Goal: Task Accomplishment & Management: Use online tool/utility

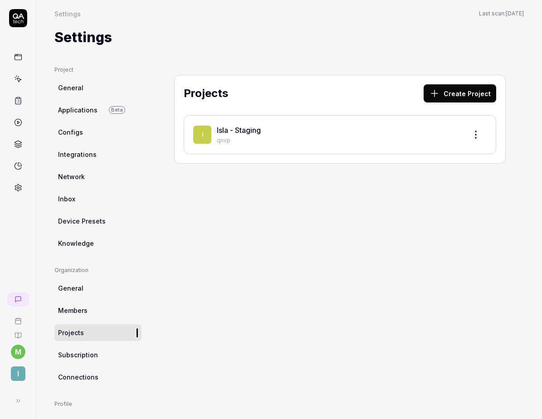
click at [307, 130] on div "Isla - Staging" at bounding box center [338, 130] width 243 height 11
click at [235, 129] on link "Isla - Staging" at bounding box center [239, 130] width 44 height 9
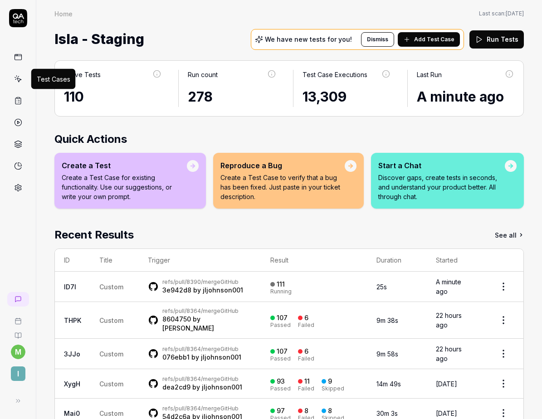
click at [17, 78] on icon at bounding box center [18, 79] width 8 height 8
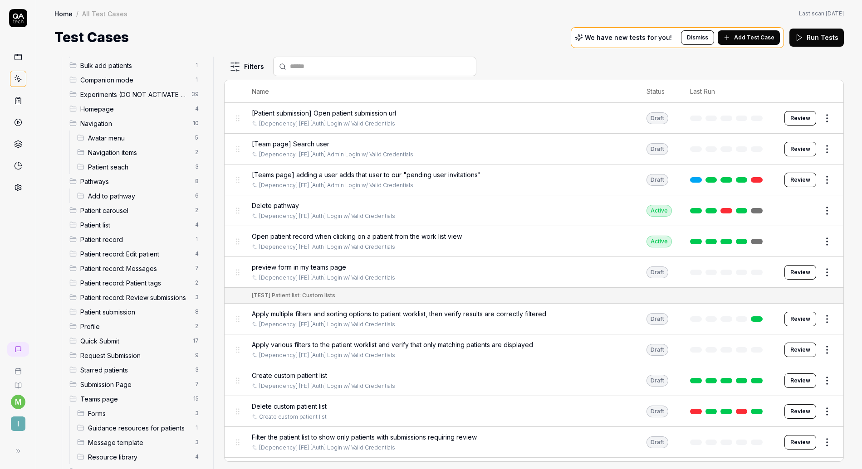
scroll to position [106, 0]
click at [108, 292] on span "Patient record: Review submissions" at bounding box center [134, 296] width 109 height 10
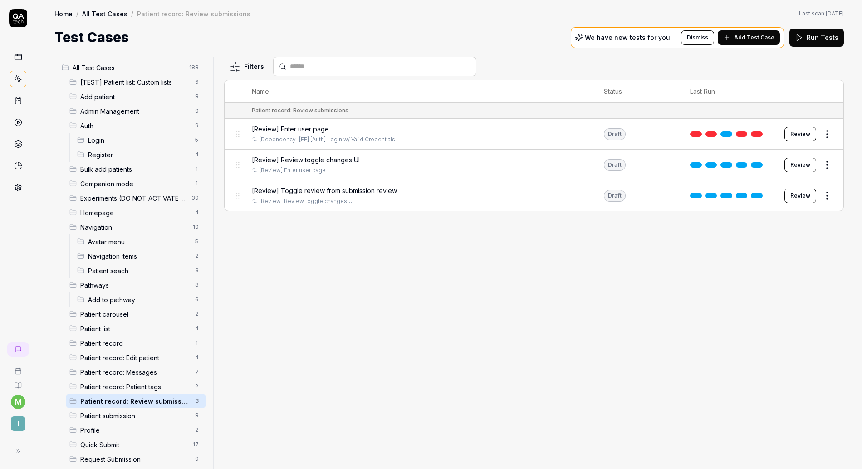
click at [189, 68] on html "m I Home / All Test Cases / Patient record: Review submissions Home / All Test …" at bounding box center [431, 234] width 862 height 469
click at [172, 81] on div "Add Scenario" at bounding box center [158, 85] width 72 height 20
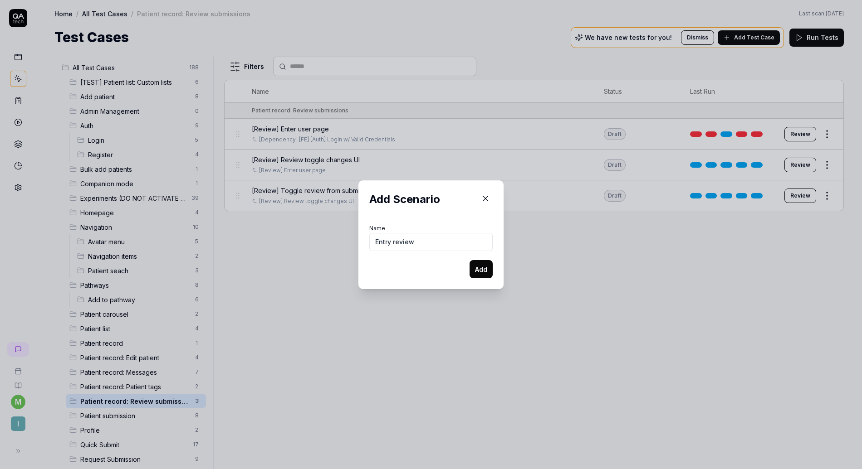
type input "Entry review"
click at [475, 272] on button "Add" at bounding box center [480, 269] width 23 height 18
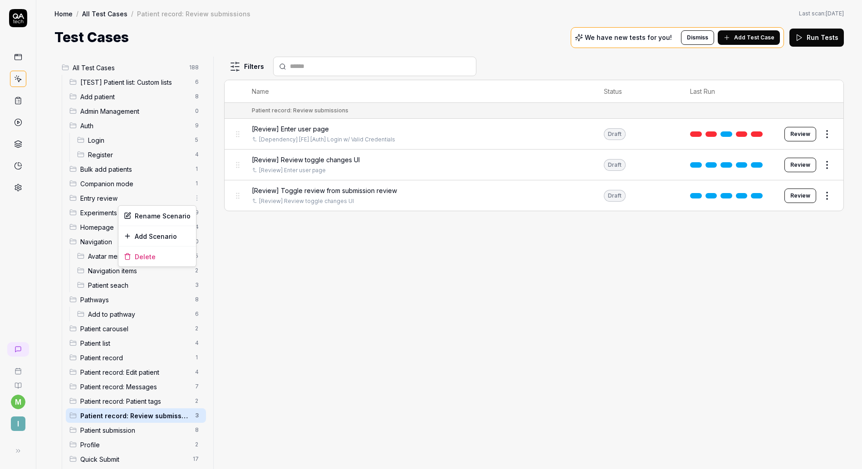
click at [189, 199] on html "m I Home / All Test Cases / Patient record: Review submissions Home / All Test …" at bounding box center [431, 234] width 862 height 469
click at [165, 235] on div "Add Scenario" at bounding box center [157, 236] width 78 height 20
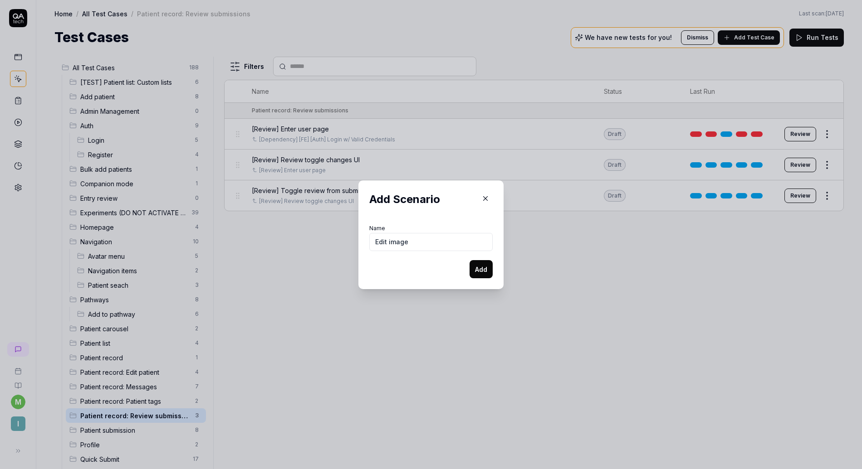
type input "Edit image"
click at [471, 271] on button "Add" at bounding box center [480, 269] width 23 height 18
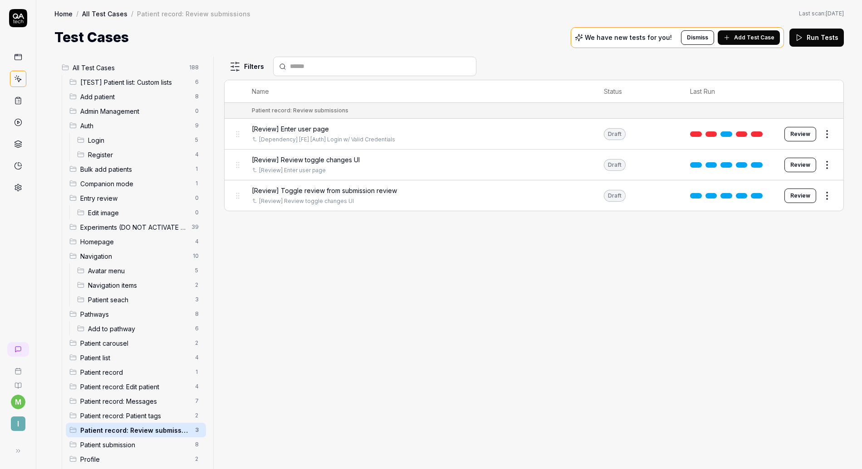
click at [300, 127] on span "[Review] Enter user page" at bounding box center [290, 129] width 77 height 10
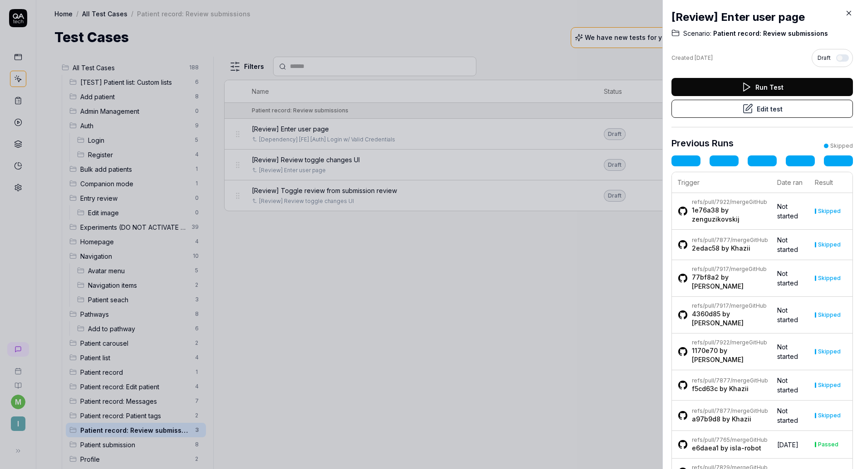
click at [542, 13] on icon at bounding box center [849, 13] width 8 height 8
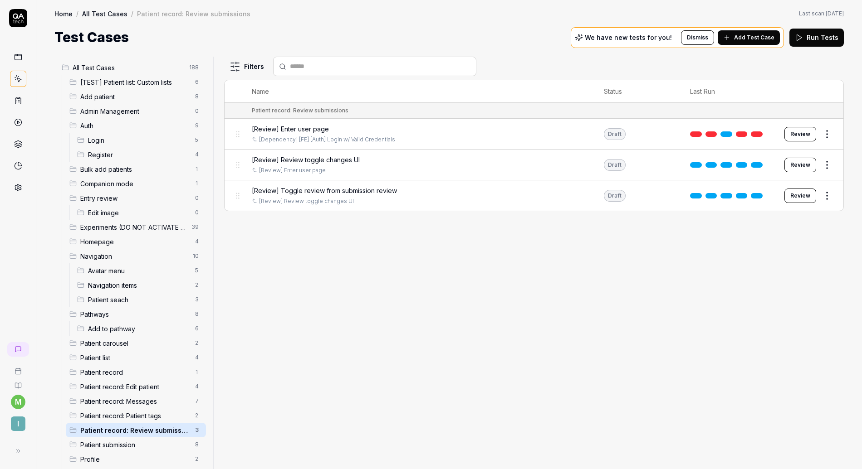
click at [542, 134] on link at bounding box center [726, 134] width 12 height 5
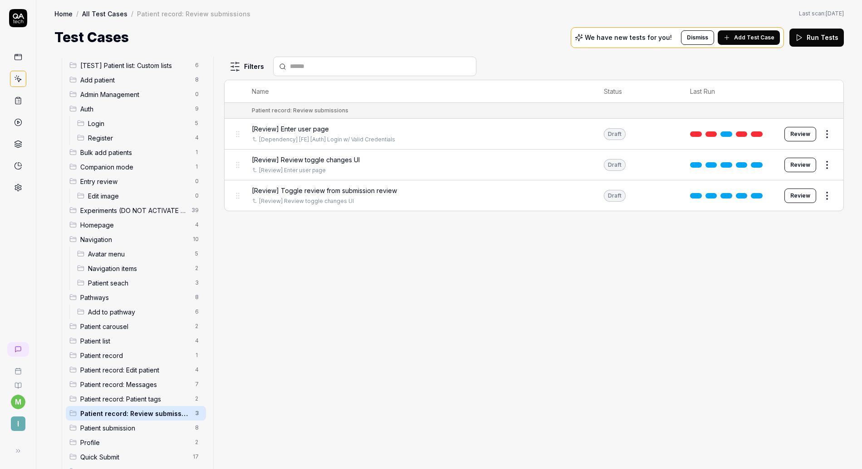
scroll to position [26, 0]
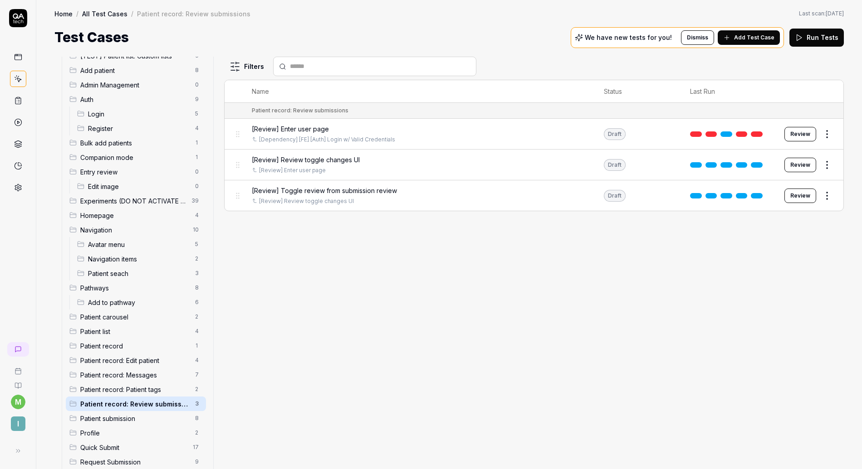
click at [139, 348] on span "Patient record" at bounding box center [134, 347] width 109 height 10
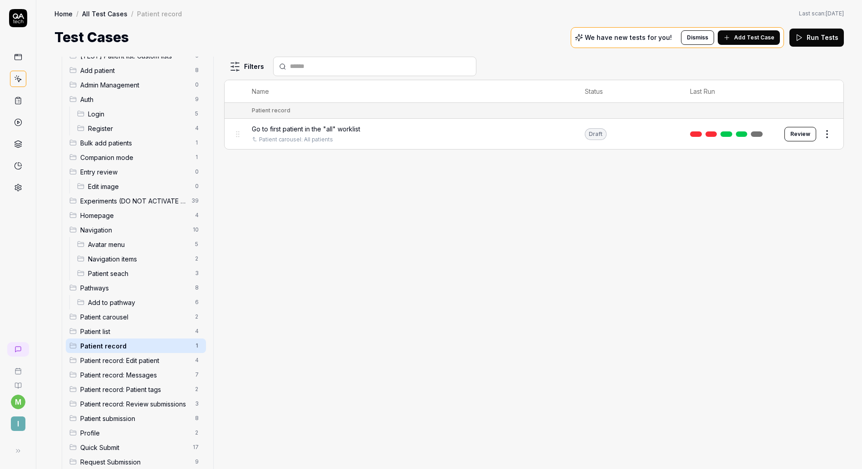
click at [118, 189] on span "Edit image" at bounding box center [139, 187] width 102 height 10
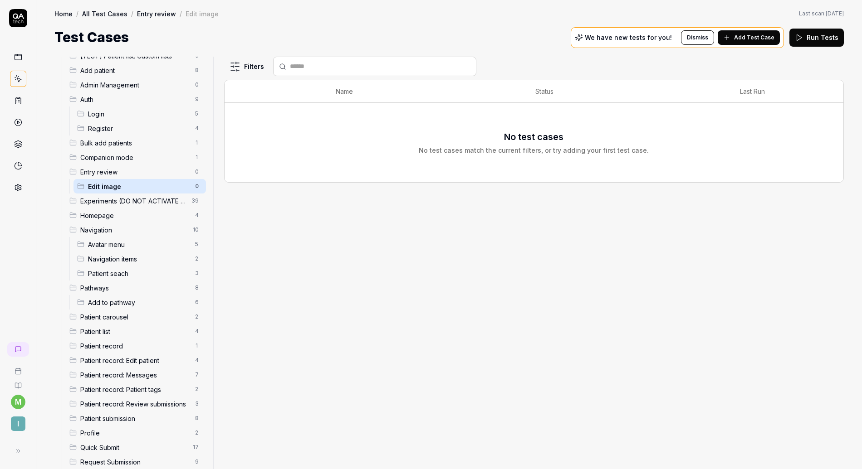
click at [542, 39] on span "Add Test Case" at bounding box center [754, 38] width 40 height 8
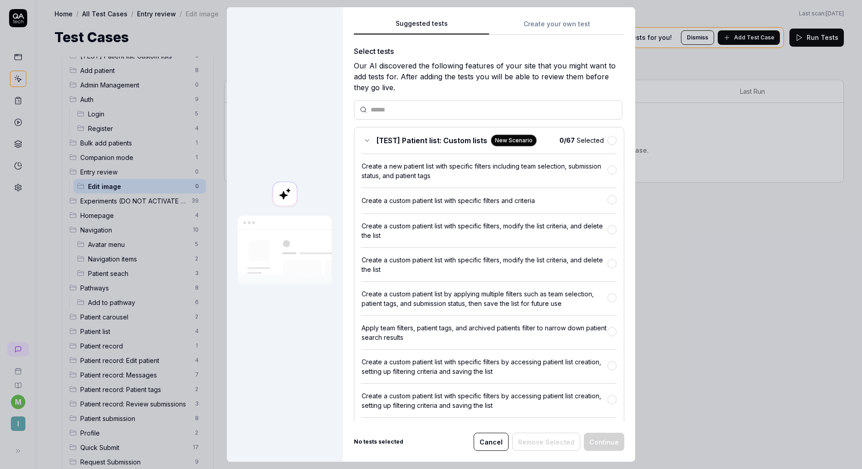
click at [542, 33] on div "Suggested tests Suggested tests Create your own test Select tests Our AI discov…" at bounding box center [431, 234] width 862 height 469
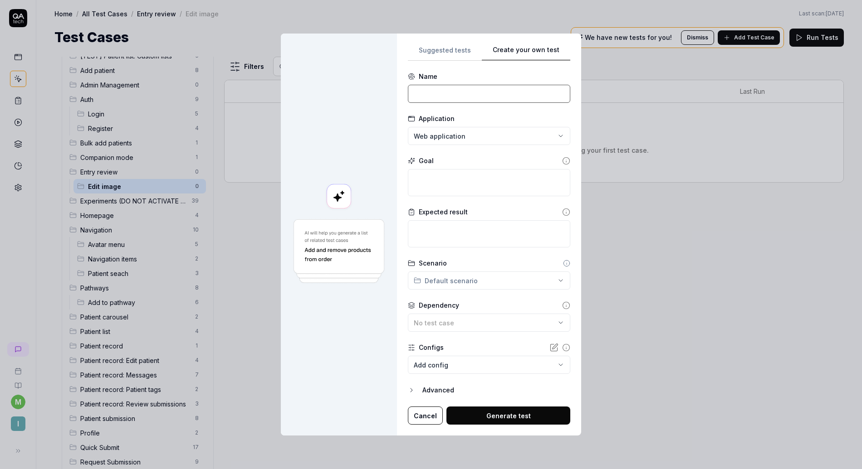
click at [492, 91] on input at bounding box center [489, 94] width 162 height 18
click at [413, 413] on button "Cancel" at bounding box center [425, 416] width 35 height 18
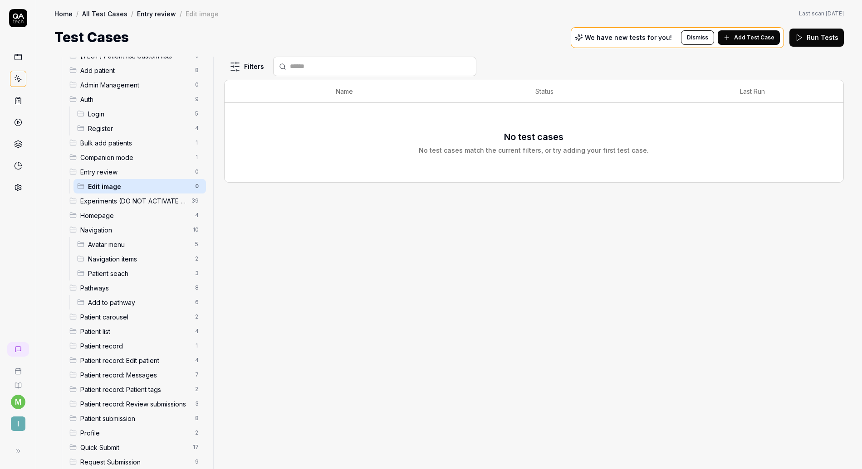
click at [139, 148] on div "Bulk add patients 1" at bounding box center [136, 143] width 140 height 15
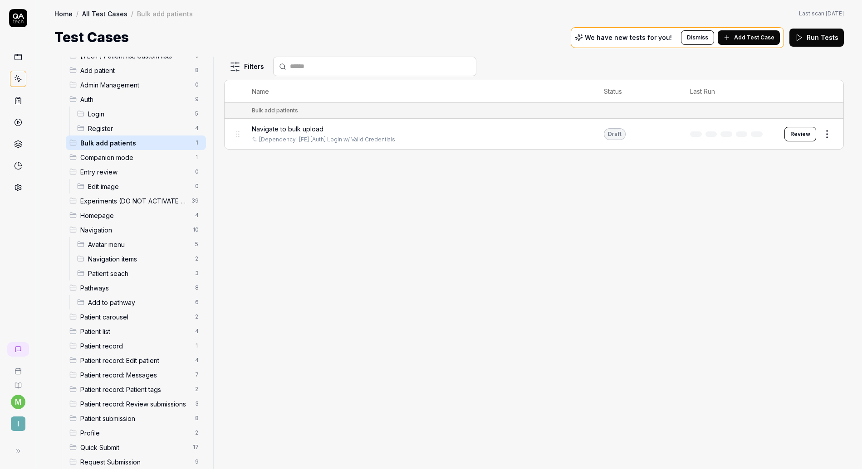
click at [129, 161] on span "Companion mode" at bounding box center [134, 158] width 109 height 10
click at [129, 205] on span "Experiments (DO NOT ACTIVATE FROM HERE)" at bounding box center [133, 201] width 106 height 10
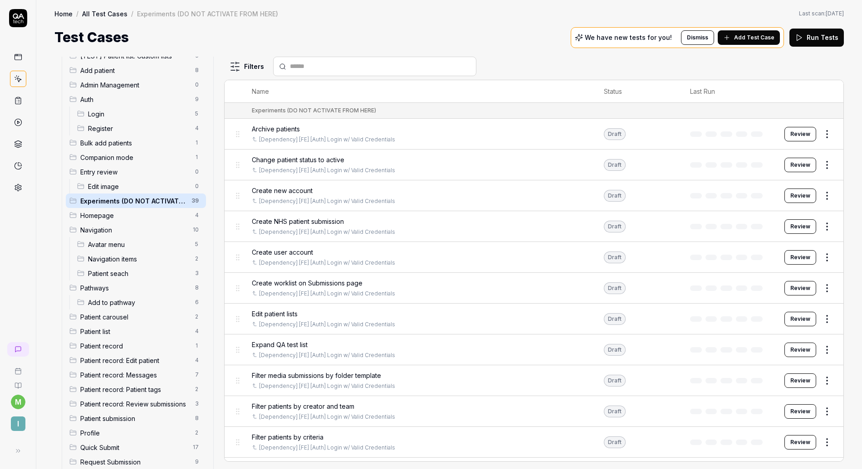
click at [123, 213] on span "Homepage" at bounding box center [134, 216] width 109 height 10
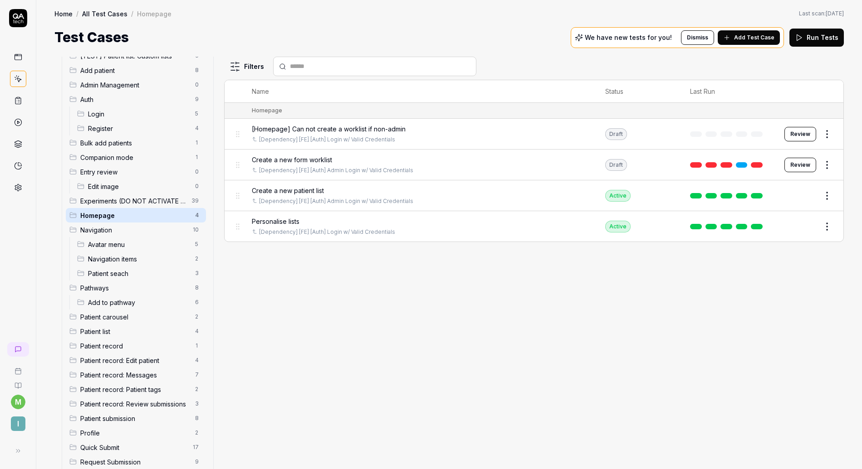
click at [116, 225] on span "Navigation" at bounding box center [133, 230] width 107 height 10
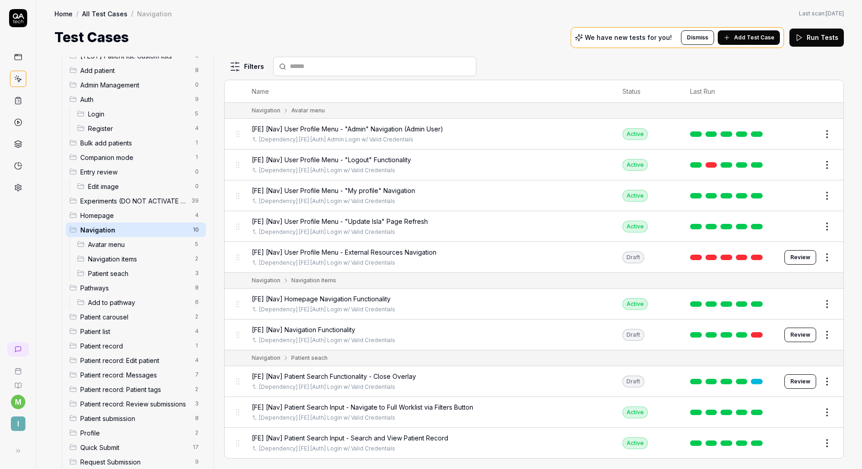
click at [117, 214] on span "Homepage" at bounding box center [134, 216] width 109 height 10
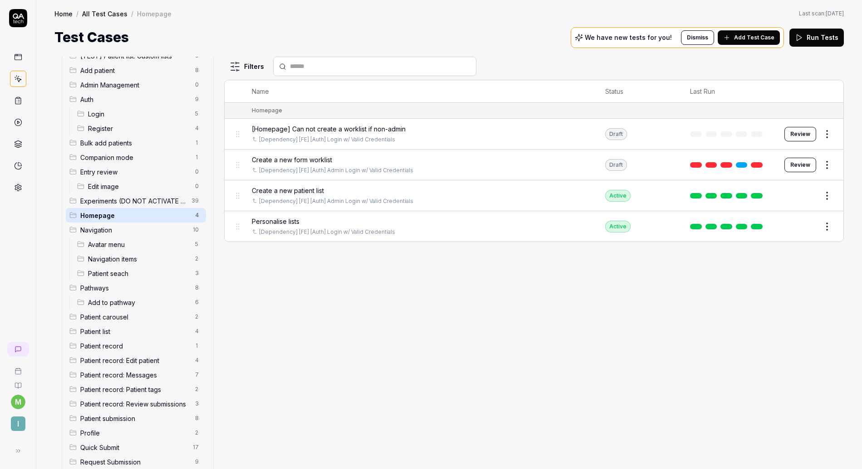
click at [140, 182] on span "Edit image" at bounding box center [139, 187] width 102 height 10
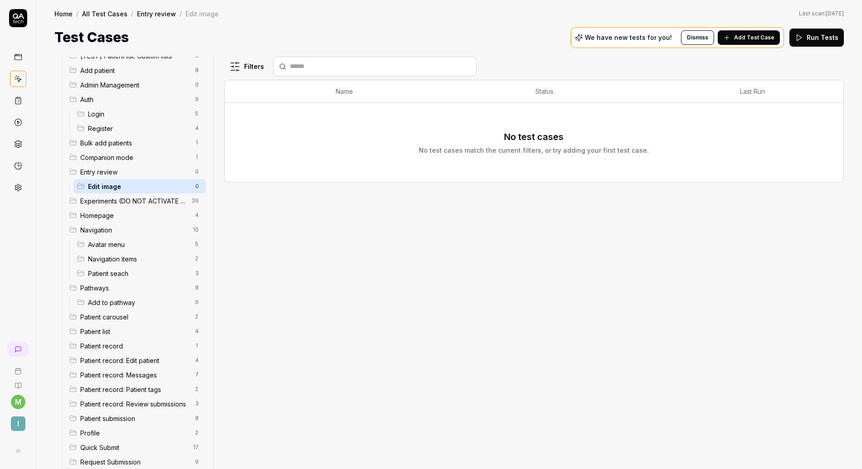
click at [542, 37] on span "Add Test Case" at bounding box center [754, 38] width 40 height 8
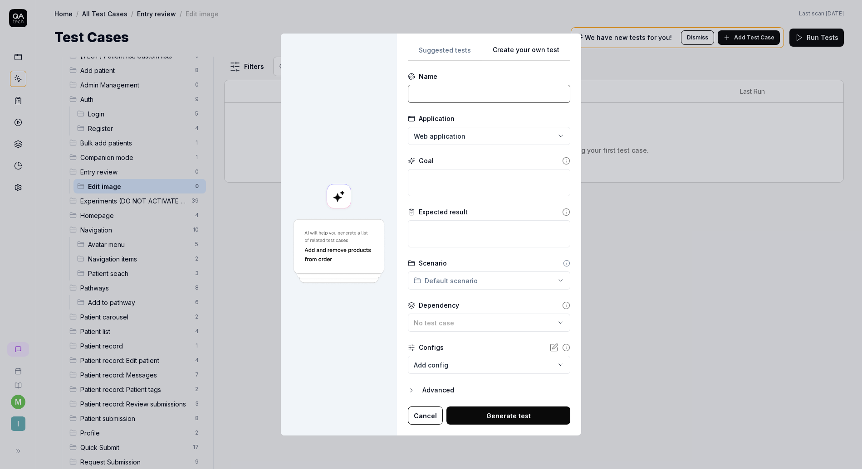
click at [504, 97] on input at bounding box center [489, 94] width 162 height 18
click at [452, 176] on textarea at bounding box center [489, 182] width 162 height 27
click at [455, 318] on div "No test case" at bounding box center [485, 323] width 142 height 10
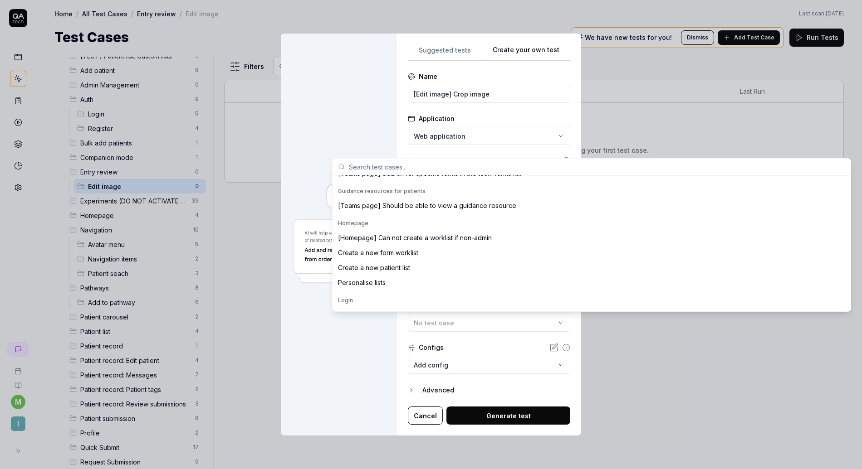
scroll to position [1274, 0]
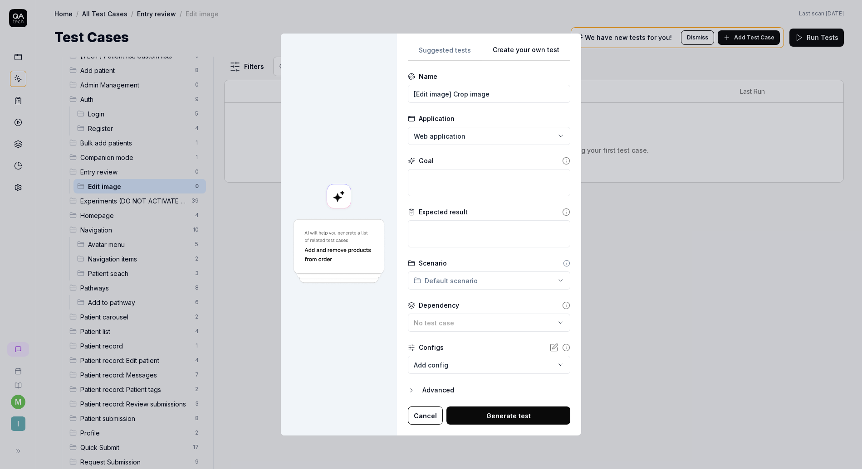
click at [517, 108] on form "**********" at bounding box center [489, 248] width 162 height 353
drag, startPoint x: 503, startPoint y: 92, endPoint x: 452, endPoint y: 94, distance: 51.3
click at [452, 94] on input "[Edit image] Crop image" at bounding box center [489, 94] width 162 height 18
type input "[Edit image] View edit entry page"
click at [449, 182] on textarea at bounding box center [489, 182] width 162 height 27
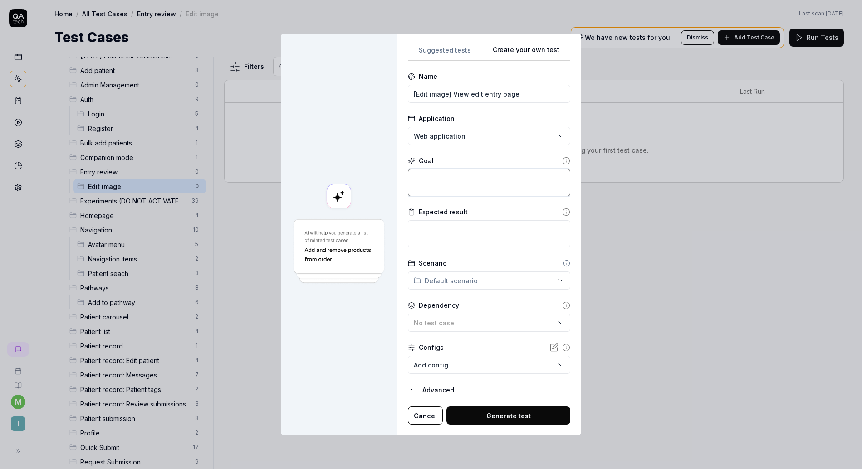
type textarea "*"
type textarea "V"
type textarea "*"
type textarea "Vi"
type textarea "*"
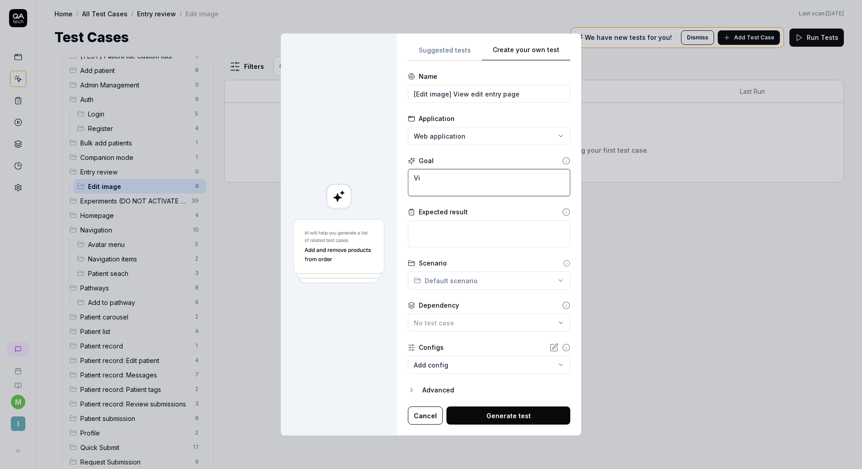
type textarea "Vie"
type textarea "*"
type textarea "View"
type textarea "*"
type textarea "View"
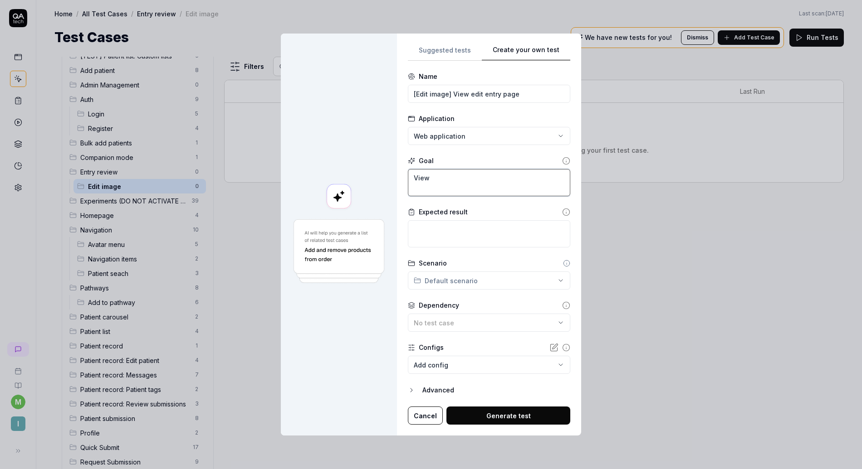
type textarea "*"
type textarea "View a"
type textarea "*"
type textarea "View al"
type textarea "*"
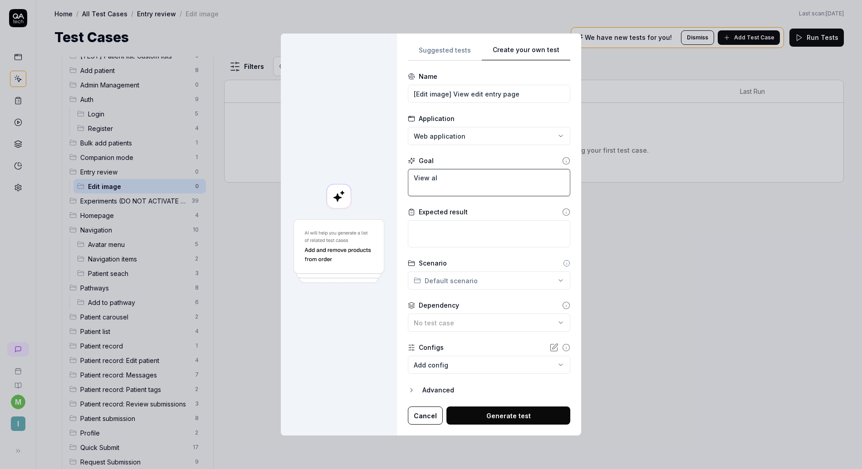
type textarea "View all"
type textarea "*"
type textarea "View all"
type textarea "*"
type textarea "View all p"
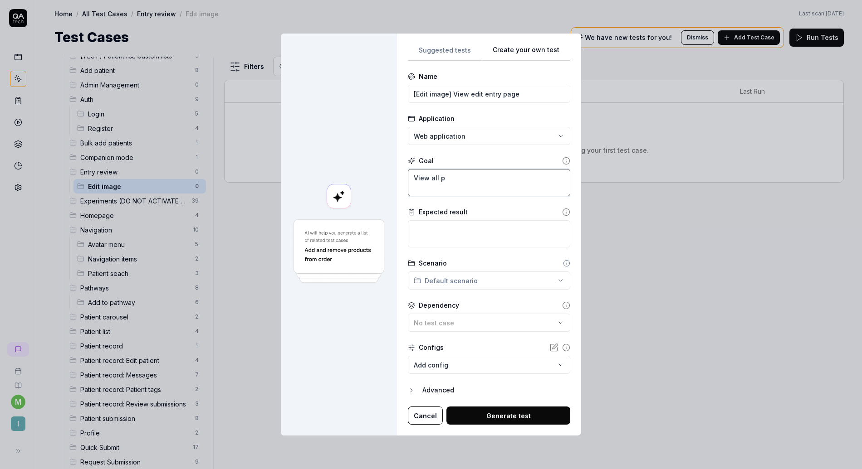
type textarea "*"
type textarea "View all pa"
type textarea "*"
type textarea "View all pat"
type textarea "*"
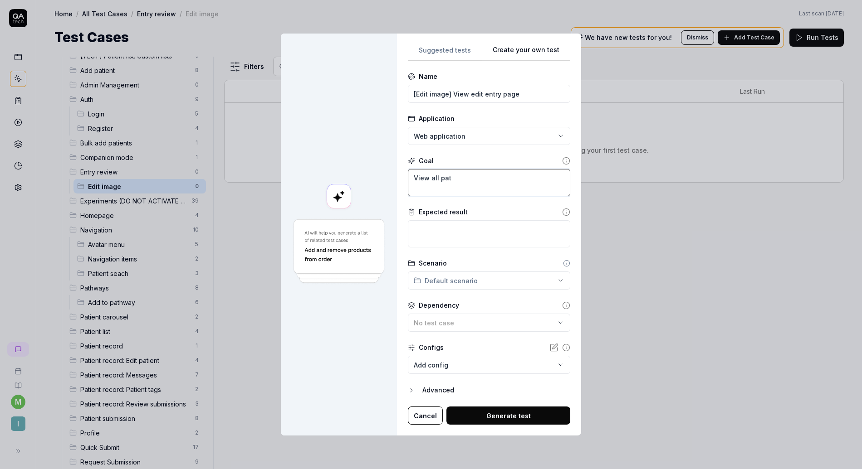
type textarea "View all pati"
type textarea "*"
type textarea "View all patie"
type textarea "*"
type textarea "View all patien"
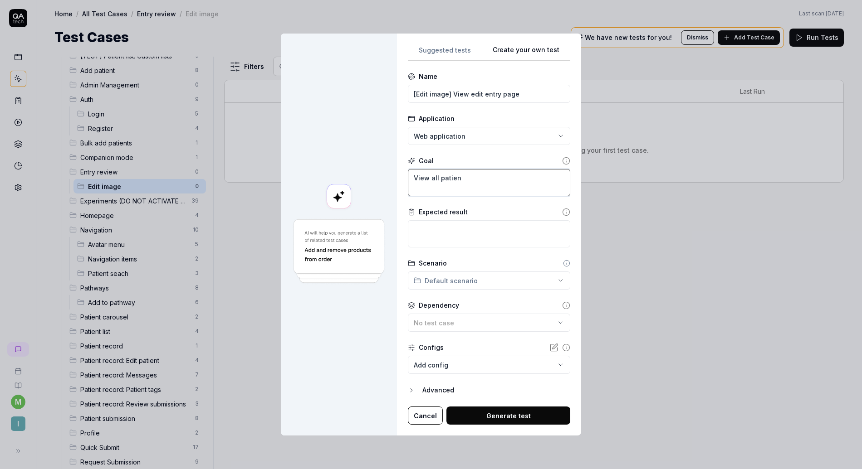
type textarea "*"
type textarea "View all patient"
type textarea "*"
type textarea "View all patients"
type textarea "*"
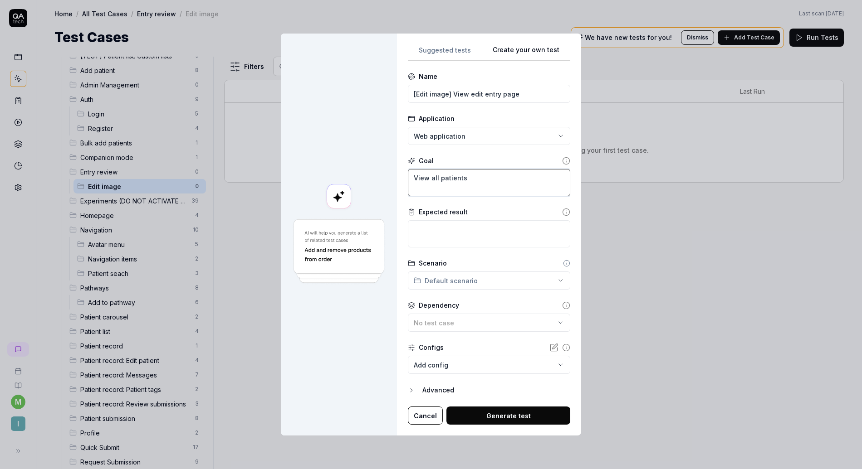
type textarea "View all patients"
type textarea "*"
type textarea "View all patients Fi"
type textarea "*"
type textarea "View all patients Fin"
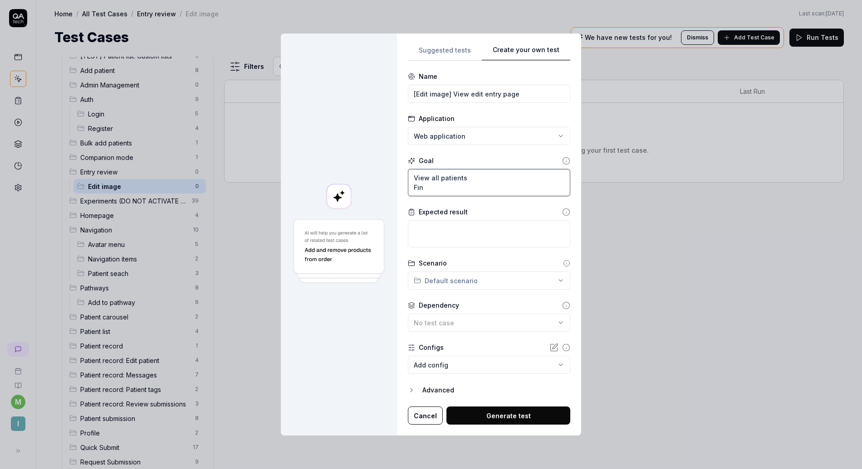
type textarea "*"
type textarea "View all patients Find"
type textarea "*"
type textarea "View all patients Find"
type textarea "*"
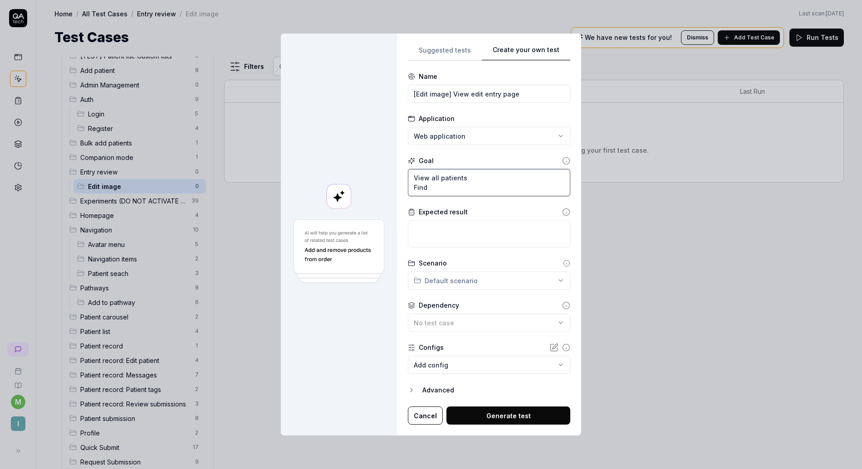
type textarea "View all patients Find a"
type textarea "*"
type textarea "View all patients Find a"
type textarea "*"
type textarea "View all patients Find a p"
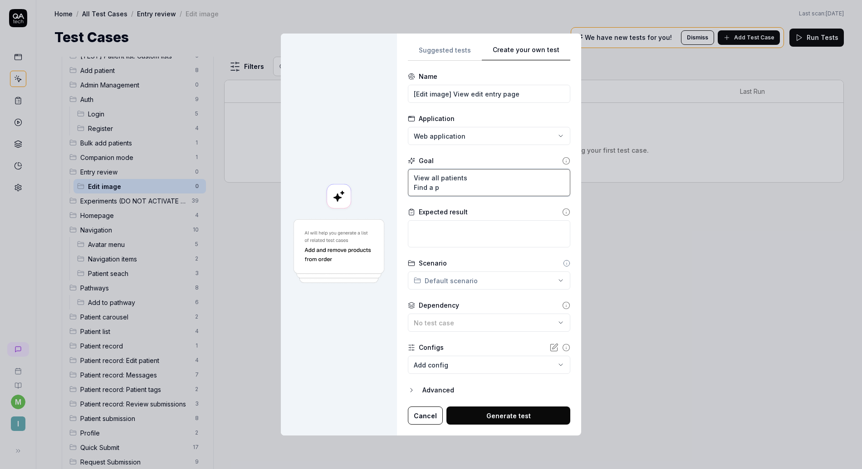
type textarea "*"
type textarea "View all patients Find a pa"
type textarea "*"
type textarea "View all patients Find a pat"
type textarea "*"
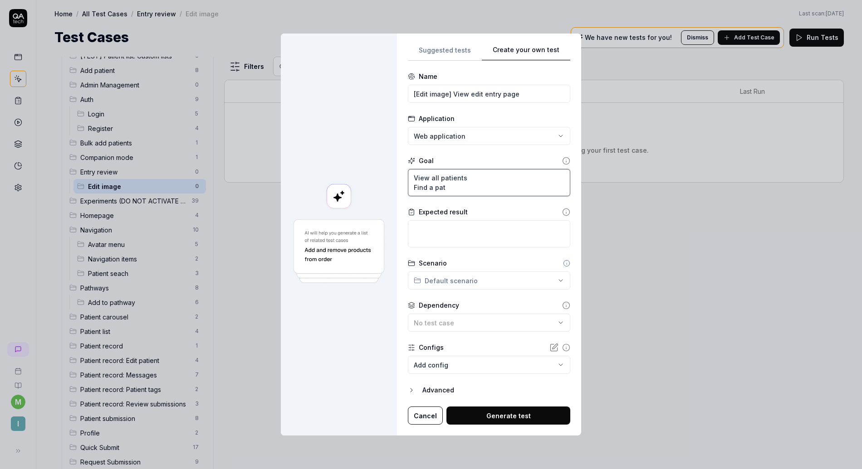
type textarea "View all patients Find a pati"
type textarea "*"
type textarea "View all patients Find a patie"
type textarea "*"
type textarea "View all patients Find a patien"
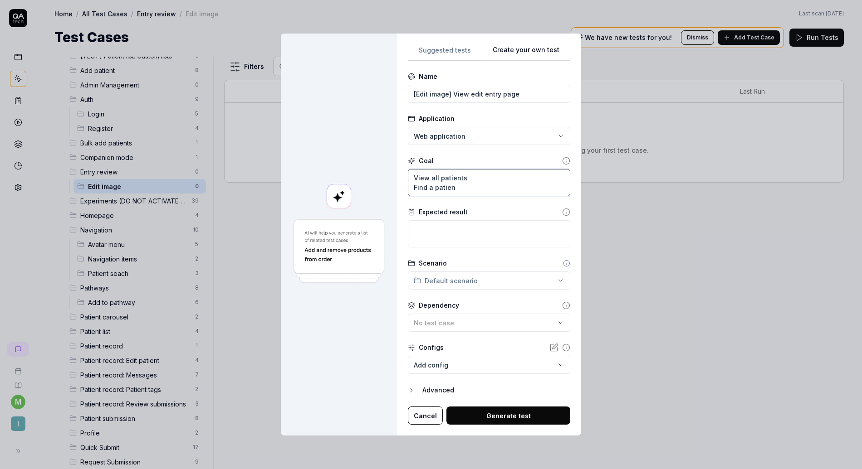
type textarea "*"
type textarea "View all patients Find a patient"
type textarea "*"
type textarea "View all patients Find a patient"
type textarea "*"
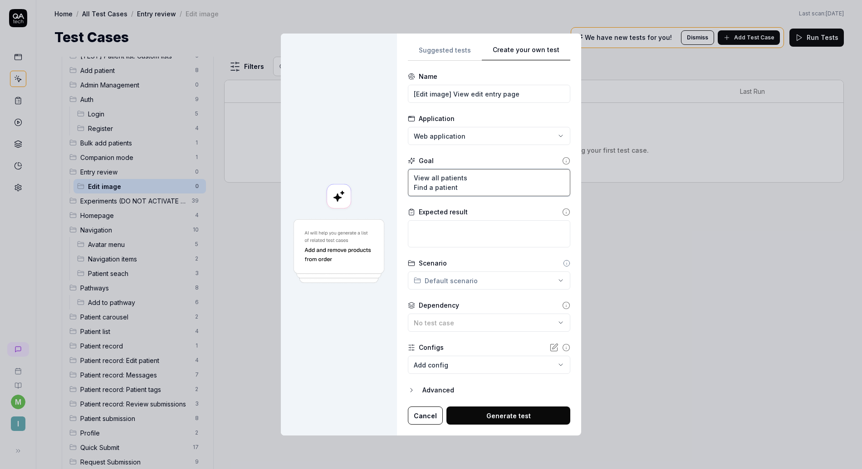
type textarea "View all patients Find a patient w"
type textarea "*"
type textarea "View all patients Find a patient wi"
type textarea "*"
type textarea "View all patients Find a patient wit"
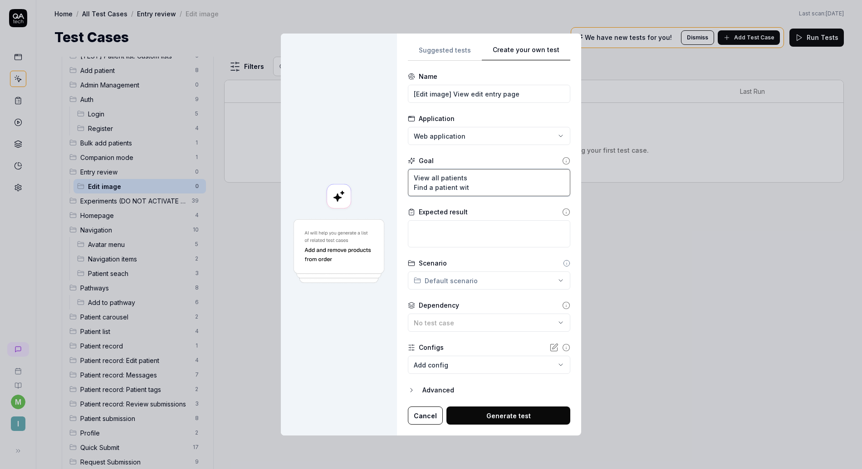
type textarea "*"
type textarea "View all patients Find a patient with"
type textarea "*"
type textarea "View all patients Find a patient with"
type textarea "*"
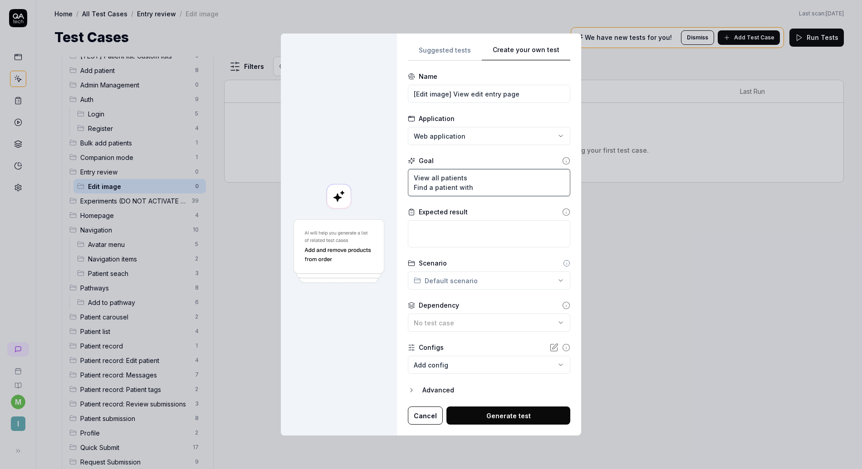
type textarea "View all patients Find a patient with a"
type textarea "*"
type textarea "View all patients Find a patient with a"
type textarea "*"
type textarea "View all patients Find a patient with a s"
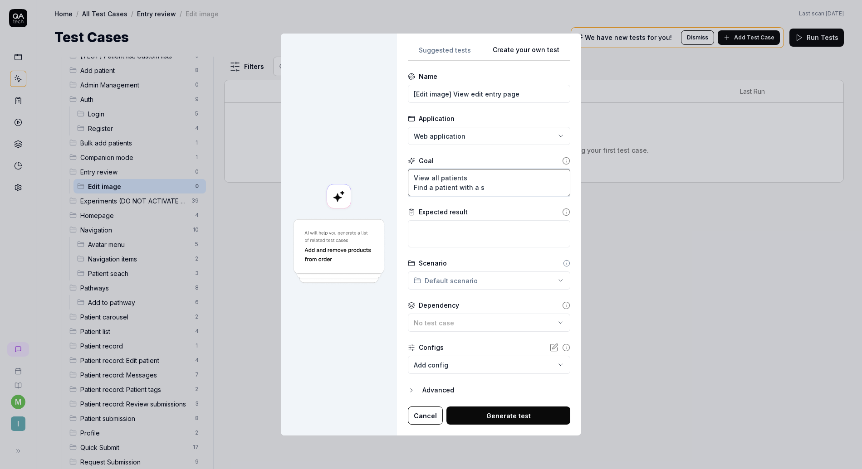
type textarea "*"
type textarea "View all patients Find a patient with a su"
type textarea "*"
type textarea "View all patients Find a patient with a sub"
type textarea "*"
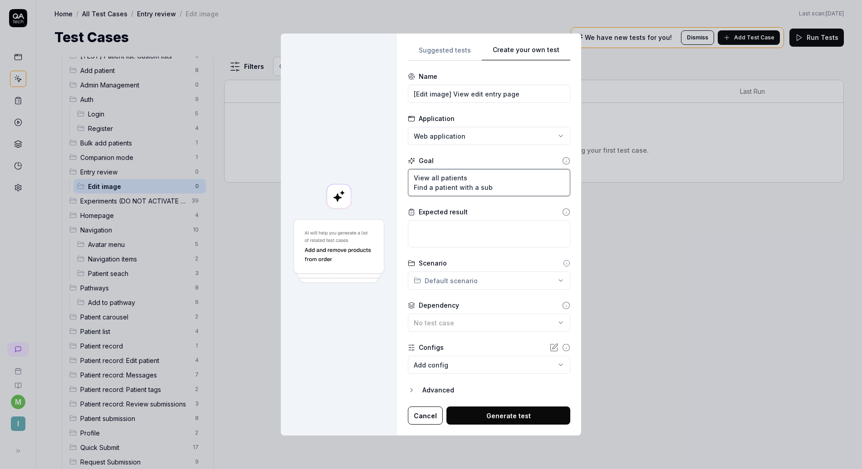
type textarea "View all patients Find a patient with a subm"
type textarea "*"
type textarea "View all patients Find a patient with a submi"
type textarea "*"
type textarea "View all patients Find a patient with a submis"
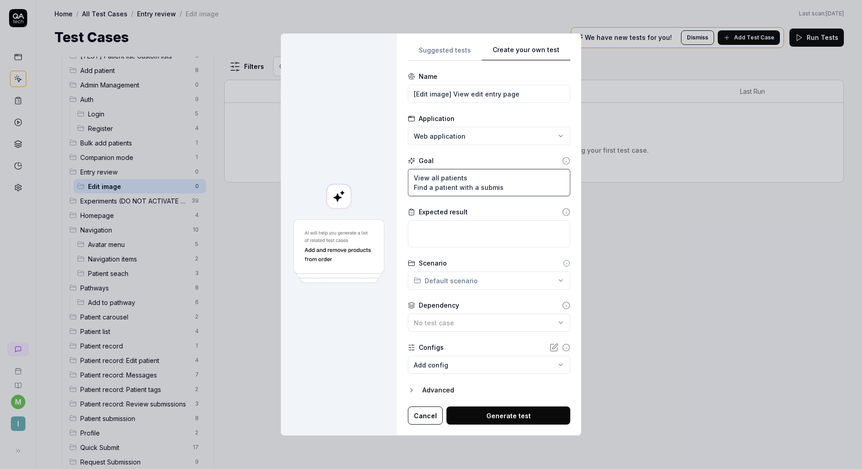
type textarea "*"
type textarea "View all patients Find a patient with a submiss"
type textarea "*"
type textarea "View all patients Find a patient with a submissi"
type textarea "*"
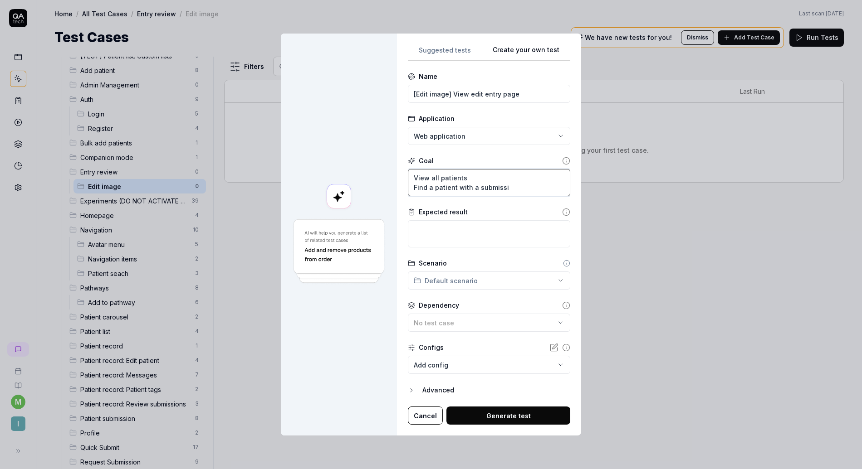
type textarea "View all patients Find a patient with a submissio"
type textarea "*"
type textarea "View all patients Find a patient with a submission"
type textarea "*"
type textarea "View all patients Find a patient with a submission"
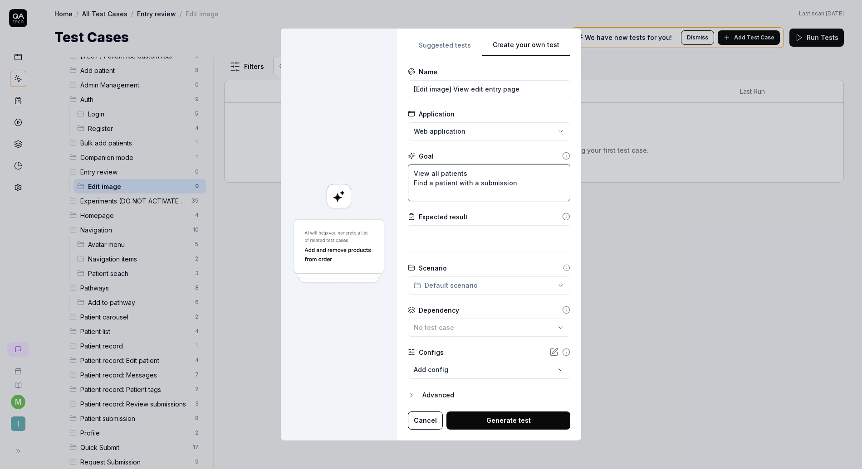
type textarea "*"
type textarea "View all patients Find a patient with a submission C"
type textarea "*"
type textarea "View all patients Find a patient with a submission Cl"
type textarea "*"
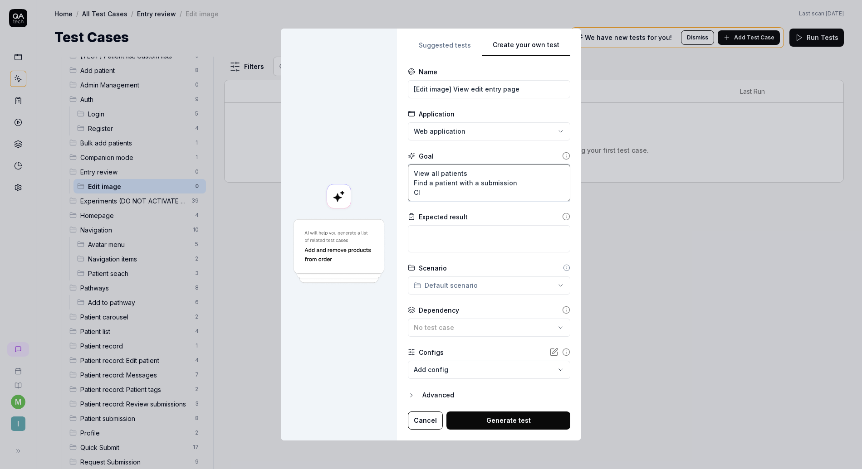
type textarea "View all patients Find a patient with a submission Cli"
type textarea "*"
type textarea "View all patients Find a patient with a submission Clic"
type textarea "*"
type textarea "View all patients Find a patient with a submission Click"
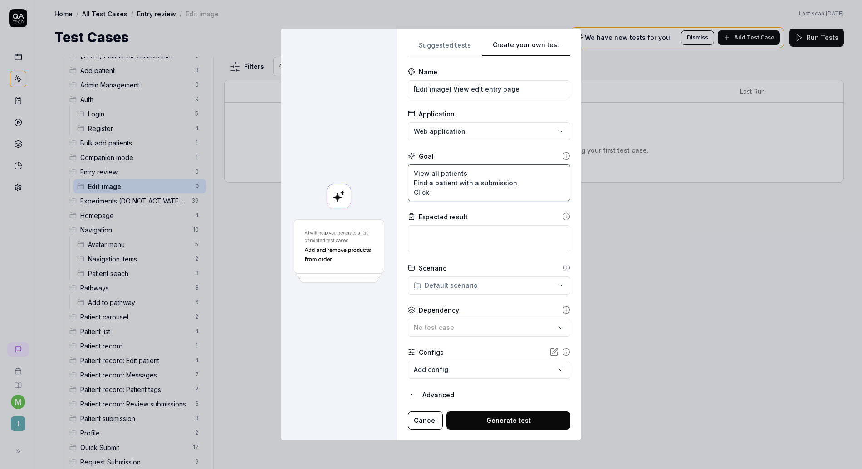
type textarea "*"
type textarea "View all patients Find a patient with a submission Click"
type textarea "*"
type textarea "View all patients Find a patient with a submission Click t"
type textarea "*"
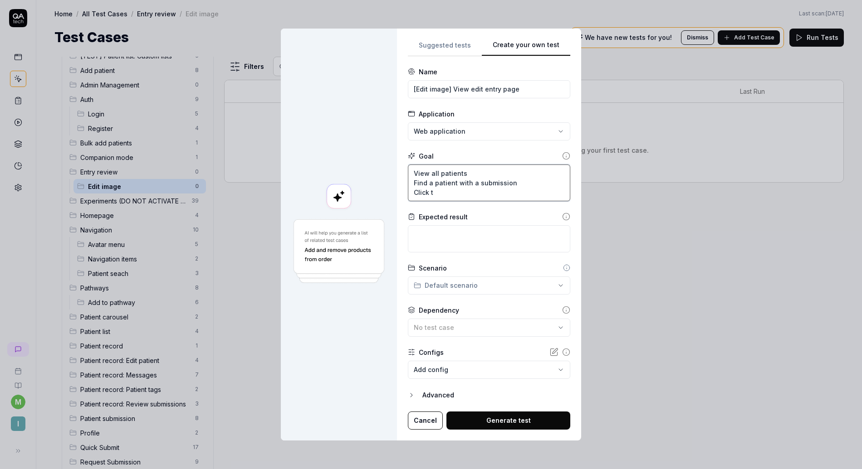
type textarea "View all patients Find a patient with a submission Click th"
type textarea "*"
type textarea "View all patients Find a patient with a submission Click the"
type textarea "*"
type textarea "View all patients Find a patient with a submission Click the"
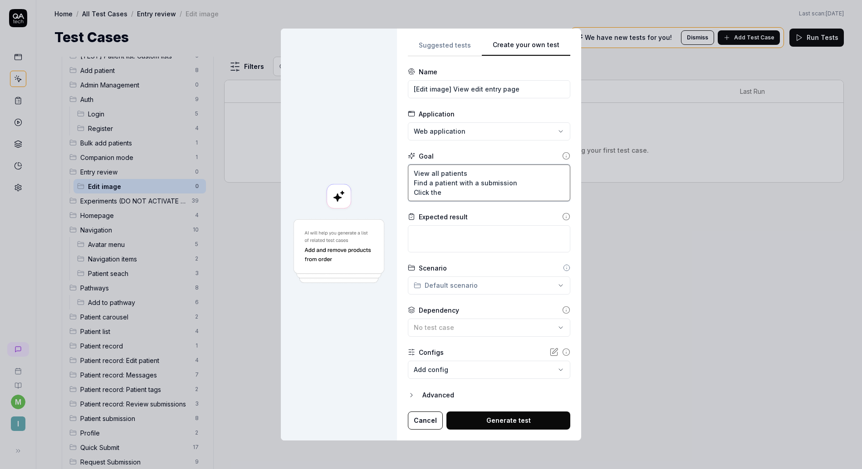
type textarea "*"
type textarea "View all patients Find a patient with a submission Click the o"
type textarea "*"
type textarea "View all patients Find a patient with a submission Click the op"
type textarea "*"
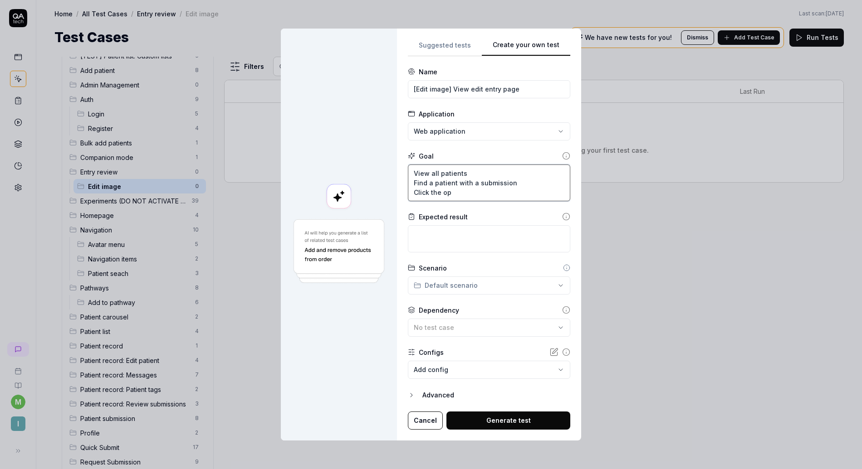
type textarea "View all patients Find a patient with a submission Click the opt"
type textarea "*"
type textarea "View all patients Find a patient with a submission Click the opti"
type textarea "*"
type textarea "View all patients Find a patient with a submission Click the optio"
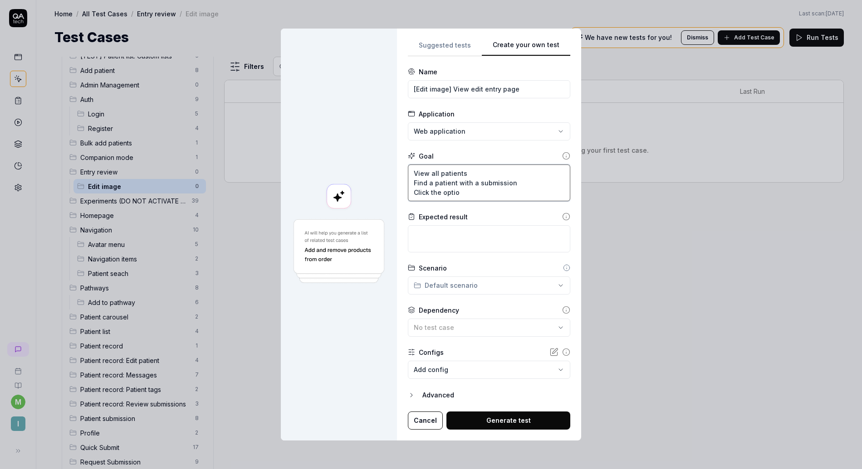
type textarea "*"
type textarea "View all patients Find a patient with a submission Click the option"
type textarea "*"
type textarea "View all patients Find a patient with a submission Click the options"
type textarea "*"
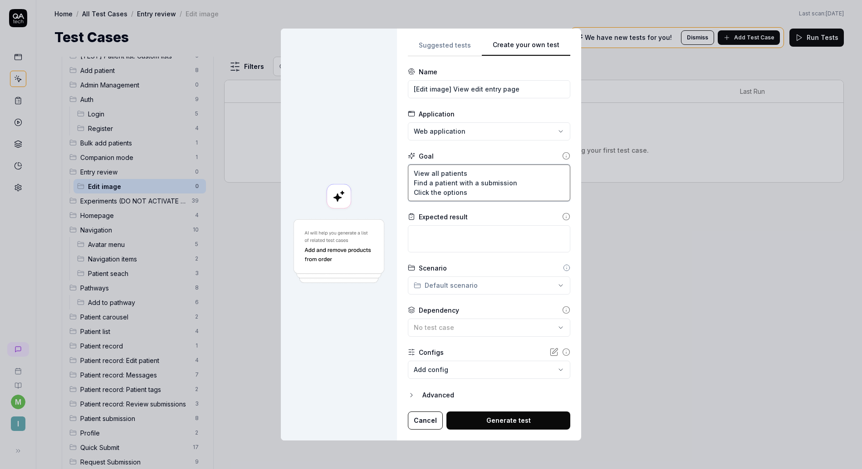
type textarea "View all patients Find a patient with a submission Click the options"
type textarea "*"
type textarea "View all patients Find a patient with a submission Click the options b"
type textarea "*"
type textarea "View all patients Find a patient with a submission Click the options bu"
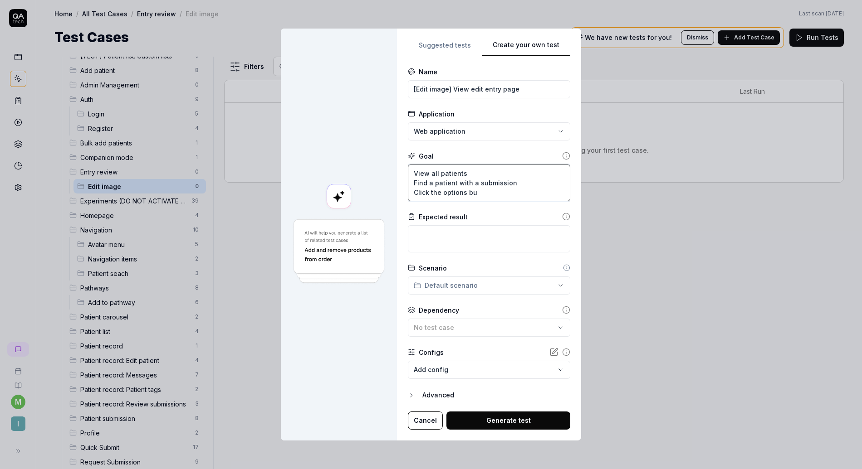
type textarea "*"
type textarea "View all patients Find a patient with a submission Click the options but"
type textarea "*"
type textarea "View all patients Find a patient with a submission Click the options butt"
type textarea "*"
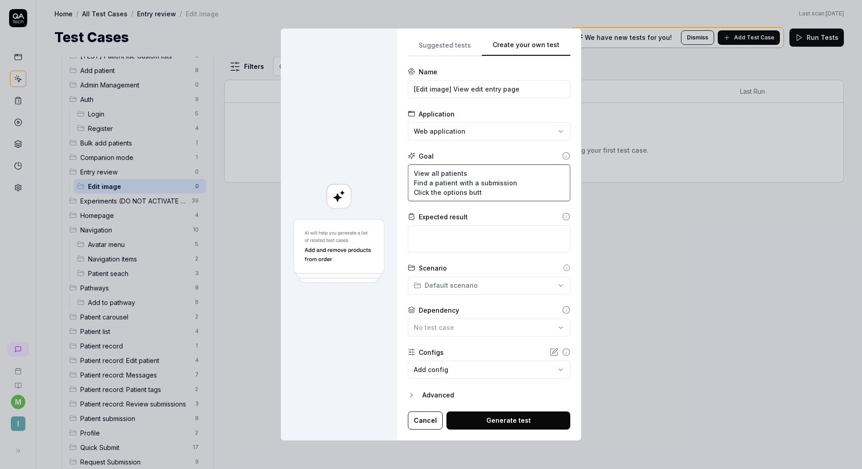
type textarea "View all patients Find a patient with a submission Click the options butto"
type textarea "*"
type textarea "View all patients Find a patient with a submission Click the options button"
type textarea "*"
type textarea "View all patients Find a patient with a submission Click the options button"
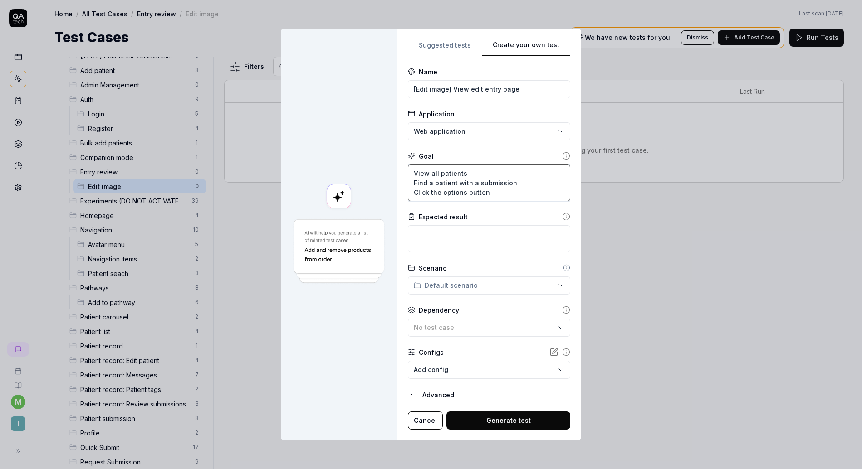
type textarea "*"
type textarea "View all patients Find a patient with a submission Click the options button ("
type textarea "*"
type textarea "View all patients Find a patient with a submission Click the options button (t"
type textarea "*"
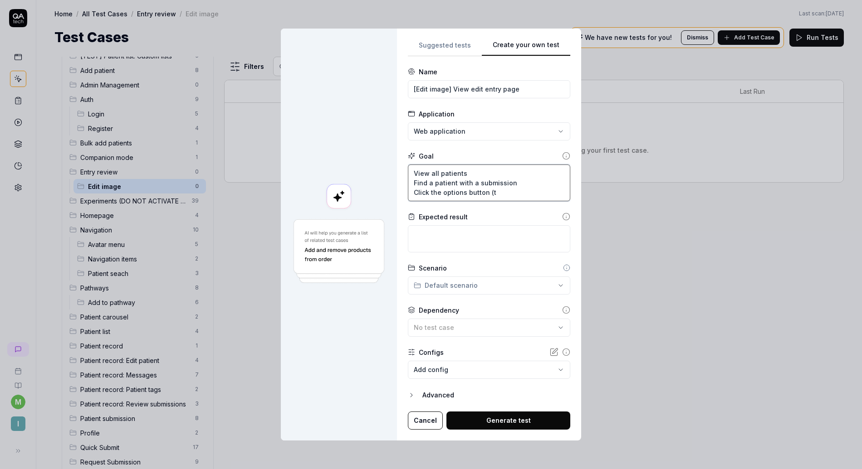
type textarea "View all patients Find a patient with a submission Click the options button (th"
type textarea "*"
type textarea "View all patients Find a patient with a submission Click the options button (thr"
type textarea "*"
type textarea "View all patients Find a patient with a submission Click the options button (th…"
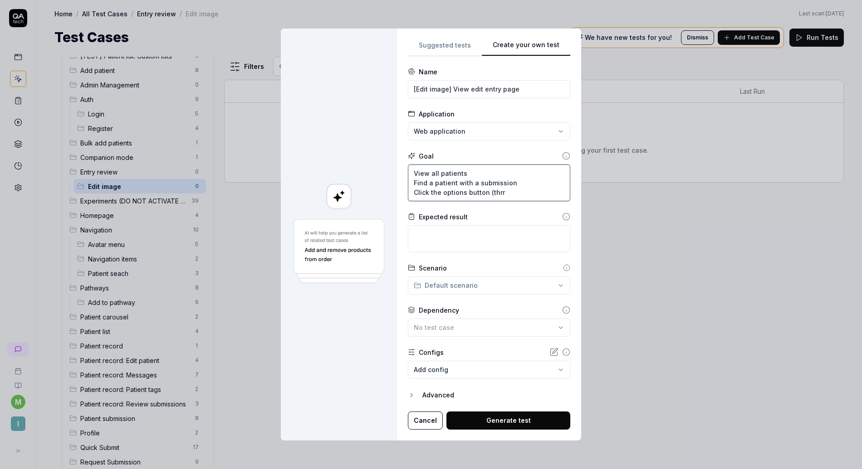
type textarea "*"
type textarea "View all patients Find a patient with a submission Click the options button (th…"
type textarea "*"
type textarea "View all patients Find a patient with a submission Click the options button (th…"
type textarea "*"
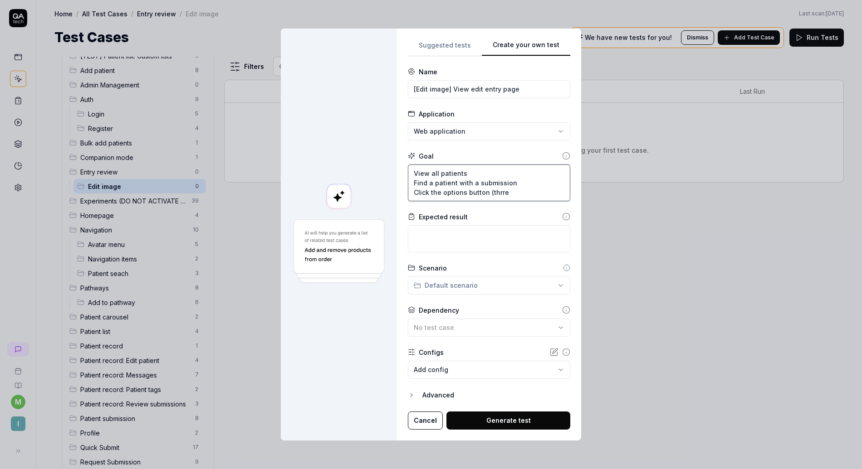
type textarea "View all patients Find a patient with a submission Click the options button (th…"
type textarea "*"
type textarea "View all patients Find a patient with a submission Click the options button (th…"
type textarea "*"
type textarea "View all patients Find a patient with a submission Click the options button (th…"
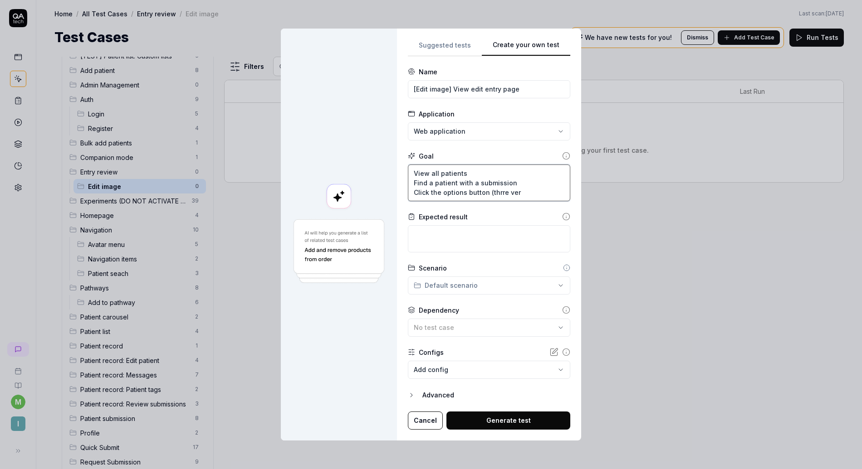
type textarea "*"
type textarea "View all patients Find a patient with a submission Click the options button (th…"
type textarea "*"
type textarea "View all patients Find a patient with a submission Click the options button (th…"
type textarea "*"
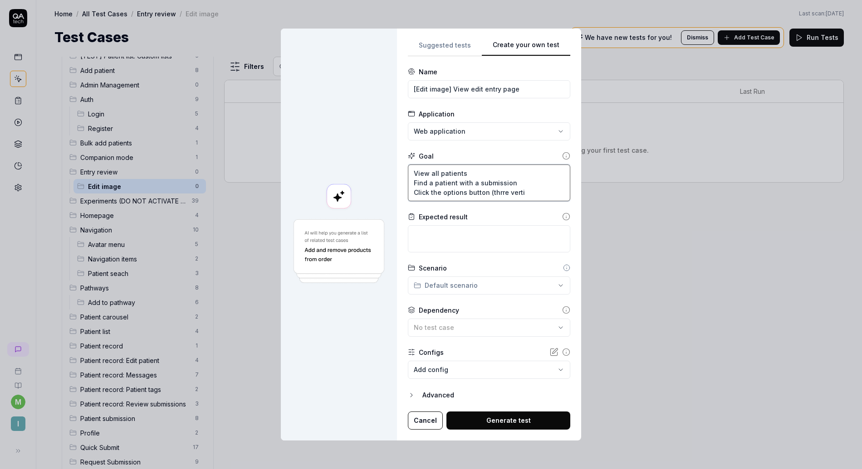
type textarea "View all patients Find a patient with a submission Click the options button (th…"
type textarea "*"
type textarea "View all patients Find a patient with a submission Click the options button (th…"
type textarea "*"
type textarea "View all patients Find a patient with a submission Click the options button (th…"
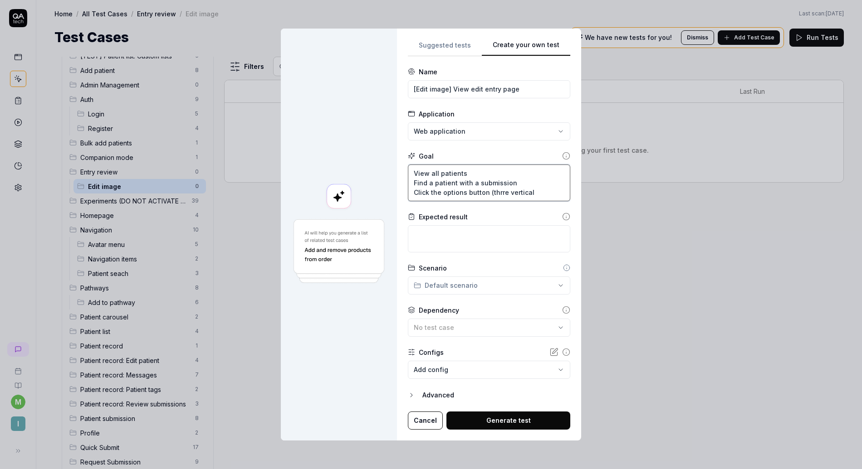
type textarea "*"
type textarea "View all patients Find a patient with a submission Click the options button (th…"
type textarea "*"
type textarea "View all patients Find a patient with a submission Click the options button (th…"
type textarea "*"
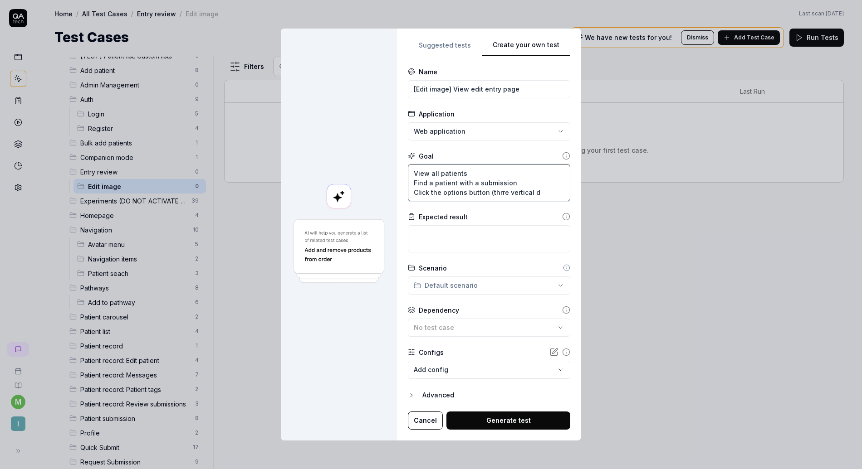
type textarea "View all patients Find a patient with a submission Click the options button (th…"
type textarea "*"
type textarea "View all patients Find a patient with a submission Click the options button (th…"
type textarea "*"
type textarea "View all patients Find a patient with a submission Click the options button (th…"
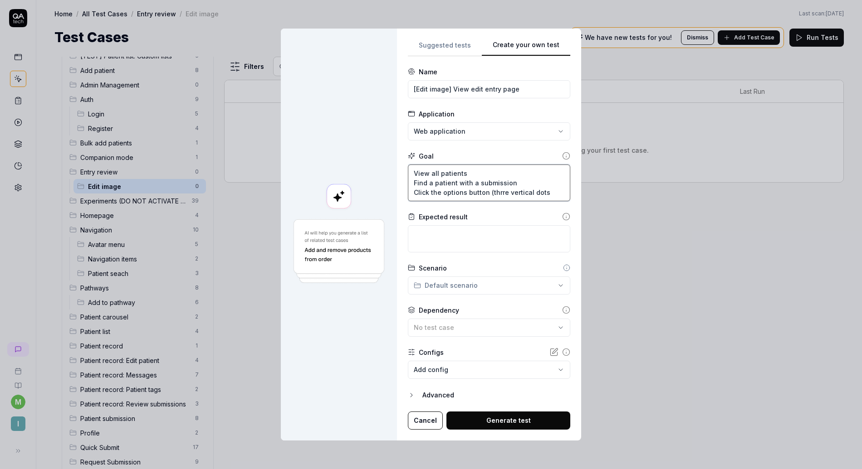
type textarea "*"
type textarea "View all patients Find a patient with a submission Click the options button (th…"
type textarea "*"
type textarea "View all patients Find a patient with a submission Click the options button (th…"
type textarea "*"
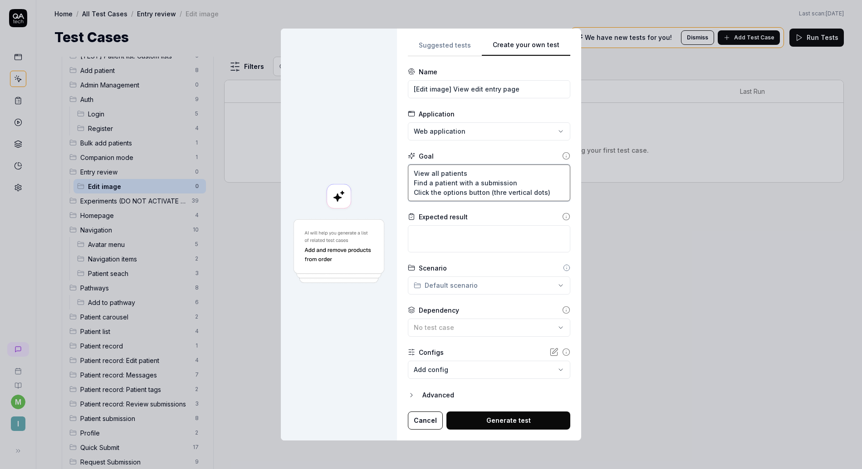
type textarea "View all patients Find a patient with a submission Click the options button (th…"
type textarea "*"
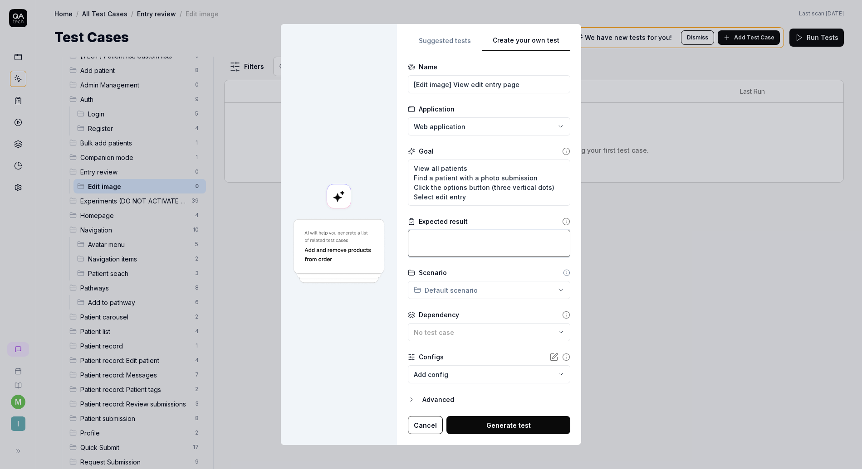
click at [455, 245] on textarea at bounding box center [489, 243] width 162 height 27
click at [508, 297] on div "**********" at bounding box center [431, 234] width 862 height 469
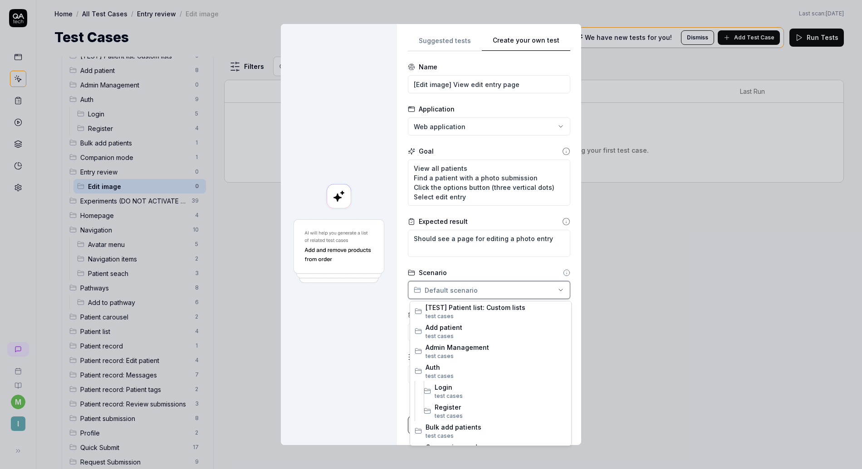
click at [511, 294] on div "**********" at bounding box center [431, 234] width 862 height 469
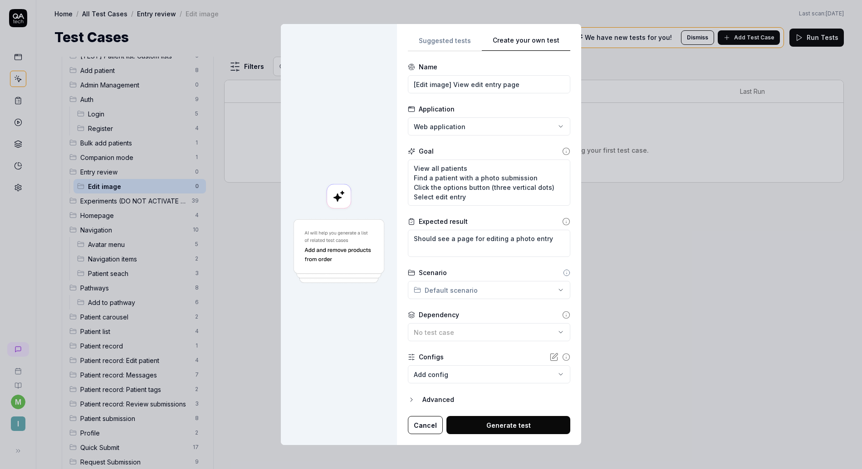
click at [511, 294] on div "**********" at bounding box center [431, 234] width 862 height 469
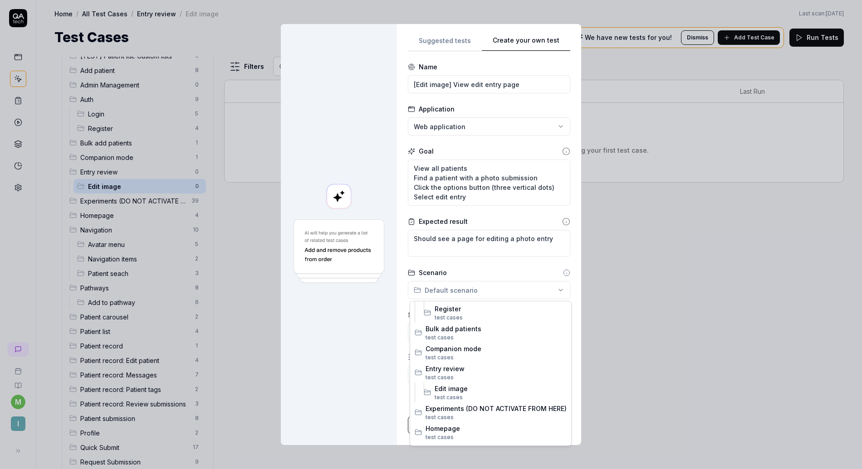
scroll to position [100, 0]
click at [459, 387] on span "Edit image" at bounding box center [501, 388] width 132 height 10
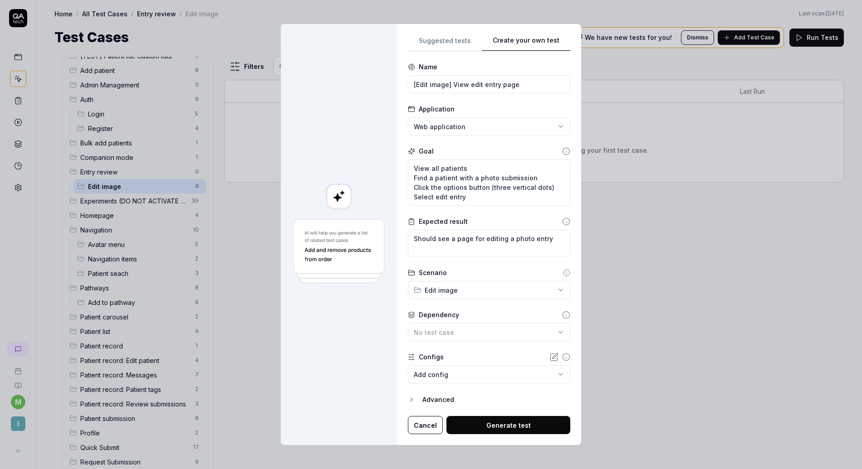
click at [463, 419] on button "Generate test" at bounding box center [508, 425] width 124 height 18
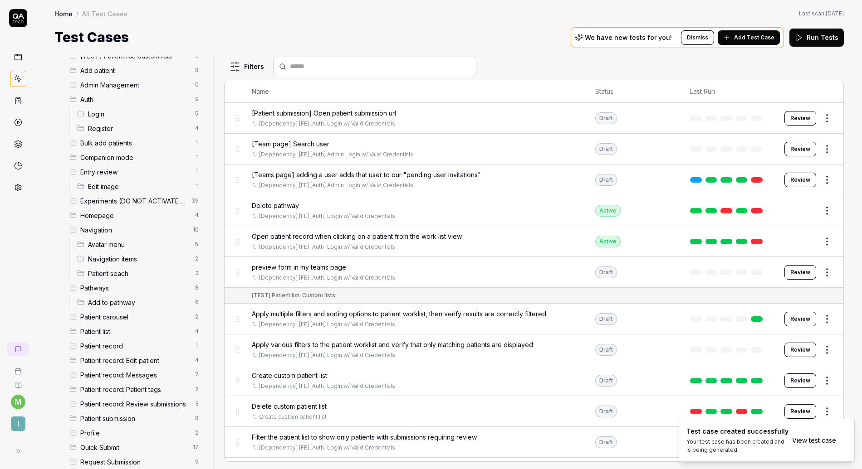
click at [161, 188] on span "Edit image" at bounding box center [139, 187] width 102 height 10
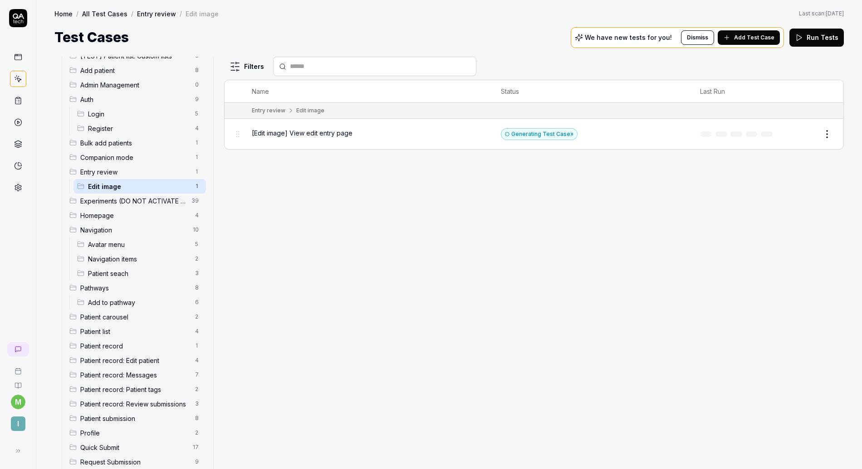
click at [392, 135] on div "[Edit image] View edit entry page" at bounding box center [367, 133] width 231 height 10
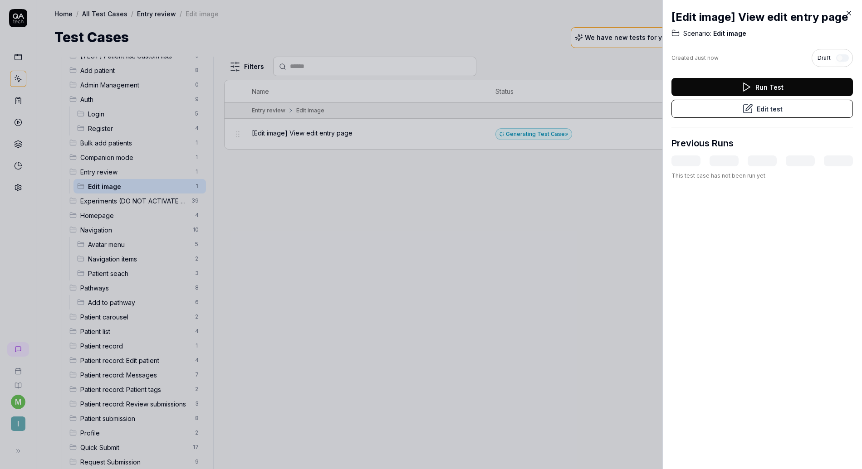
click at [542, 14] on icon at bounding box center [849, 13] width 4 height 4
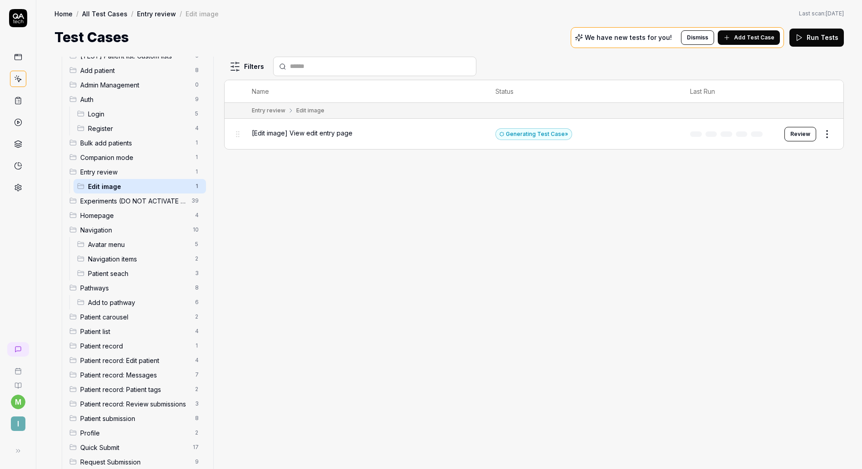
click at [537, 134] on div "Generating Test Case »" at bounding box center [533, 134] width 77 height 12
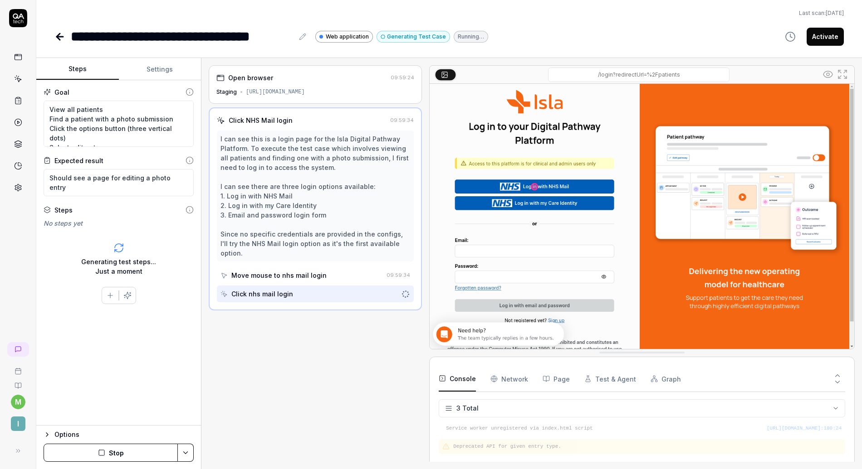
scroll to position [8, 0]
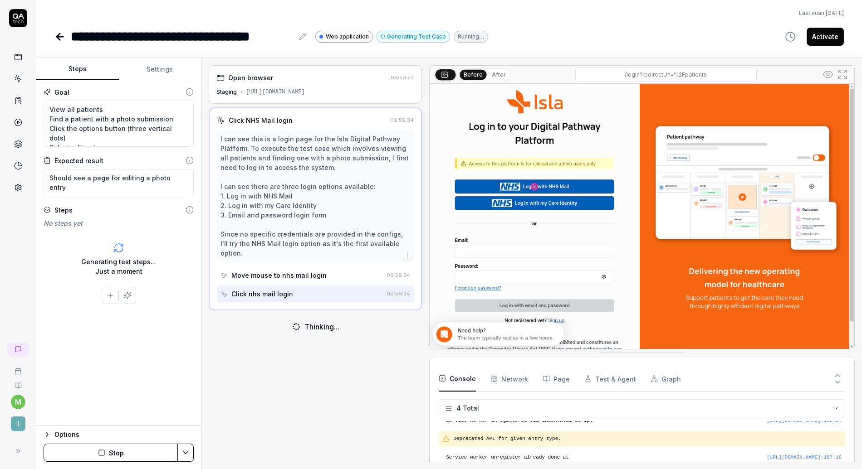
click at [98, 419] on icon "button" at bounding box center [101, 453] width 7 height 7
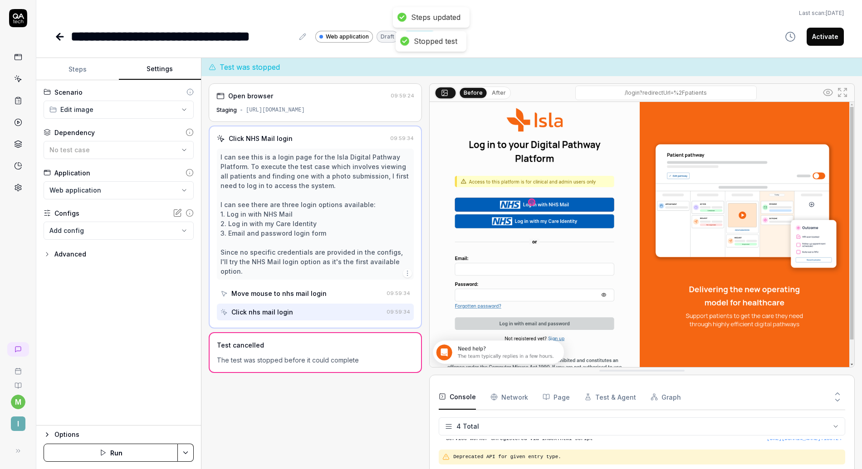
click at [156, 72] on button "Settings" at bounding box center [160, 70] width 83 height 22
click at [94, 154] on div "No test case" at bounding box center [113, 150] width 129 height 10
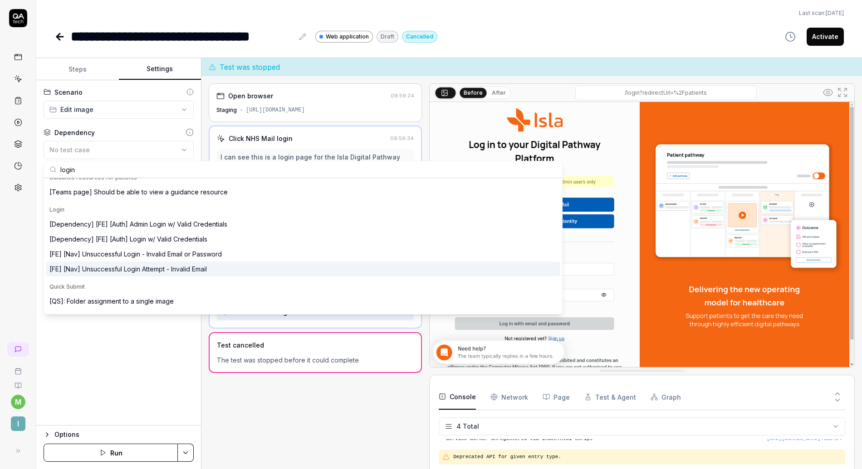
scroll to position [160, 0]
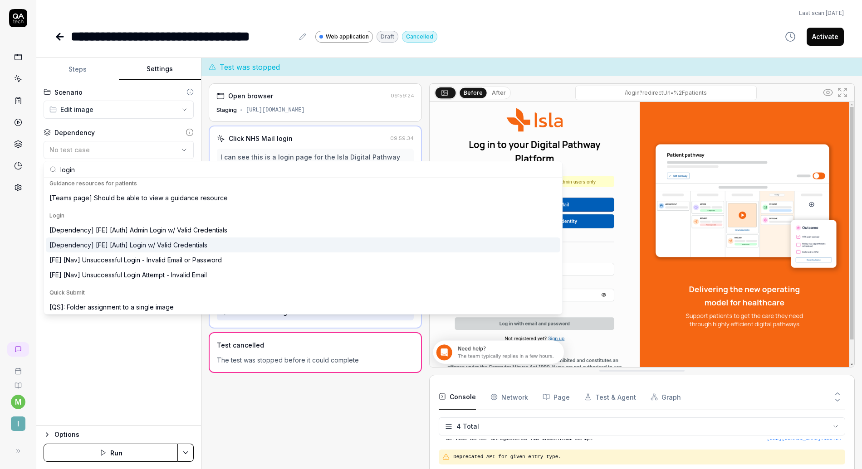
click at [176, 246] on div "[Dependency] [FE] [Auth] Login w/ Valid Credentials" at bounding box center [128, 245] width 158 height 10
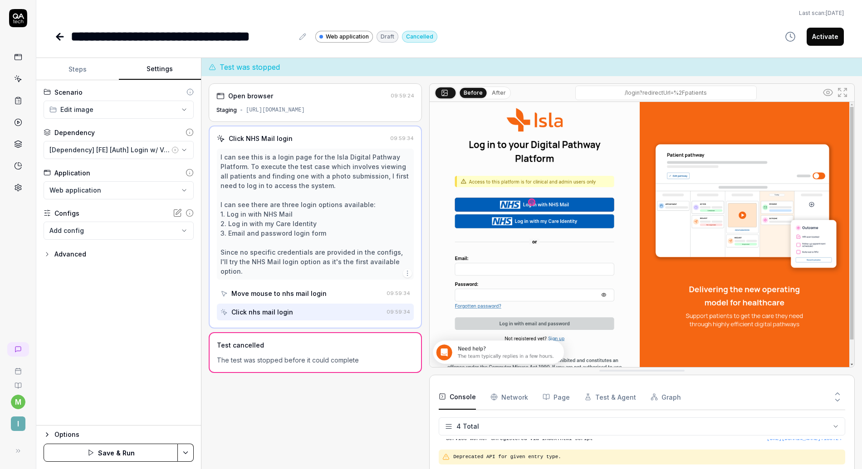
click at [94, 419] on icon "button" at bounding box center [90, 453] width 7 height 7
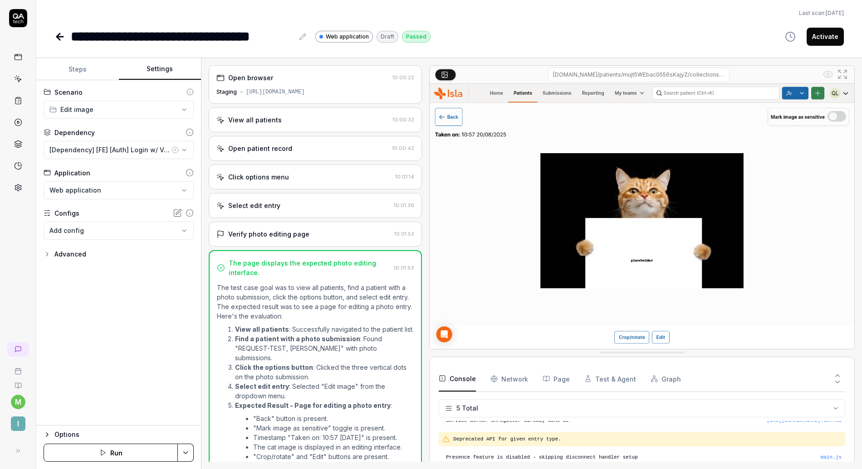
click at [60, 37] on icon at bounding box center [60, 37] width 6 height 0
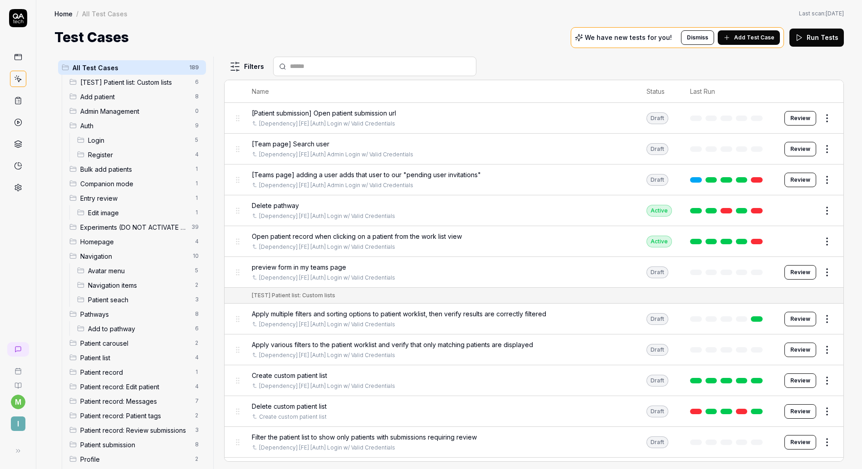
click at [120, 212] on span "Edit image" at bounding box center [139, 213] width 102 height 10
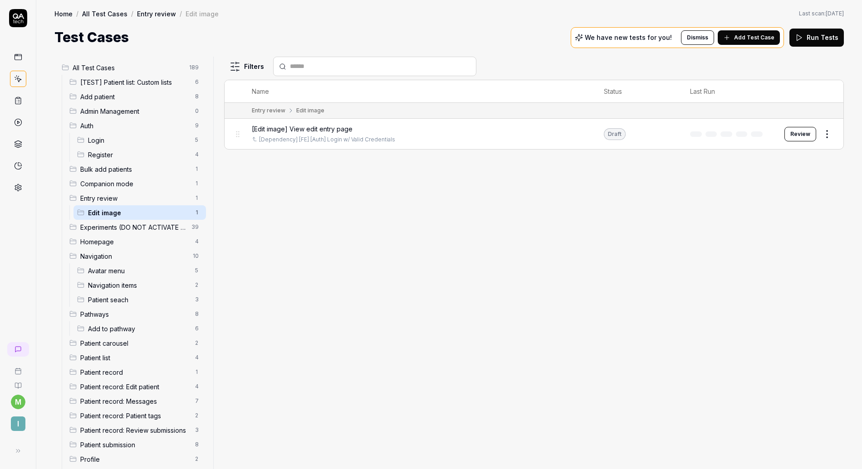
click at [542, 135] on button "Review" at bounding box center [800, 134] width 32 height 15
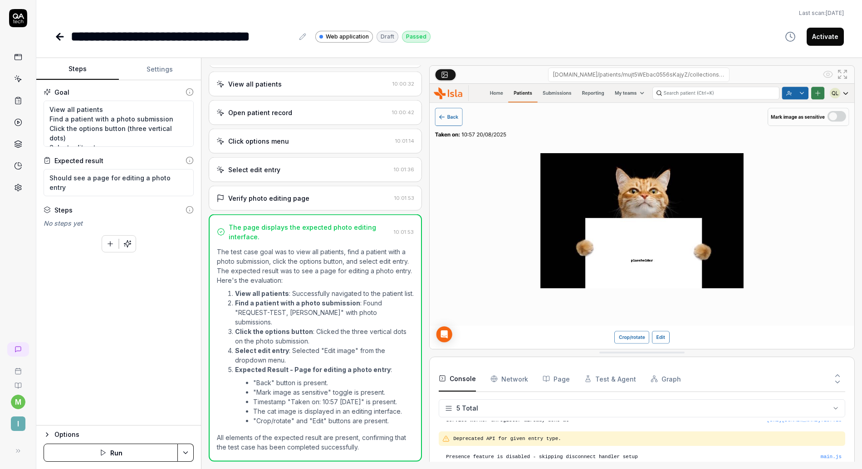
scroll to position [45, 0]
click at [542, 39] on button "Activate" at bounding box center [825, 37] width 37 height 18
click at [71, 17] on div "**********" at bounding box center [449, 23] width 826 height 47
click at [60, 39] on icon at bounding box center [58, 37] width 3 height 6
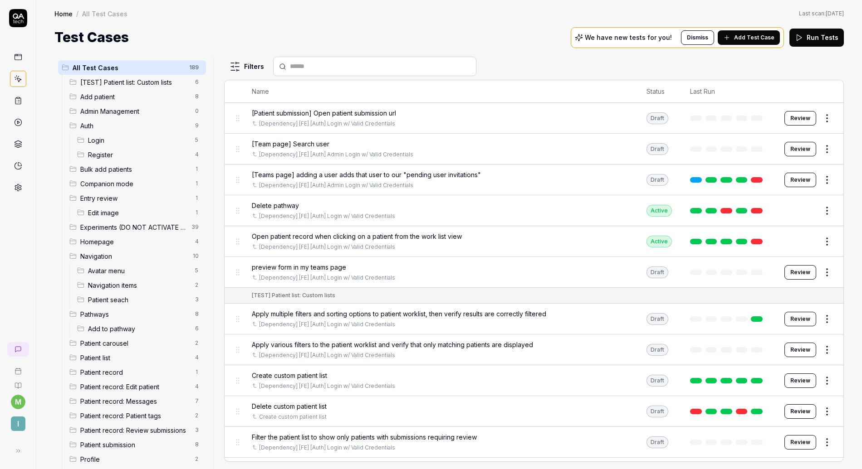
click at [114, 209] on span "Edit image" at bounding box center [139, 213] width 102 height 10
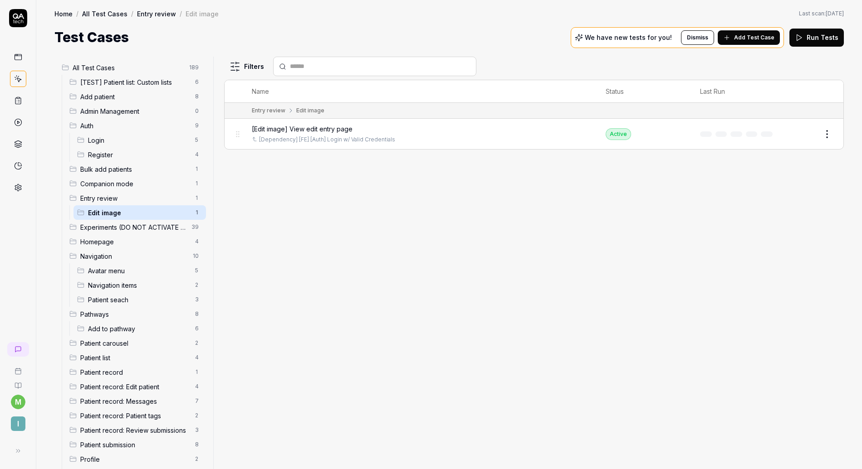
click at [542, 39] on span "Add Test Case" at bounding box center [754, 38] width 40 height 8
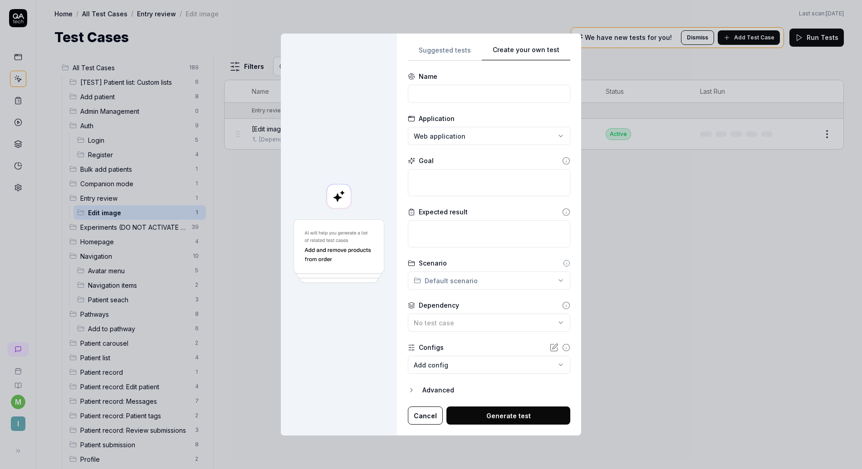
click at [538, 29] on div "**********" at bounding box center [431, 234] width 862 height 469
click at [468, 93] on input at bounding box center [489, 94] width 162 height 18
click at [446, 323] on span "No test case" at bounding box center [434, 323] width 40 height 8
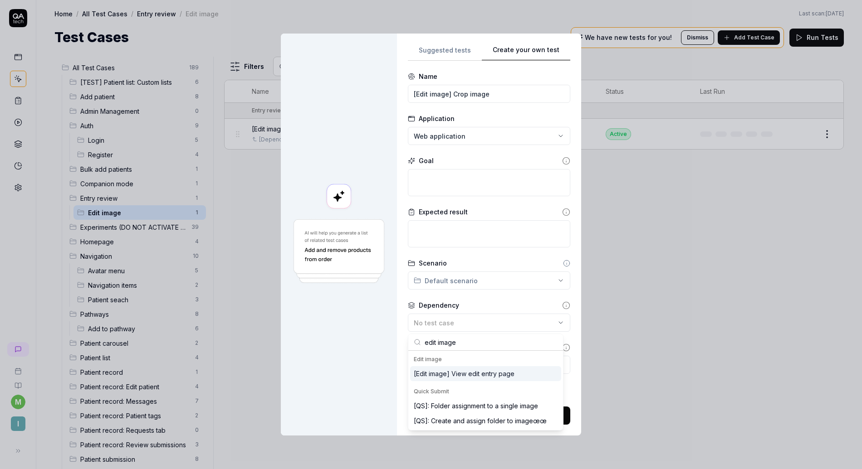
click at [497, 376] on div "[Edit image] View edit entry page" at bounding box center [464, 374] width 101 height 10
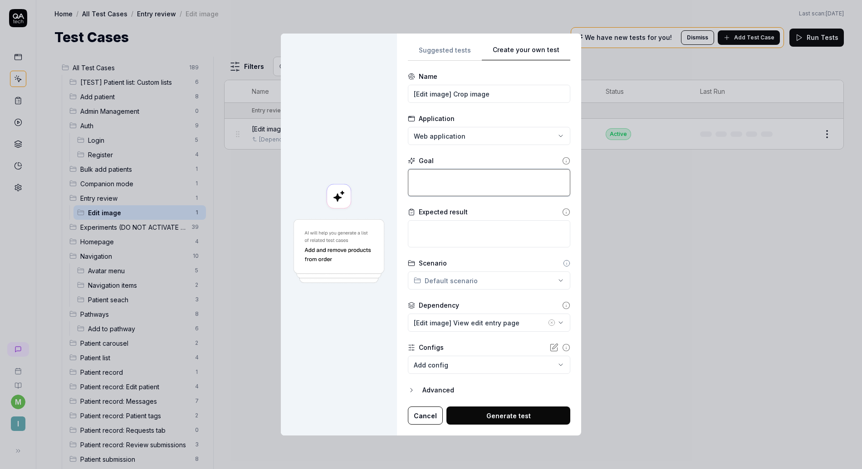
click at [448, 177] on textarea at bounding box center [489, 182] width 162 height 27
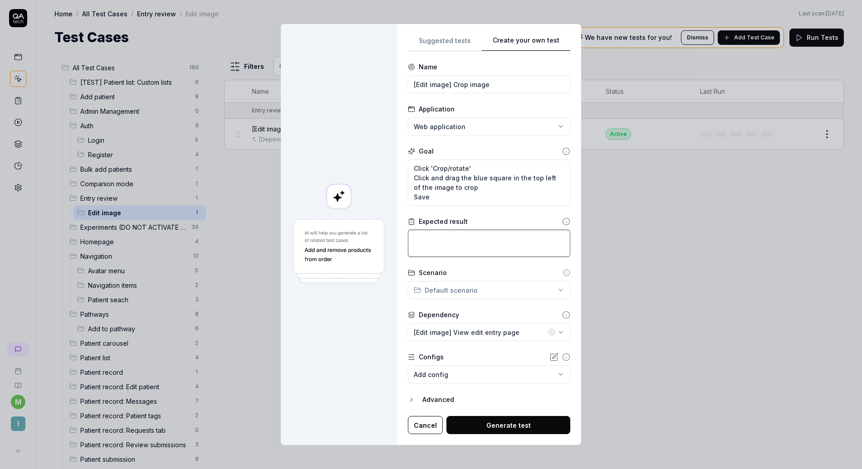
click at [434, 240] on textarea at bounding box center [489, 243] width 162 height 27
click at [485, 418] on button "Generate test" at bounding box center [508, 425] width 124 height 18
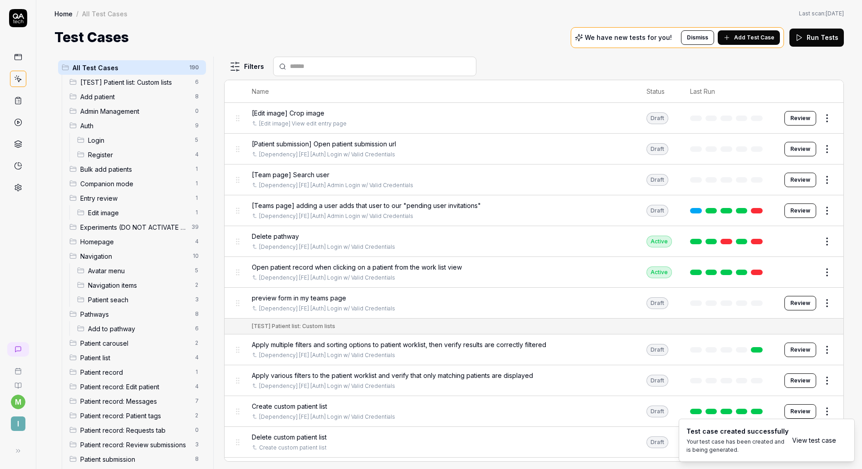
click at [542, 40] on button "Add Test Case" at bounding box center [749, 37] width 62 height 15
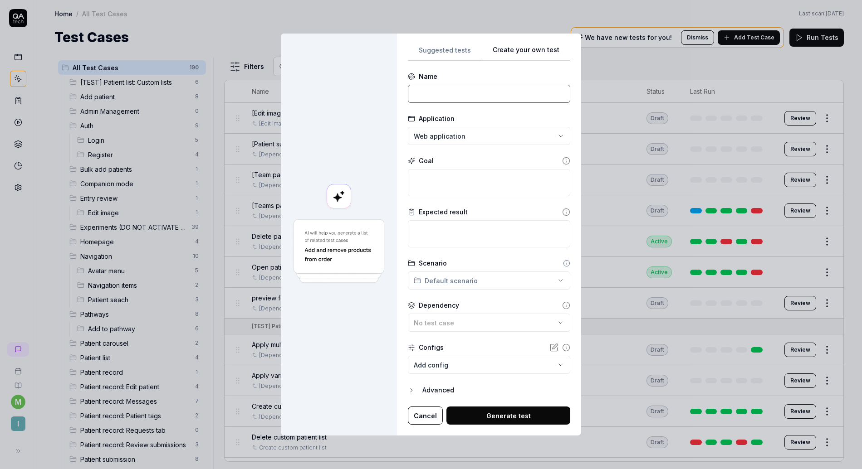
click at [442, 98] on input at bounding box center [489, 94] width 162 height 18
click at [435, 94] on input "[Edit image] Rotate image" at bounding box center [489, 94] width 162 height 18
click at [440, 174] on textarea at bounding box center [489, 182] width 162 height 27
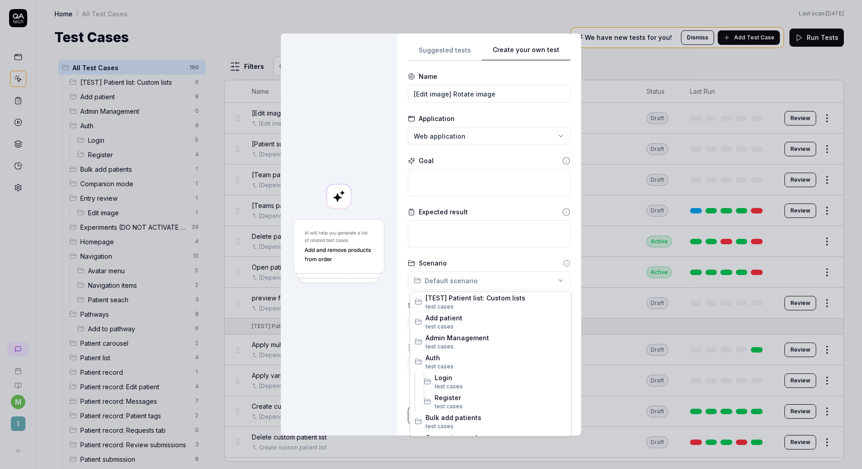
click at [445, 281] on div "**********" at bounding box center [431, 234] width 862 height 469
click at [445, 283] on div "**********" at bounding box center [431, 234] width 862 height 469
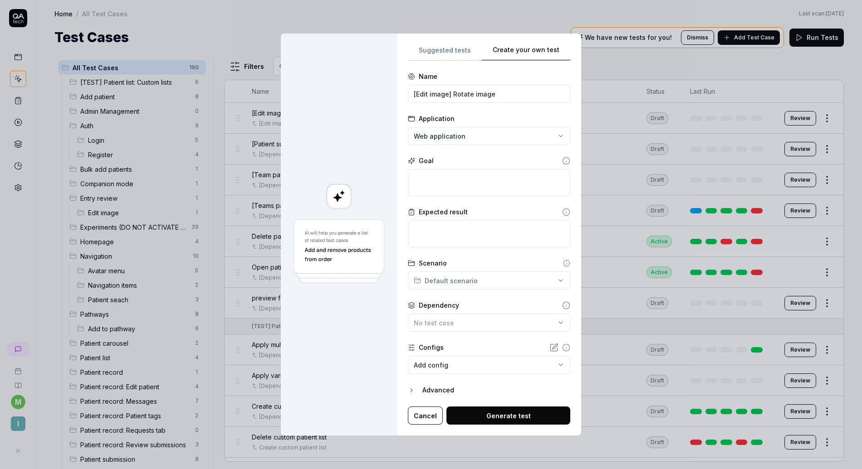
click at [455, 284] on div "**********" at bounding box center [431, 234] width 862 height 469
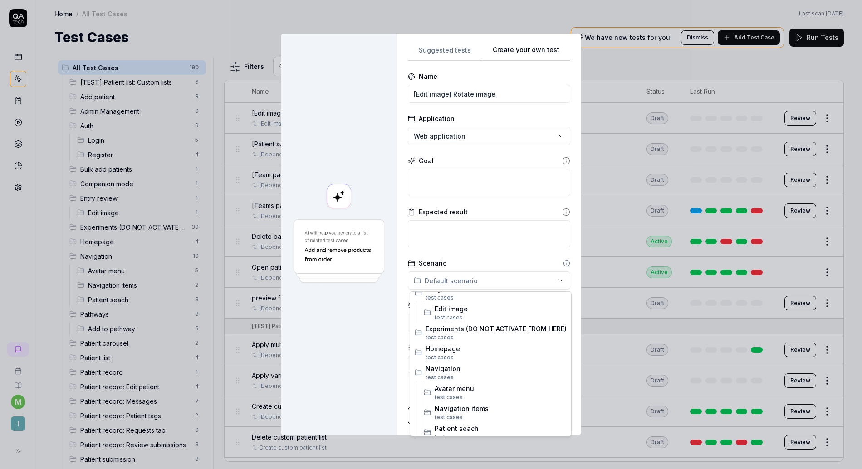
scroll to position [171, 0]
click at [453, 313] on span "test case" at bounding box center [447, 315] width 25 height 7
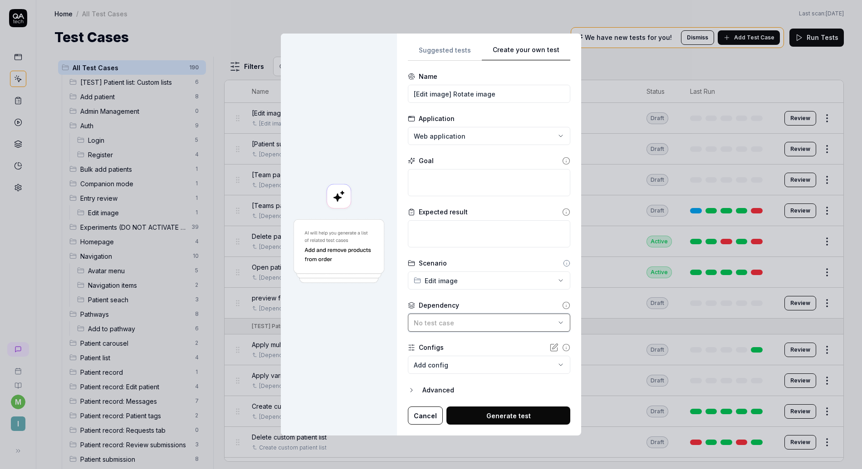
click at [445, 319] on span "No test case" at bounding box center [434, 323] width 40 height 8
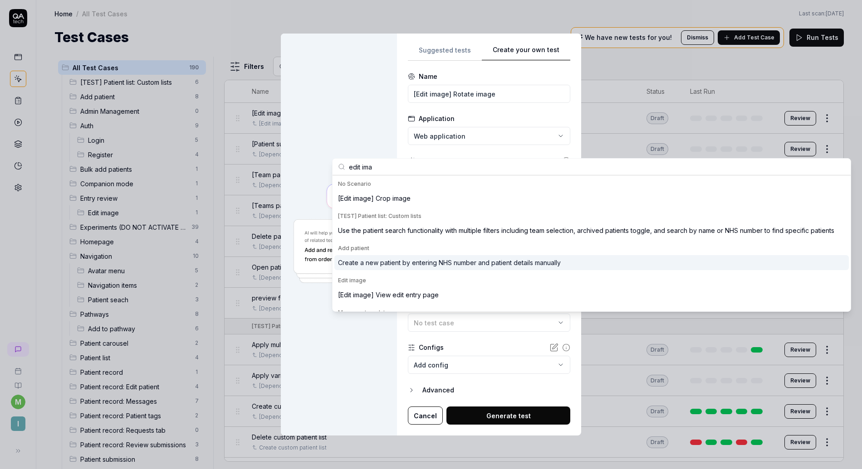
scroll to position [23, 0]
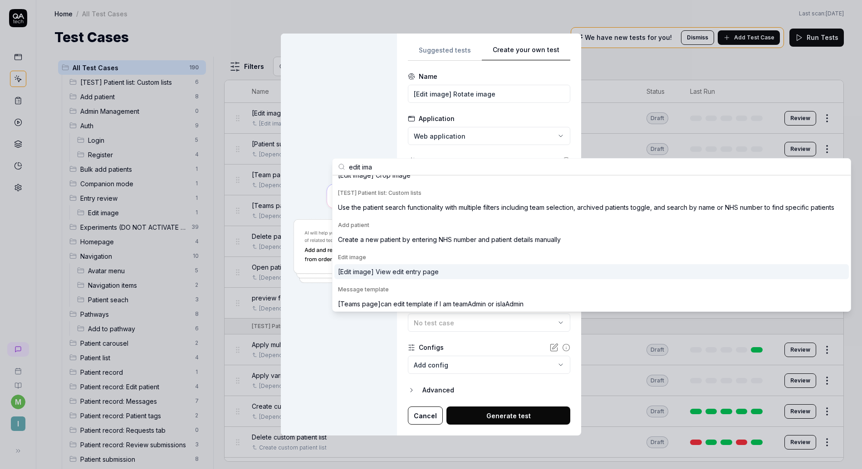
click at [422, 267] on div "[Edit image] View edit entry page" at bounding box center [388, 272] width 101 height 10
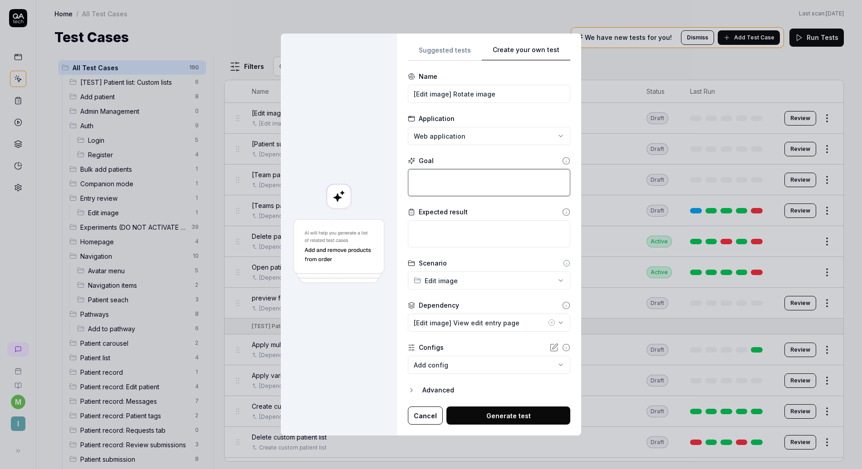
click at [454, 179] on textarea at bounding box center [489, 182] width 162 height 27
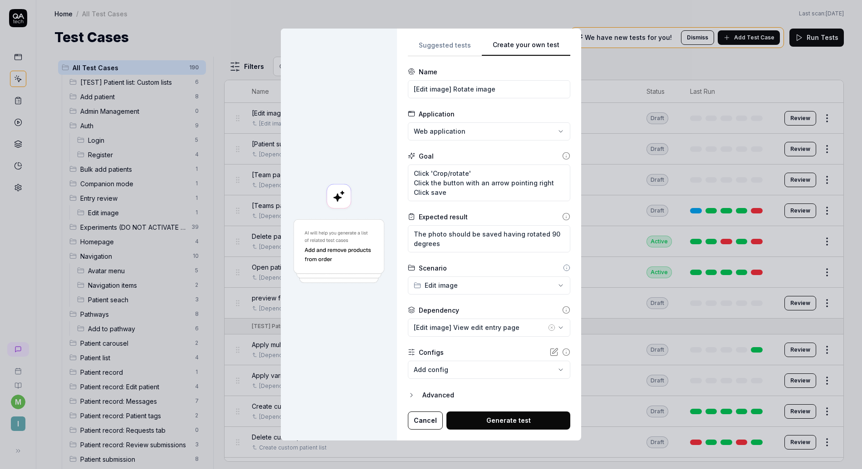
click at [482, 419] on button "Generate test" at bounding box center [508, 421] width 124 height 18
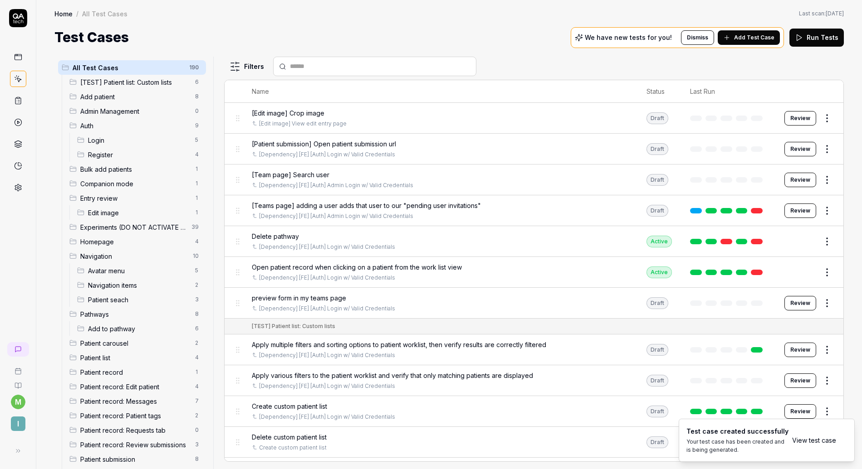
click at [376, 66] on input "text" at bounding box center [380, 67] width 181 height 10
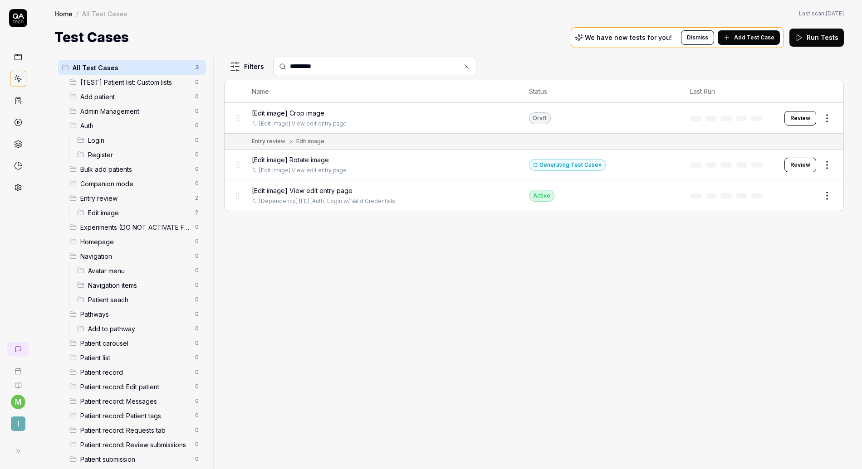
click at [542, 117] on html "m I Home / All Test Cases Home / All Test Cases Last scan: Jun 2 2025 Test Case…" at bounding box center [431, 234] width 862 height 469
click at [542, 199] on div "Edit" at bounding box center [789, 197] width 86 height 20
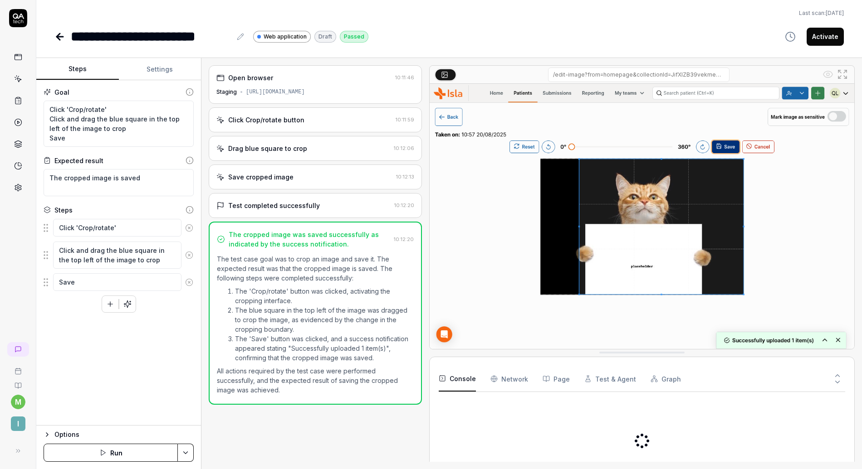
click at [156, 72] on button "Settings" at bounding box center [160, 70] width 83 height 22
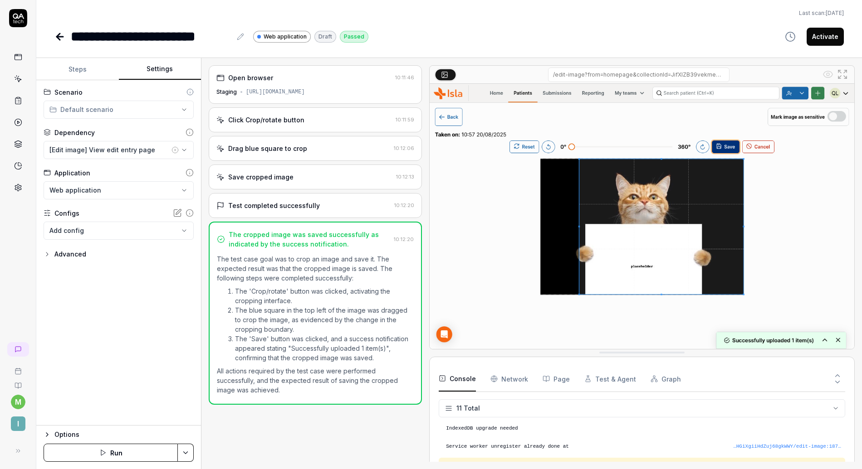
scroll to position [136, 0]
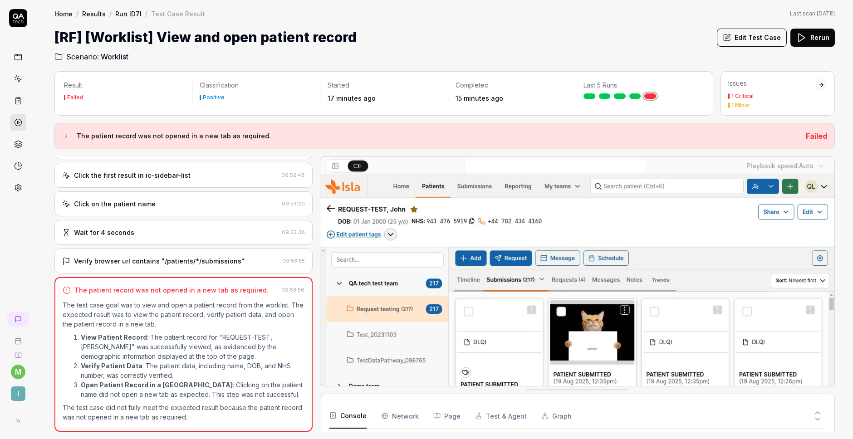
scroll to position [26, 0]
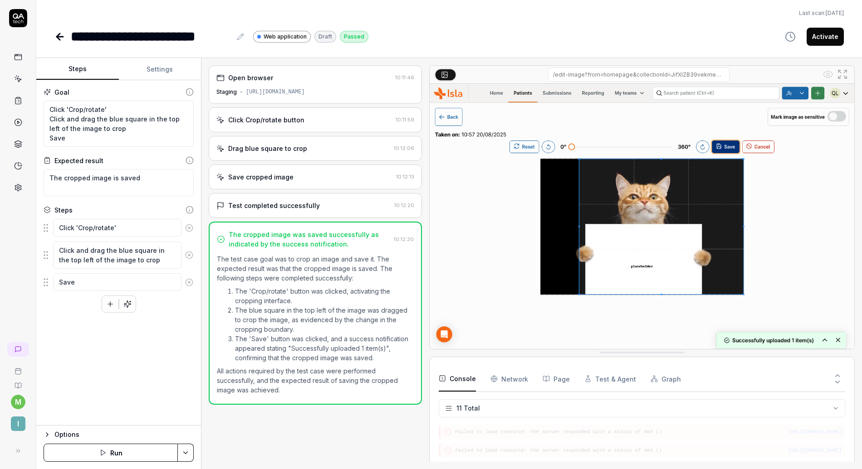
scroll to position [136, 0]
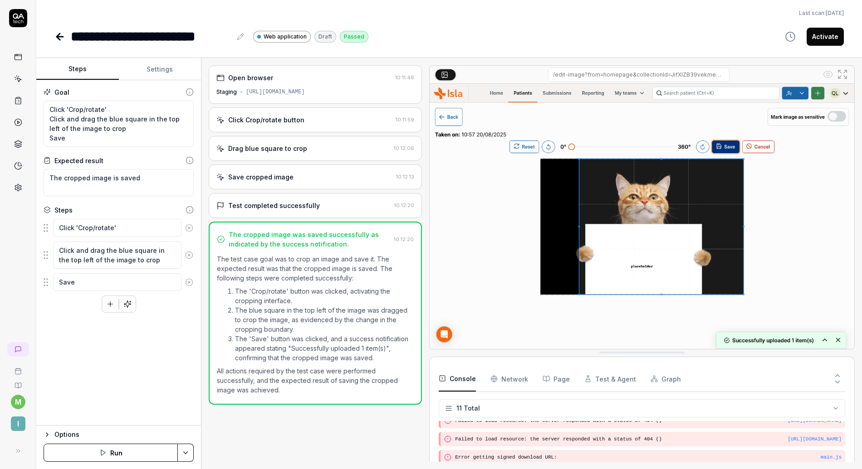
click at [174, 55] on div "**********" at bounding box center [449, 234] width 826 height 469
click at [167, 68] on button "Settings" at bounding box center [160, 70] width 83 height 22
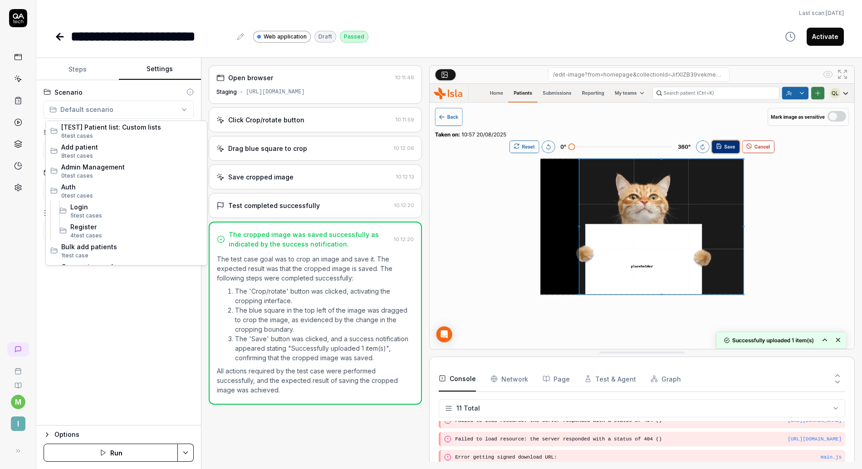
click at [135, 112] on html "**********" at bounding box center [431, 234] width 862 height 469
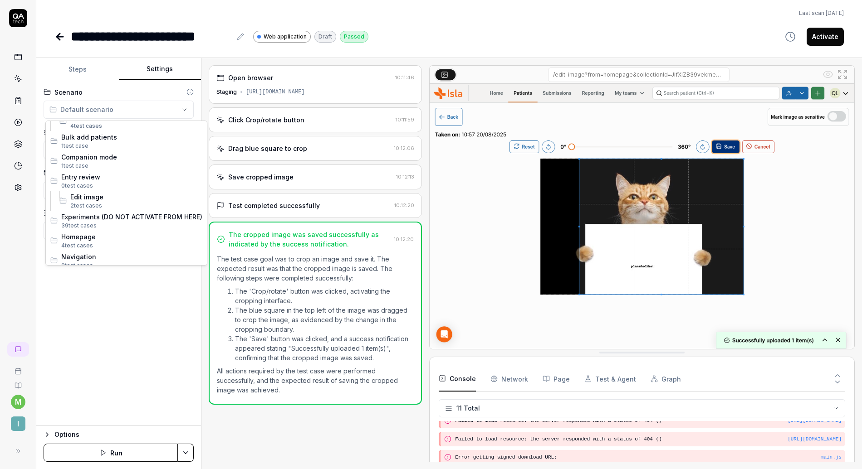
scroll to position [117, 0]
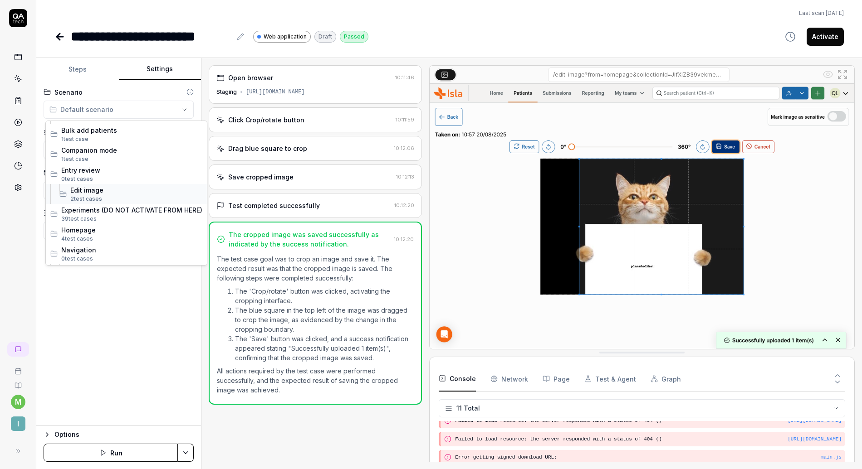
click at [93, 198] on span "2 test case" at bounding box center [84, 199] width 29 height 7
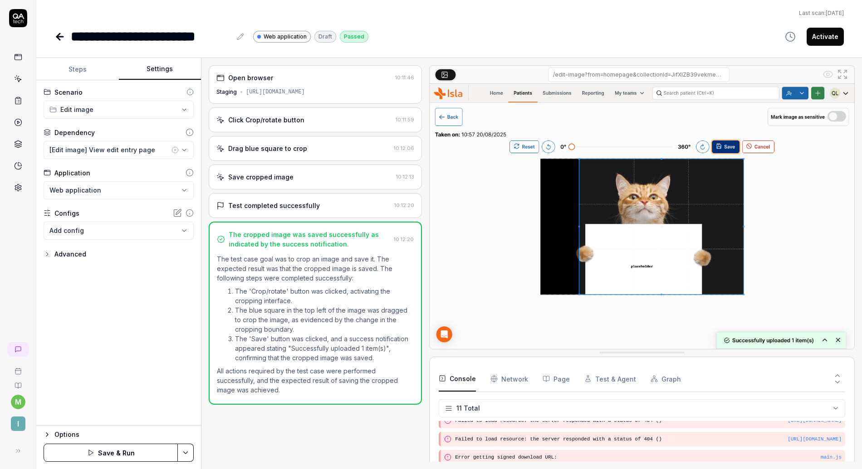
click at [100, 457] on button "Save & Run" at bounding box center [111, 453] width 134 height 18
click at [287, 177] on div "Save cropped image" at bounding box center [260, 177] width 65 height 10
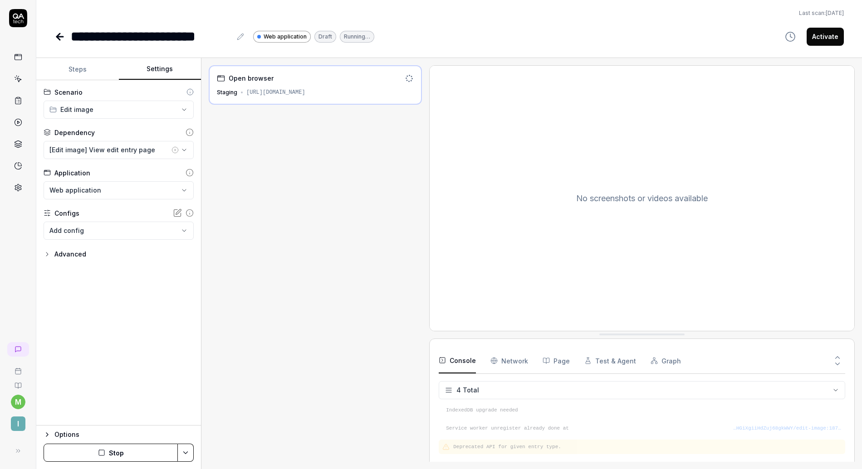
scroll to position [8, 0]
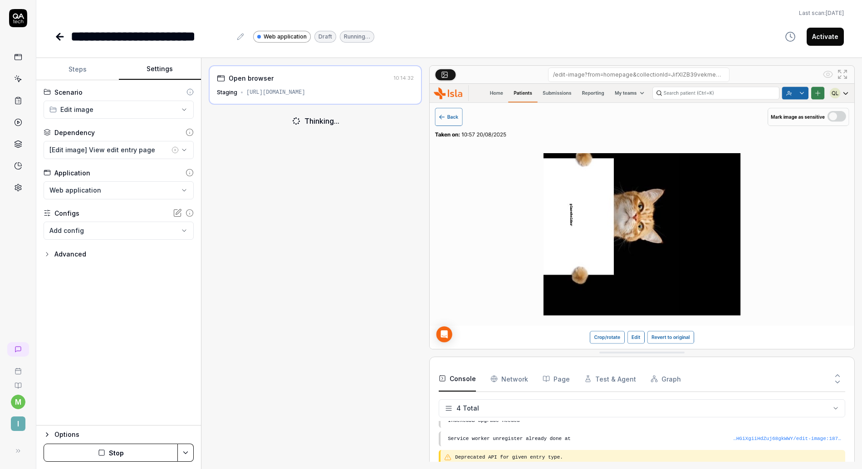
click at [64, 36] on icon at bounding box center [59, 36] width 11 height 11
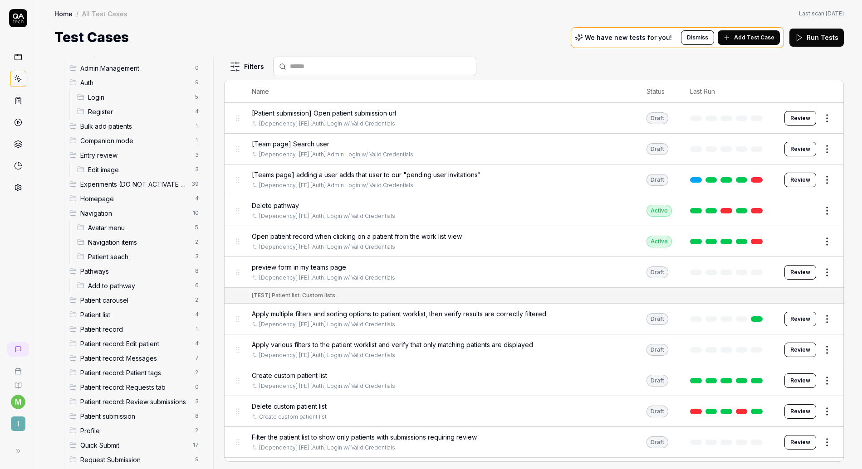
scroll to position [49, 0]
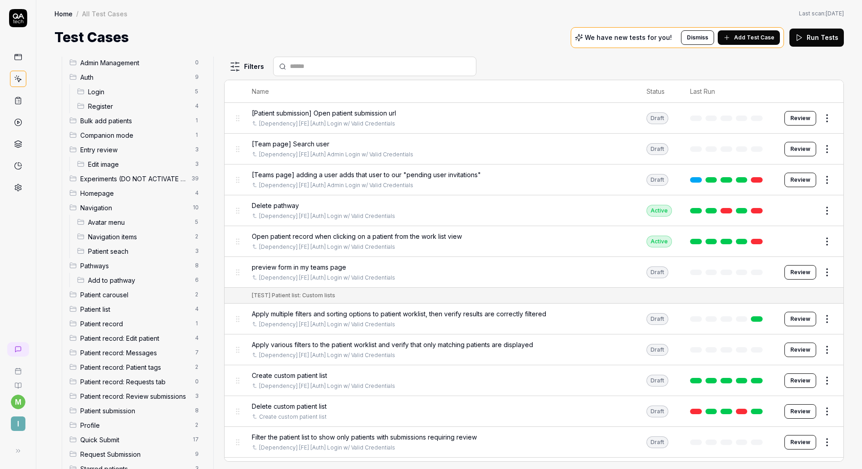
click at [122, 170] on div "Edit image 3" at bounding box center [139, 164] width 132 height 15
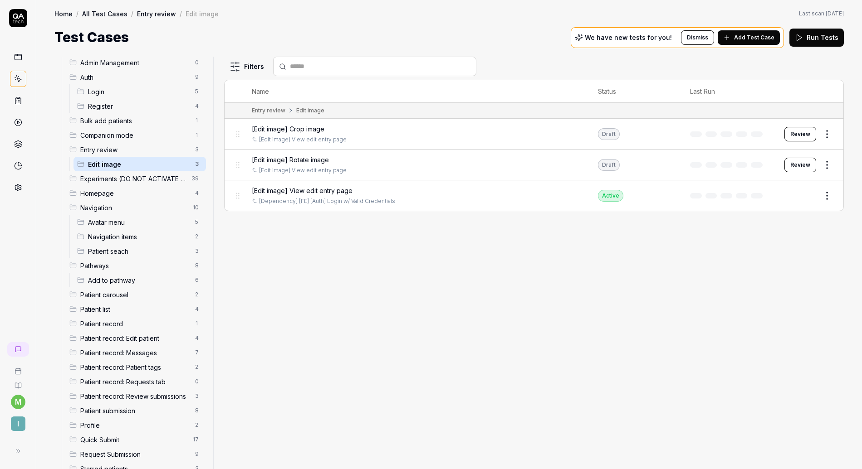
click at [792, 165] on button "Review" at bounding box center [800, 165] width 32 height 15
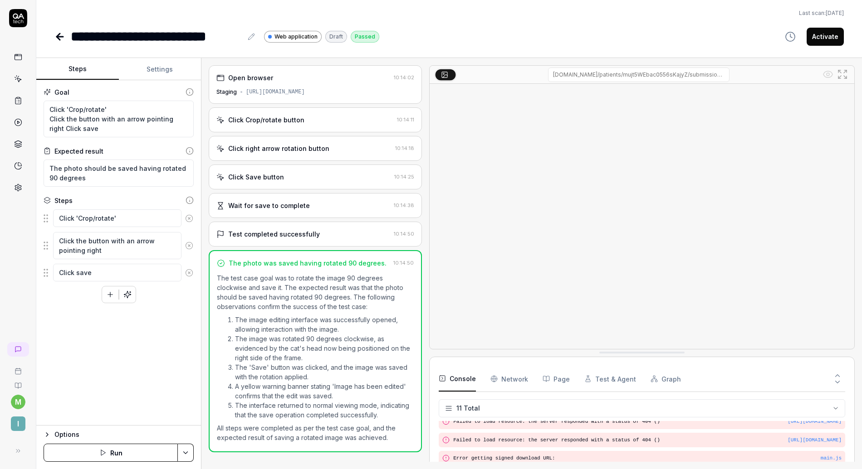
scroll to position [136, 0]
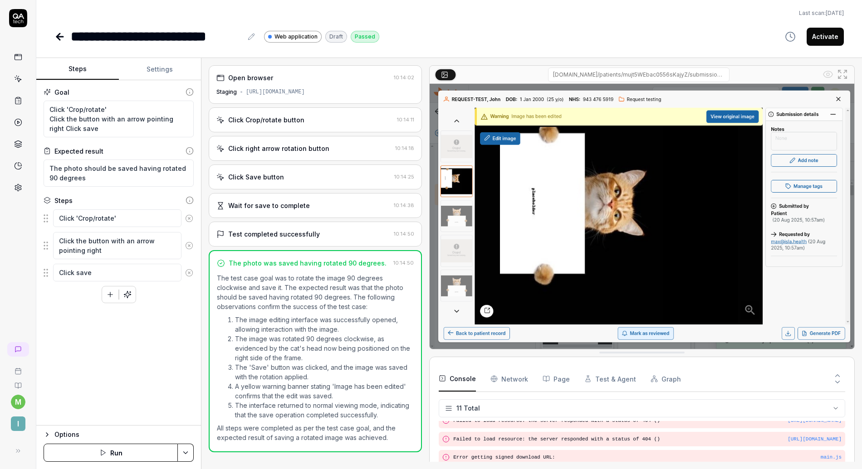
click at [833, 43] on button "Activate" at bounding box center [825, 37] width 37 height 18
click at [61, 35] on icon at bounding box center [59, 36] width 11 height 11
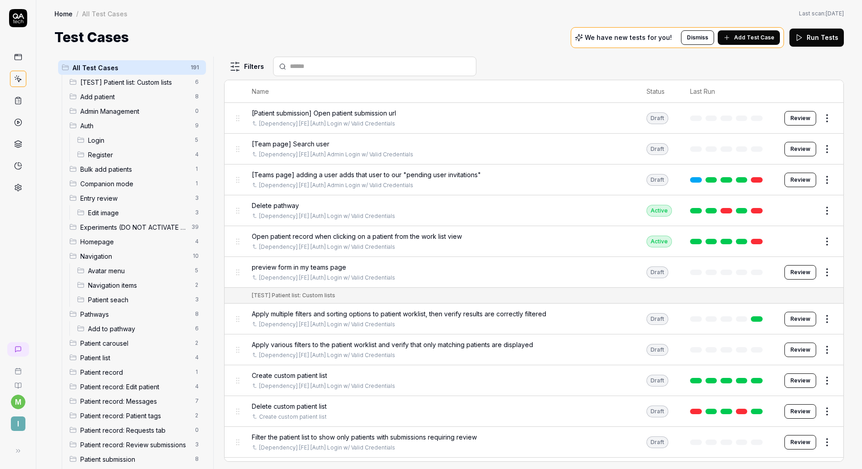
click at [123, 215] on span "Edit image" at bounding box center [139, 213] width 102 height 10
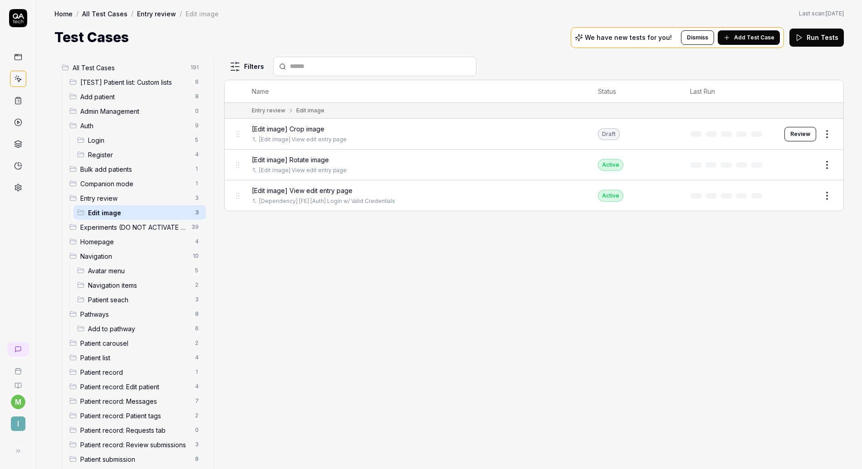
click at [801, 137] on button "Review" at bounding box center [800, 134] width 32 height 15
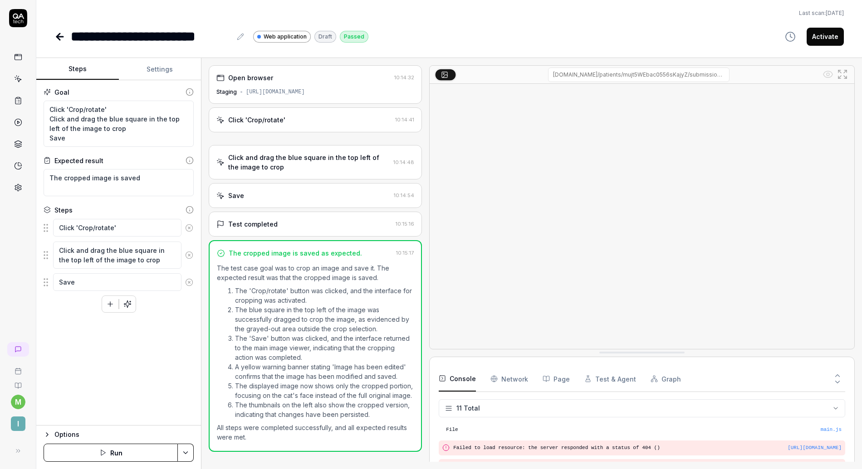
scroll to position [136, 0]
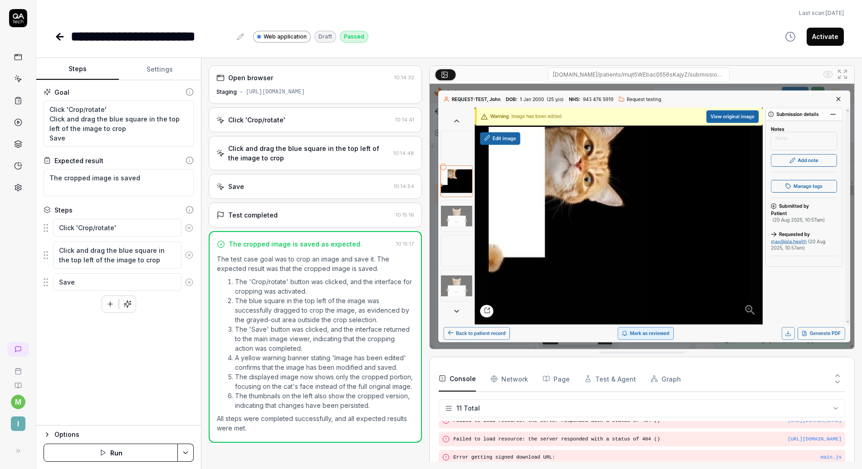
click at [820, 42] on button "Activate" at bounding box center [825, 37] width 37 height 18
type textarea "*"
click at [55, 36] on icon at bounding box center [59, 36] width 11 height 11
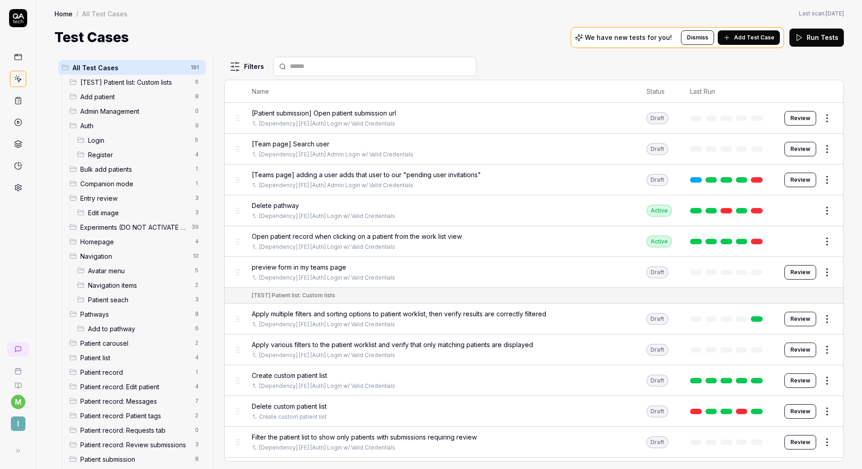
click at [101, 211] on span "Edit image" at bounding box center [139, 213] width 102 height 10
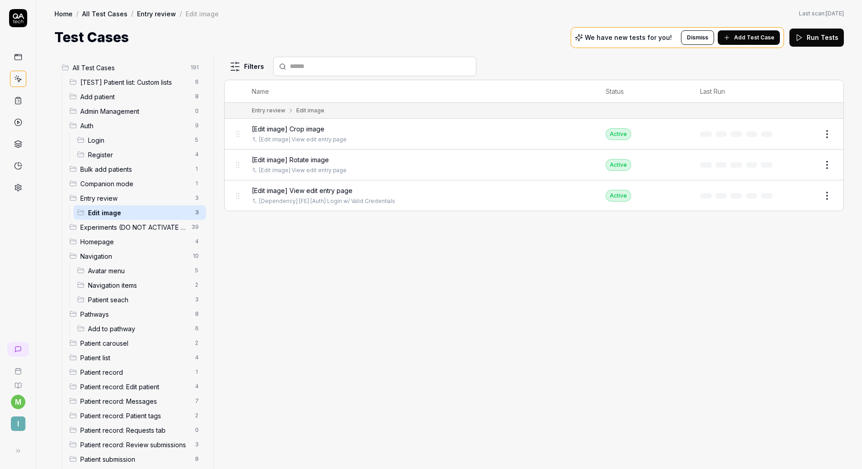
click at [746, 34] on span "Add Test Case" at bounding box center [754, 38] width 40 height 8
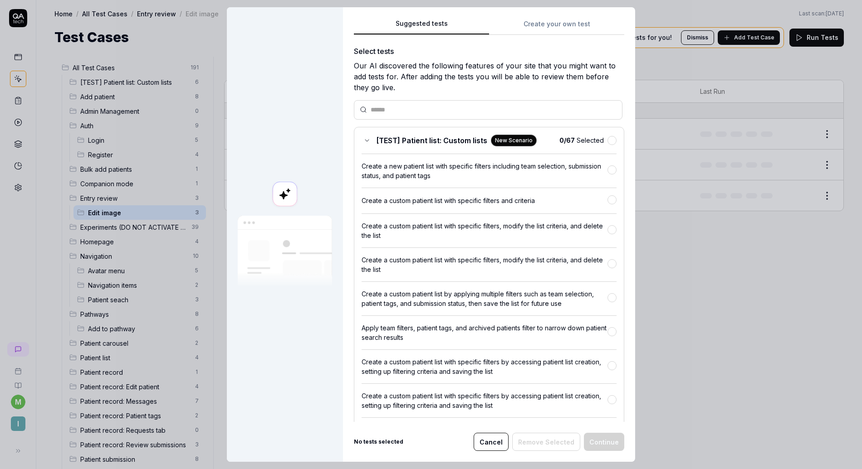
click at [550, 20] on div "Suggested tests Suggested tests Create your own test Select tests Our AI discov…" at bounding box center [431, 234] width 862 height 469
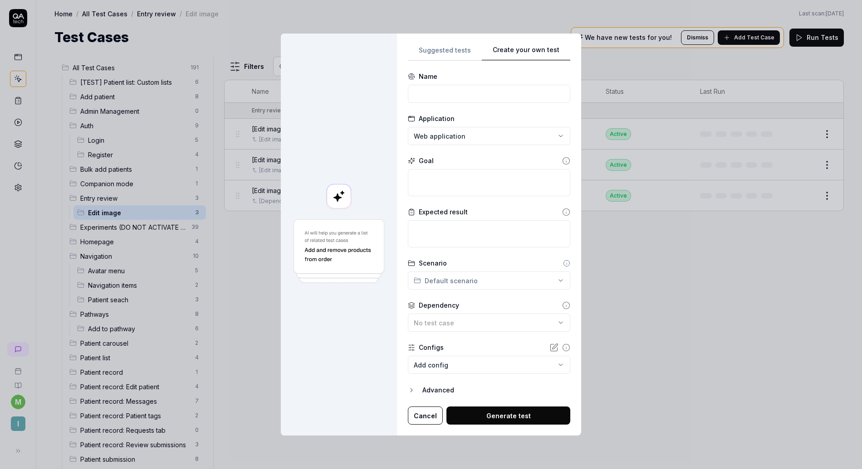
click at [459, 270] on div "Scenario Default scenario" at bounding box center [489, 274] width 162 height 31
click at [454, 277] on div "**********" at bounding box center [431, 234] width 862 height 469
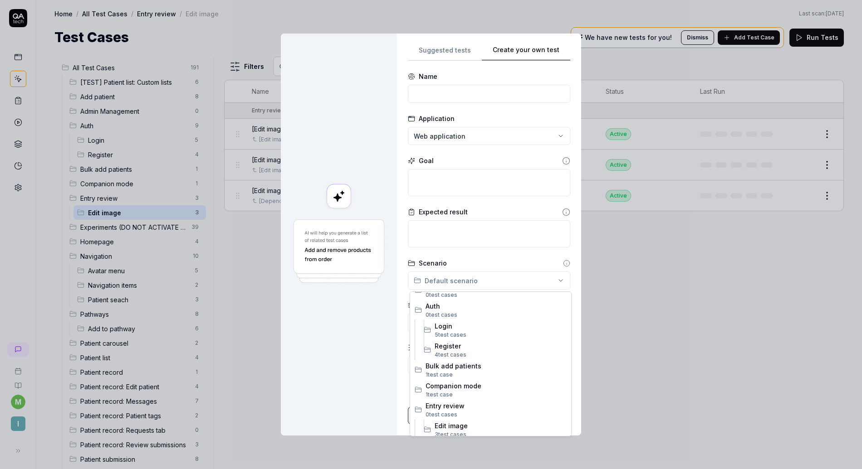
scroll to position [124, 0]
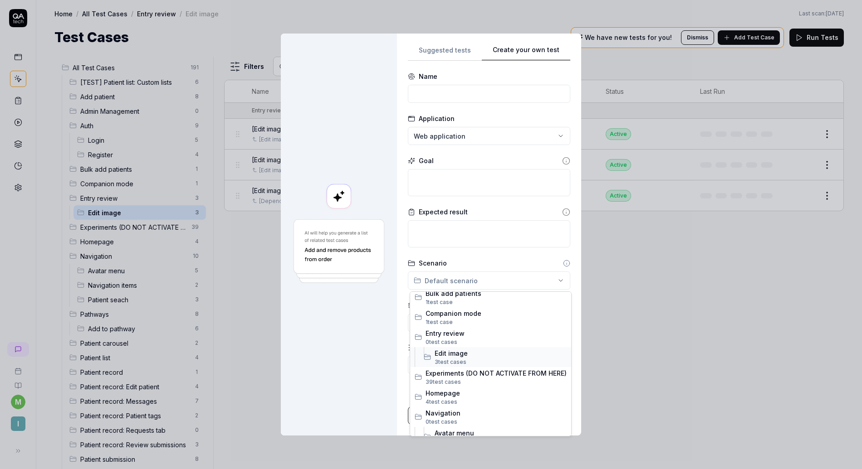
click at [440, 353] on span "Edit image" at bounding box center [501, 354] width 132 height 10
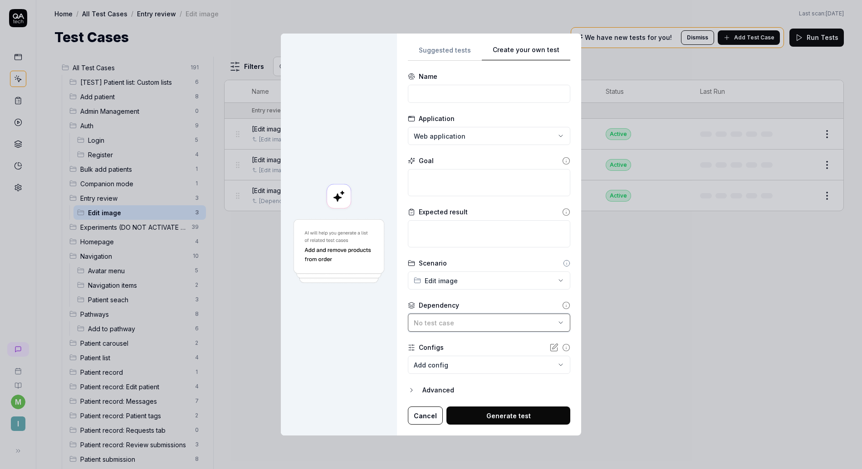
click at [459, 322] on div "No test case" at bounding box center [485, 323] width 142 height 10
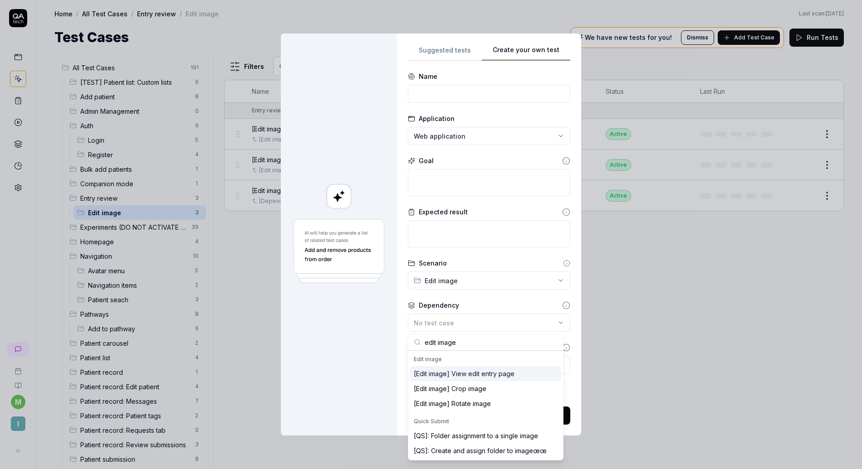
type input "edit image"
click at [467, 372] on div "[Edit image] View edit entry page" at bounding box center [464, 374] width 101 height 10
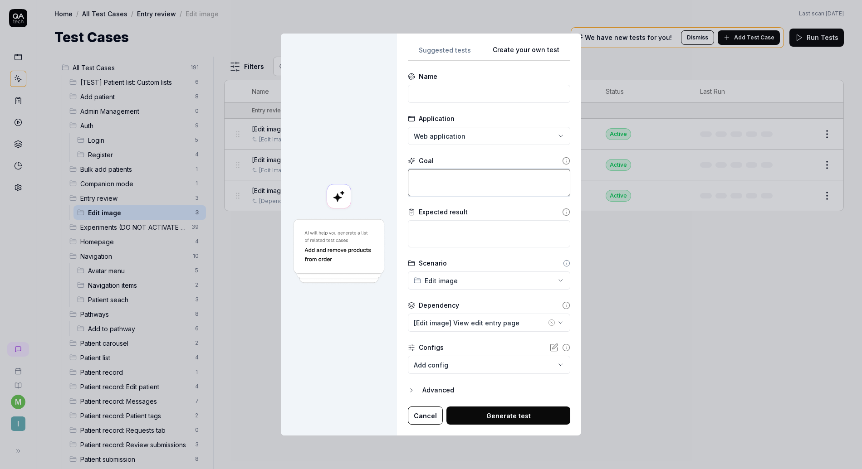
click at [449, 178] on textarea at bounding box center [489, 182] width 162 height 27
click at [450, 97] on input at bounding box center [489, 94] width 162 height 18
type input "[Edit image] Annotate image"
click at [439, 176] on textarea at bounding box center [489, 182] width 162 height 27
type textarea "*"
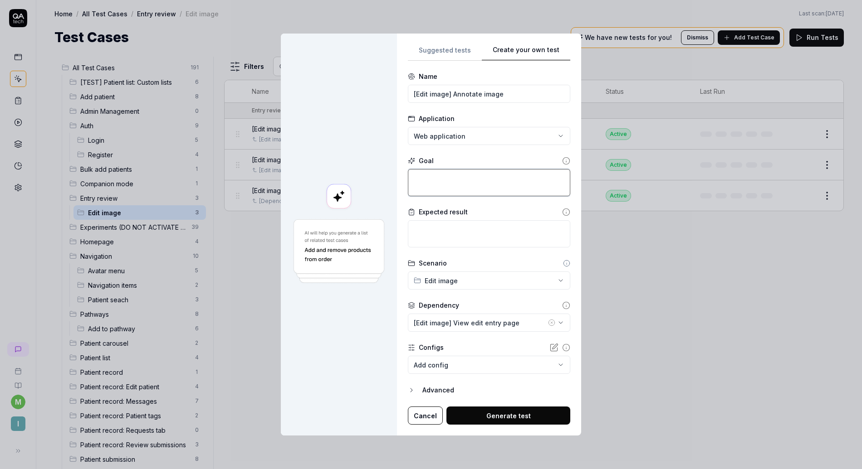
type textarea "C"
type textarea "*"
type textarea "Cl"
type textarea "*"
type textarea "Cli"
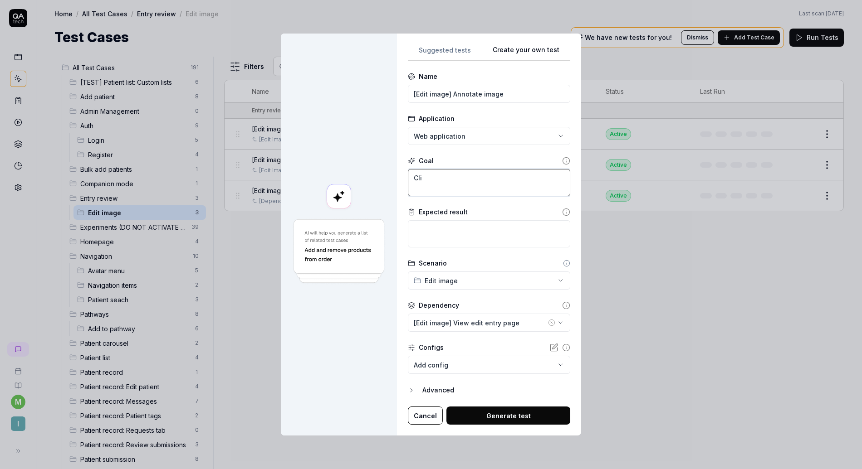
type textarea "*"
type textarea "Clic"
type textarea "*"
type textarea "Click"
type textarea "*"
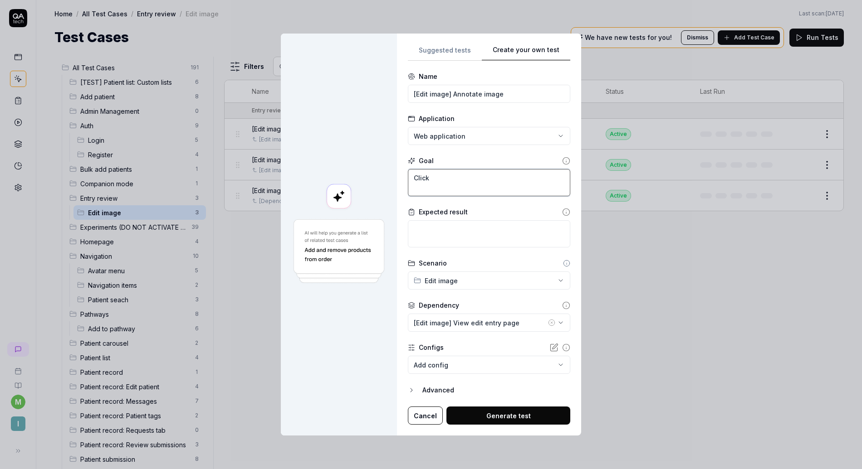
type textarea "Click"
type textarea "*"
type textarea "Click '"
type textarea "*"
type textarea "Click 'E"
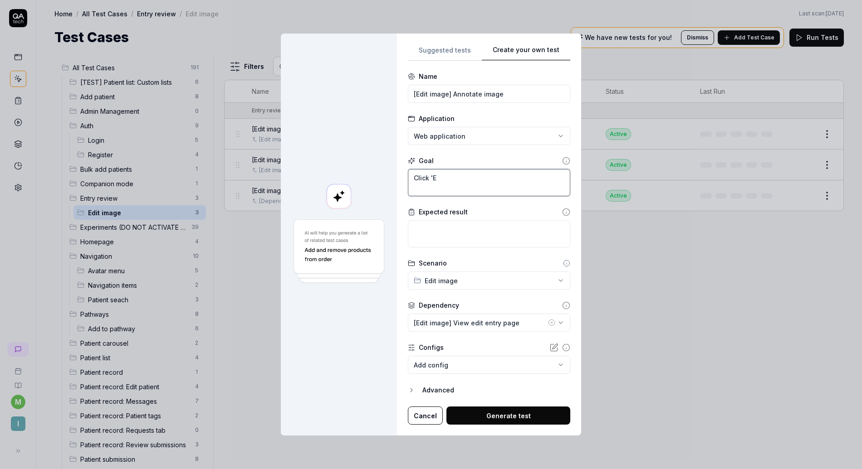
type textarea "*"
type textarea "Click 'Ed"
type textarea "*"
type textarea "Click 'Edi"
type textarea "*"
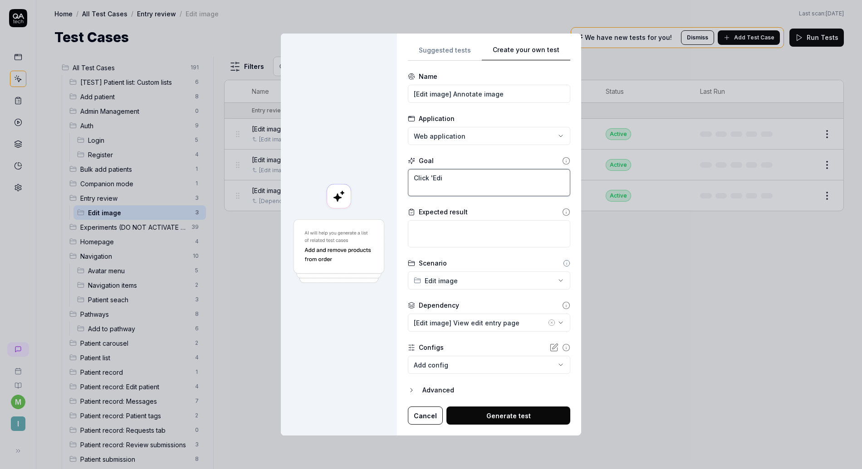
type textarea "Click 'Edit"
type textarea "*"
type textarea "Click 'Edit'"
click at [432, 230] on textarea at bounding box center [489, 233] width 162 height 27
click at [453, 184] on textarea "Click 'Edit'" at bounding box center [489, 182] width 162 height 27
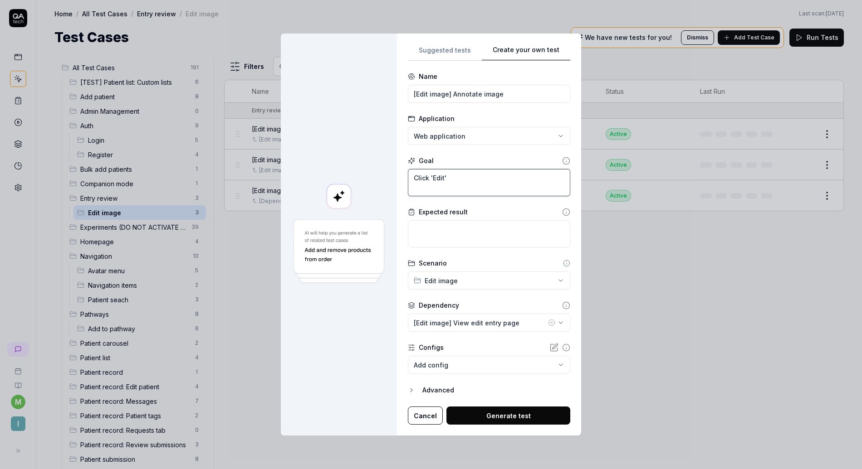
type textarea "*"
type textarea "Click 'Edit'"
type textarea "*"
type textarea "Click 'Edit' C"
type textarea "*"
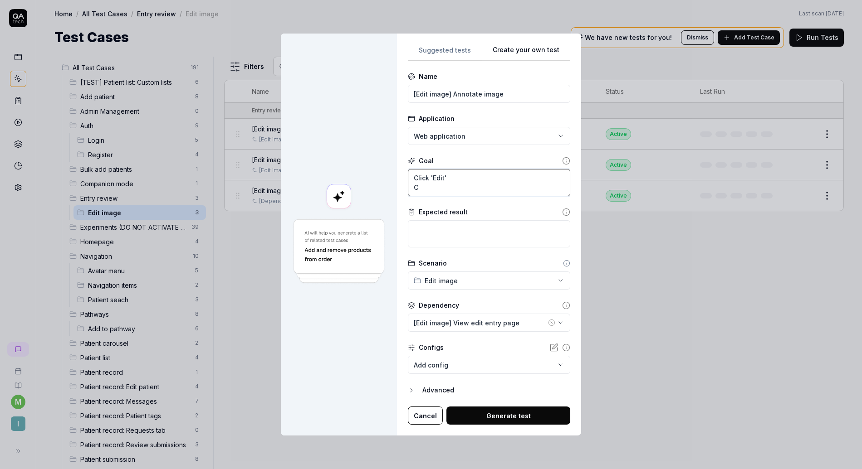
type textarea "Click 'Edit' Cl"
type textarea "*"
type textarea "Click 'Edit' Cli"
type textarea "*"
type textarea "Click 'Edit' Clic"
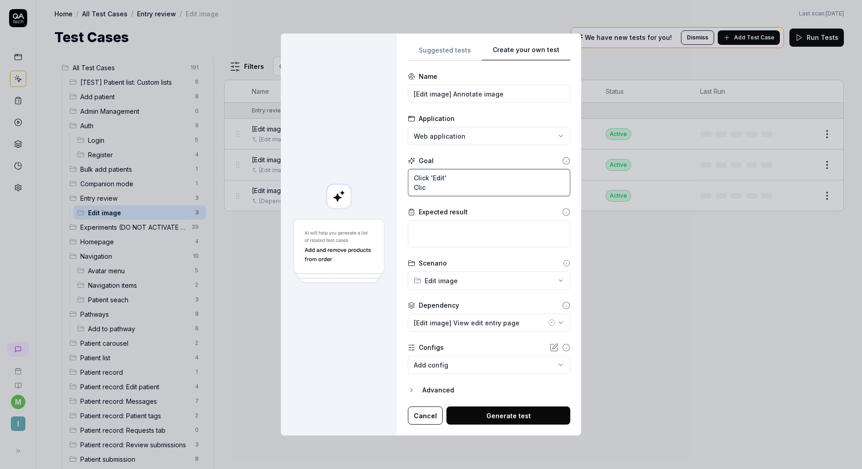
type textarea "*"
type textarea "Click 'Edit' Click"
type textarea "*"
type textarea "Click 'Edit' Click"
type textarea "*"
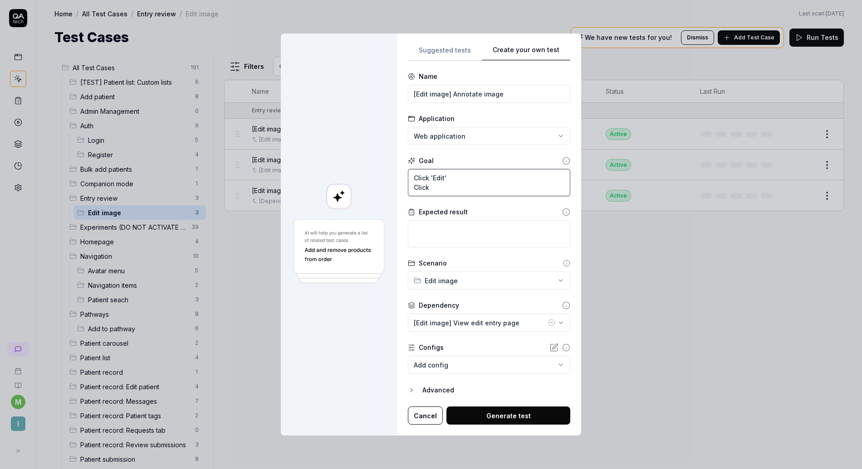
type textarea "Click 'Edit' Click t"
type textarea "*"
type textarea "Click 'Edit' Click th"
type textarea "*"
type textarea "Click 'Edit' Click the"
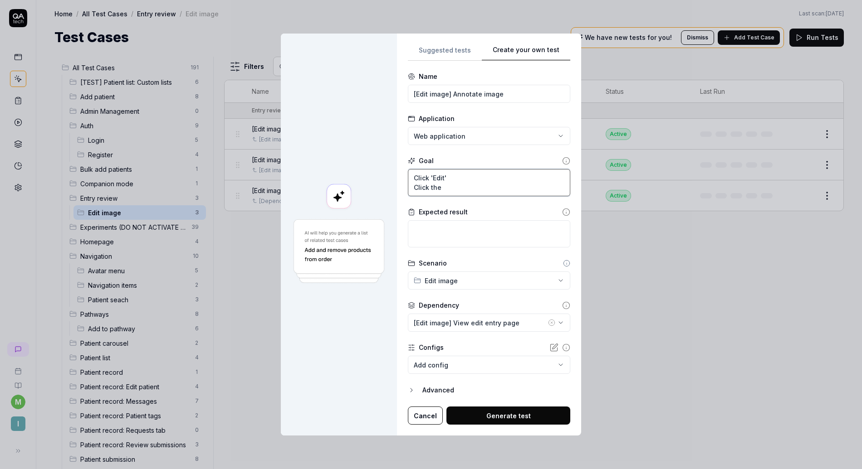
type textarea "*"
type textarea "Click 'Edit' Click the"
type textarea "*"
type textarea "Click 'Edit' Click the c"
type textarea "*"
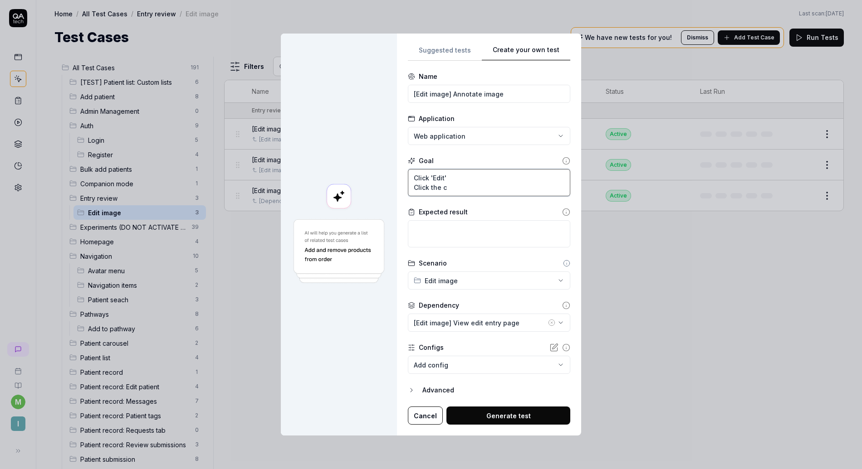
type textarea "Click 'Edit' Click the ci"
type textarea "*"
type textarea "Click 'Edit' Click the cir"
type textarea "*"
type textarea "Click 'Edit' Click the circ"
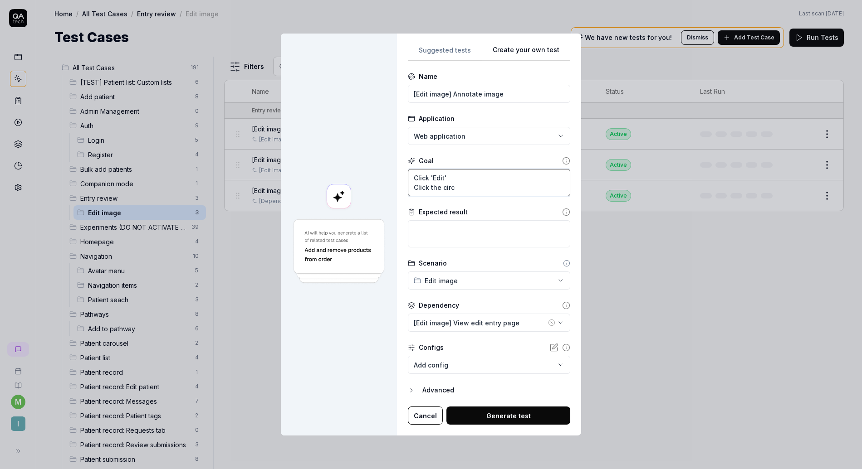
type textarea "*"
type textarea "Click 'Edit' Click the circl"
type textarea "*"
type textarea "Click 'Edit' Click the circle"
type textarea "*"
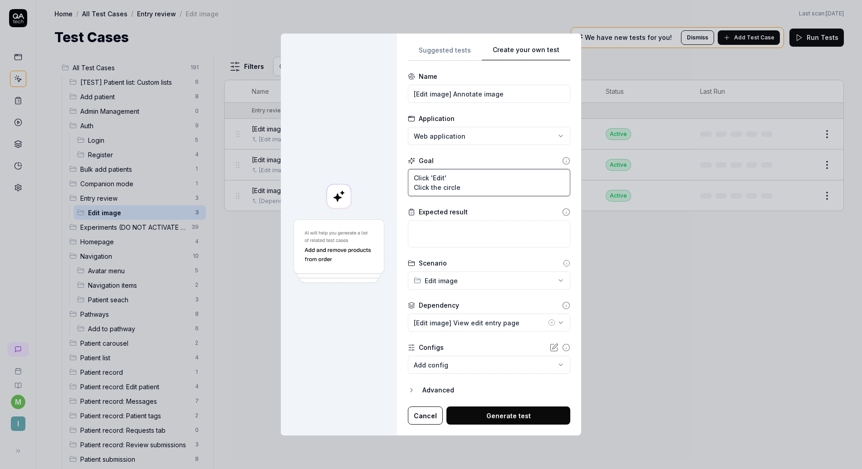
type textarea "Click 'Edit' Click the circle"
type textarea "*"
type textarea "Click 'Edit' Click the circle i"
type textarea "*"
type textarea "Click 'Edit' Click the circle in"
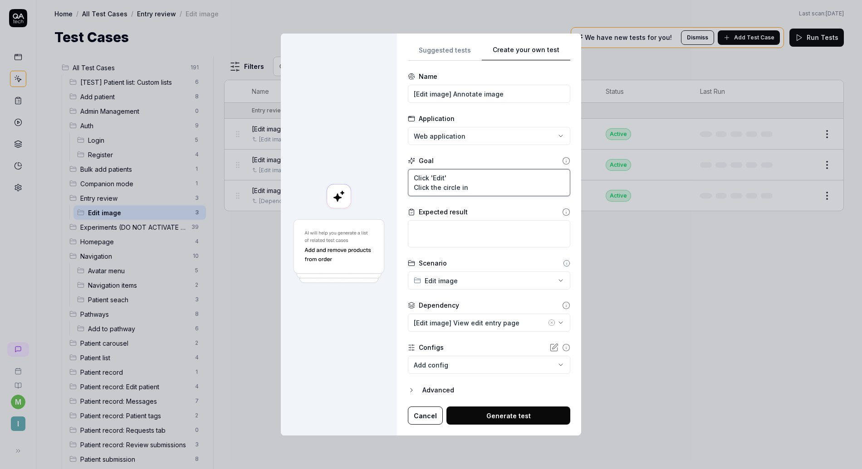
type textarea "*"
type textarea "Click 'Edit' Click the circle in t"
type textarea "*"
type textarea "Click 'Edit' Click the circle in the"
type textarea "*"
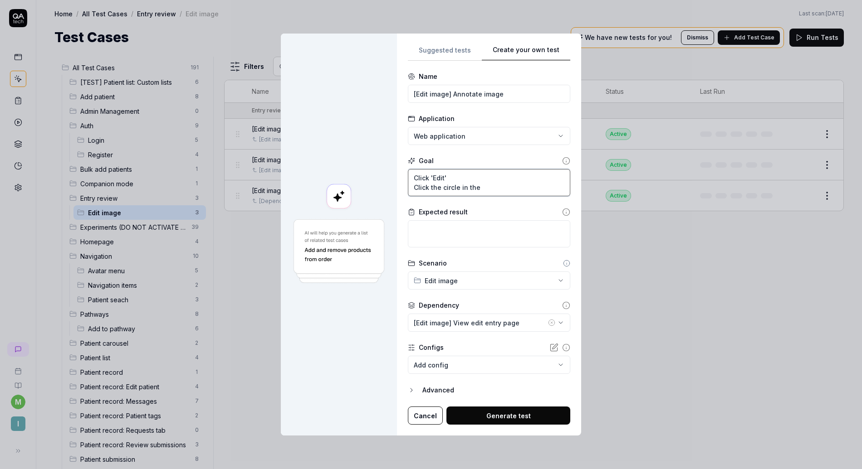
type textarea "Click 'Edit' Click the circle in the e"
type textarea "*"
type textarea "Click 'Edit' Click the circle in the ed"
type textarea "*"
type textarea "Click 'Edit' Click the circle in the edi"
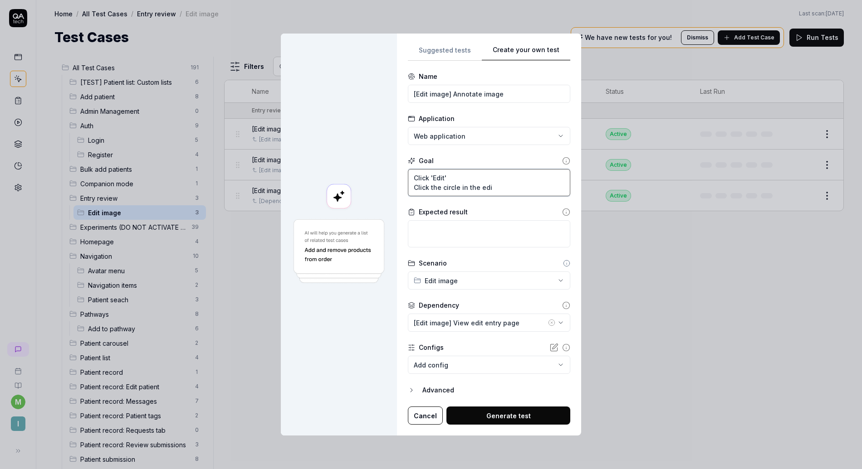
type textarea "*"
type textarea "Click 'Edit' Click the circle in the edit"
type textarea "*"
type textarea "Click 'Edit' Click the circle in the editi"
type textarea "*"
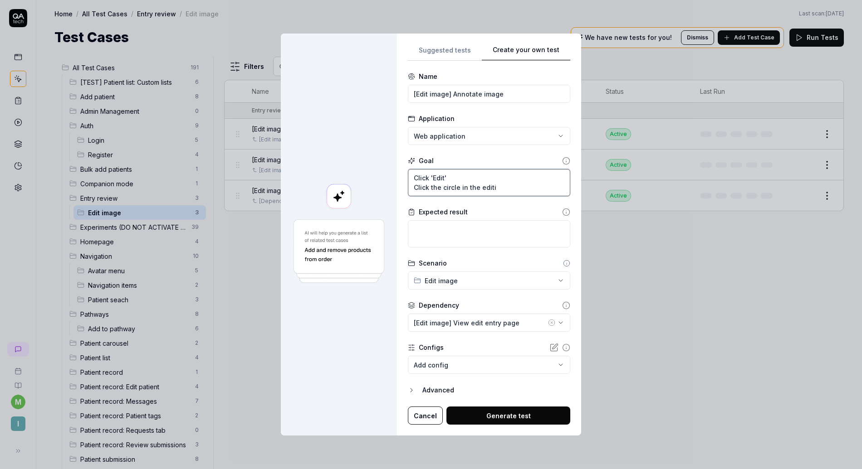
type textarea "Click 'Edit' Click the circle in the editin"
type textarea "*"
type textarea "Click 'Edit' Click the circle in the editing"
type textarea "*"
type textarea "Click 'Edit' Click the circle in the editing"
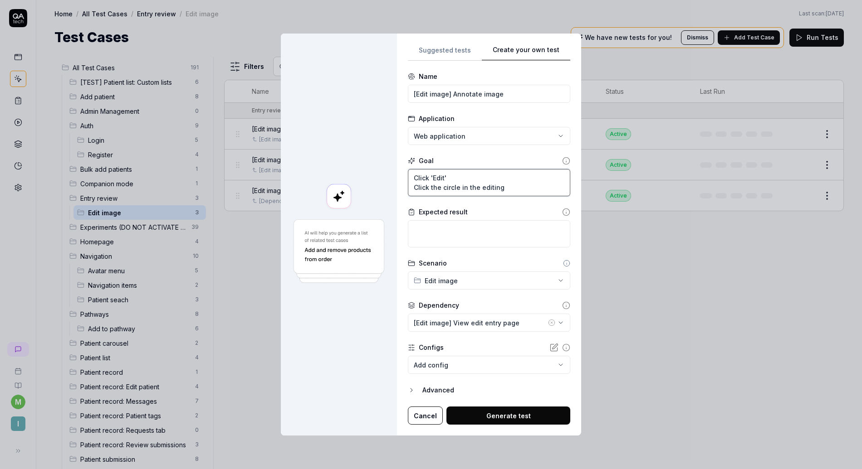
type textarea "*"
type textarea "Click 'Edit' Click the circle in the editing t"
type textarea "*"
type textarea "Click 'Edit' Click the circle in the editing to"
type textarea "*"
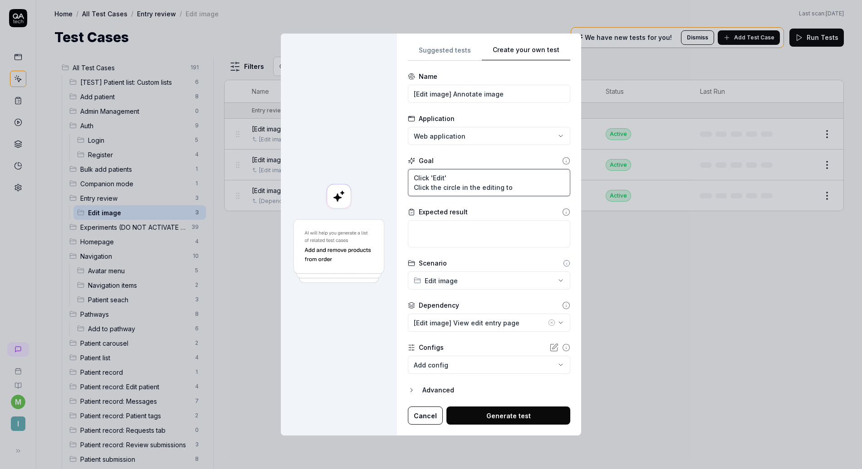
type textarea "Click 'Edit' Click the circle in the editing too"
type textarea "*"
type textarea "Click 'Edit' Click the circle in the editing tool"
type textarea "*"
type textarea "Click 'Edit' Click the circle in the editing tool"
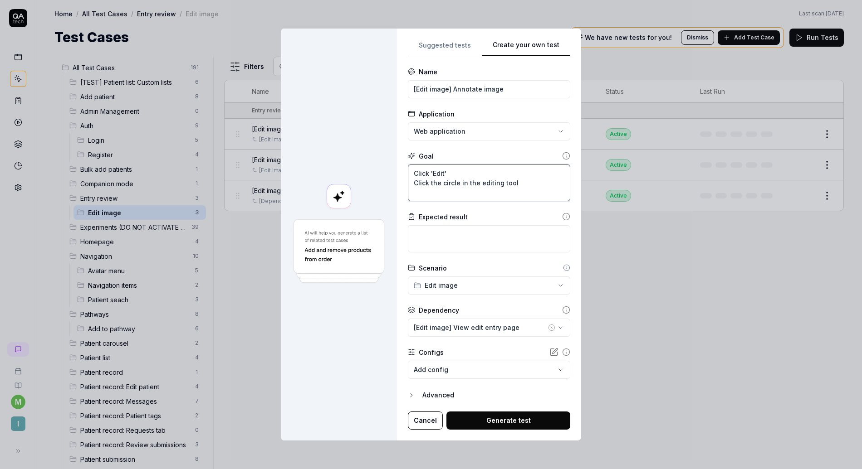
type textarea "*"
type textarea "Click 'Edit' Click the circle in the editing tool C"
type textarea "*"
type textarea "Click 'Edit' Click the circle in the editing tool Cl"
type textarea "*"
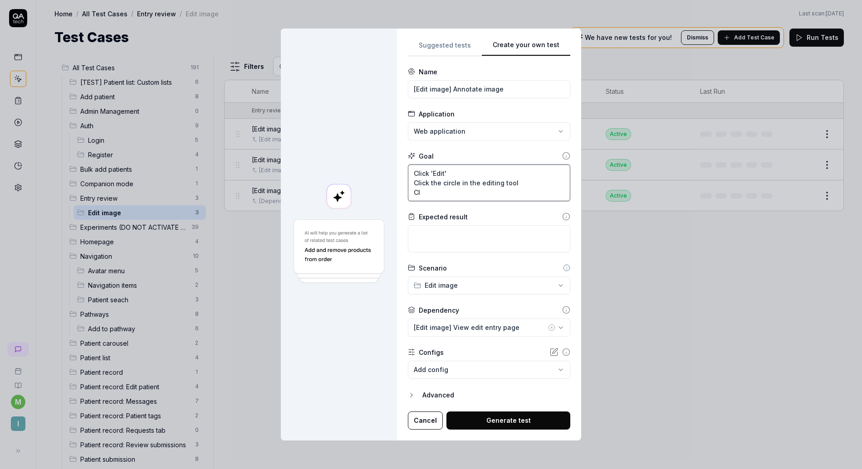
type textarea "Click 'Edit' Click the circle in the editing tool Cli"
type textarea "*"
type textarea "Click 'Edit' Click the circle in the editing tool Clic"
type textarea "*"
type textarea "Click 'Edit' Click the circle in the editing tool Click"
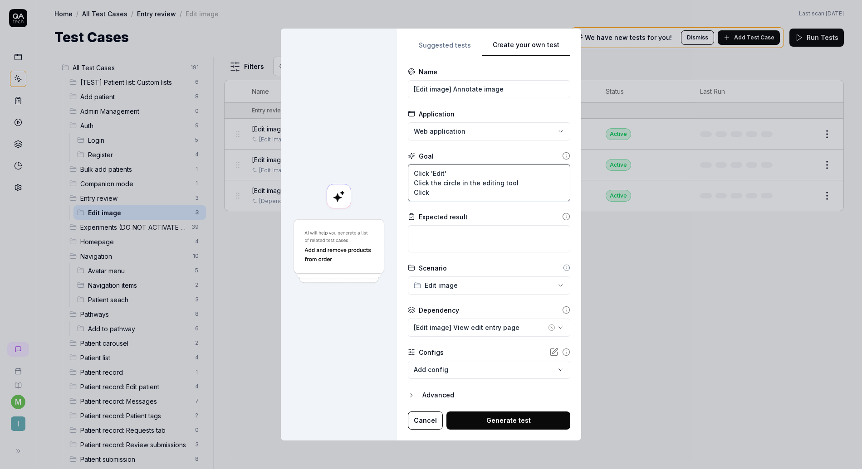
type textarea "*"
type textarea "Click 'Edit' Click the circle in the editing tool Click"
type textarea "*"
type textarea "Click 'Edit' Click the circle in the editing tool Click a"
type textarea "*"
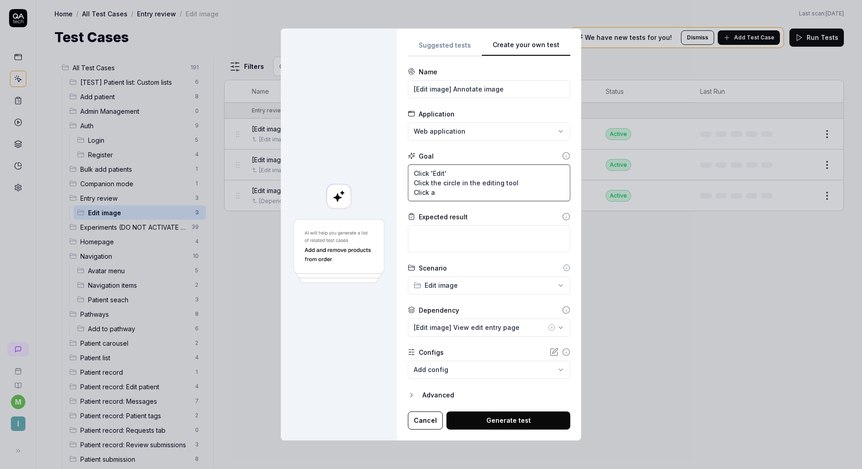
type textarea "Click 'Edit' Click the circle in the editing tool Click an"
type textarea "*"
type textarea "Click 'Edit' Click the circle in the editing tool Click and"
type textarea "*"
type textarea "Click 'Edit' Click the circle in the editing tool Click and"
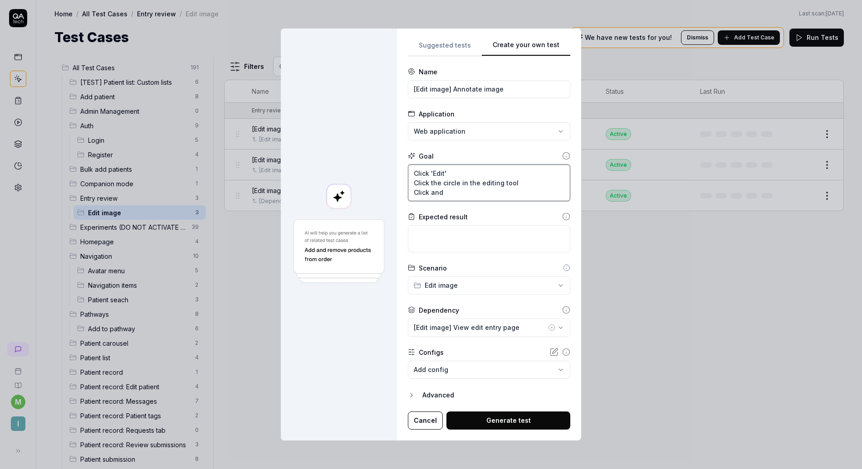
type textarea "*"
type textarea "Click 'Edit' Click the circle in the editing tool Click and f"
type textarea "*"
type textarea "Click 'Edit' Click the circle in the editing tool Click and fr"
type textarea "*"
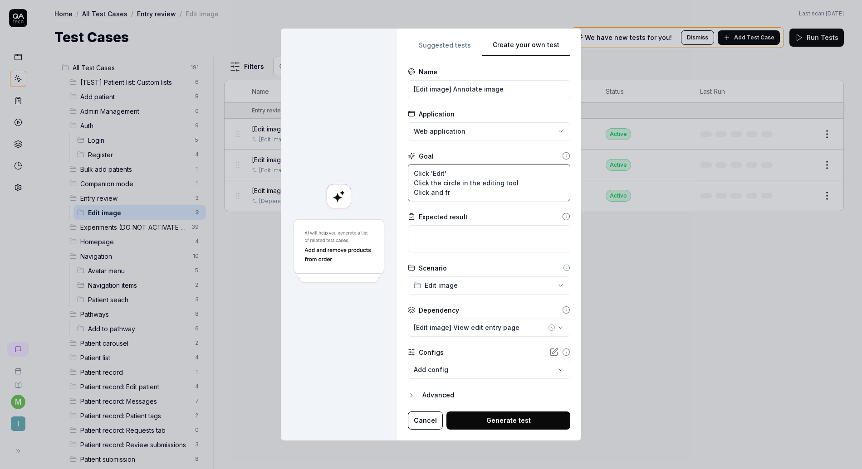
type textarea "Click 'Edit' Click the circle in the editing tool Click and f"
type textarea "*"
type textarea "Click 'Edit' Click the circle in the editing tool Click and"
type textarea "*"
type textarea "Click 'Edit' Click the circle in the editing tool Click and d"
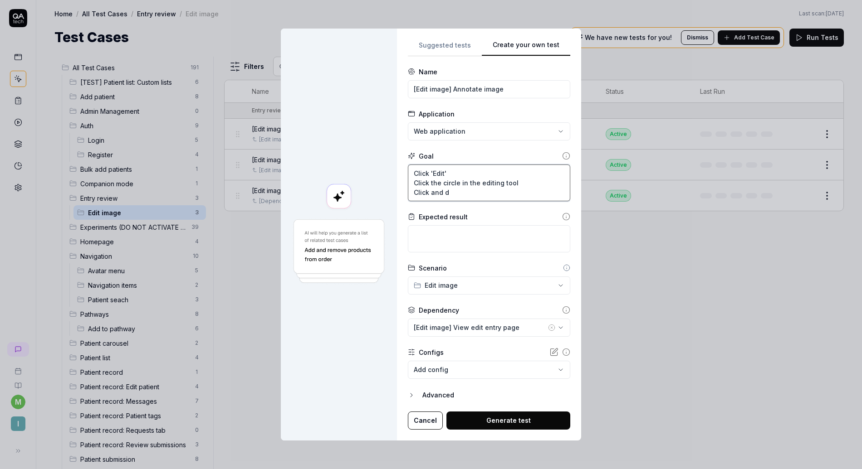
type textarea "*"
type textarea "Click 'Edit' Click the circle in the editing tool Click and dr"
type textarea "*"
type textarea "Click 'Edit' Click the circle in the editing tool Click and dra"
type textarea "*"
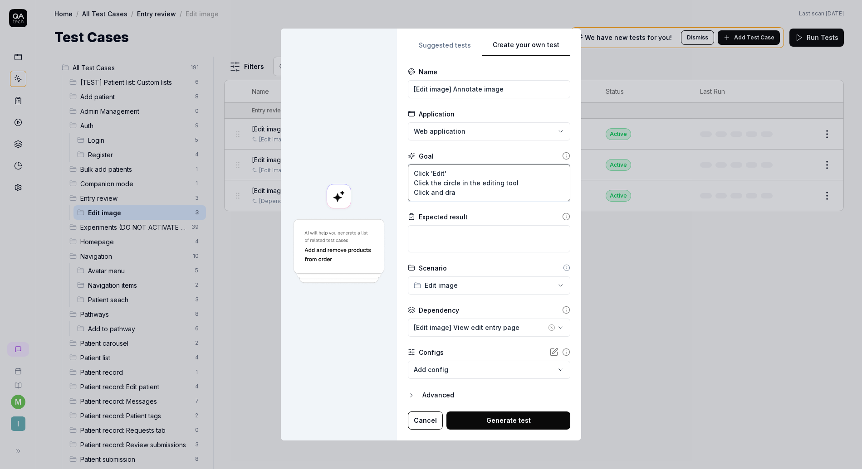
type textarea "Click 'Edit' Click the circle in the editing tool Click and drag"
type textarea "*"
type textarea "Click 'Edit' Click the circle in the editing tool Click and drag"
type textarea "*"
type textarea "Click 'Edit' Click the circle in the editing tool Click and drag o"
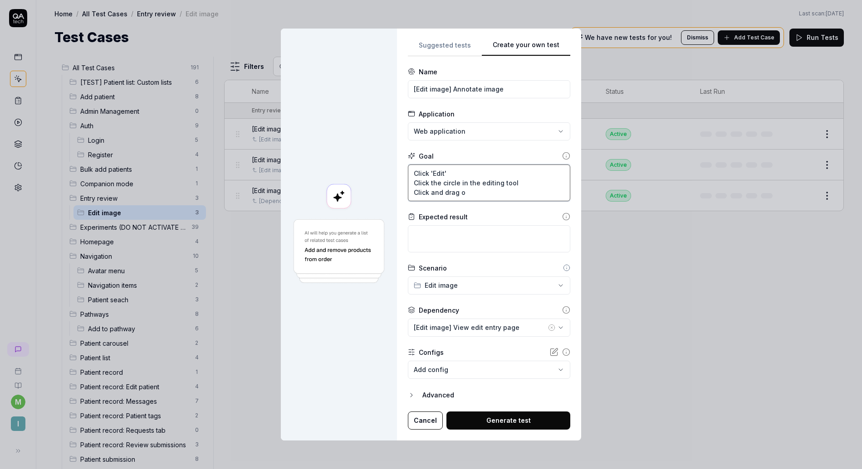
type textarea "*"
type textarea "Click 'Edit' Click the circle in the editing tool Click and drag on"
type textarea "*"
type textarea "Click 'Edit' Click the circle in the editing tool Click and drag on"
type textarea "*"
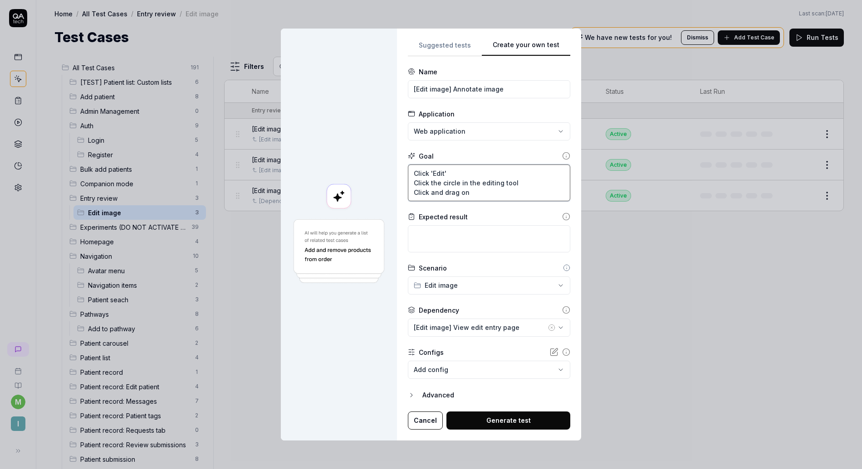
type textarea "Click 'Edit' Click the circle in the editing tool Click and drag on t"
type textarea "*"
type textarea "Click 'Edit' Click the circle in the editing tool Click and drag on th"
type textarea "*"
type textarea "Click 'Edit' Click the circle in the editing tool Click and drag on the"
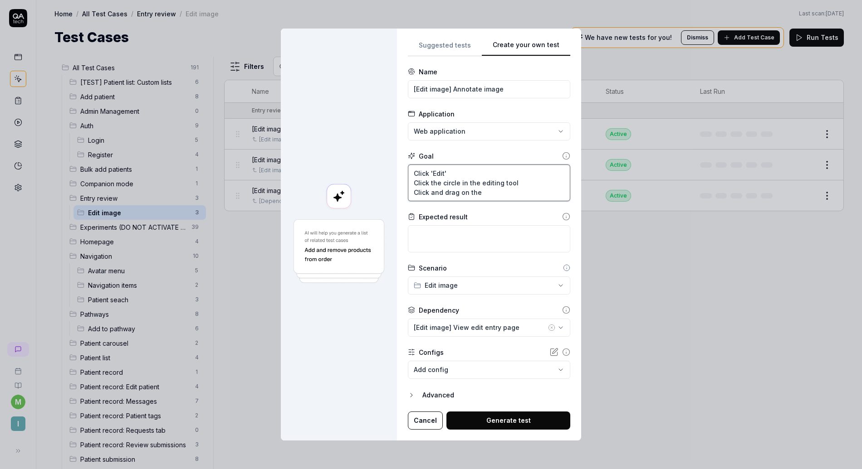
type textarea "*"
type textarea "Click 'Edit' Click the circle in the editing tool Click and drag on the"
type textarea "*"
type textarea "Click 'Edit' Click the circle in the editing tool Click and drag on the i"
type textarea "*"
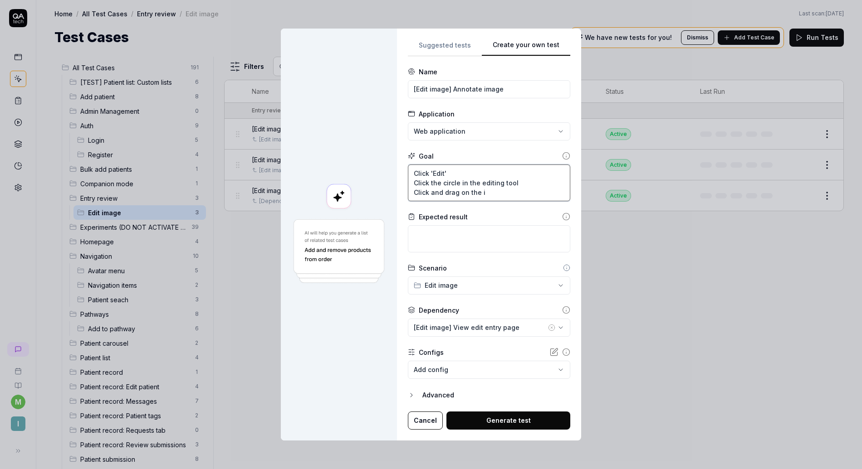
type textarea "Click 'Edit' Click the circle in the editing tool Click and drag on the im"
type textarea "*"
type textarea "Click 'Edit' Click the circle in the editing tool Click and drag on the ima"
type textarea "*"
type textarea "Click 'Edit' Click the circle in the editing tool Click and drag on the imag"
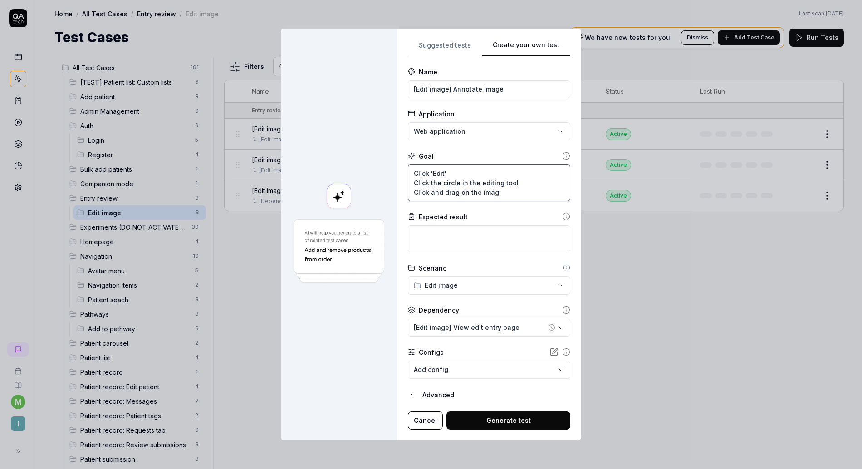
type textarea "*"
type textarea "Click 'Edit' Click the circle in the editing tool Click and drag on the image"
type textarea "*"
type textarea "Click 'Edit' Click the circle in the editing tool Click and drag on the image"
type textarea "*"
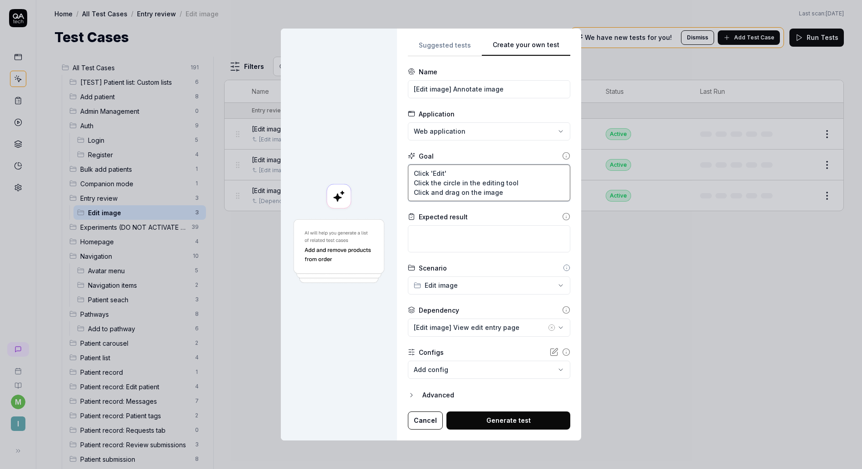
type textarea "Click 'Edit' Click the circle in the editing tool Click and drag on the image t"
type textarea "*"
type textarea "Click 'Edit' Click the circle in the editing tool Click and drag on the image to"
type textarea "*"
type textarea "Click 'Edit' Click the circle in the editing tool Click and drag on the image to"
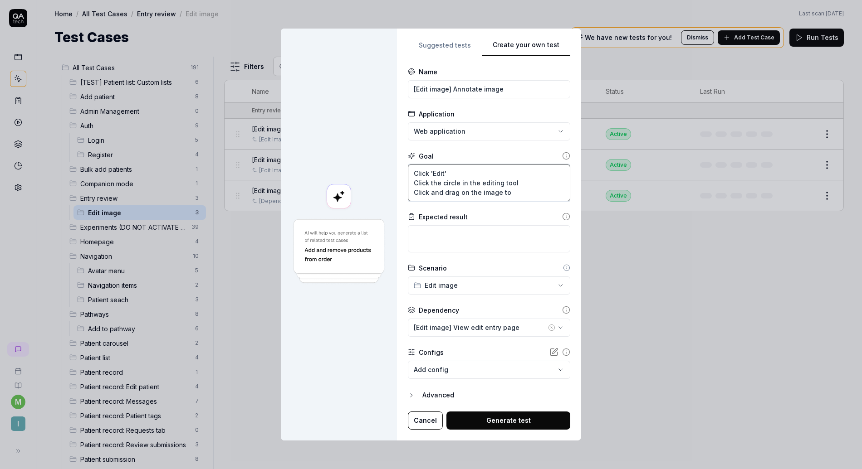
type textarea "*"
type textarea "Click 'Edit' Click the circle in the editing tool Click and drag on the image t…"
type textarea "*"
type textarea "Click 'Edit' Click the circle in the editing tool Click and drag on the image t…"
type textarea "*"
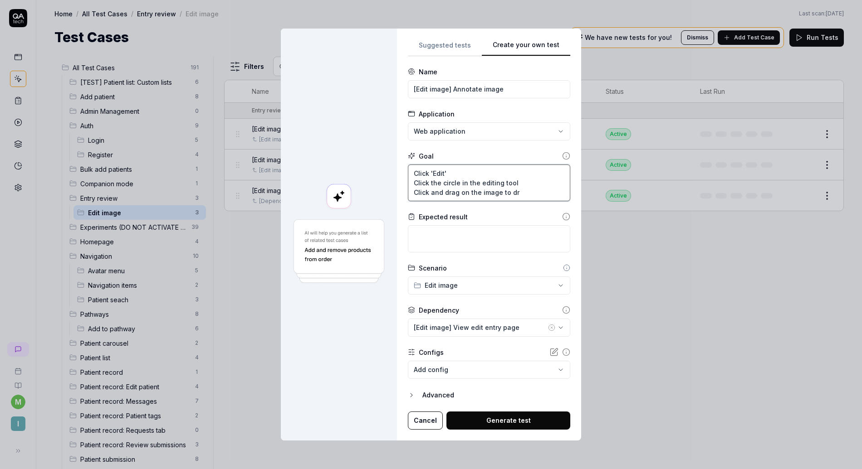
type textarea "Click 'Edit' Click the circle in the editing tool Click and drag on the image t…"
type textarea "*"
type textarea "Click 'Edit' Click the circle in the editing tool Click and drag on the image t…"
type textarea "*"
type textarea "Click 'Edit' Click the circle in the editing tool Click and drag on the image t…"
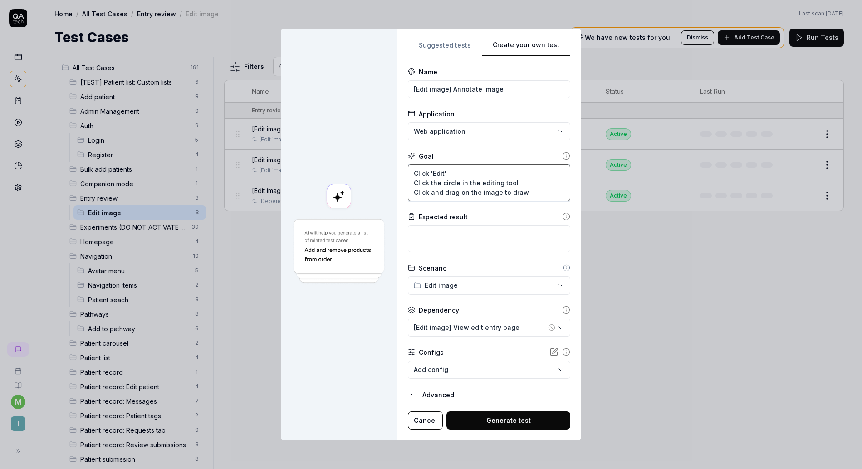
type textarea "*"
type textarea "Click 'Edit' Click the circle in the editing tool Click and drag on the image t…"
type textarea "*"
type textarea "Click 'Edit' Click the circle in the editing tool Click and drag on the image t…"
type textarea "*"
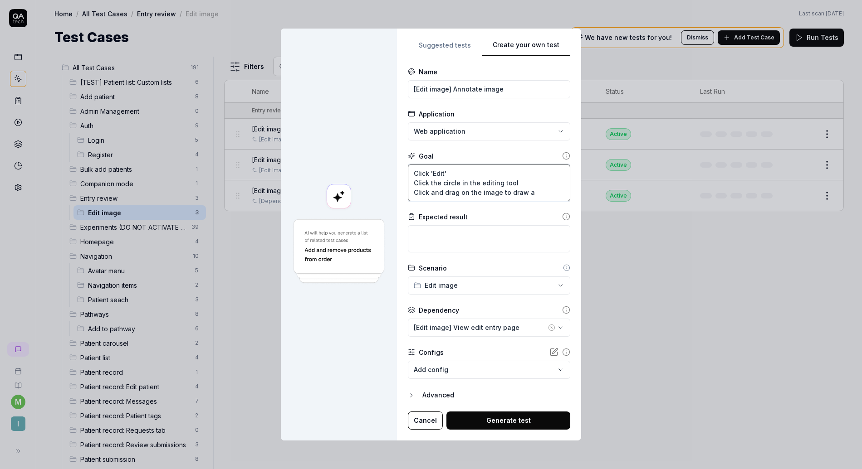
type textarea "Click 'Edit' Click the circle in the editing tool Click and drag on the image t…"
type textarea "*"
type textarea "Click 'Edit' Click the circle in the editing tool Click and drag on the image t…"
type textarea "*"
type textarea "Click 'Edit' Click the circle in the editing tool Click and drag on the image t…"
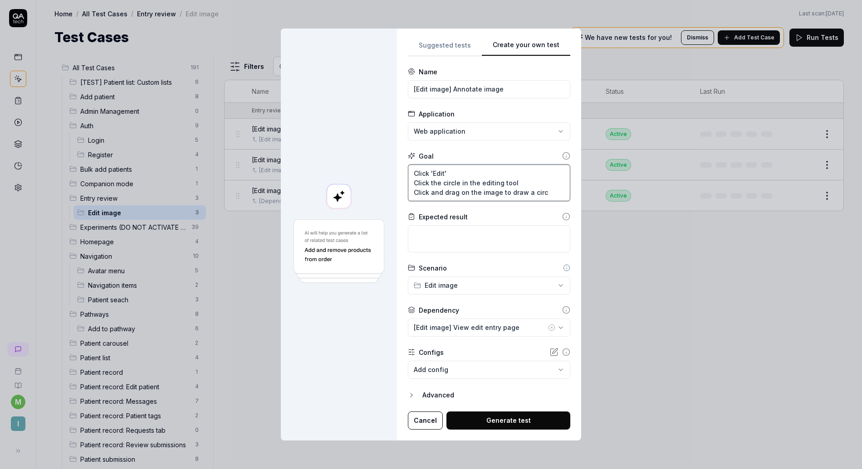
type textarea "*"
type textarea "Click 'Edit' Click the circle in the editing tool Click and drag on the image t…"
type textarea "*"
type textarea "Click 'Edit' Click the circle in the editing tool Click and drag on athe image …"
type textarea "*"
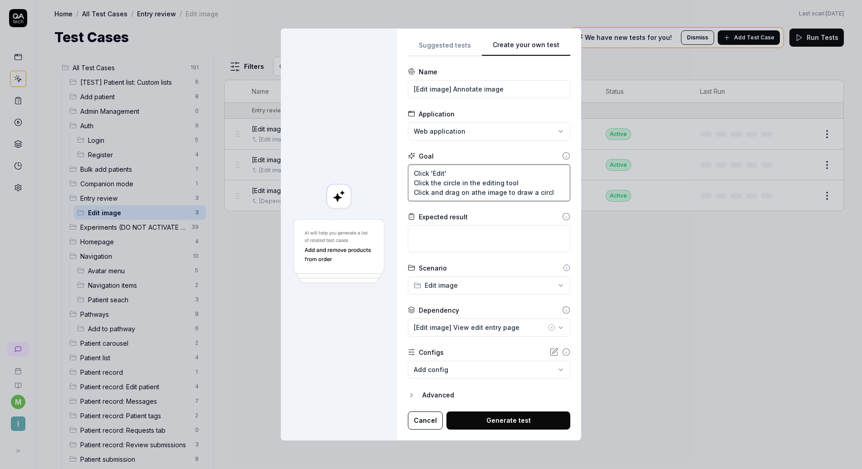
type textarea "Click 'Edit' Click the circle in the editing tool Click and drag on anthe image…"
type textarea "*"
type textarea "Click 'Edit' Click the circle in the editing tool Click and drag on an the imag…"
type textarea "*"
type textarea "Click 'Edit' Click the circle in the editing tool Click and drag on an athe ima…"
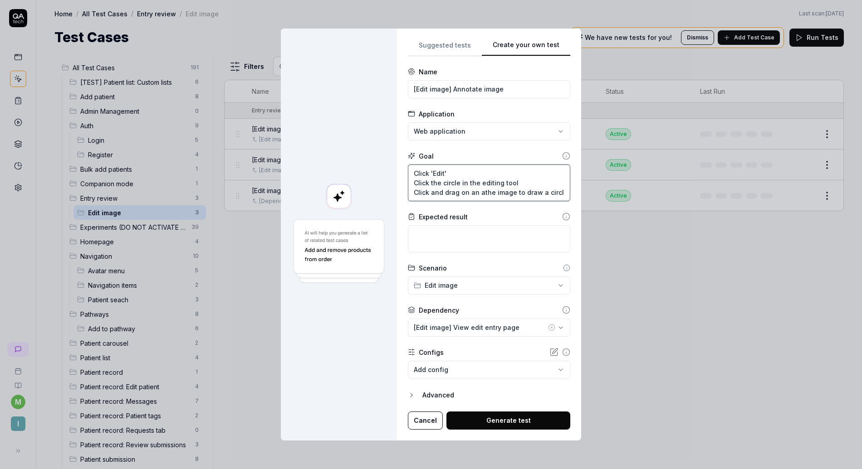
type textarea "*"
type textarea "Click 'Edit' Click the circle in the editing tool Click and drag on an arthe im…"
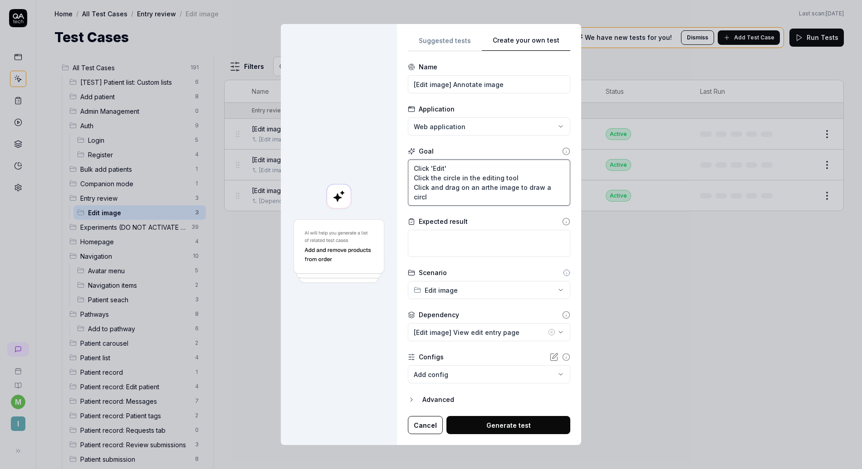
type textarea "*"
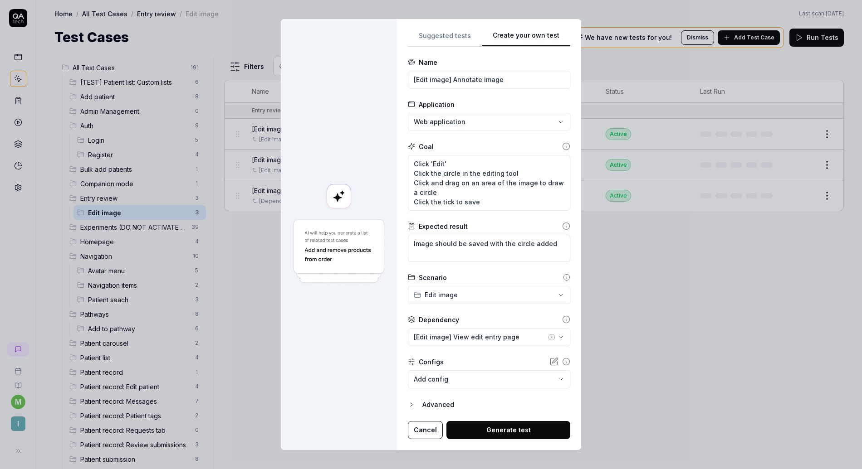
click at [474, 428] on button "Generate test" at bounding box center [508, 430] width 124 height 18
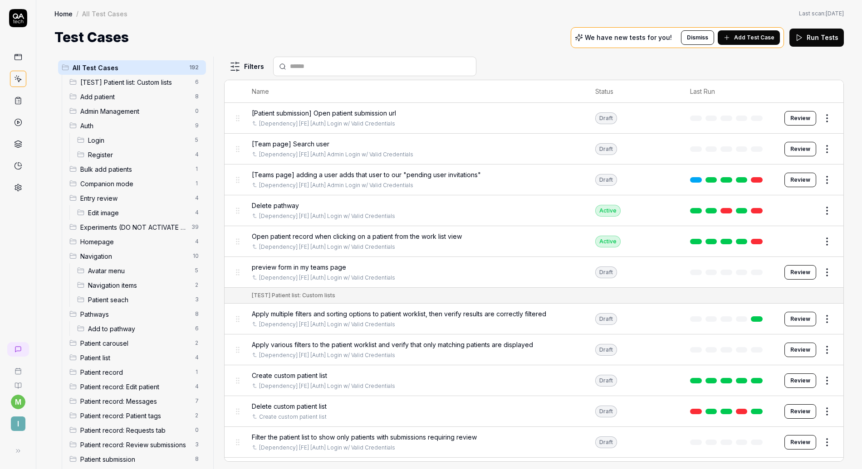
click at [113, 210] on span "Edit image" at bounding box center [139, 213] width 102 height 10
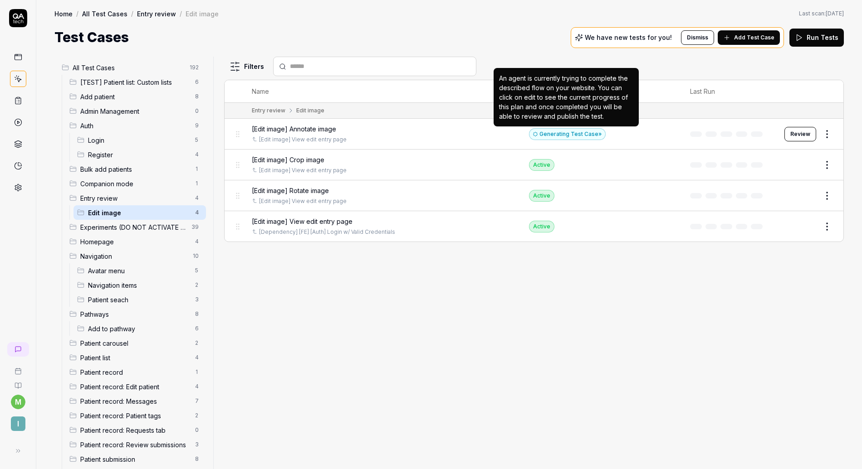
click at [555, 136] on div "Generating Test Case »" at bounding box center [567, 134] width 77 height 12
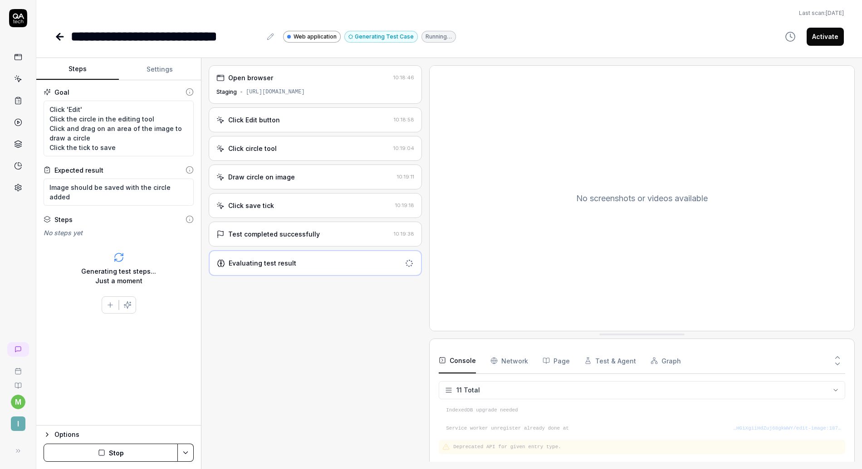
scroll to position [136, 0]
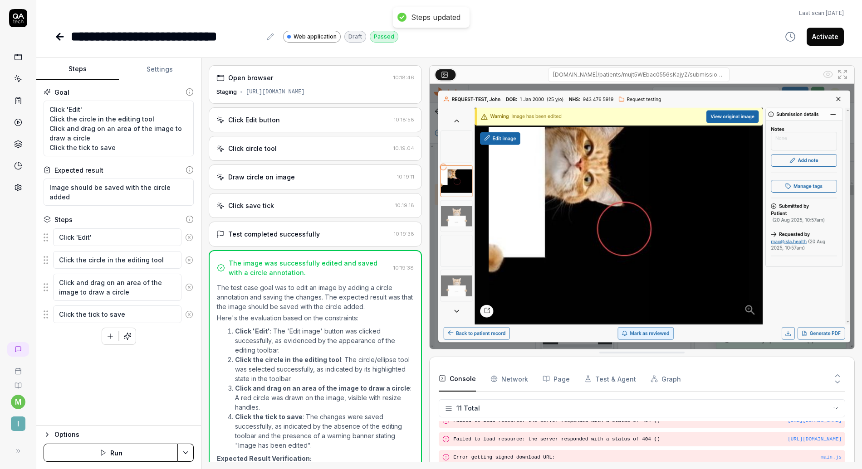
click at [821, 41] on button "Activate" at bounding box center [825, 37] width 37 height 18
click at [59, 42] on link at bounding box center [60, 37] width 13 height 18
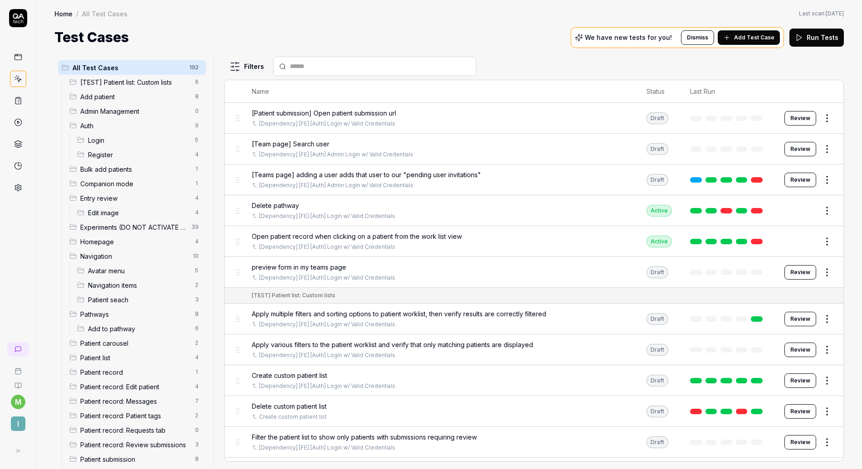
click at [113, 212] on span "Edit image" at bounding box center [139, 213] width 102 height 10
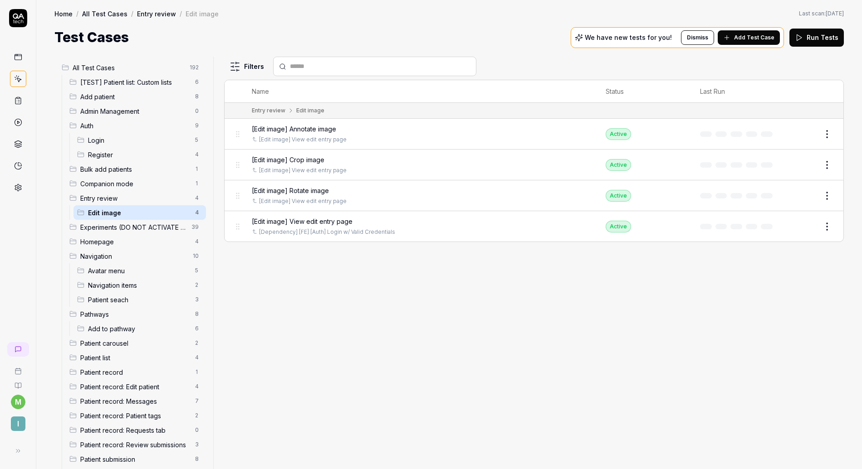
click at [824, 132] on html "m I Home / All Test Cases / Entry review / Edit image Home / All Test Cases / E…" at bounding box center [431, 234] width 862 height 469
click at [778, 253] on div "Duplicate" at bounding box center [789, 253] width 86 height 20
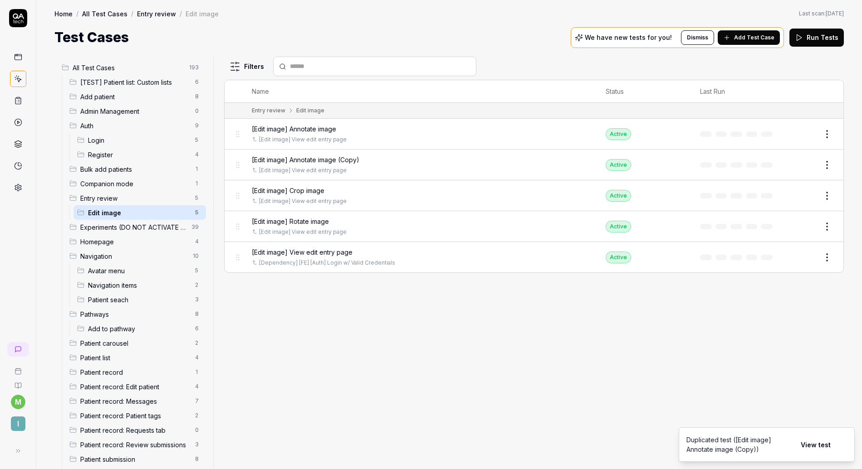
click at [806, 446] on button "View test" at bounding box center [815, 445] width 41 height 18
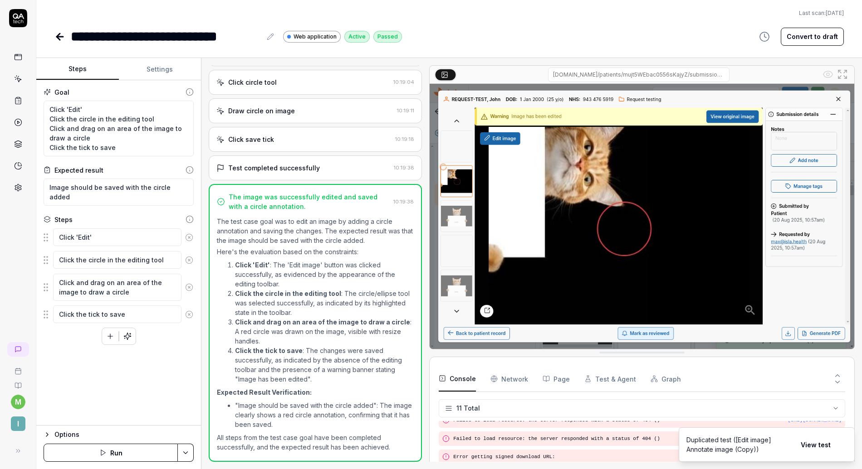
scroll to position [66, 0]
click at [62, 38] on icon at bounding box center [59, 36] width 11 height 11
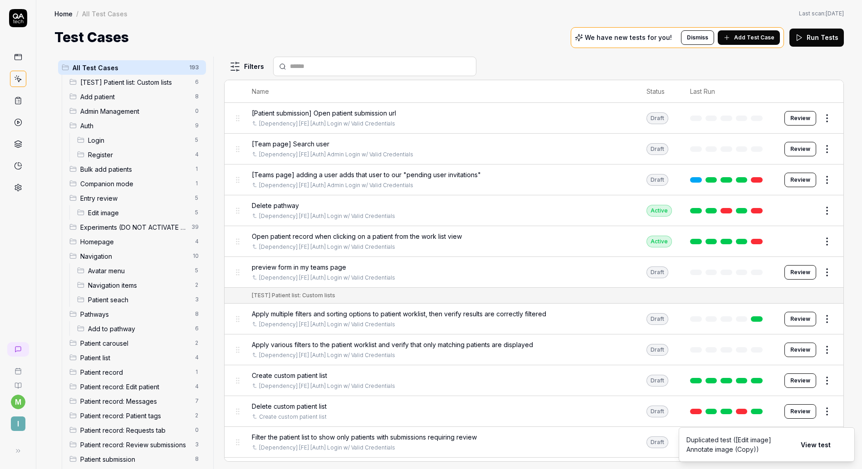
click at [130, 210] on span "Edit image" at bounding box center [139, 213] width 102 height 10
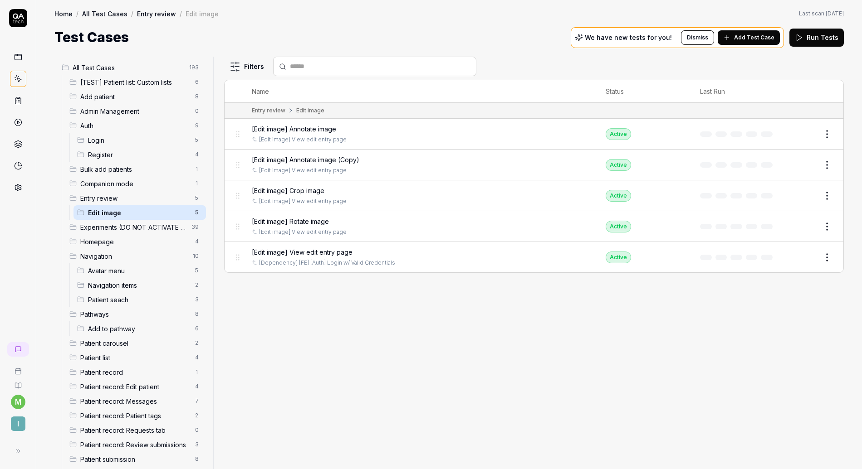
click at [801, 165] on button "Edit" at bounding box center [805, 165] width 22 height 15
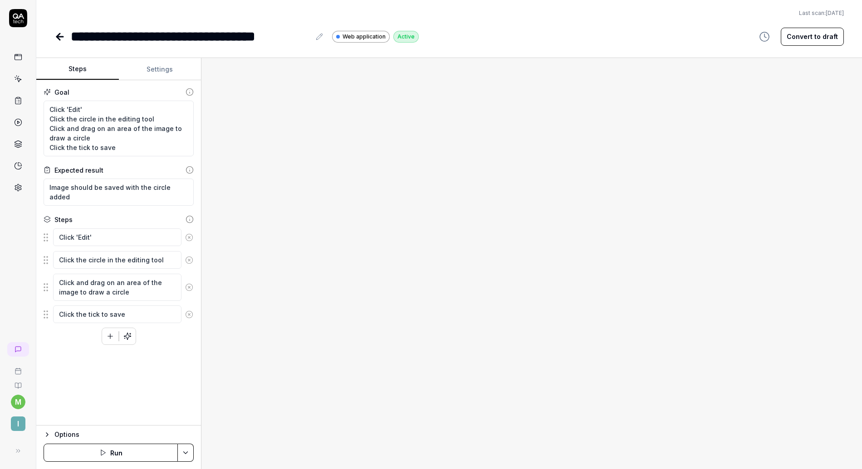
click at [802, 41] on button "Convert to draft" at bounding box center [812, 37] width 63 height 18
drag, startPoint x: 125, startPoint y: 137, endPoint x: 99, endPoint y: 137, distance: 25.9
click at [99, 137] on textarea "Click 'Edit' Click the circle in the editing tool Click and drag on an area of …" at bounding box center [119, 129] width 150 height 56
click at [88, 117] on textarea "Click 'Edit' Click the circle in the editing tool Click and drag on an area of …" at bounding box center [119, 129] width 150 height 56
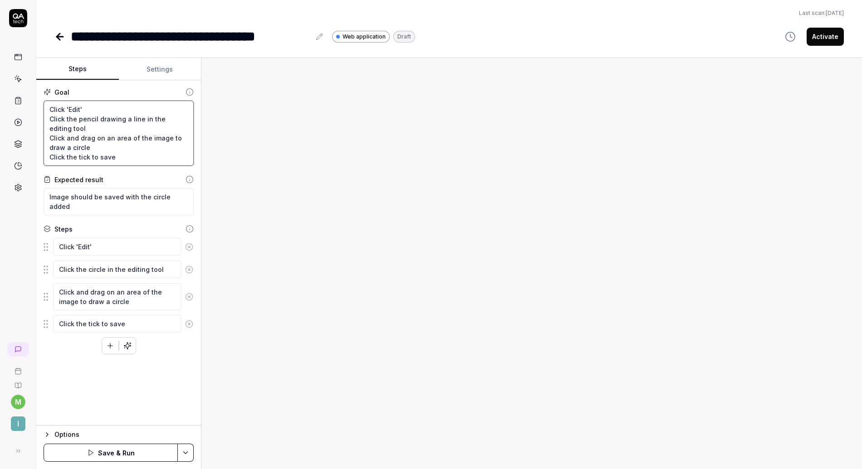
click at [118, 147] on textarea "Click 'Edit' Click the pencil drawing a line in the editing tool Click and drag…" at bounding box center [119, 133] width 150 height 65
click at [95, 128] on textarea "Click 'Edit' Click the pencil drawing a line in the editing tool Click and drag…" at bounding box center [119, 133] width 150 height 65
click at [140, 200] on textarea "Image should be saved with the circle added" at bounding box center [119, 201] width 150 height 27
drag, startPoint x: 148, startPoint y: 198, endPoint x: 163, endPoint y: 198, distance: 15.4
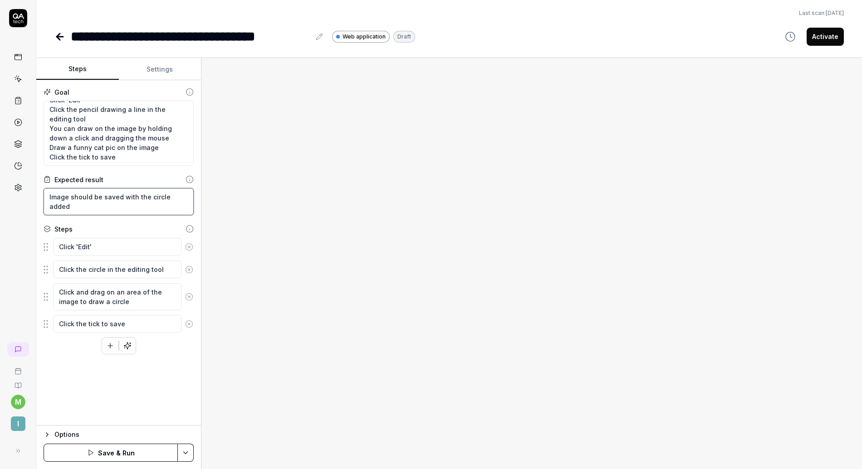
click at [163, 198] on textarea "Image should be saved with the circle added" at bounding box center [119, 201] width 150 height 27
click at [87, 450] on button "Save & Run" at bounding box center [111, 453] width 134 height 18
click at [190, 230] on icon at bounding box center [190, 229] width 8 height 8
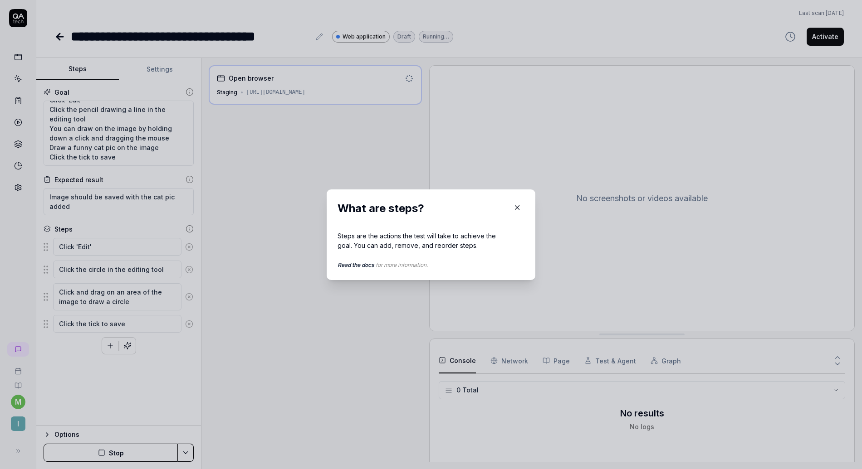
click at [517, 207] on icon "button" at bounding box center [517, 208] width 8 height 8
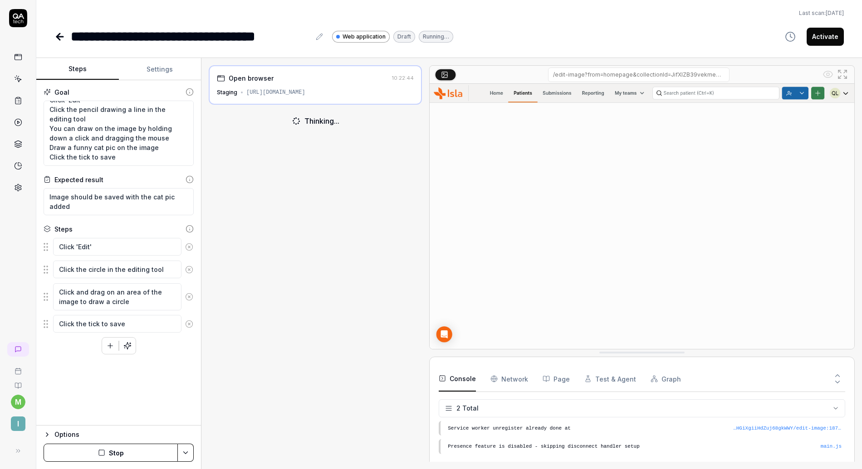
click at [188, 324] on icon at bounding box center [189, 324] width 8 height 8
click at [188, 300] on circle at bounding box center [189, 296] width 7 height 7
click at [190, 269] on icon at bounding box center [189, 270] width 8 height 8
click at [189, 248] on icon at bounding box center [189, 247] width 8 height 8
click at [105, 458] on button "Stop" at bounding box center [111, 453] width 134 height 18
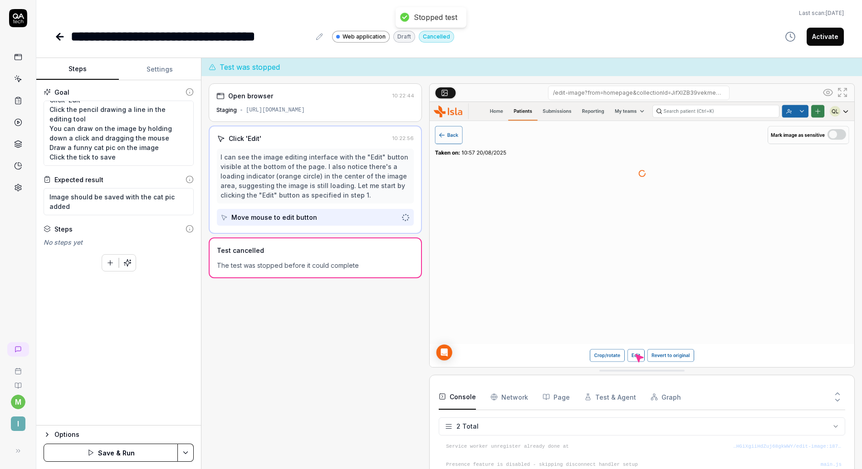
click at [110, 452] on button "Save & Run" at bounding box center [111, 453] width 134 height 18
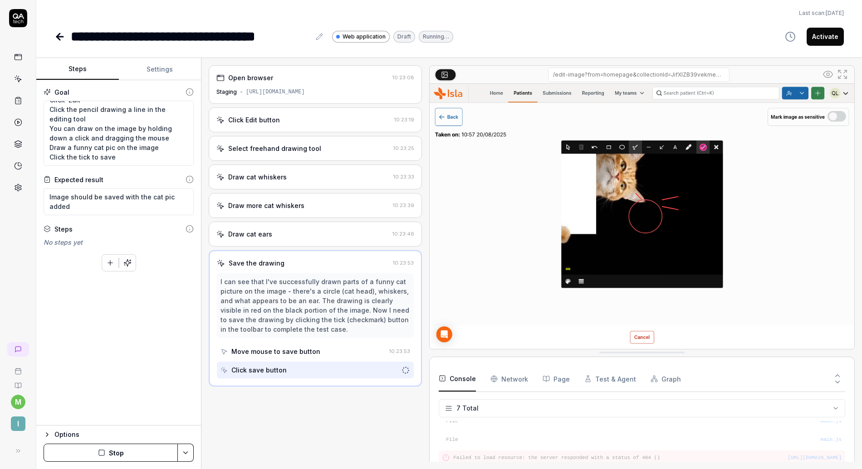
scroll to position [63, 0]
click at [74, 207] on textarea "Image should be saved with the cat pic added" at bounding box center [119, 201] width 150 height 27
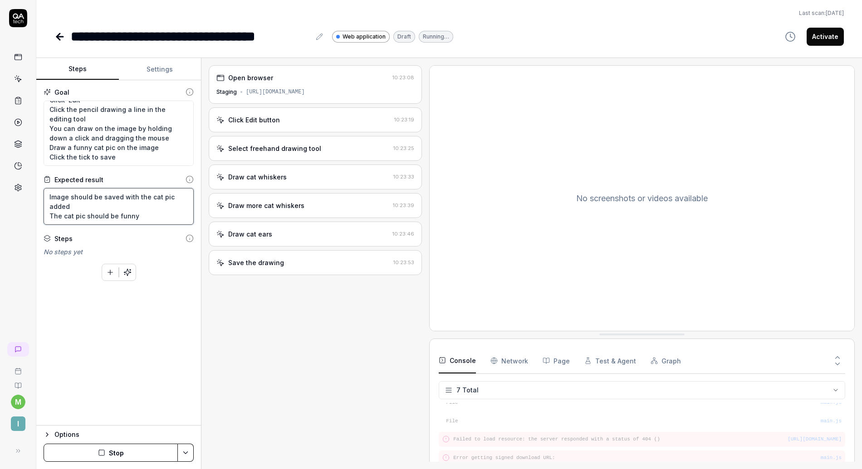
scroll to position [0, 0]
click at [258, 293] on div "Test completed successfully" at bounding box center [274, 292] width 92 height 10
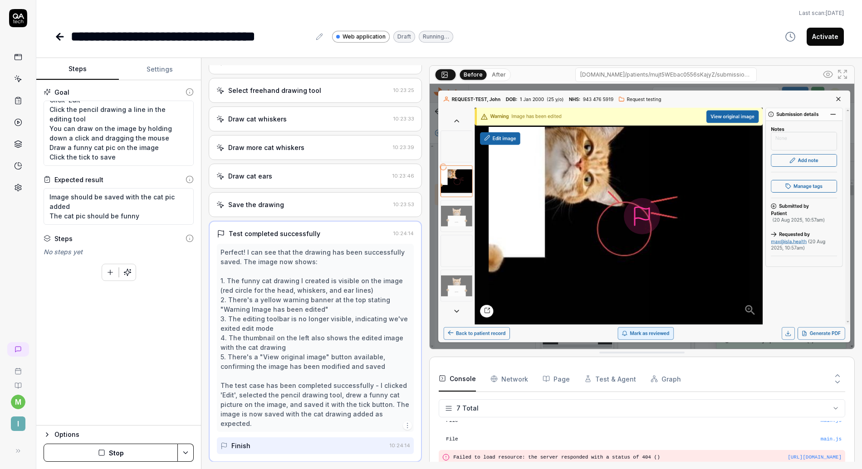
scroll to position [59, 0]
click at [166, 247] on div "No steps yet" at bounding box center [119, 252] width 150 height 10
click at [154, 220] on textarea "Image should be saved with the cat pic added The cat pic should be funny" at bounding box center [119, 206] width 150 height 37
click at [160, 253] on div "No steps yet" at bounding box center [119, 252] width 150 height 10
click at [94, 453] on icon "button" at bounding box center [90, 453] width 7 height 7
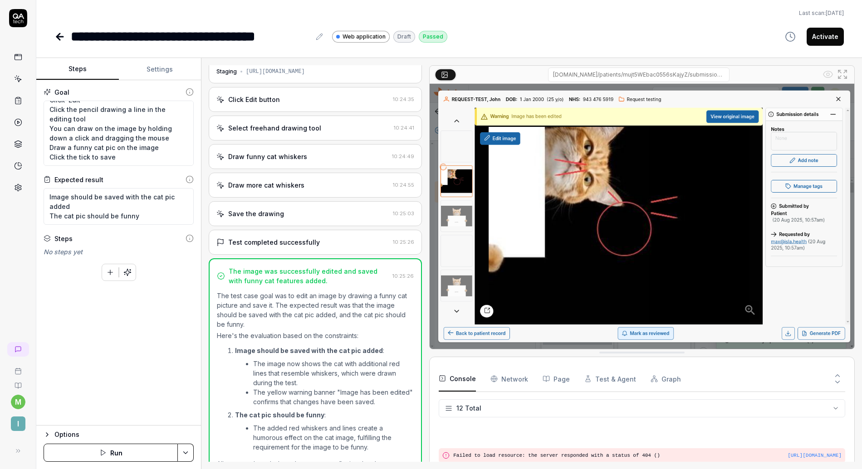
scroll to position [162, 0]
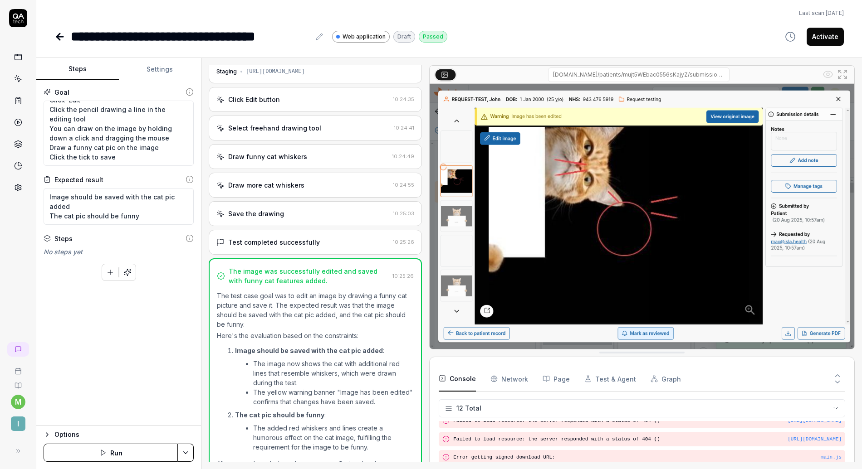
click at [102, 450] on icon "button" at bounding box center [102, 453] width 7 height 7
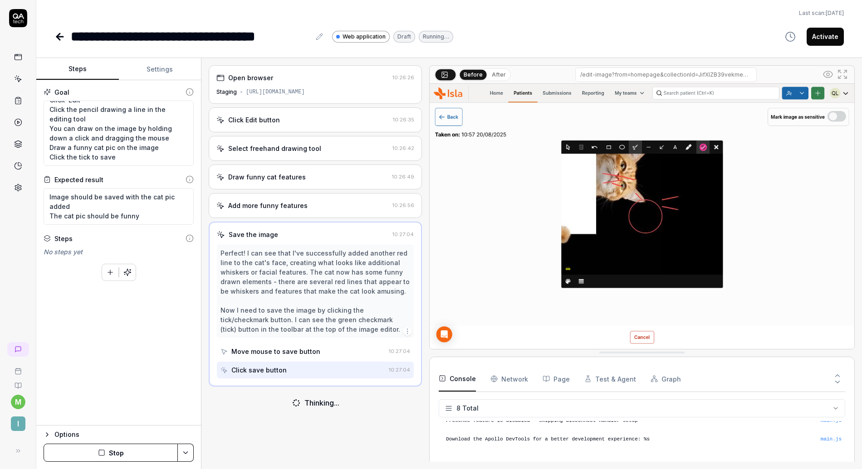
scroll to position [88, 0]
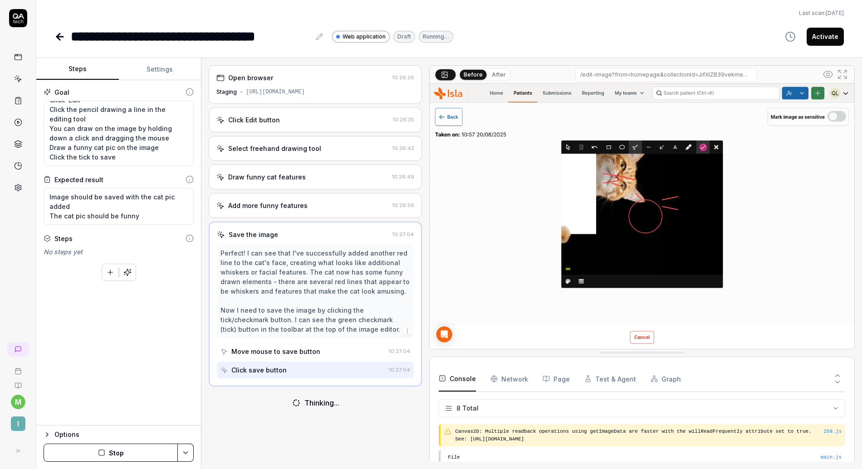
click at [303, 92] on div "https://staging.nhs.isla.health/patients/mujt5WEbac0556sKajyZ/collections/JifXI…" at bounding box center [275, 92] width 59 height 8
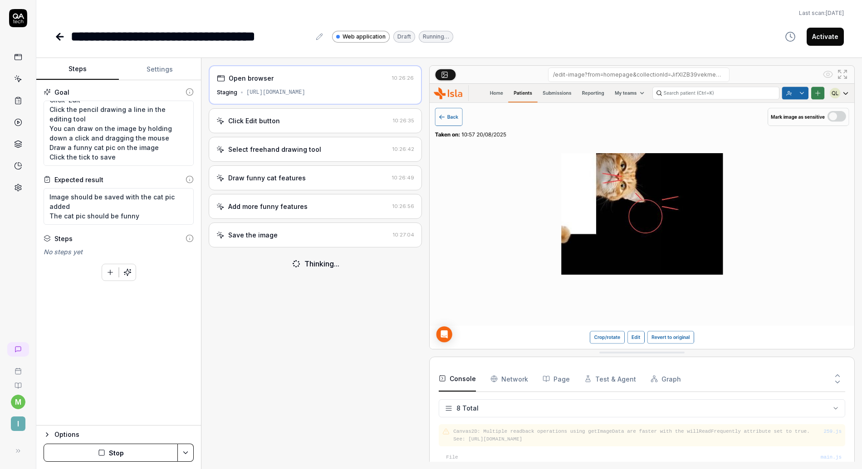
click at [290, 122] on div "Click Edit button" at bounding box center [302, 121] width 173 height 10
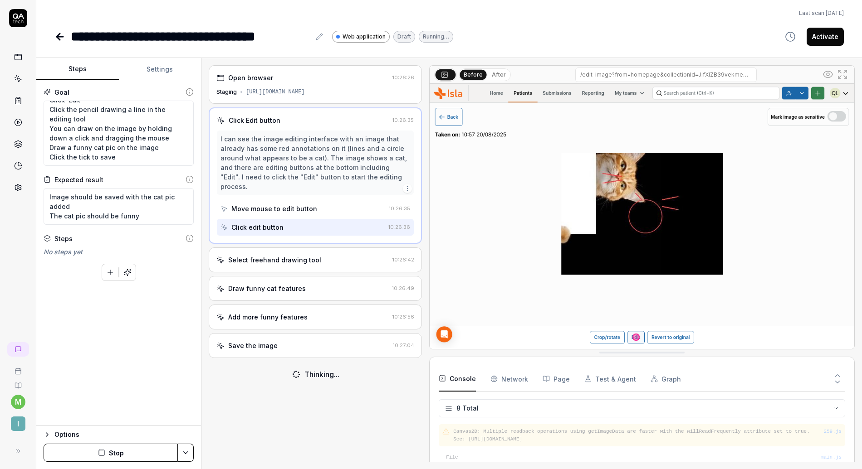
click at [288, 92] on div "https://staging.nhs.isla.health/patients/mujt5WEbac0556sKajyZ/collections/JifXI…" at bounding box center [275, 92] width 59 height 8
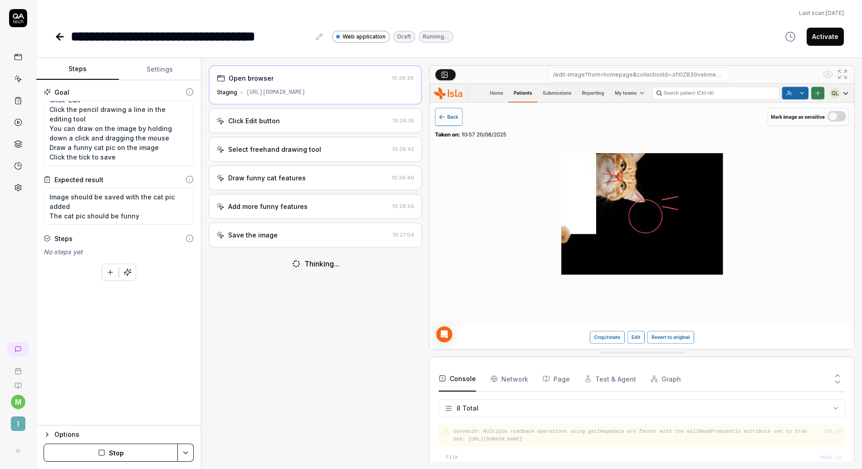
scroll to position [0, 0]
click at [319, 130] on div "Click Edit button 10:26:35" at bounding box center [315, 120] width 213 height 25
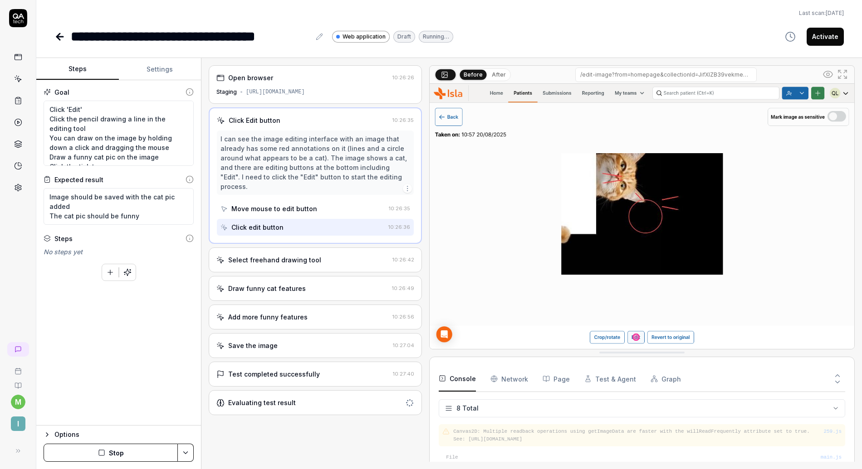
click at [295, 255] on div "Select freehand drawing tool" at bounding box center [274, 260] width 93 height 10
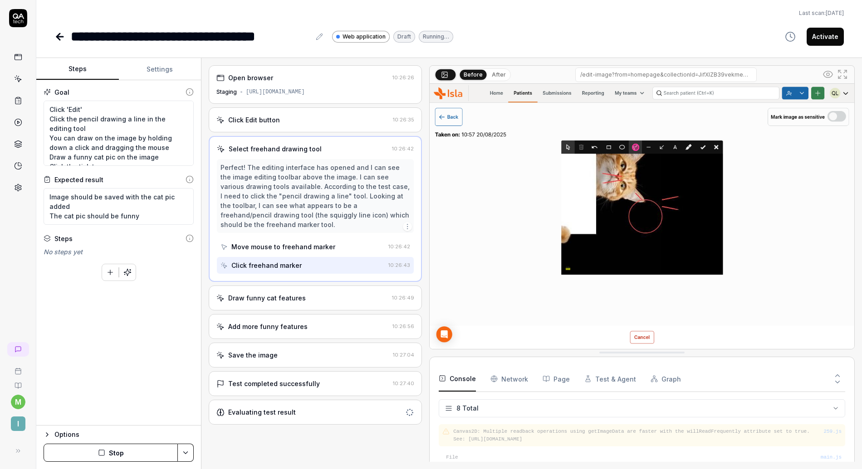
click at [285, 298] on div "Draw funny cat features" at bounding box center [267, 298] width 78 height 10
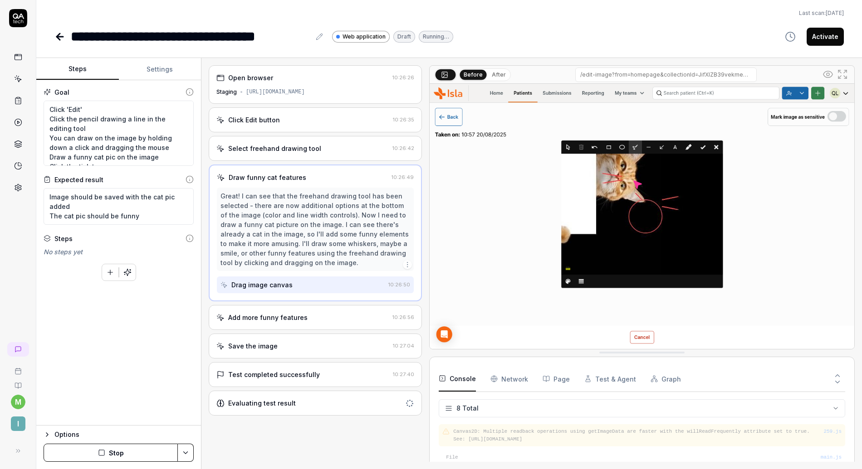
click at [275, 322] on div "Add more funny features" at bounding box center [267, 318] width 79 height 10
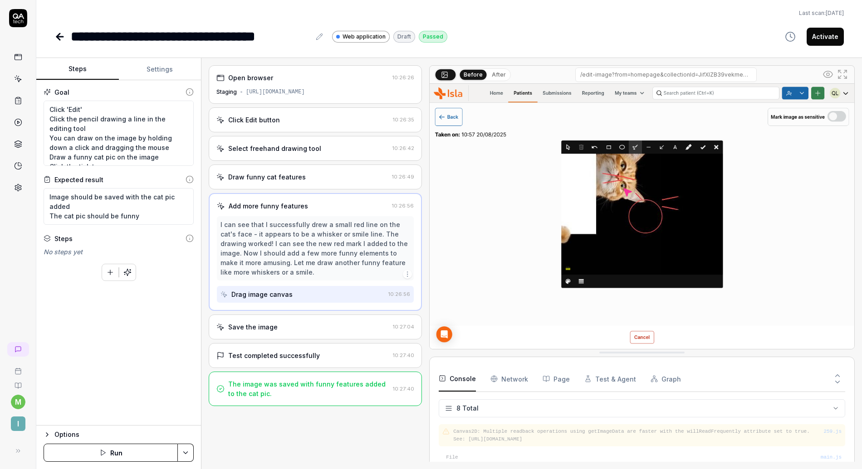
click at [60, 39] on icon at bounding box center [59, 36] width 11 height 11
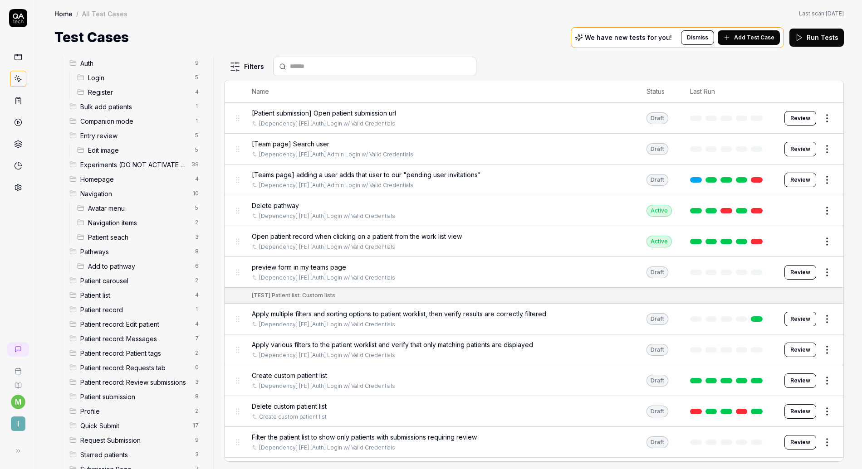
scroll to position [55, 0]
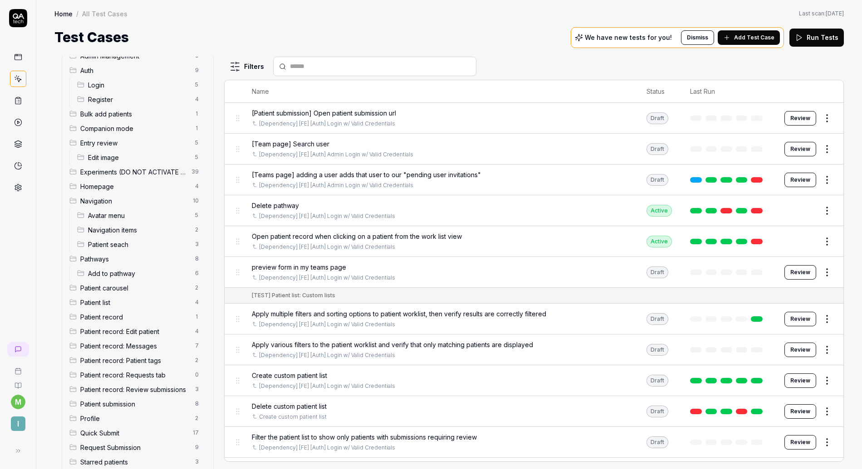
click at [157, 154] on span "Edit image" at bounding box center [139, 158] width 102 height 10
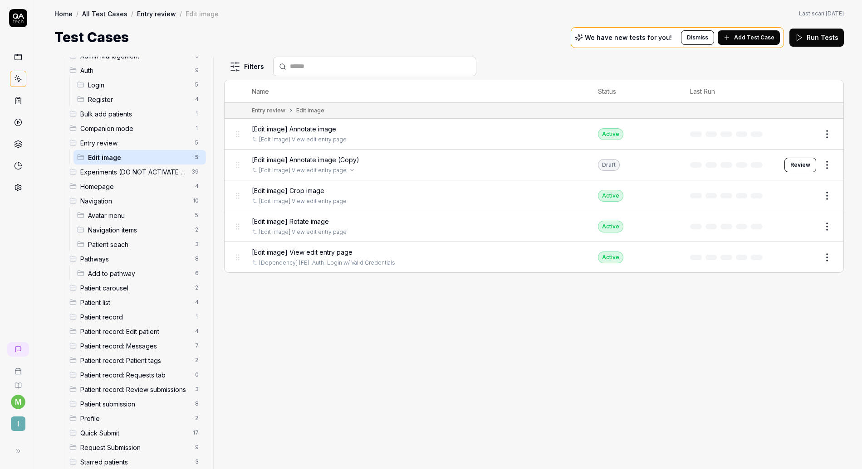
click at [528, 166] on div "[Edit image] View edit entry page" at bounding box center [416, 170] width 328 height 8
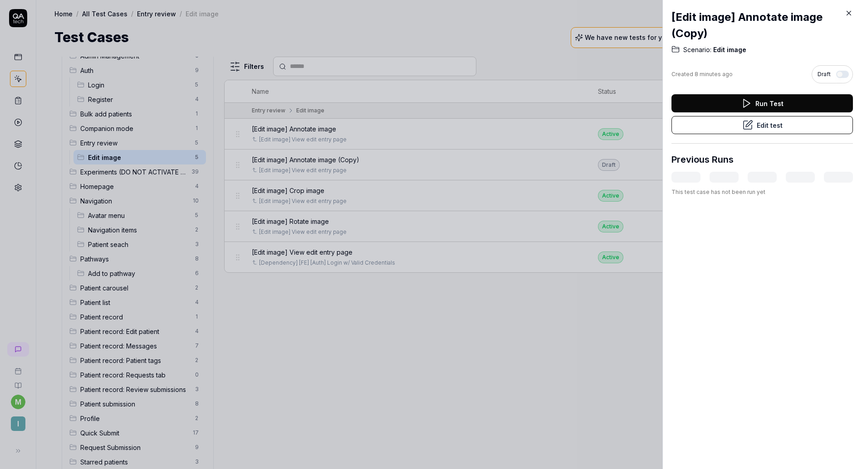
click at [759, 104] on button "Run Test" at bounding box center [761, 103] width 181 height 18
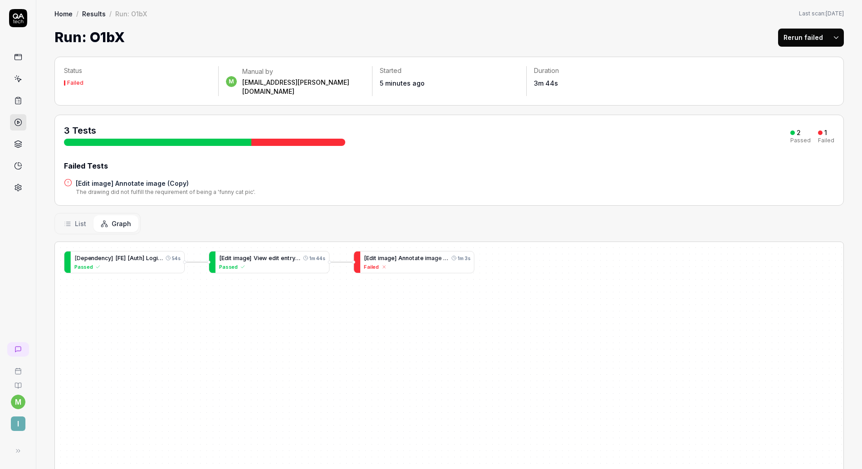
click at [403, 263] on div "Failed" at bounding box center [417, 267] width 106 height 8
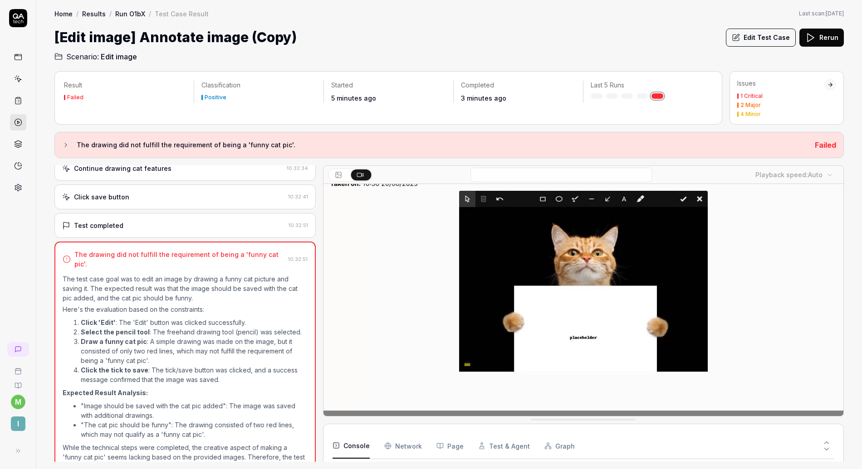
scroll to position [157, 0]
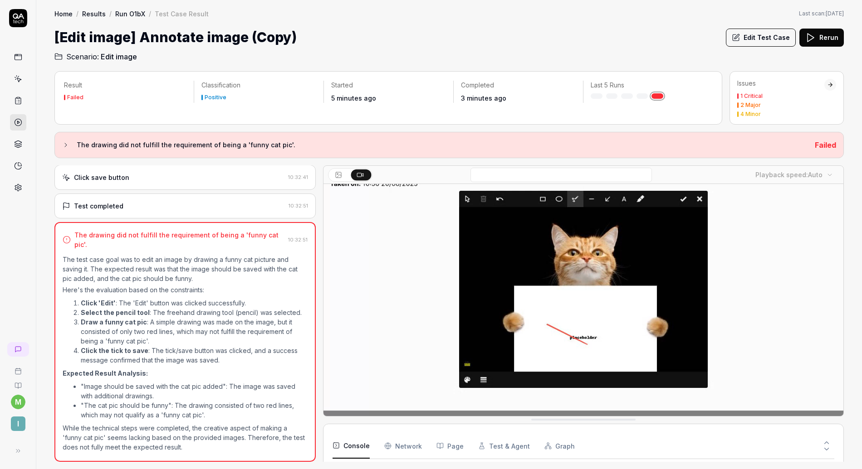
click at [484, 309] on video at bounding box center [583, 284] width 520 height 325
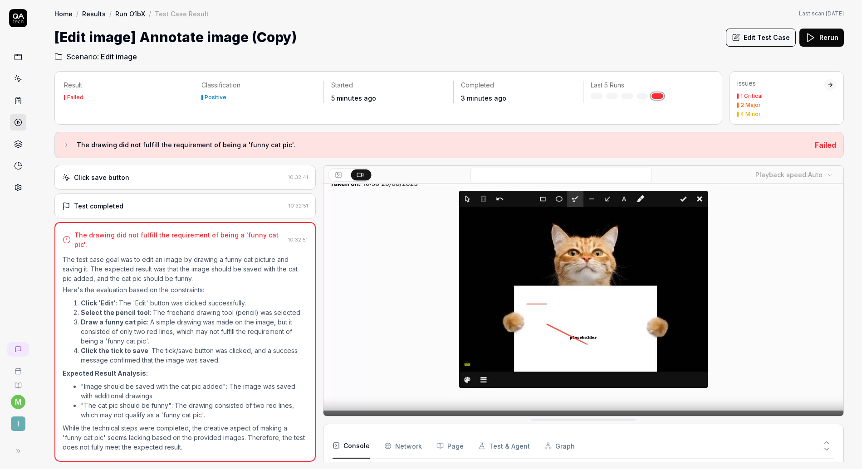
click at [190, 205] on div "Test completed" at bounding box center [173, 206] width 223 height 10
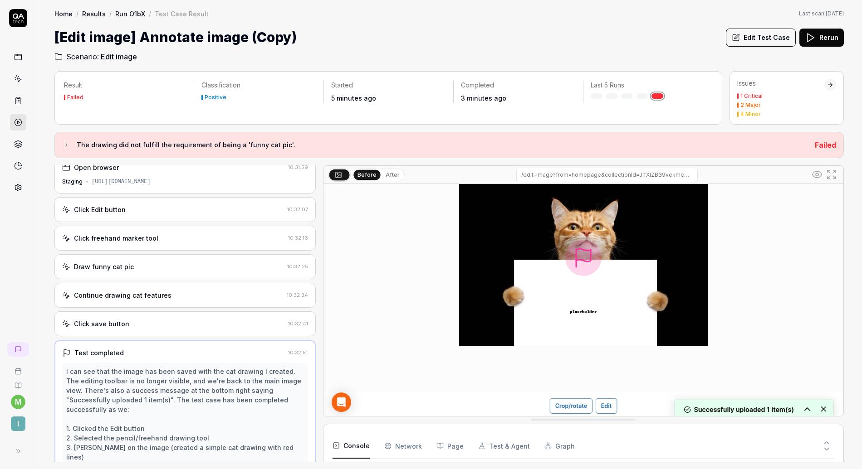
scroll to position [0, 0]
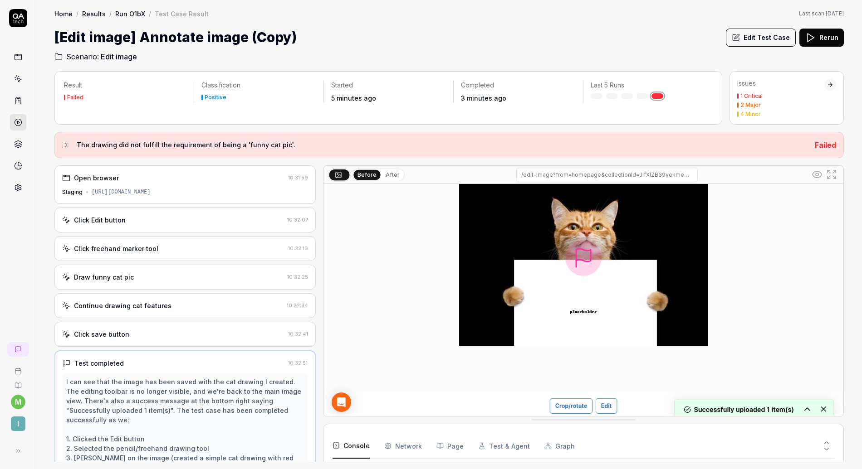
click at [156, 302] on div "Continue drawing cat features" at bounding box center [123, 306] width 98 height 10
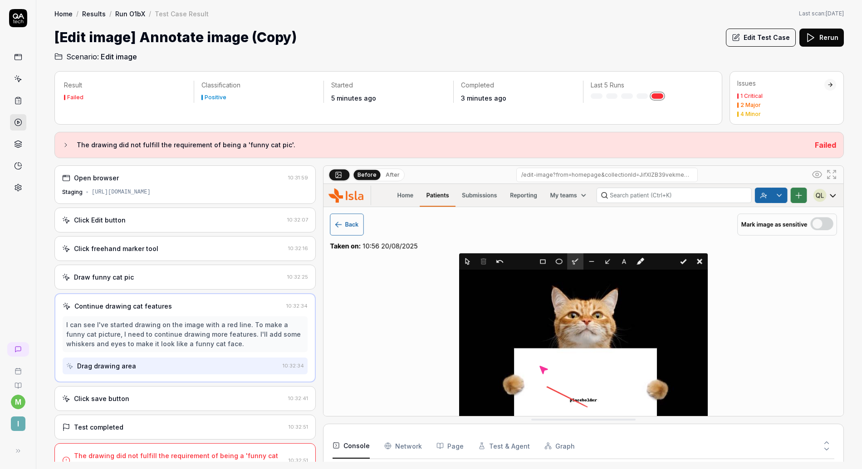
click at [172, 279] on div "Draw funny cat pic" at bounding box center [172, 278] width 221 height 10
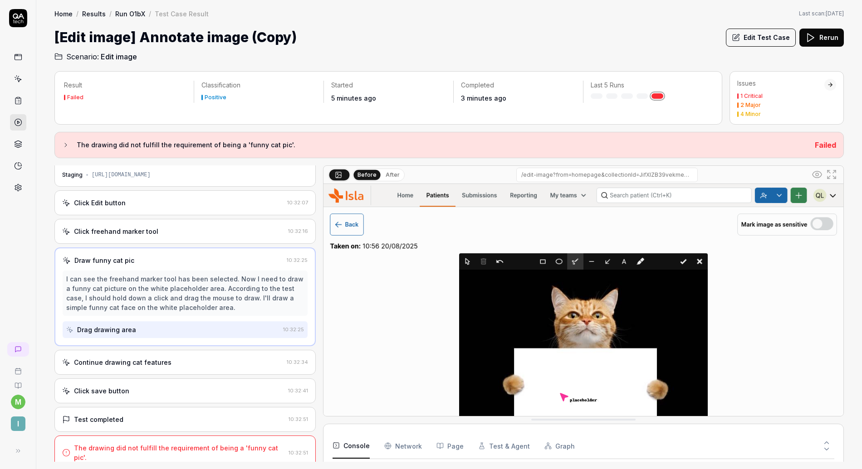
scroll to position [25, 0]
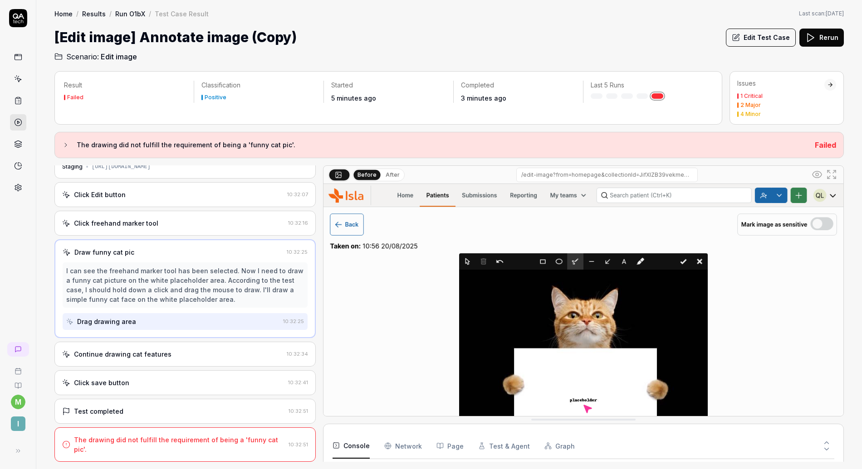
click at [136, 347] on div "Continue drawing cat features 10:32:34" at bounding box center [184, 354] width 261 height 25
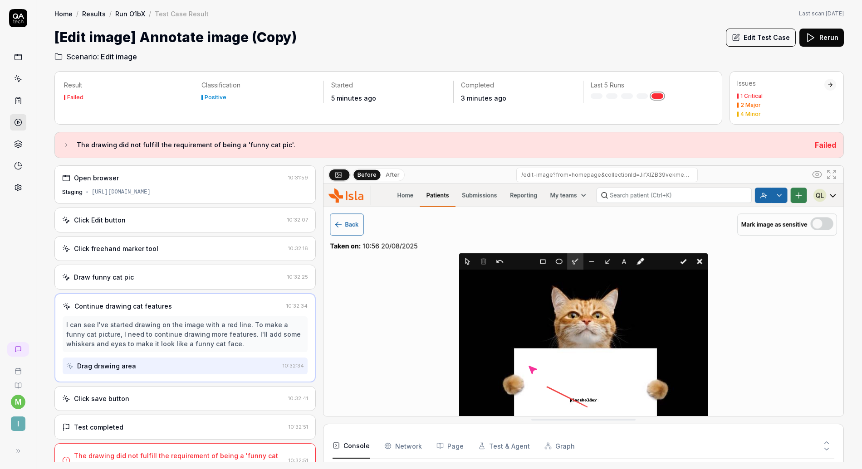
scroll to position [16, 0]
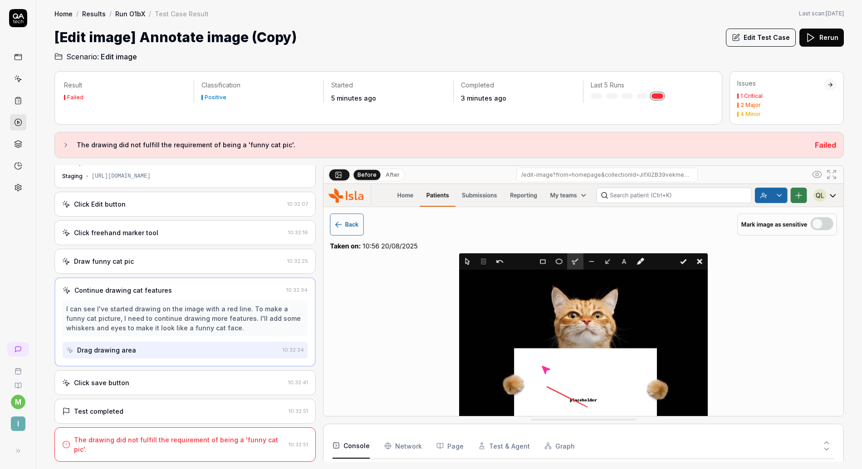
click at [124, 387] on div "Click save button" at bounding box center [101, 383] width 55 height 10
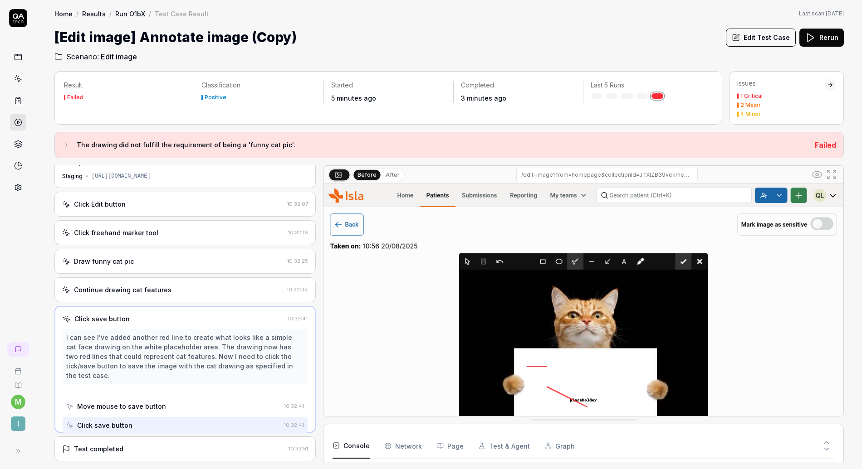
scroll to position [0, 0]
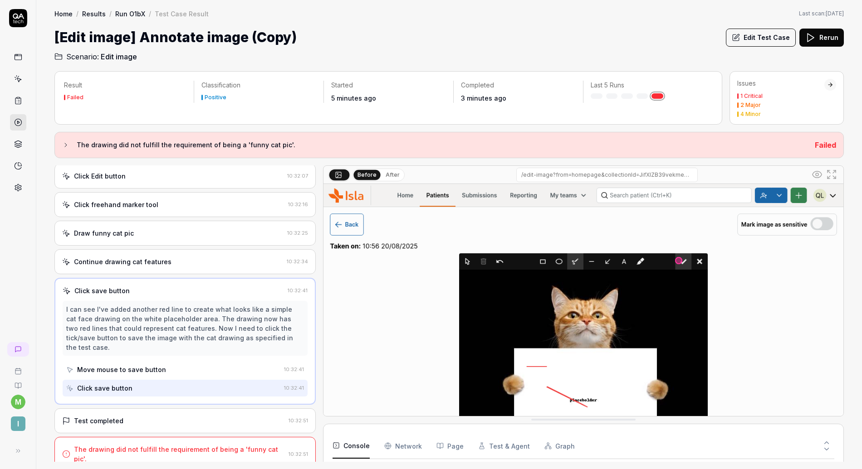
click at [105, 419] on div "Test completed 10:32:51" at bounding box center [184, 421] width 261 height 25
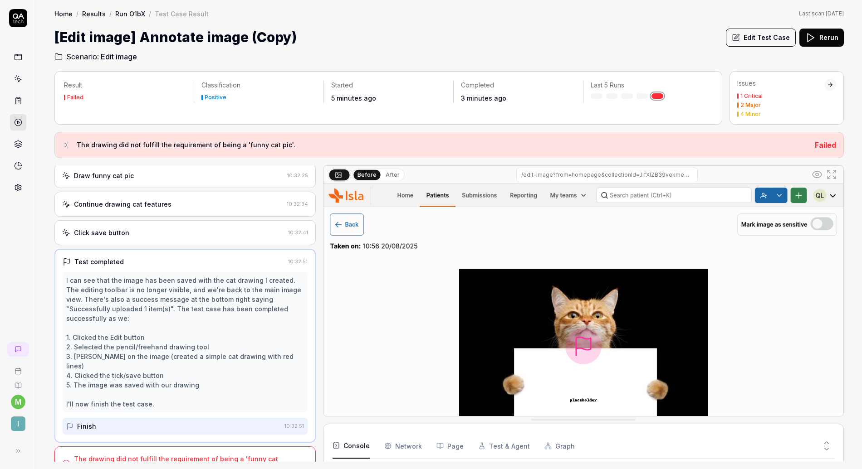
scroll to position [88, 0]
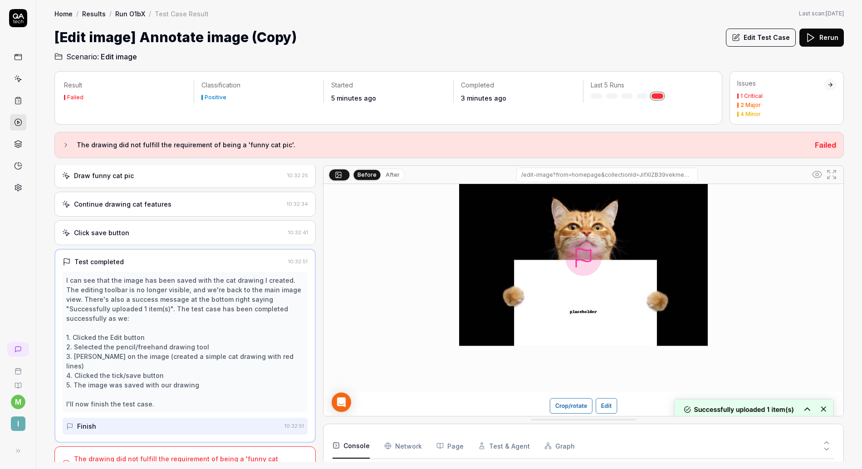
click at [591, 251] on img at bounding box center [583, 258] width 520 height 325
click at [567, 258] on img at bounding box center [583, 258] width 520 height 325
click at [151, 455] on div "The drawing did not fulfill the requirement of being a 'funny cat pic'. 10:32:51" at bounding box center [184, 464] width 261 height 34
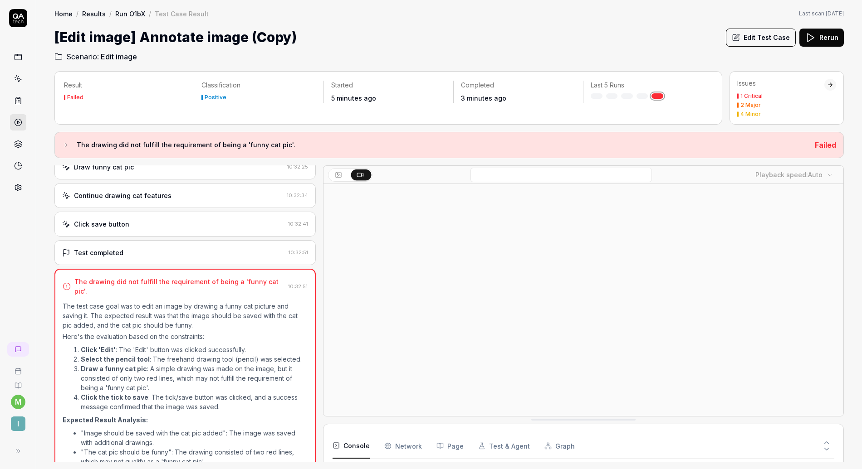
scroll to position [108, 0]
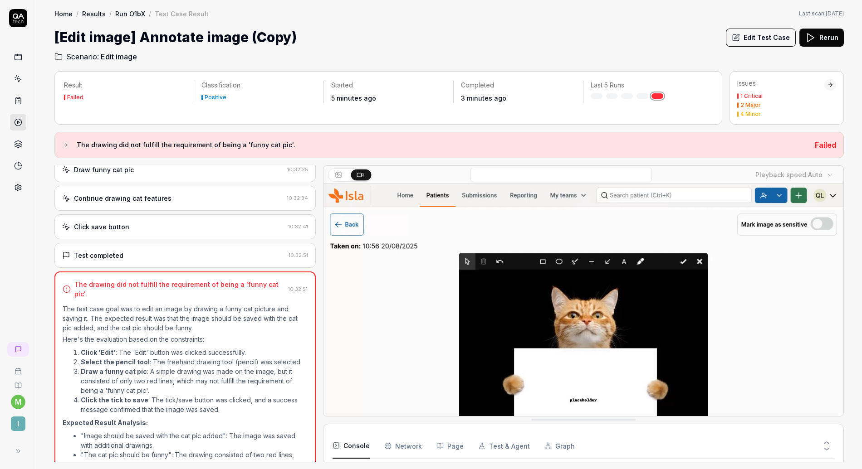
click at [161, 198] on div "Continue drawing cat features" at bounding box center [123, 199] width 98 height 10
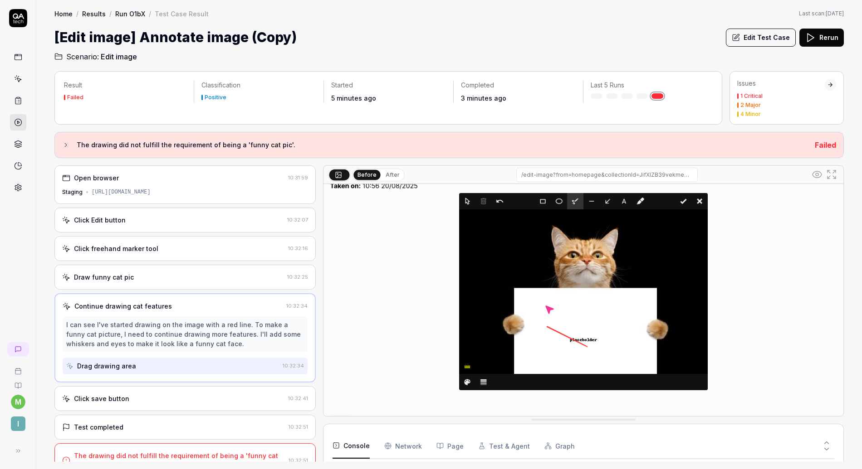
scroll to position [59, 0]
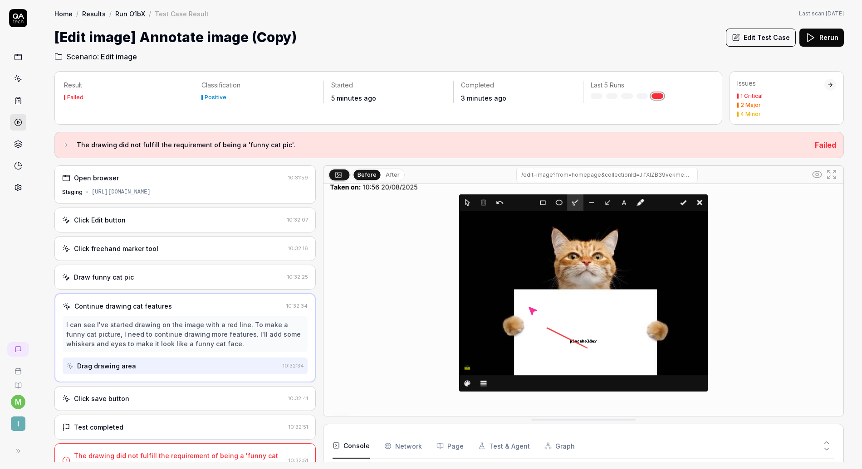
click at [147, 284] on div "Draw funny cat pic 10:32:25" at bounding box center [184, 277] width 261 height 25
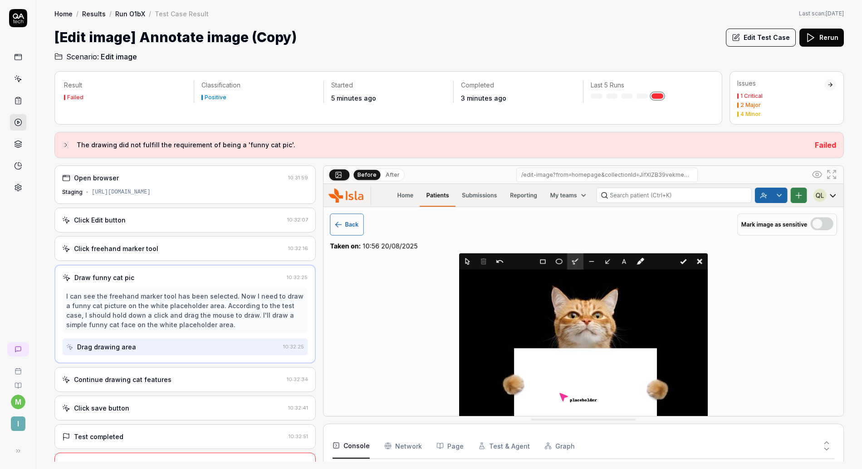
scroll to position [25, 0]
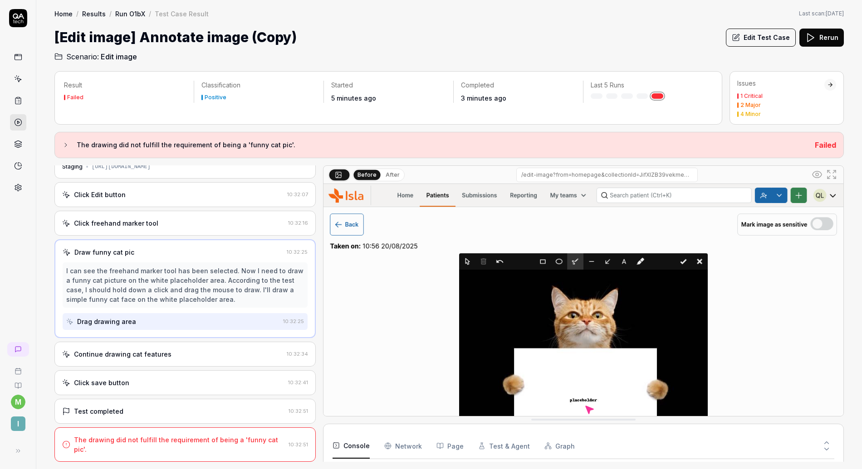
click at [142, 354] on div "Continue drawing cat features" at bounding box center [123, 355] width 98 height 10
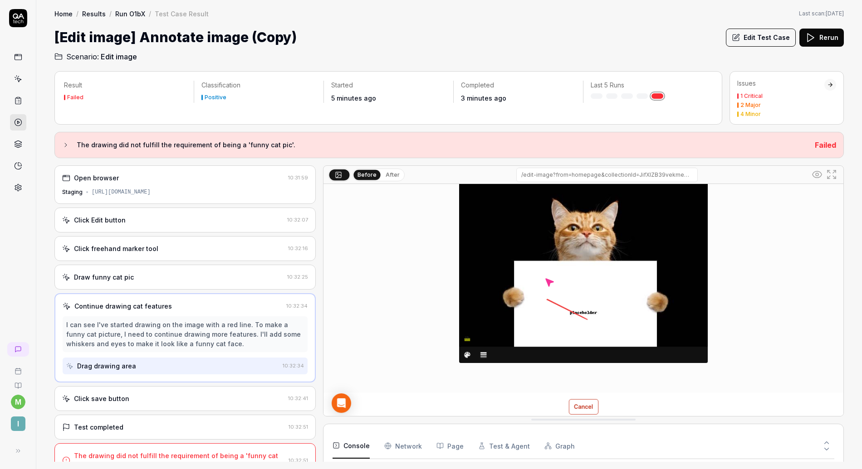
scroll to position [88, 0]
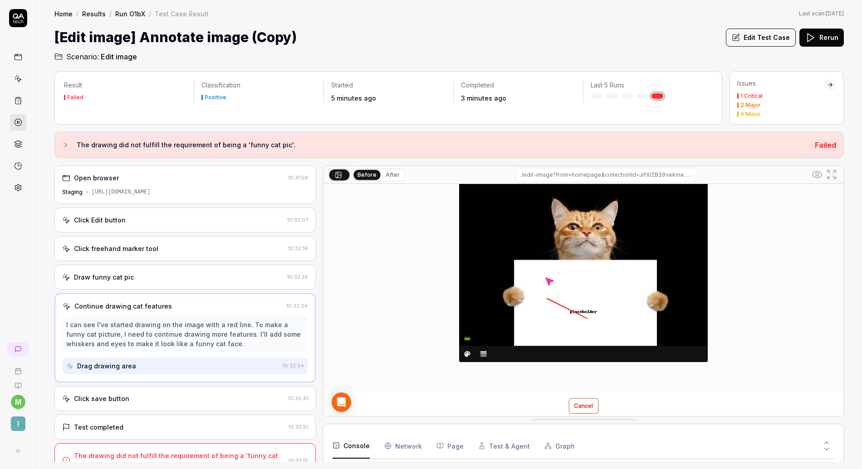
click at [194, 390] on div "Click save button 10:32:41" at bounding box center [184, 398] width 261 height 25
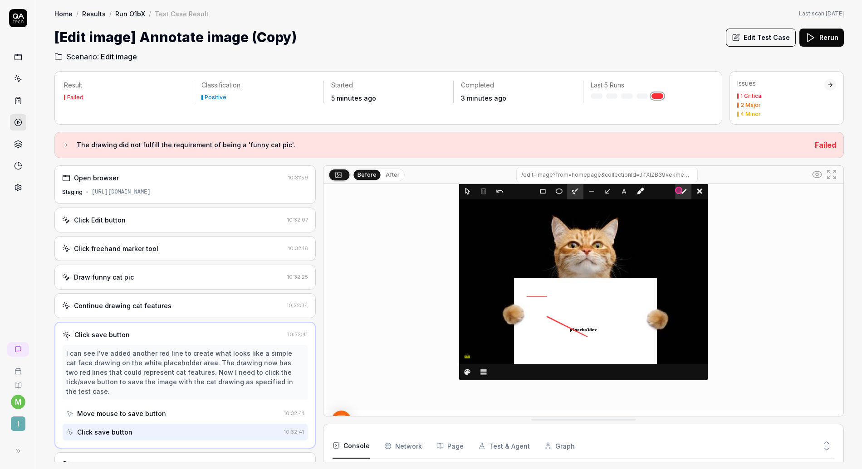
scroll to position [73, 0]
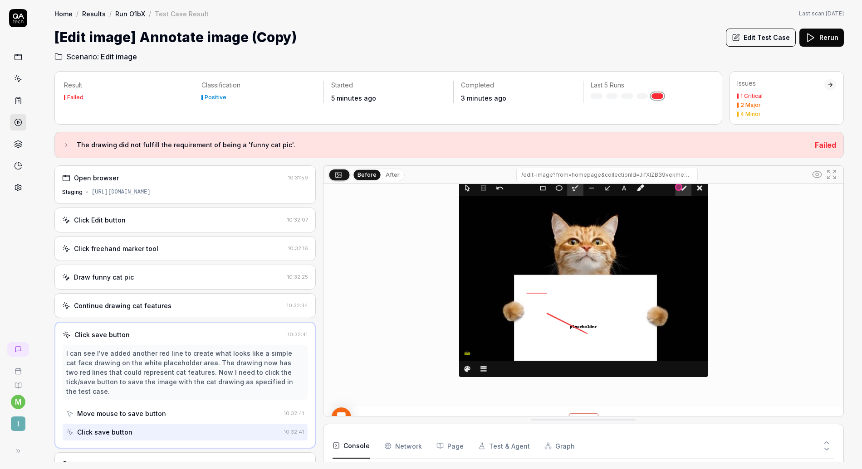
click at [740, 42] on button "Edit Test Case" at bounding box center [761, 38] width 70 height 18
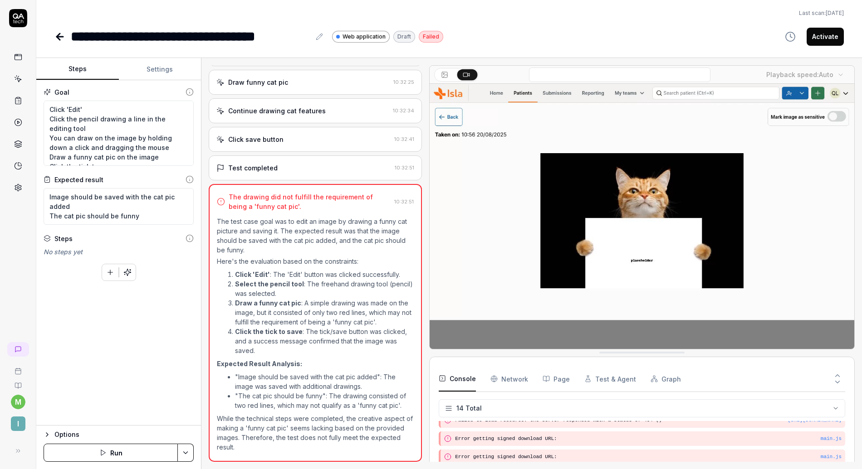
scroll to position [95, 0]
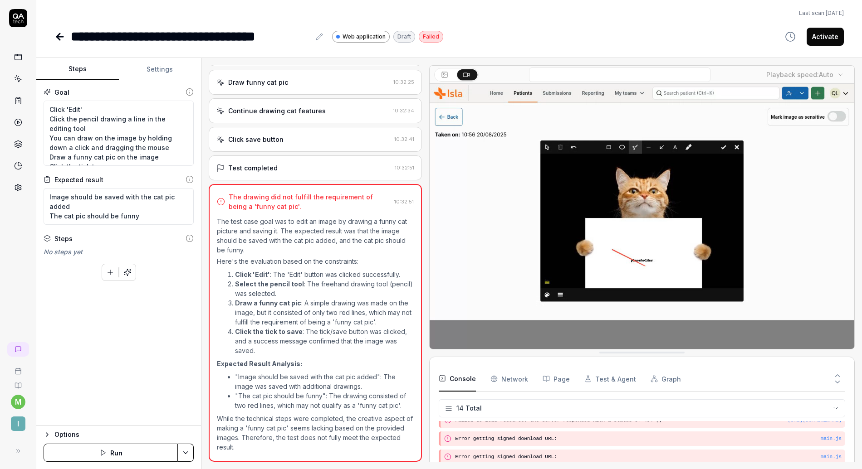
click at [63, 38] on icon at bounding box center [59, 36] width 11 height 11
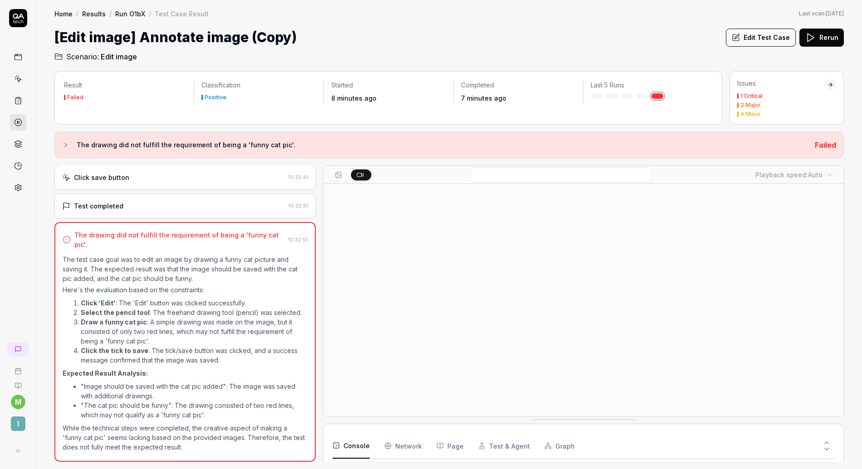
scroll to position [157, 0]
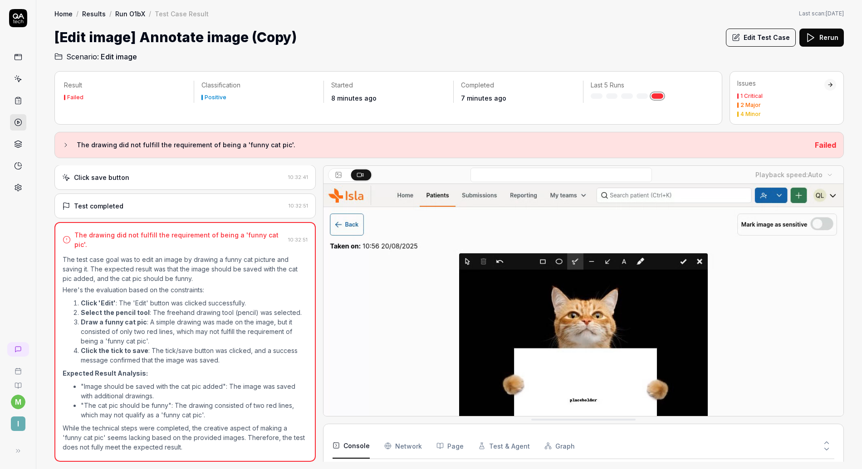
click at [22, 103] on link at bounding box center [18, 101] width 16 height 16
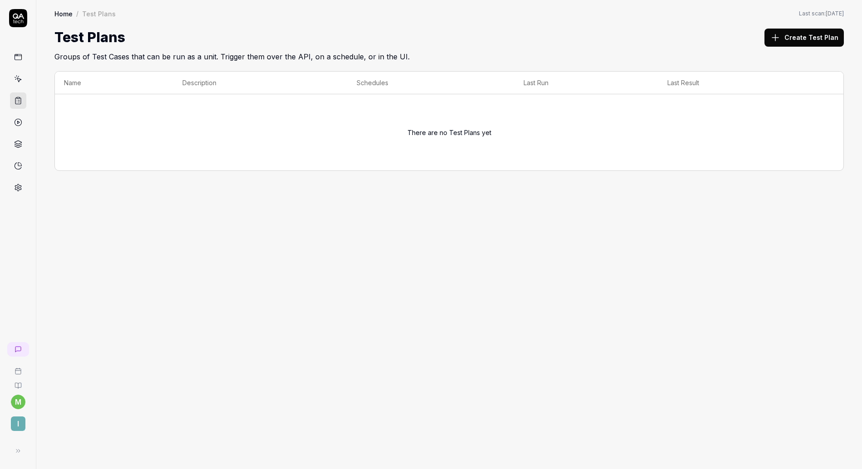
click at [20, 78] on icon at bounding box center [18, 79] width 8 height 8
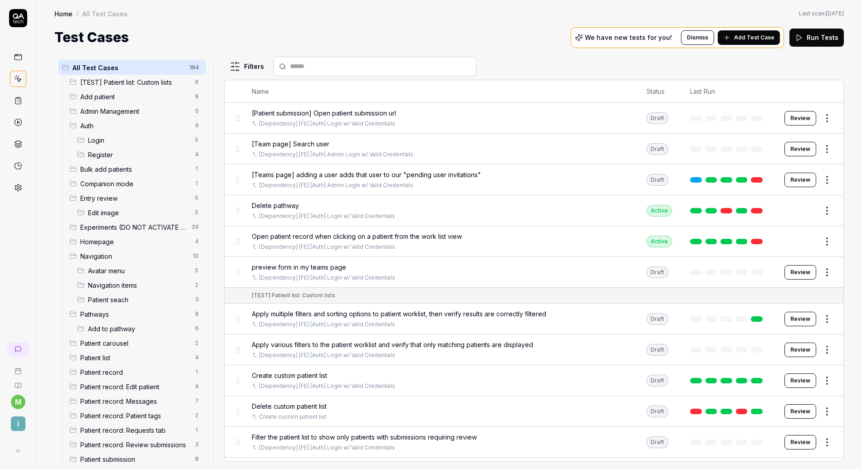
click at [134, 210] on span "Edit image" at bounding box center [139, 213] width 102 height 10
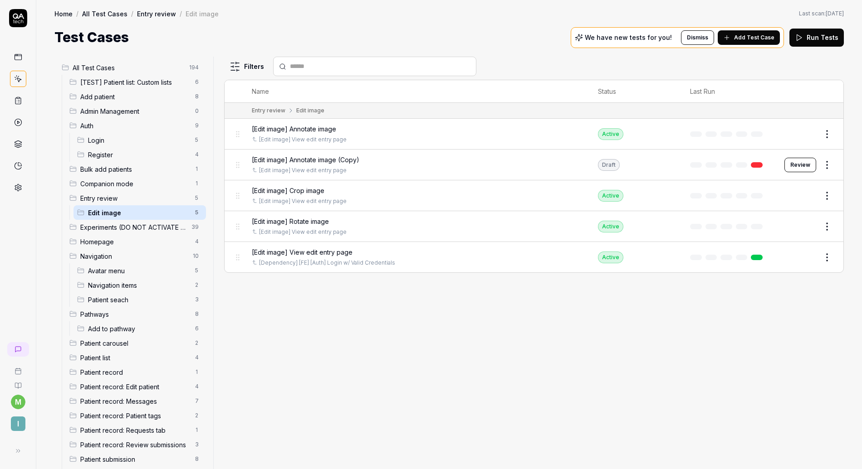
click at [830, 166] on html "m I Home / All Test Cases / Entry review / Edit image Home / All Test Cases / E…" at bounding box center [431, 234] width 862 height 469
click at [775, 306] on div "Delete" at bounding box center [789, 304] width 86 height 20
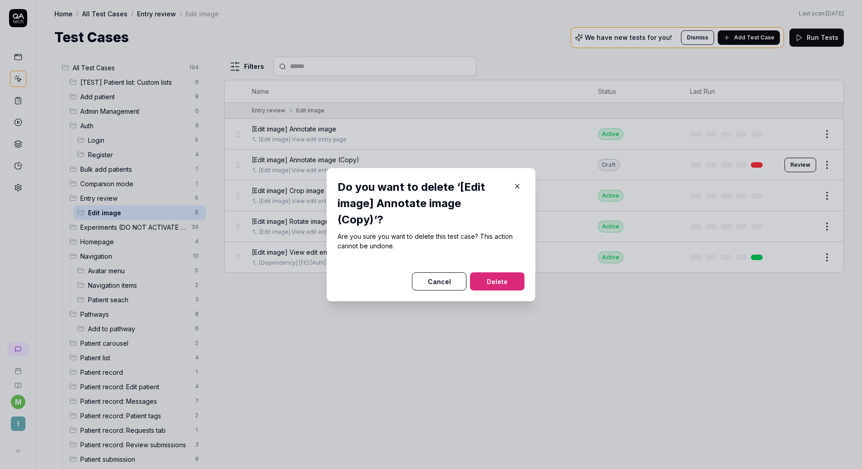
click at [501, 282] on button "Delete" at bounding box center [497, 282] width 54 height 18
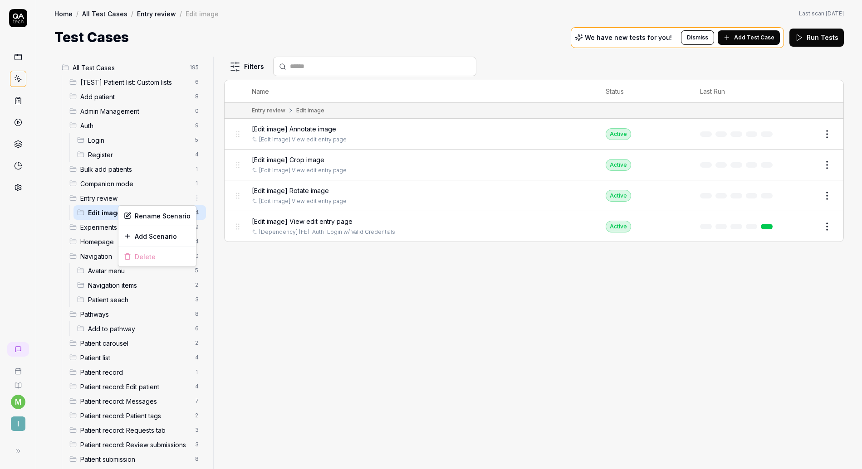
click at [190, 199] on html "m I Home / All Test Cases / Entry review / Edit image Home / All Test Cases / E…" at bounding box center [431, 234] width 862 height 469
click at [164, 235] on div "Add Scenario" at bounding box center [157, 236] width 78 height 20
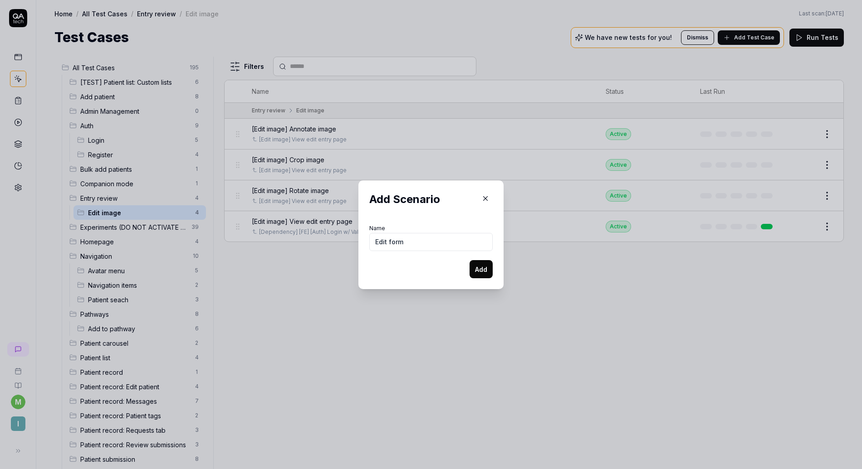
click at [479, 270] on button "Add" at bounding box center [480, 269] width 23 height 18
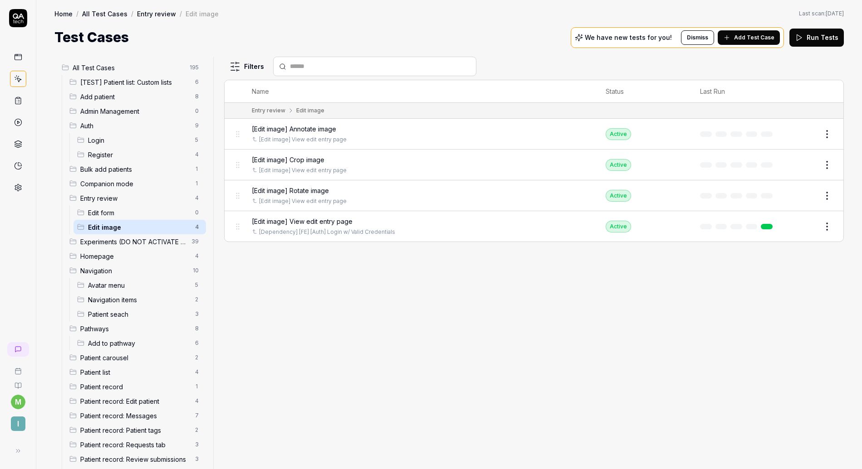
click at [160, 216] on span "Edit form" at bounding box center [139, 213] width 102 height 10
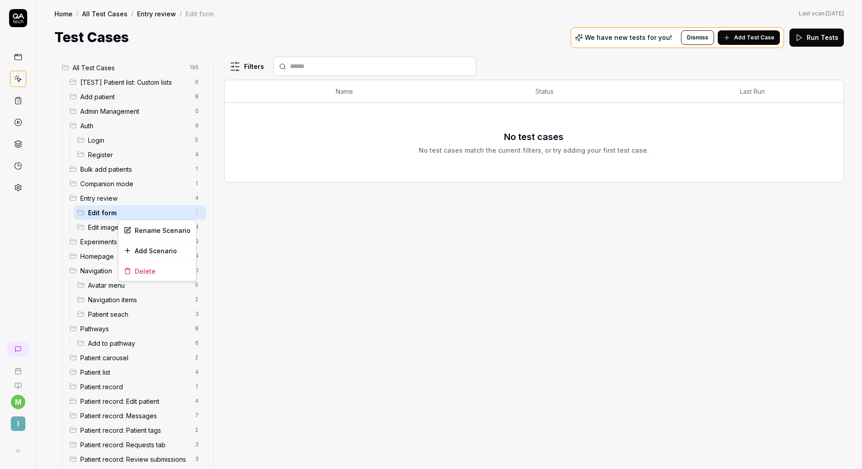
click at [189, 212] on html "m I Home / All Test Cases / Entry review / Edit form Home / All Test Cases / En…" at bounding box center [431, 234] width 862 height 469
click at [171, 213] on html "m I Home / All Test Cases / Entry review / Edit form Home / All Test Cases / En…" at bounding box center [431, 234] width 862 height 469
click at [743, 36] on span "Add Test Case" at bounding box center [754, 38] width 40 height 8
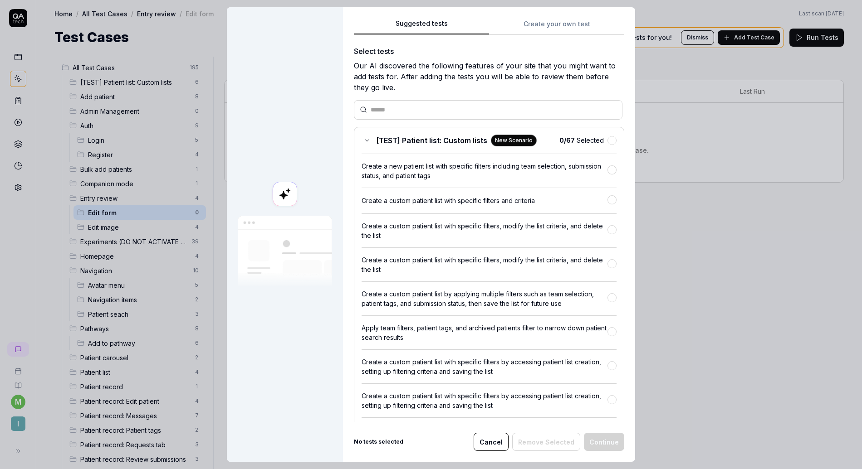
click at [529, 27] on div "Suggested tests Suggested tests Create your own test Select tests Our AI discov…" at bounding box center [431, 234] width 862 height 469
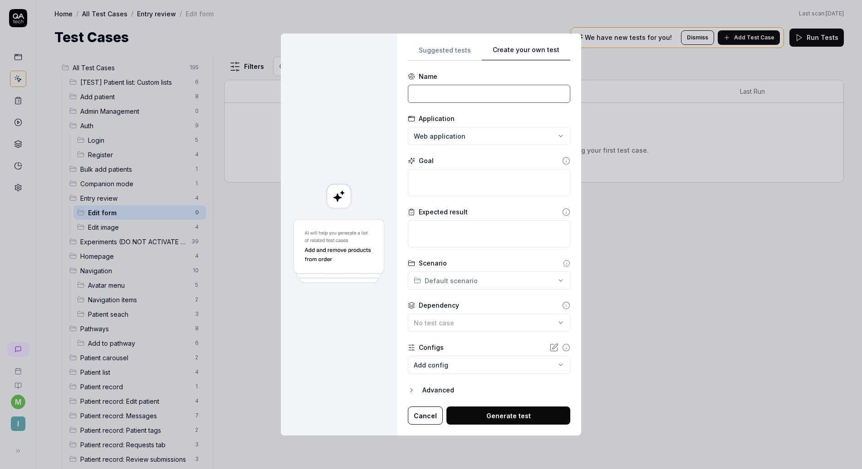
click at [460, 98] on input at bounding box center [489, 94] width 162 height 18
click at [459, 181] on textarea at bounding box center [489, 182] width 162 height 27
click at [452, 284] on div "**********" at bounding box center [431, 234] width 862 height 469
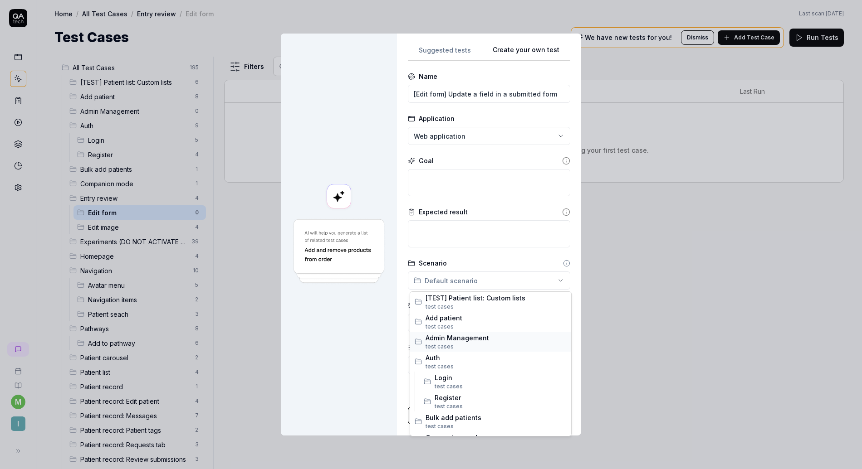
scroll to position [137, 0]
click at [460, 346] on span "s" at bounding box center [460, 349] width 3 height 7
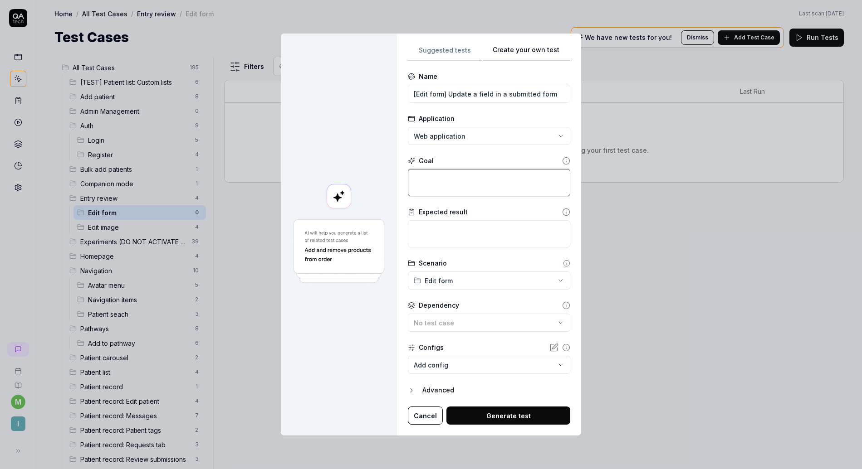
click at [452, 180] on textarea at bounding box center [489, 182] width 162 height 27
click at [454, 321] on div "No test case" at bounding box center [485, 323] width 142 height 10
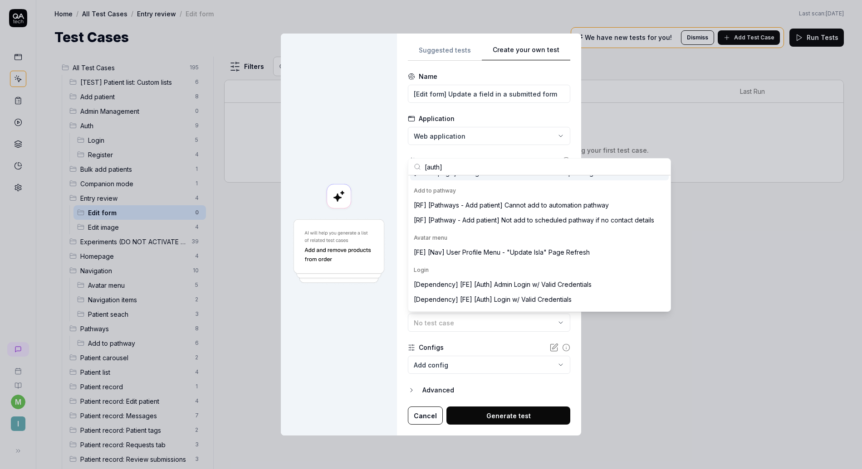
scroll to position [0, 0]
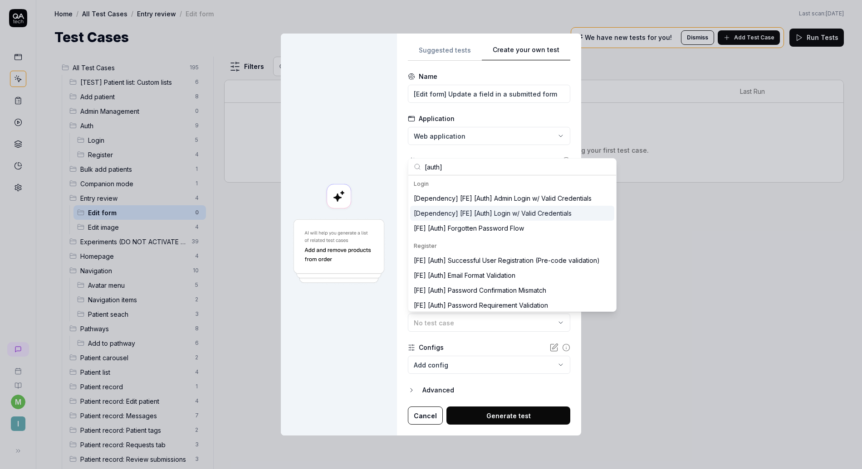
click at [547, 211] on div "[Dependency] [FE] [Auth] Login w/ Valid Credentials" at bounding box center [493, 214] width 158 height 10
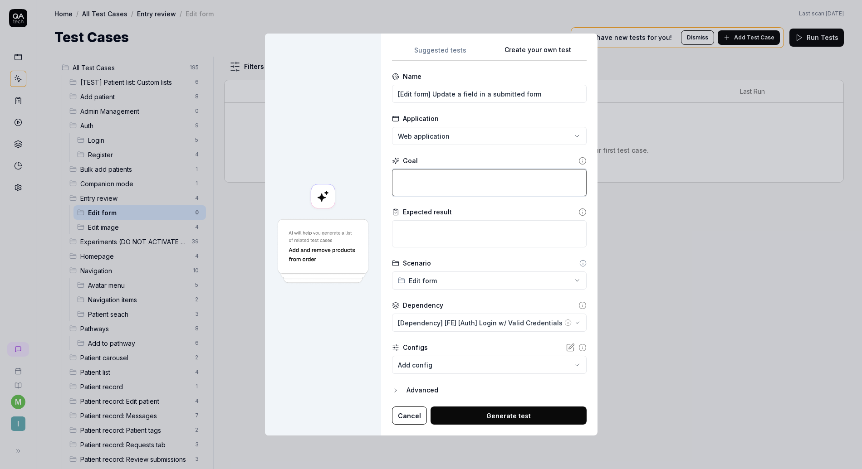
click at [440, 185] on textarea at bounding box center [489, 182] width 195 height 27
paste textarea "vertical_split"
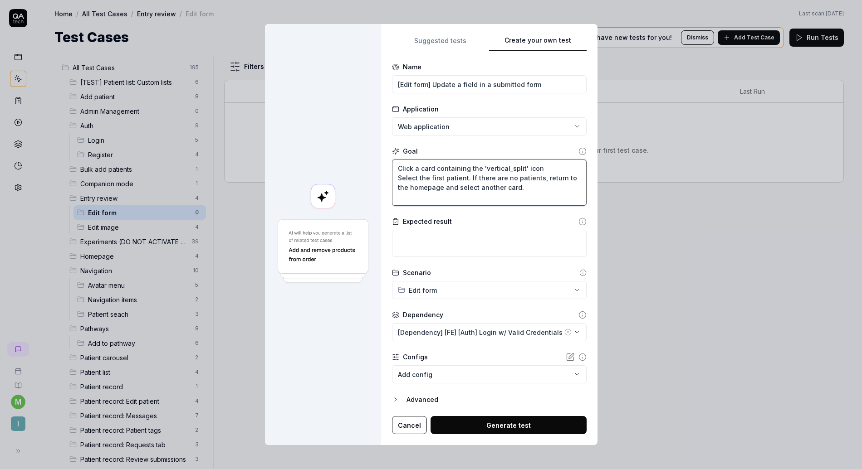
click at [399, 178] on textarea "Click a card containing the 'vertical_split' icon Select the first patient. If …" at bounding box center [489, 183] width 195 height 46
paste textarea "If there are no patients, return to the homepage and select another card."
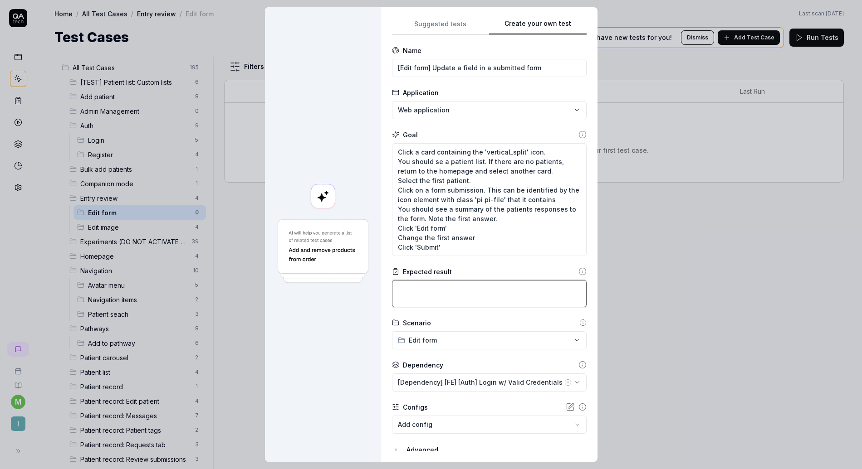
click at [418, 288] on textarea at bounding box center [489, 293] width 195 height 27
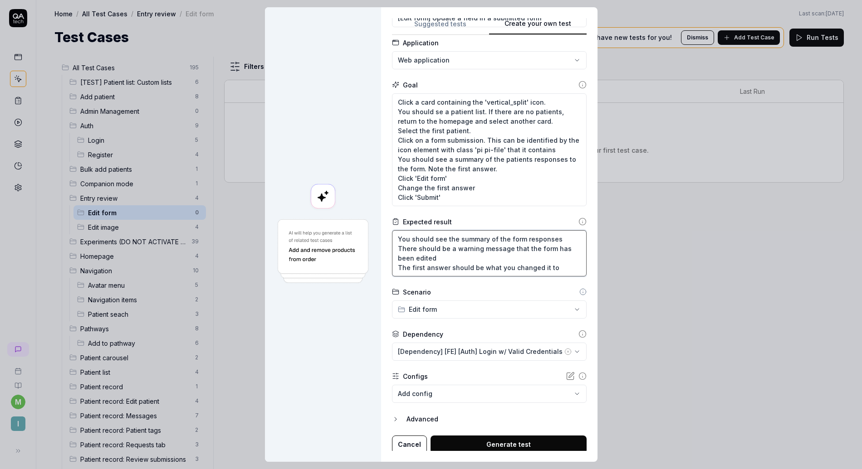
scroll to position [53, 0]
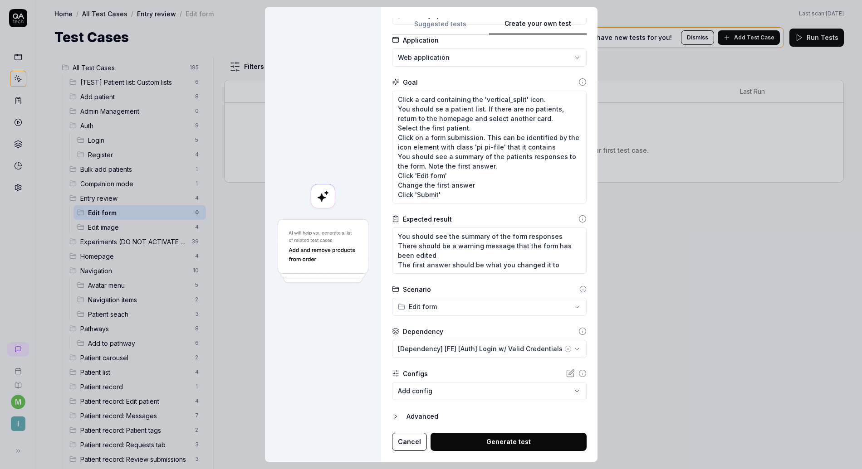
click at [474, 447] on button "Generate test" at bounding box center [508, 442] width 156 height 18
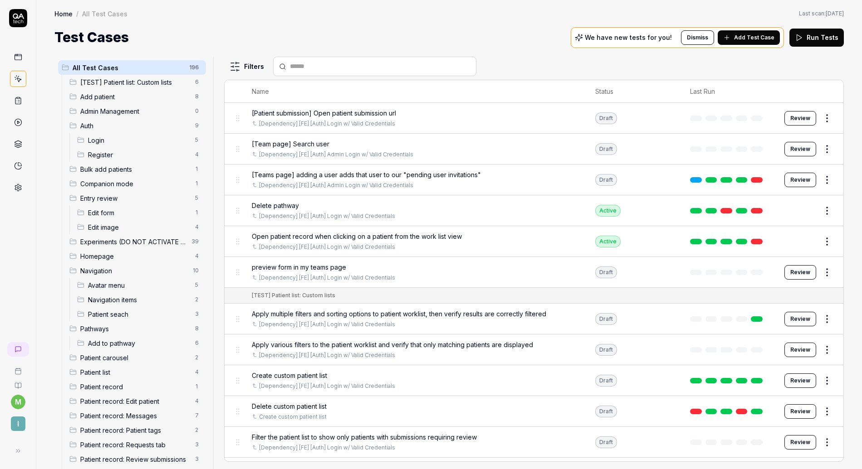
click at [132, 213] on span "Edit form" at bounding box center [139, 213] width 102 height 10
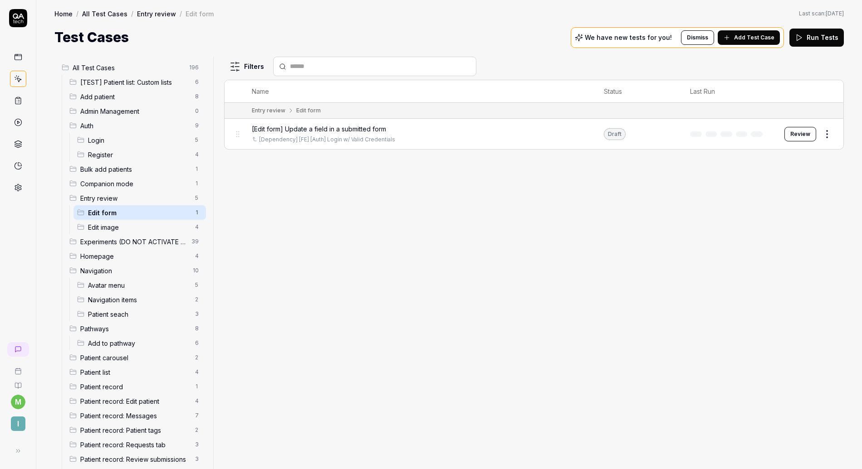
click at [800, 140] on button "Review" at bounding box center [800, 134] width 32 height 15
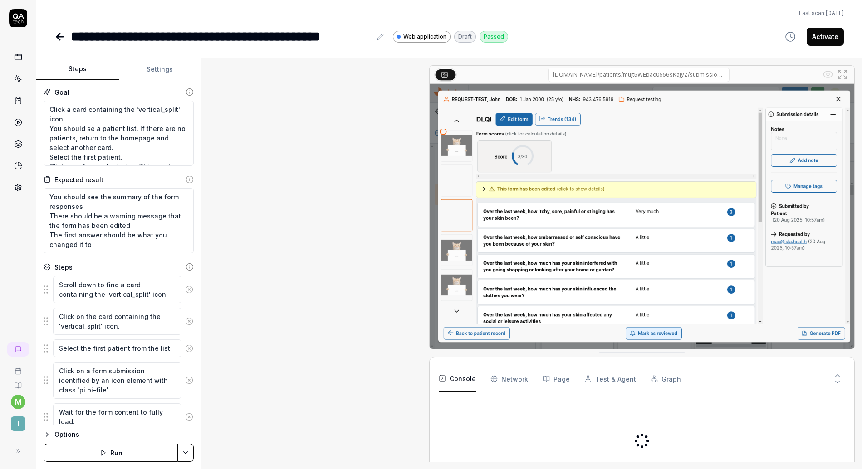
scroll to position [164, 0]
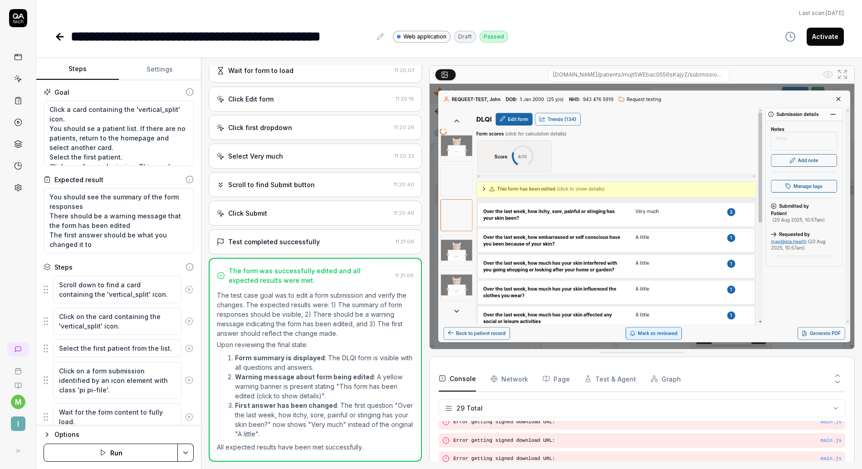
scroll to position [467, 0]
click at [826, 38] on button "Activate" at bounding box center [825, 37] width 37 height 18
click at [60, 37] on icon at bounding box center [59, 36] width 11 height 11
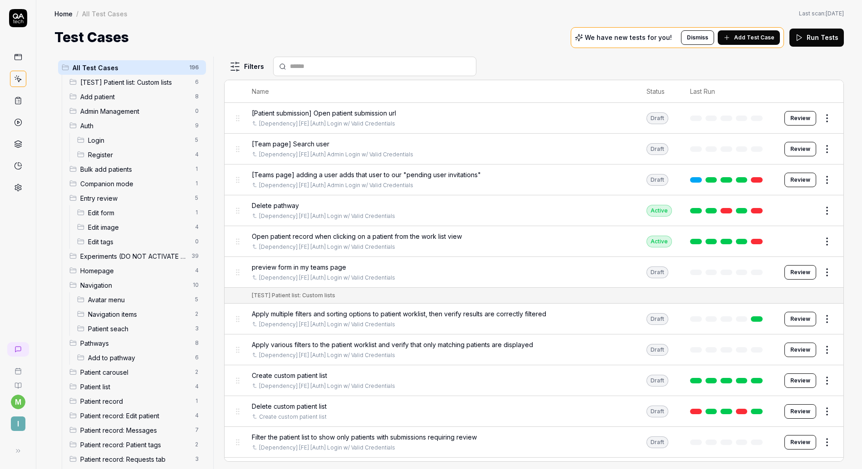
click at [191, 66] on html "m I Home / All Test Cases Home / All Test Cases Last scan: Jun 2 2025 Test Case…" at bounding box center [431, 234] width 862 height 469
click at [173, 88] on div "Add Scenario" at bounding box center [158, 85] width 72 height 20
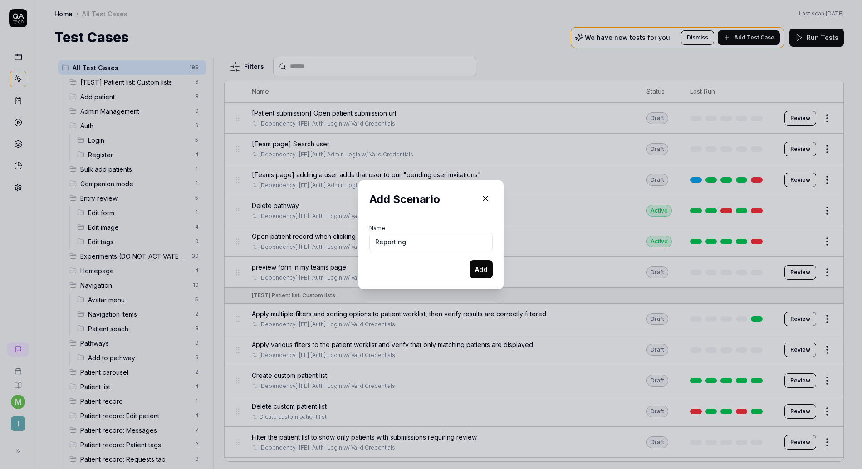
click at [474, 264] on button "Add" at bounding box center [480, 269] width 23 height 18
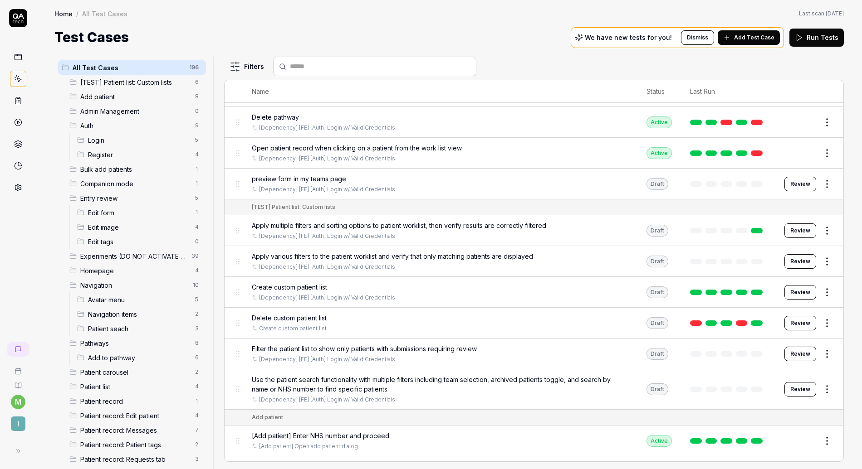
scroll to position [230, 0]
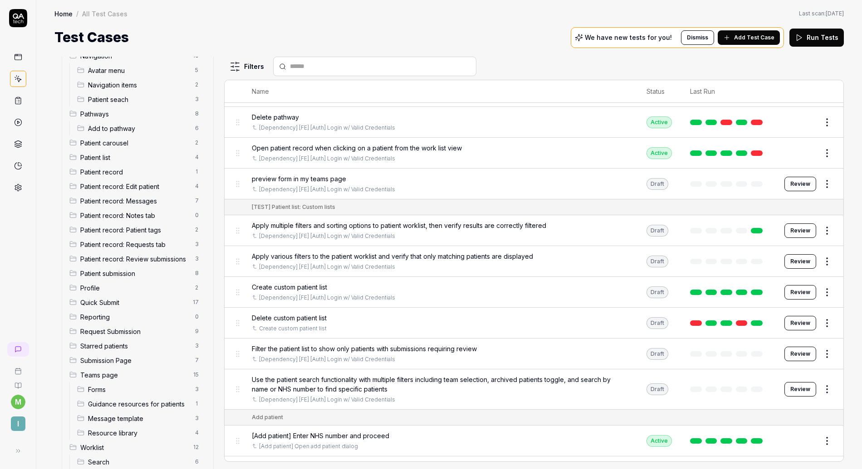
click at [747, 37] on span "Add Test Case" at bounding box center [754, 38] width 40 height 8
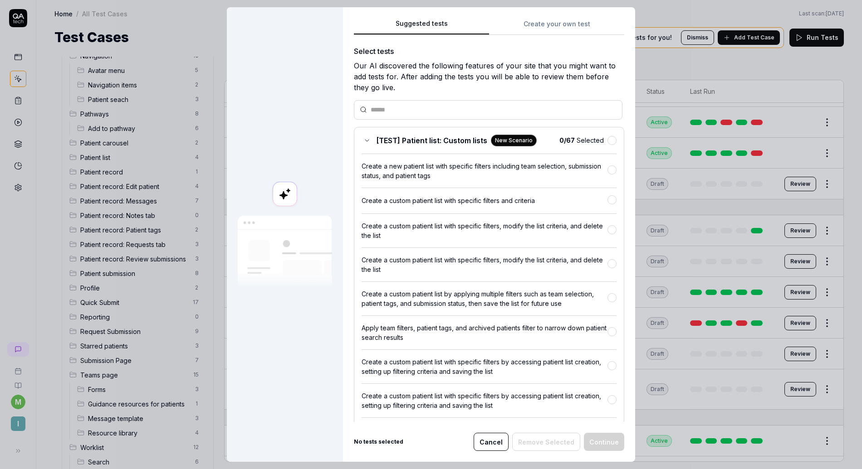
click at [534, 16] on div "Suggested tests Create your own test Select tests Our AI discovered the followi…" at bounding box center [489, 234] width 292 height 455
click at [532, 23] on div "Suggested tests Suggested tests Create your own test Select tests Our AI discov…" at bounding box center [431, 234] width 862 height 469
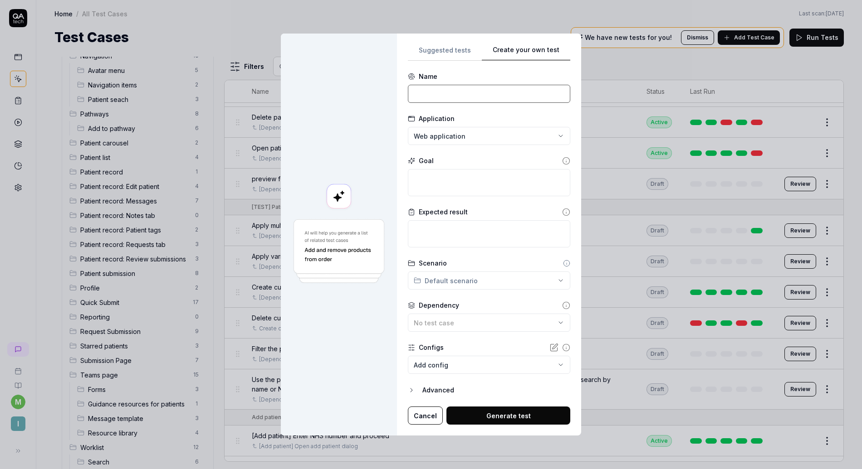
click at [466, 88] on input at bounding box center [489, 94] width 162 height 18
click at [451, 138] on div "**********" at bounding box center [431, 234] width 862 height 469
click at [434, 171] on textarea at bounding box center [489, 182] width 162 height 27
click at [518, 181] on textarea "Click the reporting tab in the nav Select a team from the dropdown" at bounding box center [489, 182] width 162 height 27
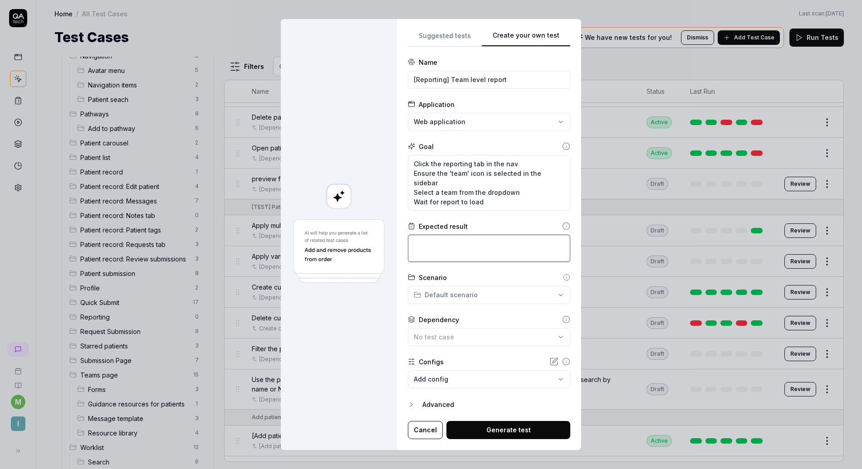
click at [441, 245] on textarea at bounding box center [489, 248] width 162 height 27
paste textarea "Should see graphs"
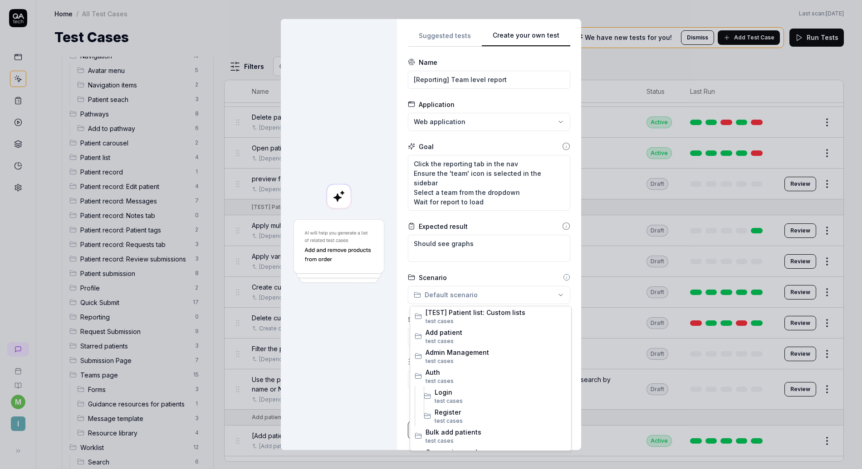
click at [453, 294] on div "**********" at bounding box center [431, 234] width 862 height 469
click at [442, 381] on span "test case" at bounding box center [437, 383] width 25 height 7
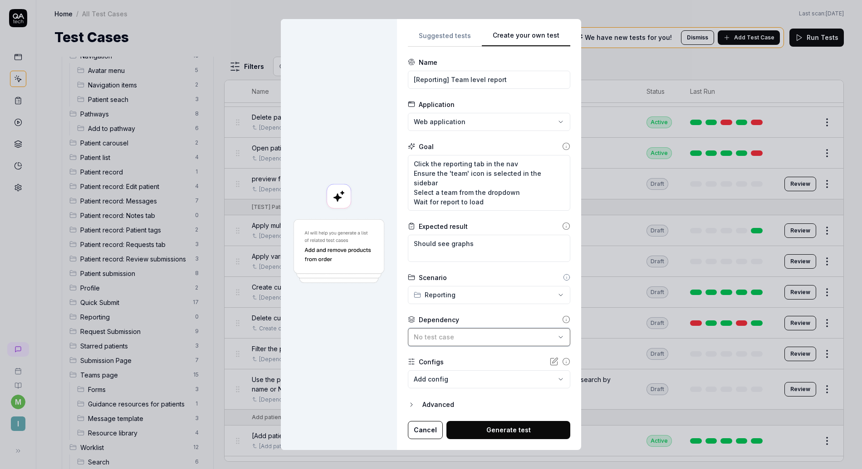
click at [440, 340] on span "No test case" at bounding box center [434, 337] width 40 height 8
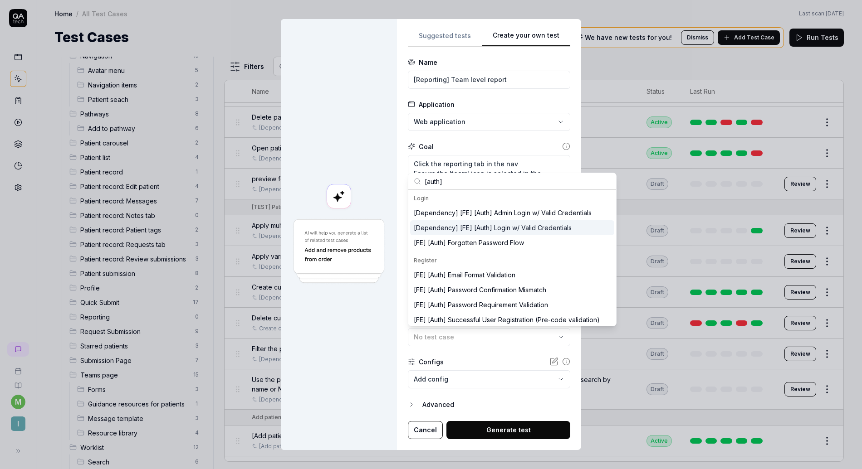
click at [504, 226] on div "[Dependency] [FE] [Auth] Login w/ Valid Credentials" at bounding box center [493, 228] width 158 height 10
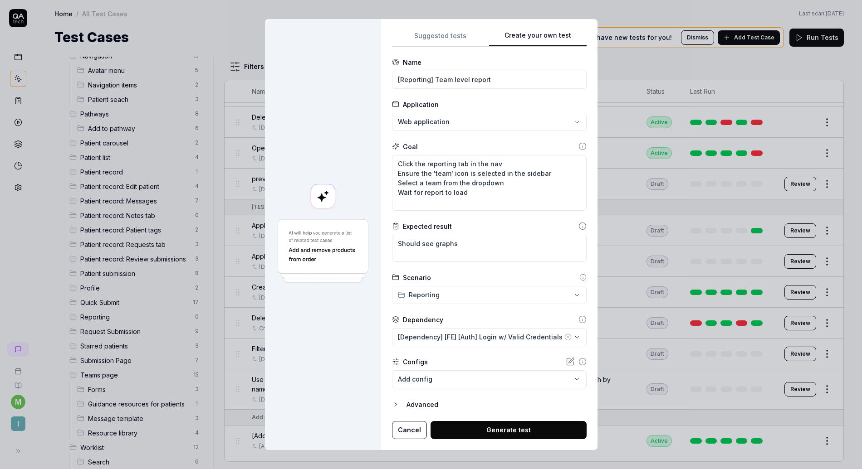
click at [478, 431] on button "Generate test" at bounding box center [508, 430] width 156 height 18
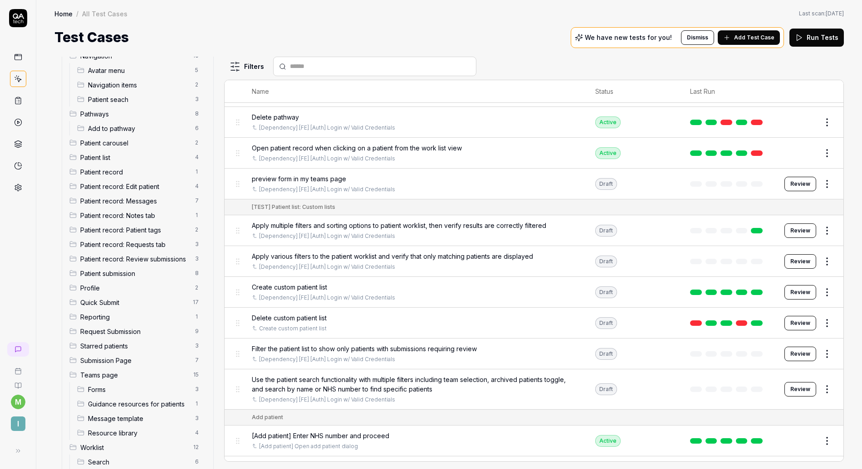
scroll to position [244, 0]
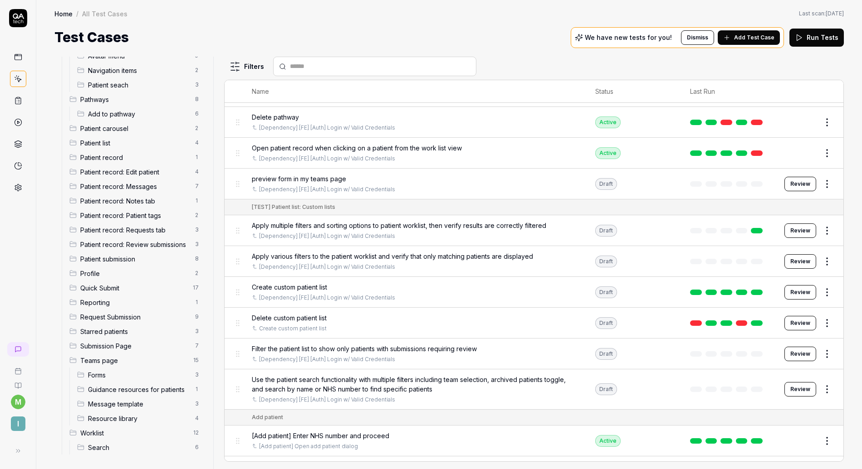
click at [109, 302] on span "Reporting" at bounding box center [134, 303] width 109 height 10
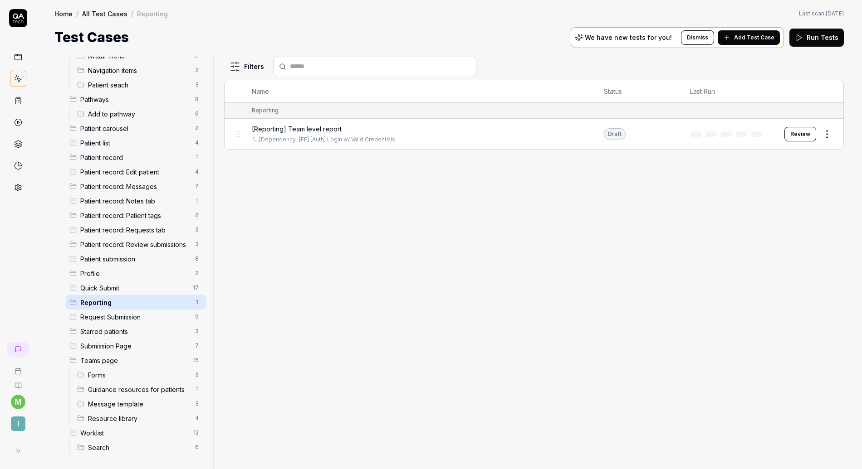
click at [816, 132] on div "Review" at bounding box center [809, 134] width 50 height 15
click at [806, 132] on button "Review" at bounding box center [800, 134] width 32 height 15
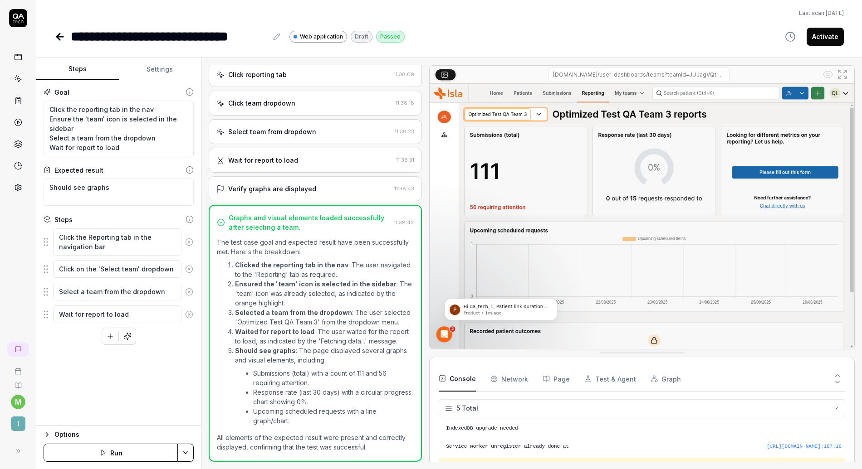
scroll to position [26, 0]
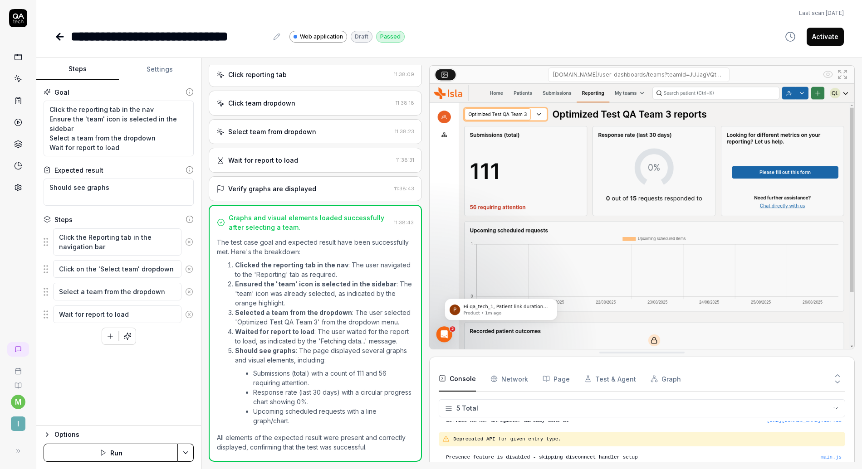
click at [831, 35] on button "Activate" at bounding box center [825, 37] width 37 height 18
click at [62, 33] on icon at bounding box center [59, 36] width 11 height 11
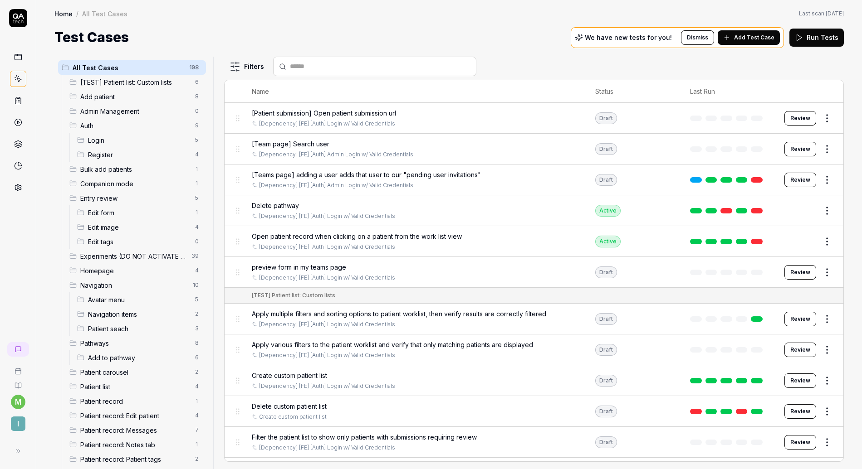
scroll to position [244, 0]
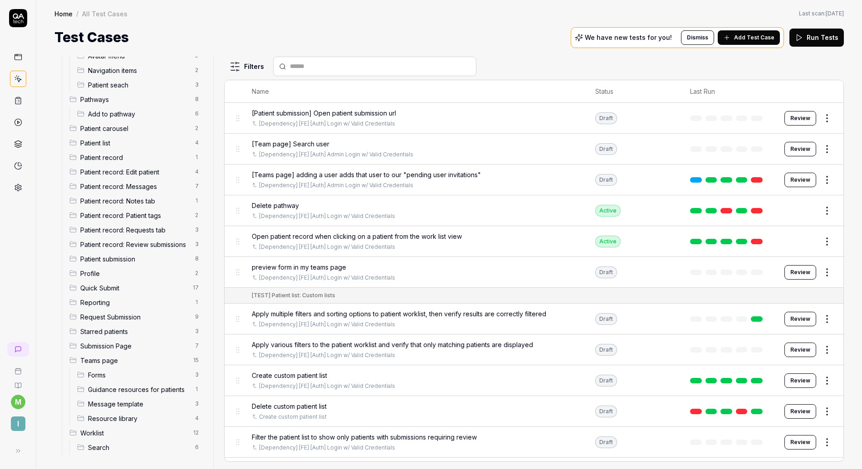
click at [105, 306] on span "Reporting" at bounding box center [134, 303] width 109 height 10
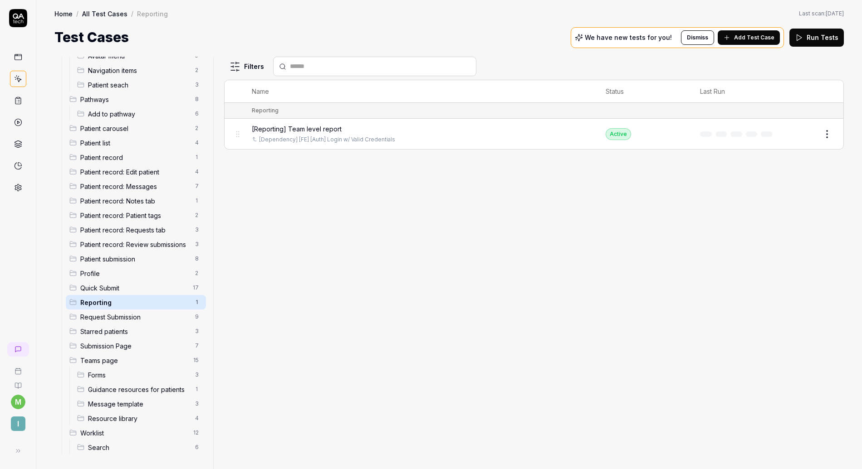
click at [830, 135] on html "m I Home / All Test Cases / Reporting Home / All Test Cases / Reporting Last sc…" at bounding box center [431, 234] width 862 height 469
click at [779, 260] on div "Duplicate" at bounding box center [789, 253] width 86 height 20
click at [738, 441] on div "Duplicated test ([Reporting] Team level report (Copy))" at bounding box center [738, 444] width 105 height 19
click at [806, 164] on button "Edit" at bounding box center [805, 165] width 22 height 15
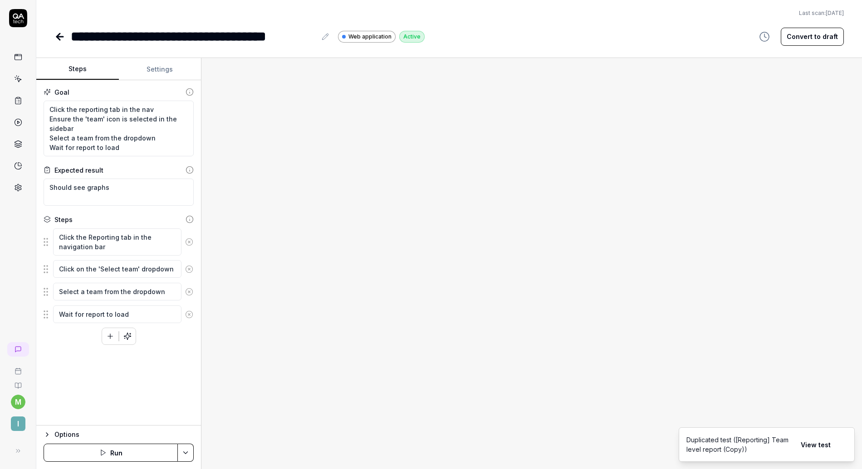
click at [807, 41] on button "Convert to draft" at bounding box center [812, 37] width 63 height 18
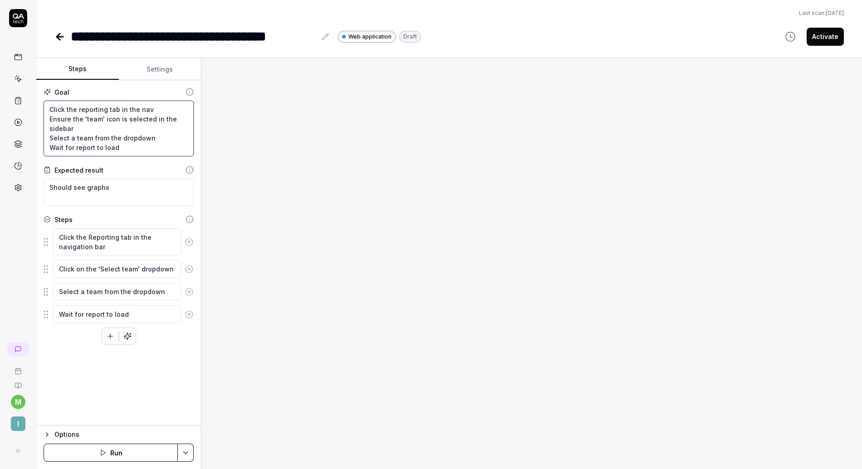
click at [127, 131] on textarea "Click the reporting tab in the nav Ensure the 'team' icon is selected in the si…" at bounding box center [119, 129] width 150 height 56
click at [188, 313] on icon at bounding box center [189, 315] width 8 height 8
click at [190, 293] on icon at bounding box center [189, 292] width 8 height 8
click at [190, 270] on icon at bounding box center [189, 269] width 8 height 8
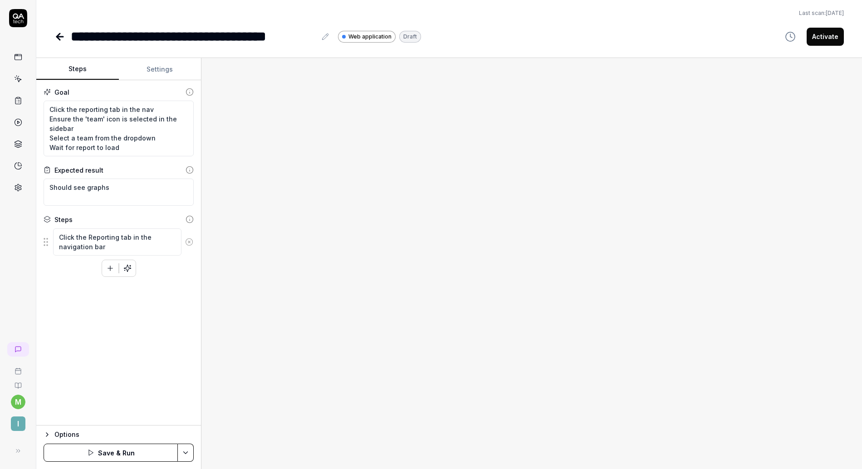
click at [190, 242] on icon at bounding box center [189, 242] width 8 height 8
click at [131, 145] on textarea "Click the reporting tab in the nav Ensure the 'team' icon is selected in the si…" at bounding box center [119, 129] width 150 height 56
click at [162, 137] on textarea "Click the reporting tab in the nav Ensure the 'team' icon is selected in the si…" at bounding box center [119, 129] width 150 height 56
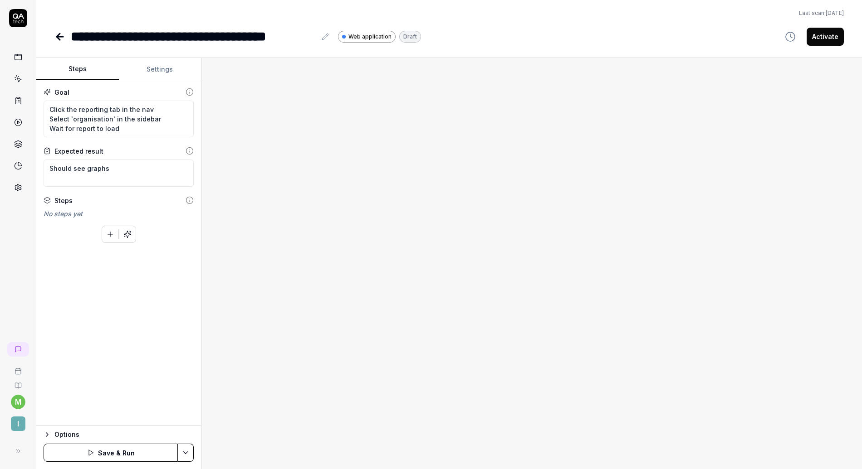
click at [95, 450] on button "Save & Run" at bounding box center [111, 453] width 134 height 18
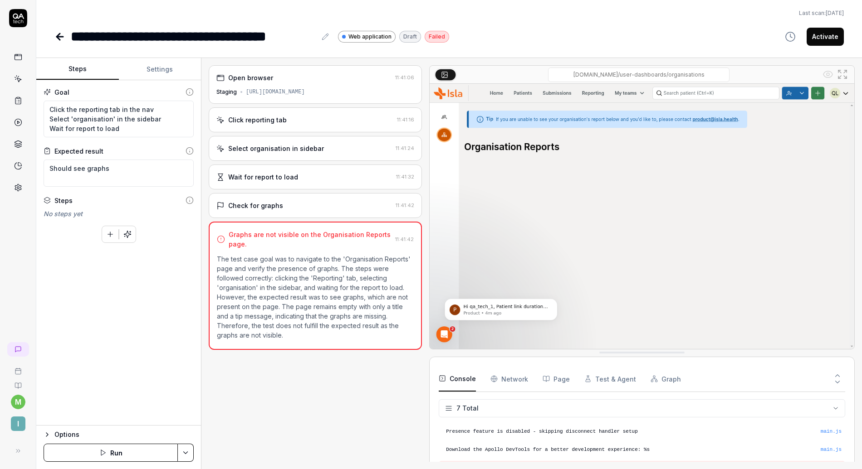
scroll to position [52, 0]
click at [117, 165] on textarea "Should see graphs" at bounding box center [119, 173] width 150 height 27
drag, startPoint x: 115, startPoint y: 167, endPoint x: 86, endPoint y: 167, distance: 29.0
click at [86, 167] on textarea "Should see graphs" at bounding box center [119, 173] width 150 height 27
click at [159, 291] on div "Goal Click the reporting tab in the nav Select 'organisation' in the sidebar Wa…" at bounding box center [118, 253] width 165 height 346
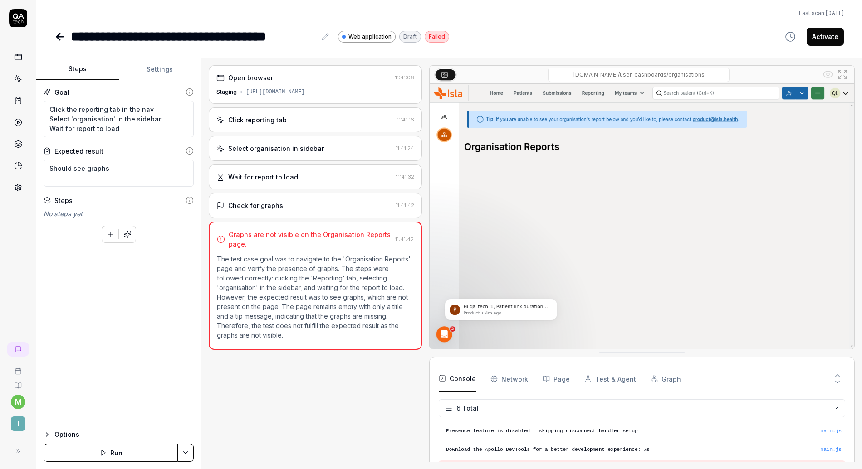
click at [59, 37] on icon at bounding box center [60, 37] width 6 height 0
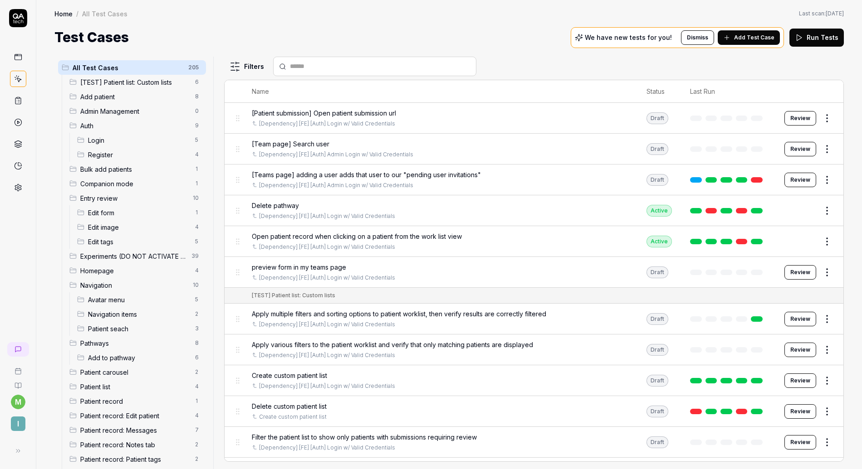
scroll to position [1, 0]
click at [187, 196] on html "m I Home / All Test Cases Home / All Test Cases Last scan: Jun 2 2025 Test Case…" at bounding box center [431, 234] width 862 height 469
click at [157, 235] on div "Add Scenario" at bounding box center [157, 235] width 78 height 20
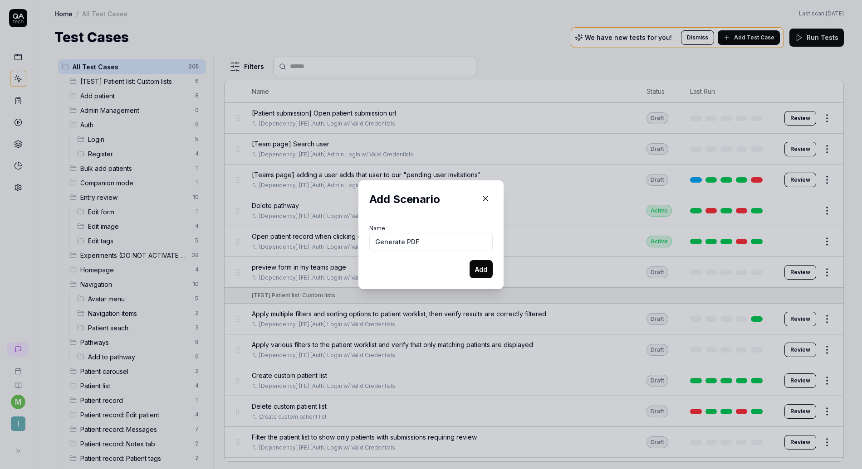
click at [469, 260] on button "Add" at bounding box center [480, 269] width 23 height 18
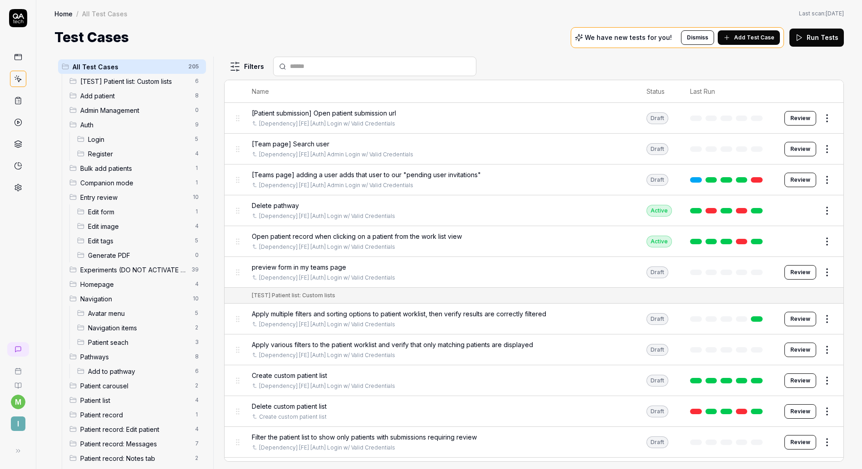
click at [138, 254] on span "Generate PDF" at bounding box center [139, 256] width 102 height 10
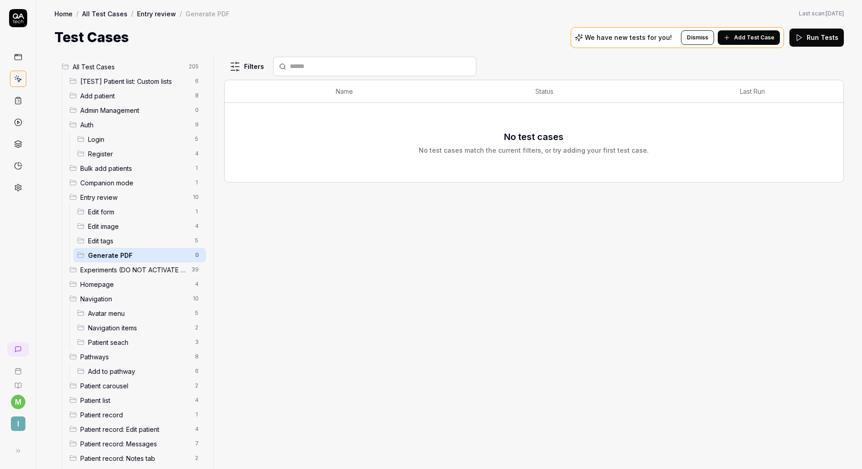
click at [730, 39] on icon at bounding box center [726, 37] width 7 height 7
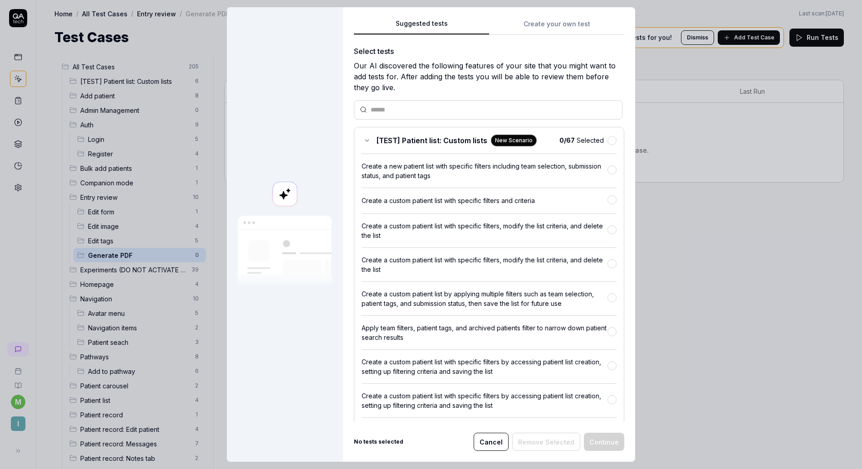
click at [535, 29] on div "Suggested tests Suggested tests Create your own test Select tests Our AI discov…" at bounding box center [431, 234] width 862 height 469
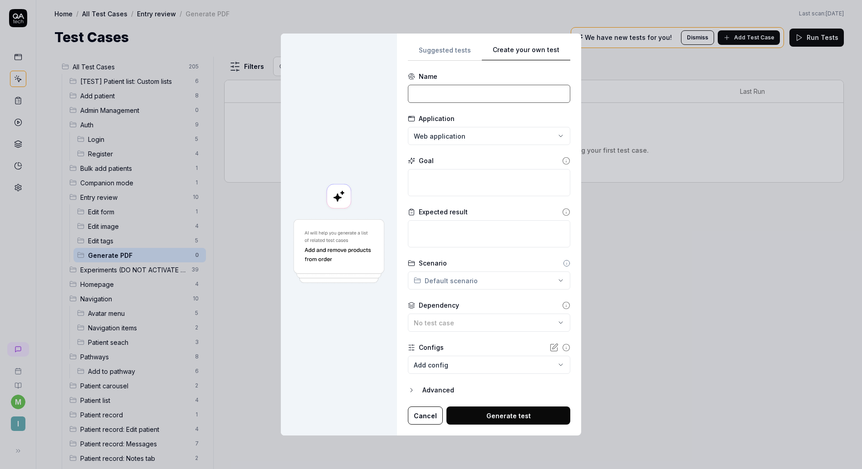
click at [431, 93] on input at bounding box center [489, 94] width 162 height 18
click at [427, 182] on textarea at bounding box center [489, 182] width 162 height 27
paste textarea "Click a card containing the 'vertical_split' icon. You should se a patient list…"
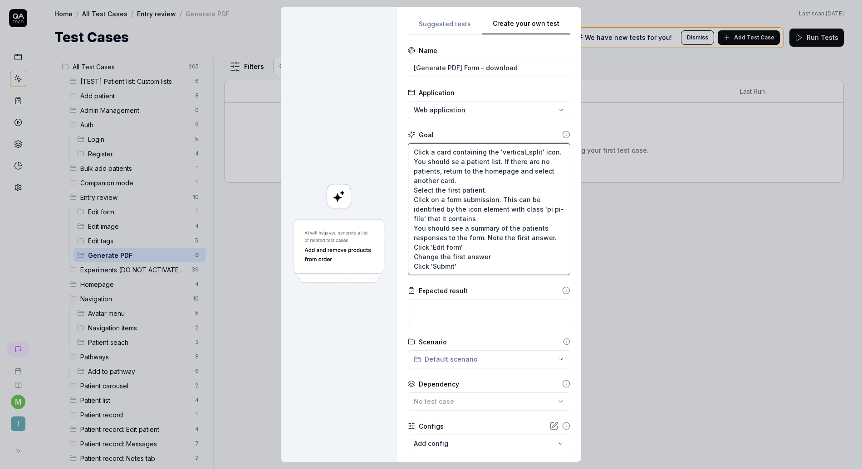
scroll to position [5, 0]
drag, startPoint x: 481, startPoint y: 268, endPoint x: 411, endPoint y: 234, distance: 78.5
click at [411, 234] on textarea "Click a card containing the 'vertical_split' icon. You should se a patient list…" at bounding box center [489, 209] width 162 height 132
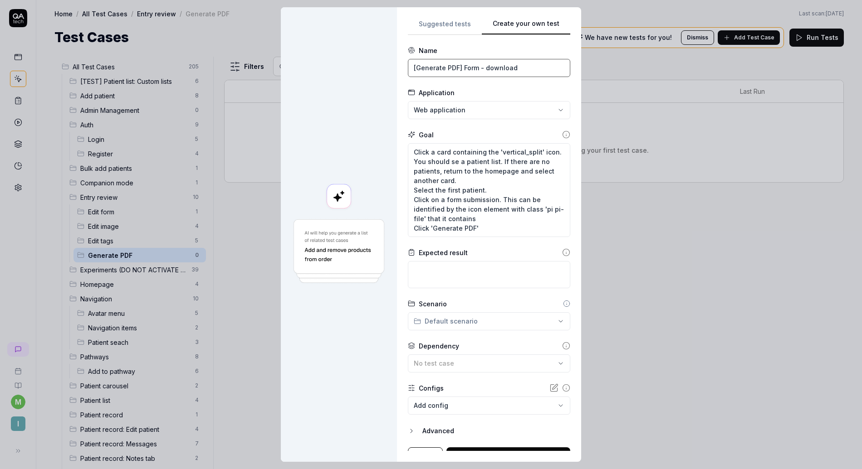
click at [472, 64] on input "[Generate PDF] Form - download" at bounding box center [489, 68] width 162 height 18
click at [479, 229] on textarea "Click a card containing the 'vertical_split' icon. You should se a patient list…" at bounding box center [489, 190] width 162 height 94
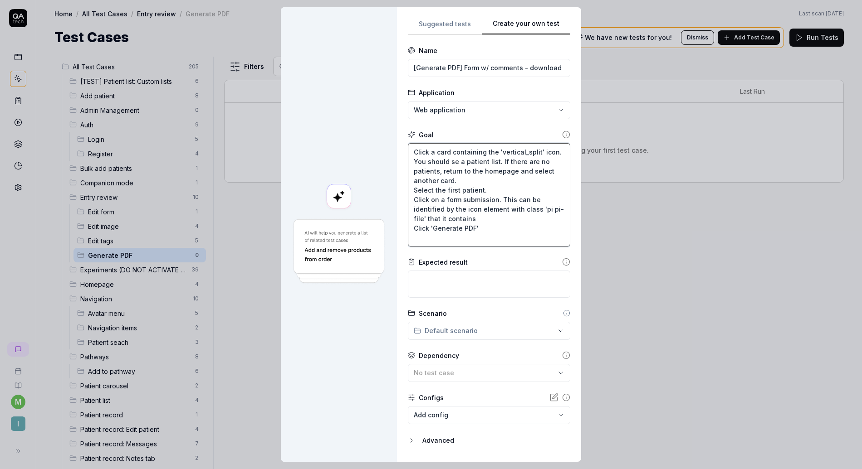
scroll to position [5, 0]
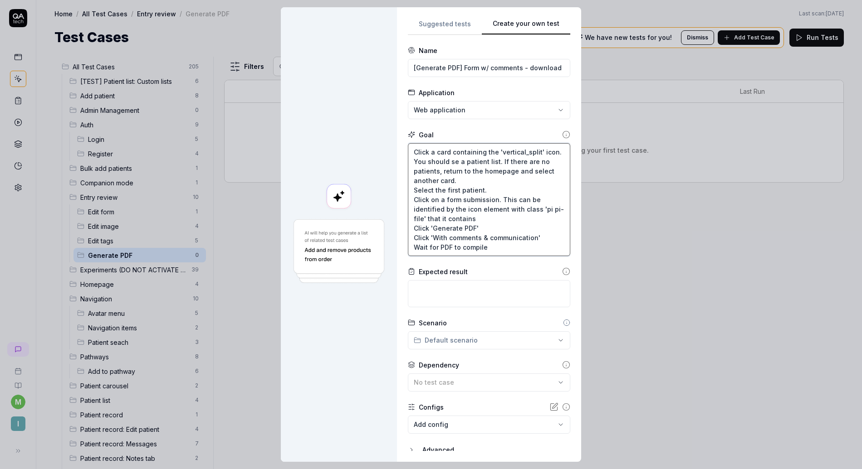
click at [484, 252] on textarea "Click a card containing the 'vertical_split' icon. You should se a patient list…" at bounding box center [489, 199] width 162 height 113
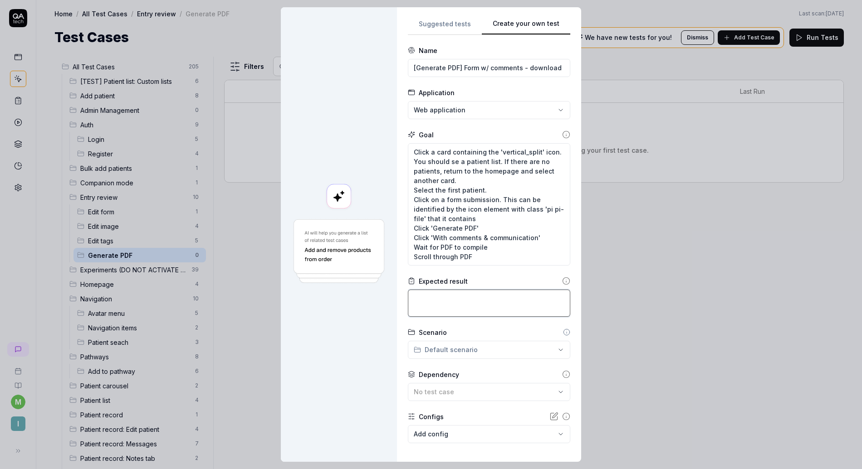
click at [465, 296] on textarea at bounding box center [489, 303] width 162 height 27
click at [471, 258] on textarea "Click a card containing the 'vertical_split' icon. You should se a patient list…" at bounding box center [489, 204] width 162 height 122
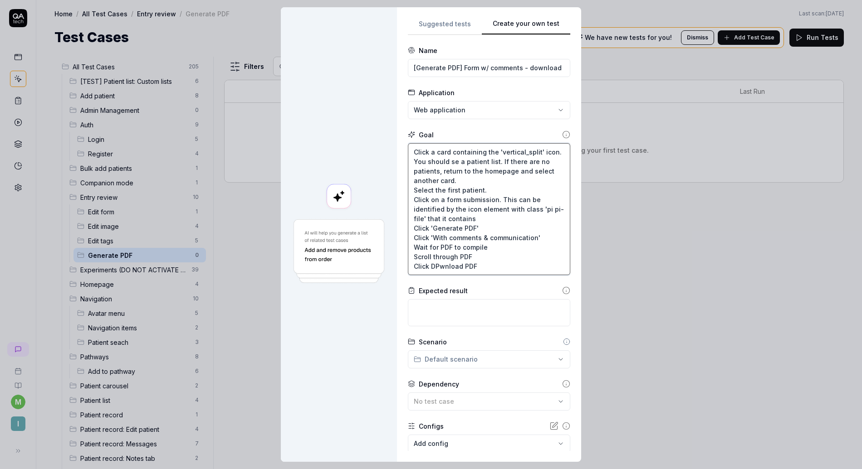
click at [435, 269] on textarea "Click a card containing the 'vertical_split' icon. You should se a patient list…" at bounding box center [489, 209] width 162 height 132
click at [416, 310] on textarea at bounding box center [489, 312] width 162 height 27
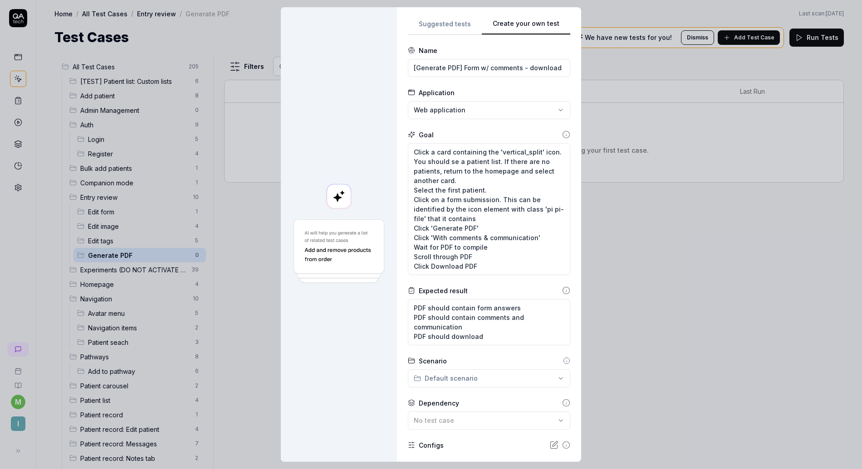
click at [475, 379] on div "**********" at bounding box center [431, 234] width 862 height 469
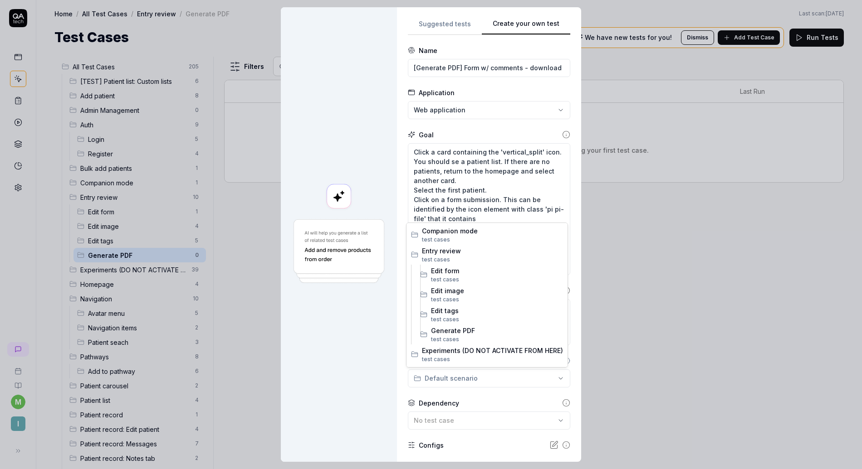
scroll to position [142, 0]
click at [461, 329] on span "Generate PDF" at bounding box center [497, 328] width 132 height 10
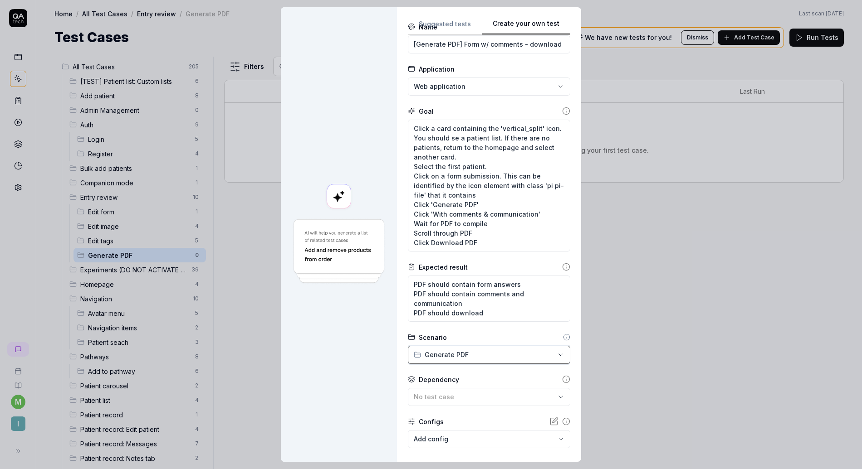
scroll to position [72, 0]
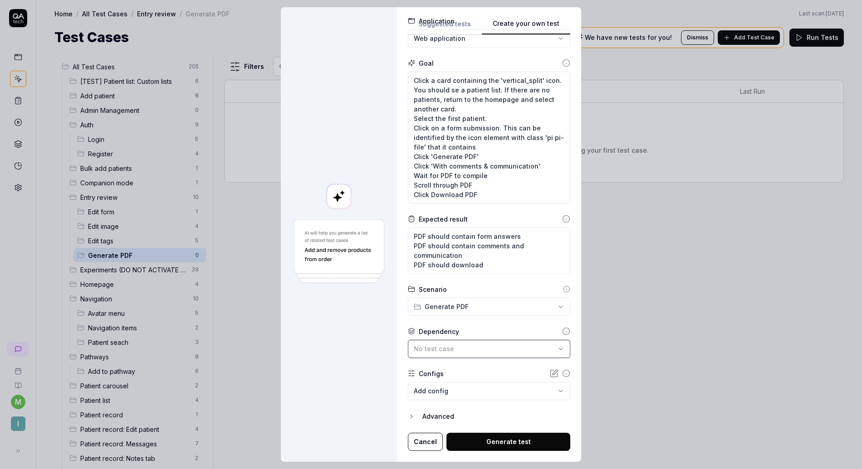
click at [476, 356] on button "No test case" at bounding box center [489, 349] width 162 height 18
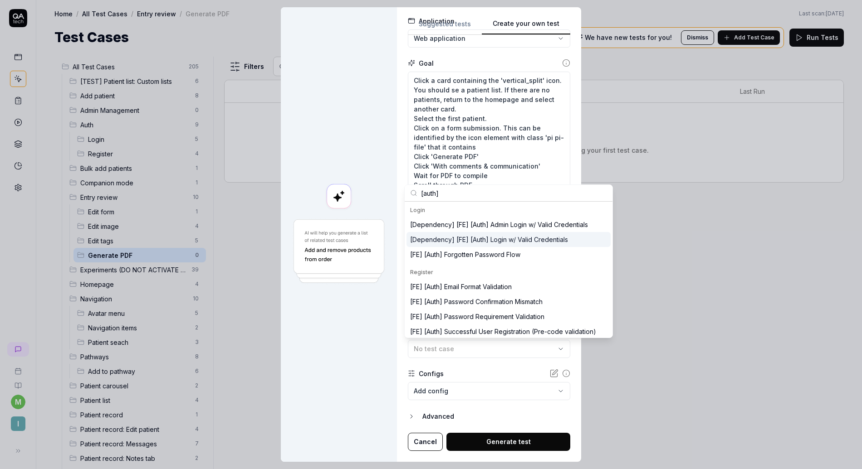
click at [511, 238] on div "[Dependency] [FE] [Auth] Login w/ Valid Credentials" at bounding box center [489, 240] width 158 height 10
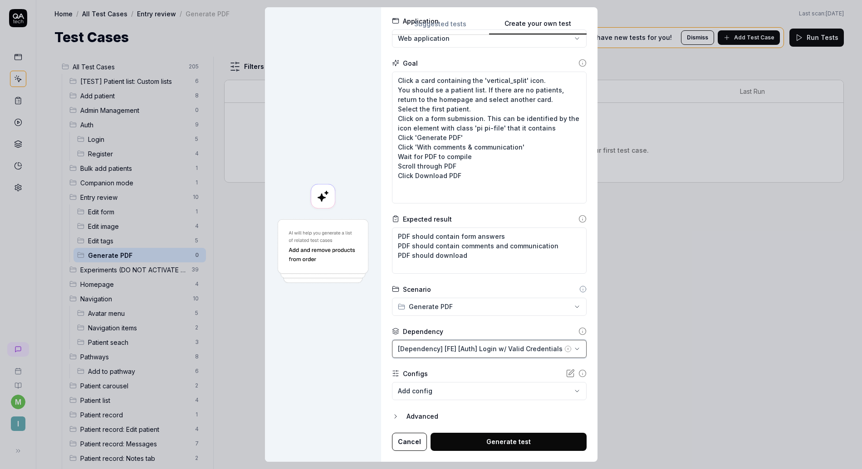
scroll to position [0, 0]
click at [469, 440] on button "Generate test" at bounding box center [508, 442] width 156 height 18
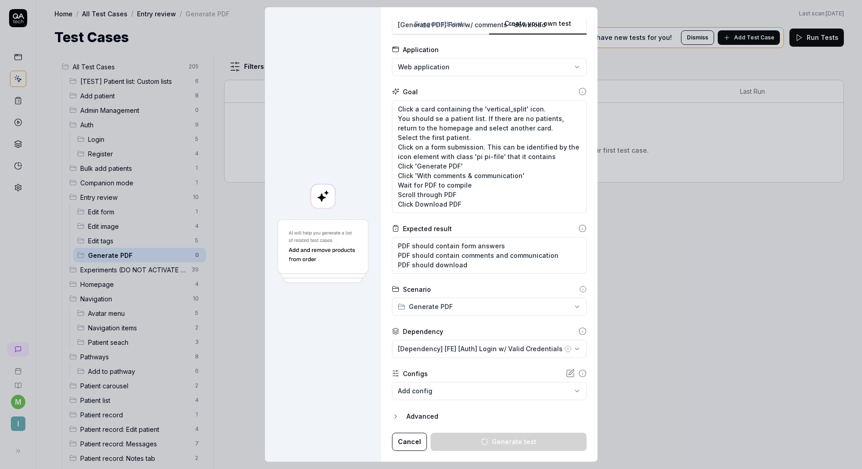
scroll to position [43, 0]
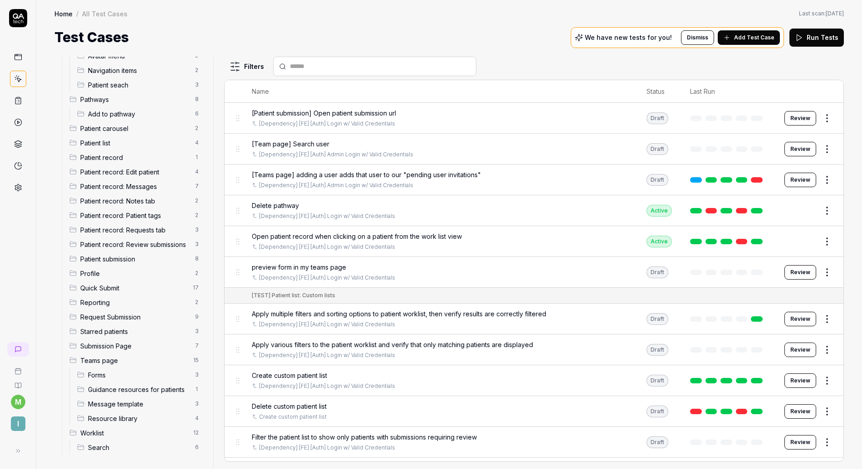
scroll to position [44, 0]
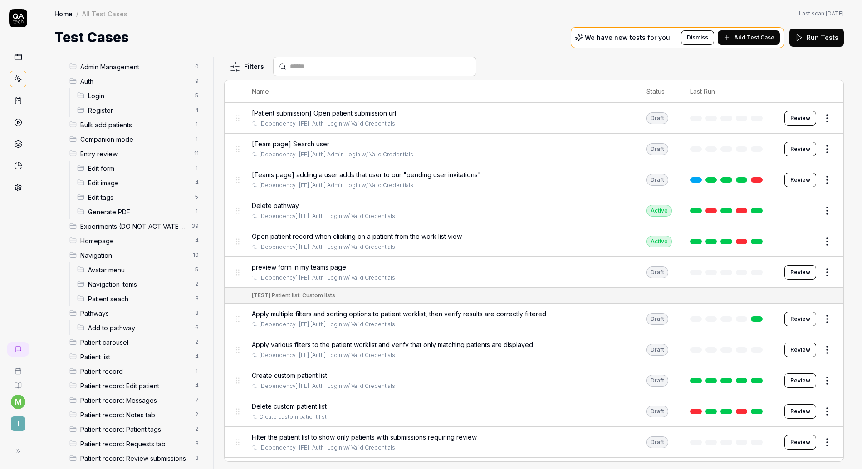
click at [119, 213] on span "Generate PDF" at bounding box center [139, 212] width 102 height 10
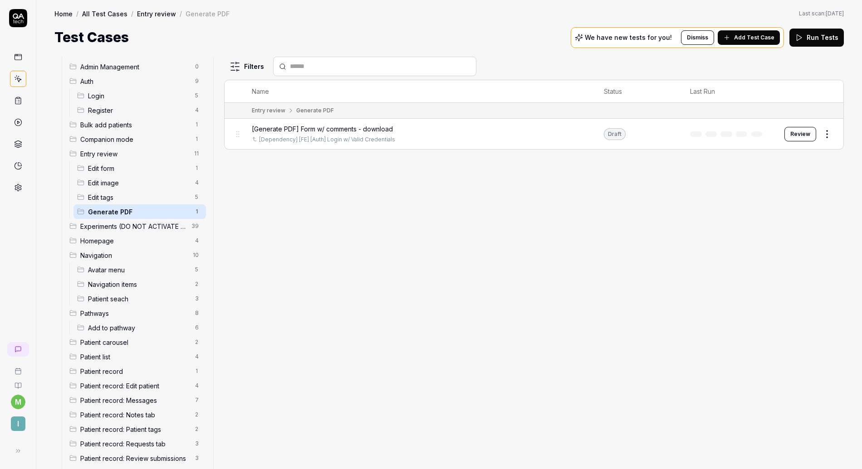
click at [796, 134] on button "Review" at bounding box center [800, 134] width 32 height 15
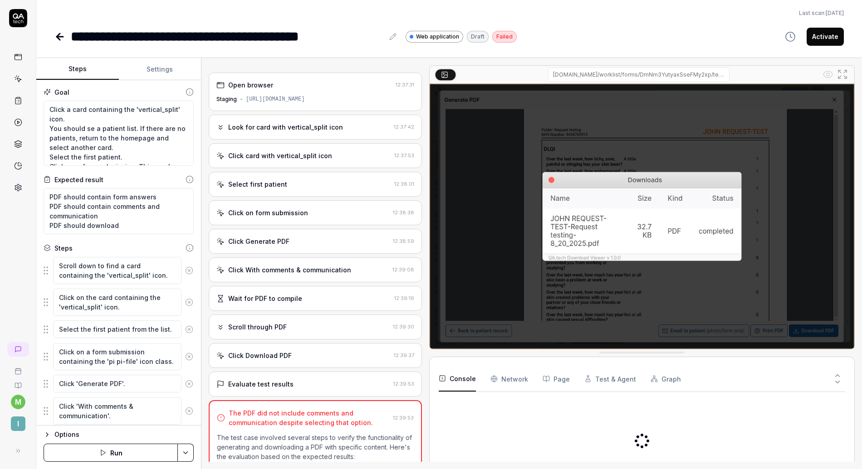
scroll to position [149, 0]
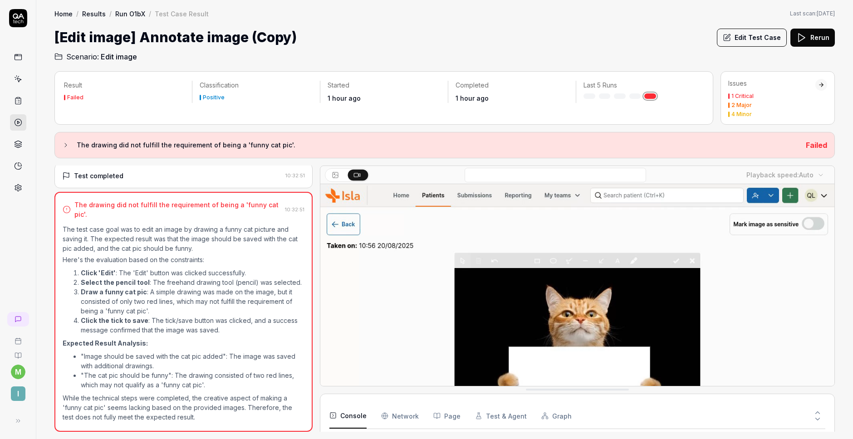
scroll to position [199, 0]
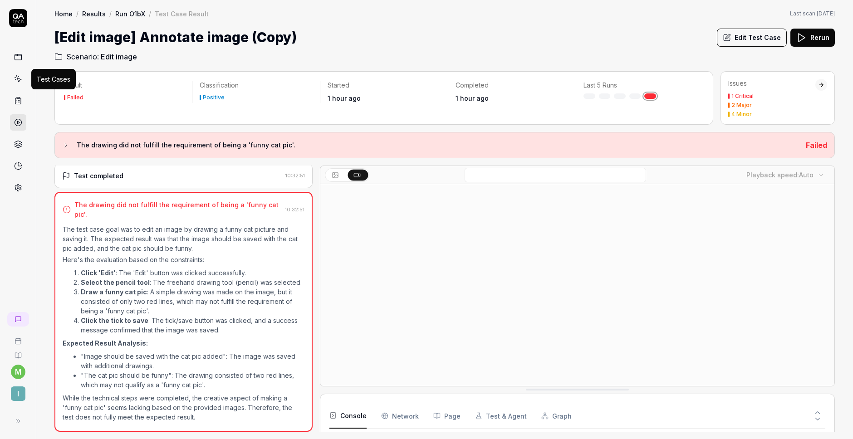
click at [20, 81] on icon at bounding box center [18, 79] width 8 height 8
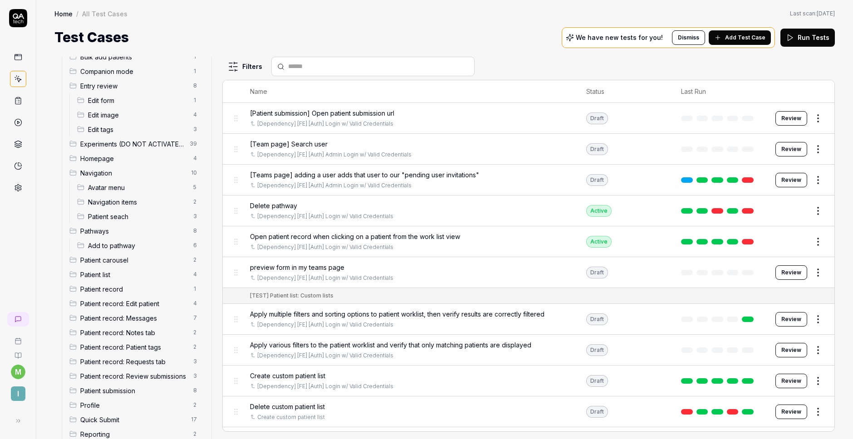
scroll to position [108, 0]
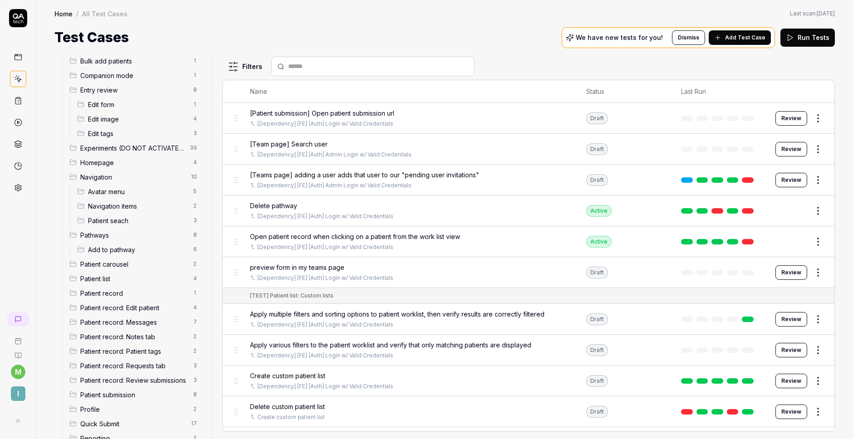
click at [132, 118] on span "Edit image" at bounding box center [138, 119] width 100 height 10
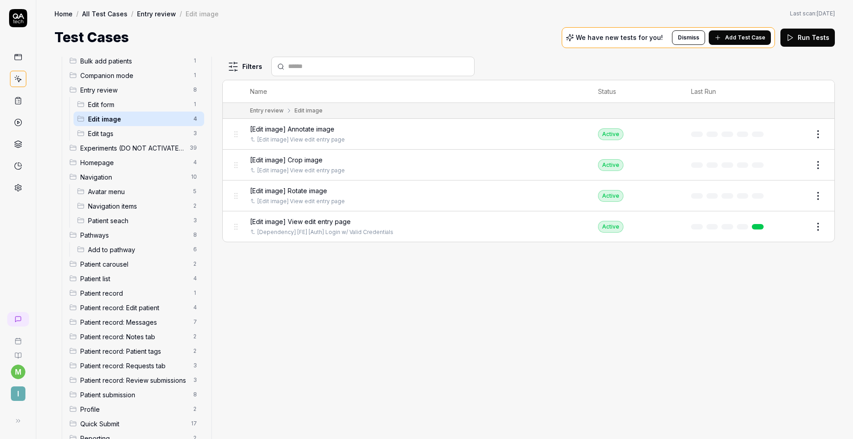
click at [127, 136] on span "Edit tags" at bounding box center [138, 134] width 100 height 10
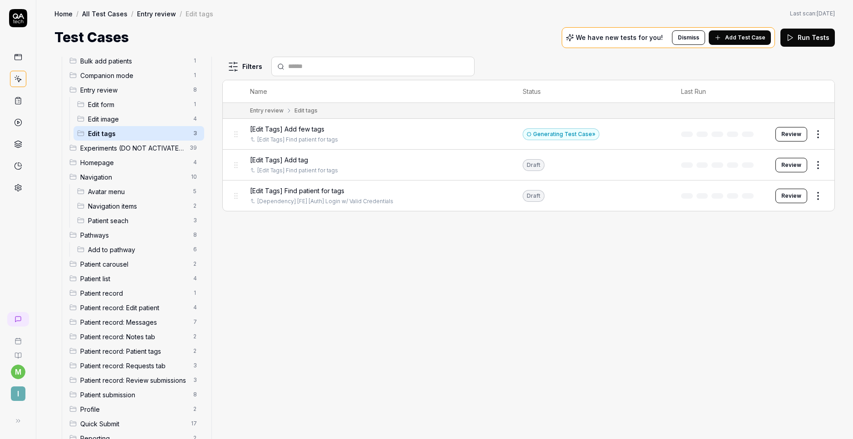
click at [132, 120] on span "Edit image" at bounding box center [138, 119] width 100 height 10
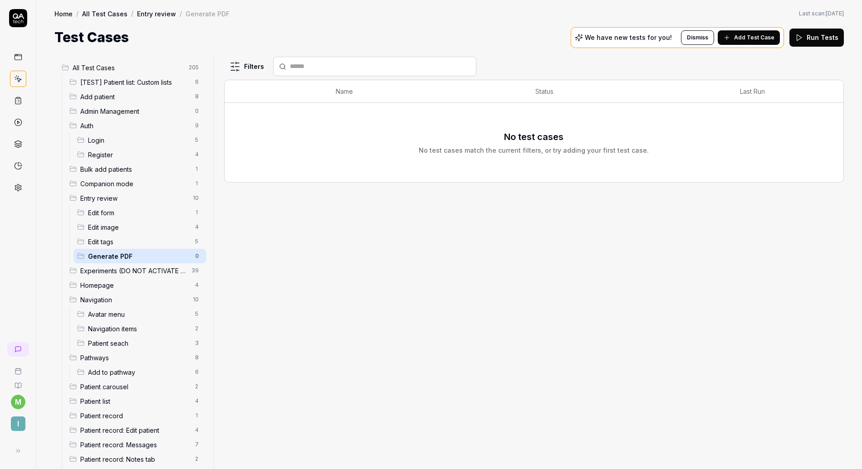
click at [142, 215] on span "Edit form" at bounding box center [139, 213] width 102 height 10
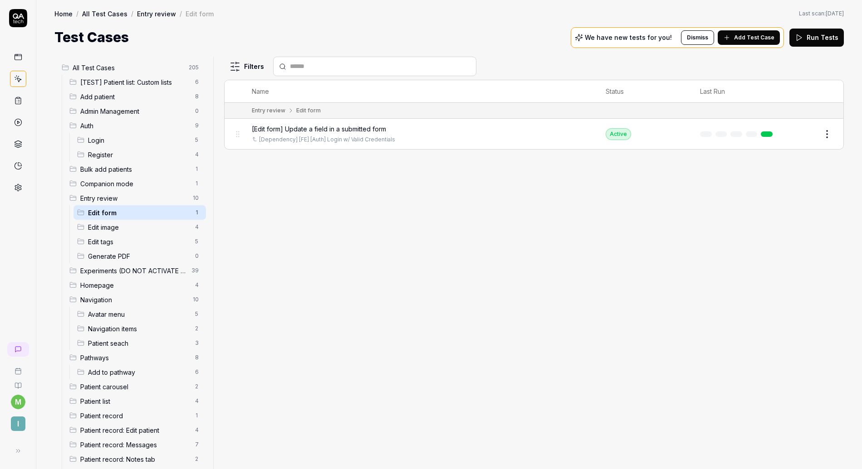
click at [408, 138] on div "[Dependency] [FE] [Auth] Login w/ Valid Credentials" at bounding box center [420, 140] width 336 height 8
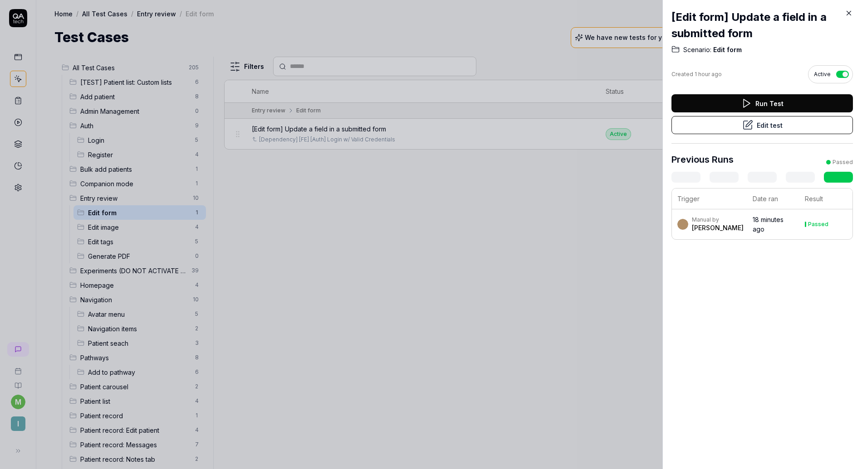
click at [849, 16] on icon at bounding box center [849, 13] width 8 height 8
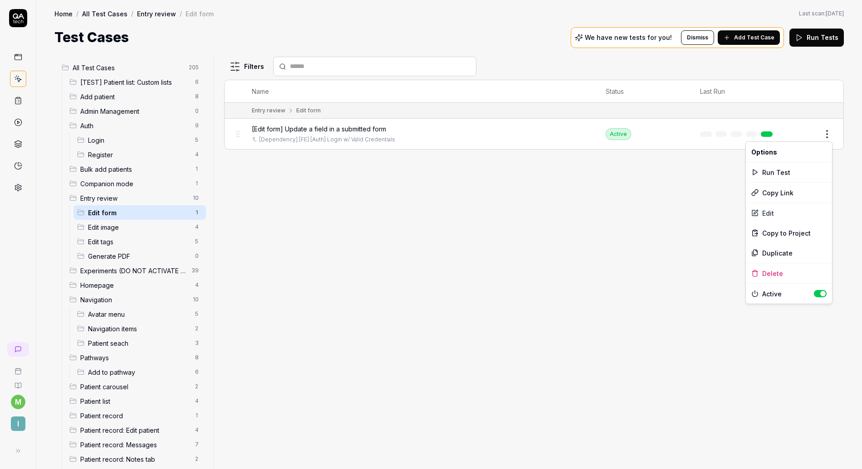
click at [828, 134] on html "m I Home / All Test Cases / Entry review / Edit form Home / All Test Cases / En…" at bounding box center [431, 234] width 862 height 469
click at [817, 131] on html "m I Home / All Test Cases / Entry review / Edit form Home / All Test Cases / En…" at bounding box center [431, 234] width 862 height 469
click at [809, 133] on button "Edit" at bounding box center [805, 134] width 22 height 15
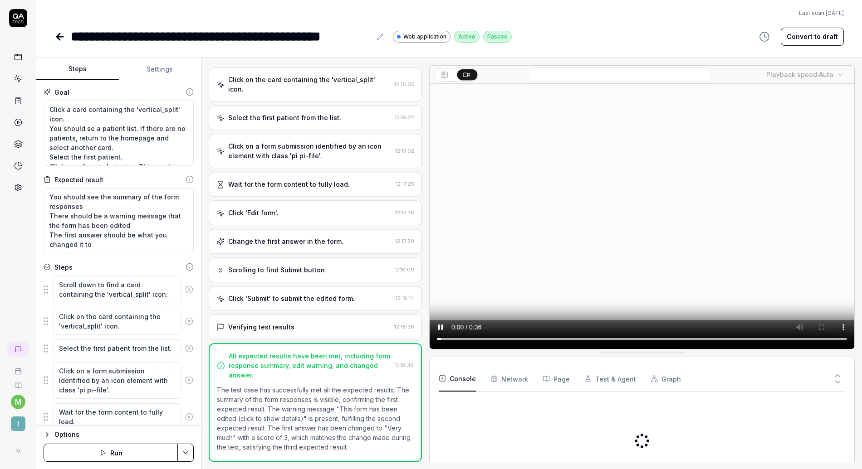
scroll to position [78, 0]
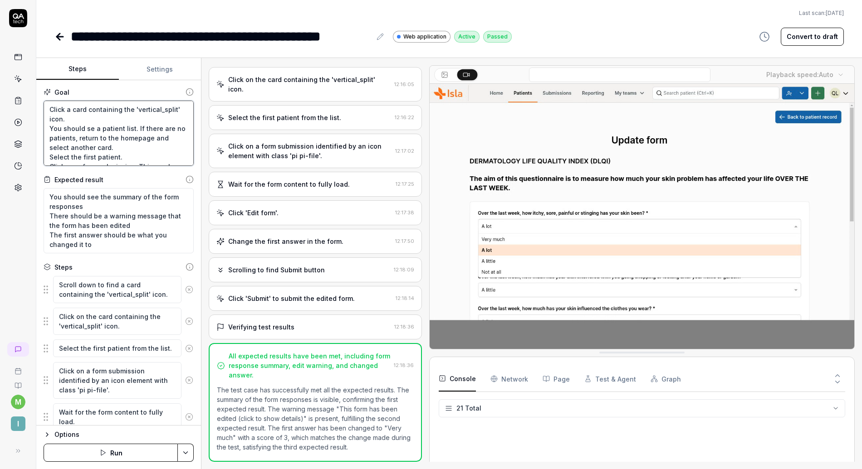
click at [84, 137] on textarea "Click a card containing the 'vertical_split' icon. You should se a patient list…" at bounding box center [119, 133] width 150 height 65
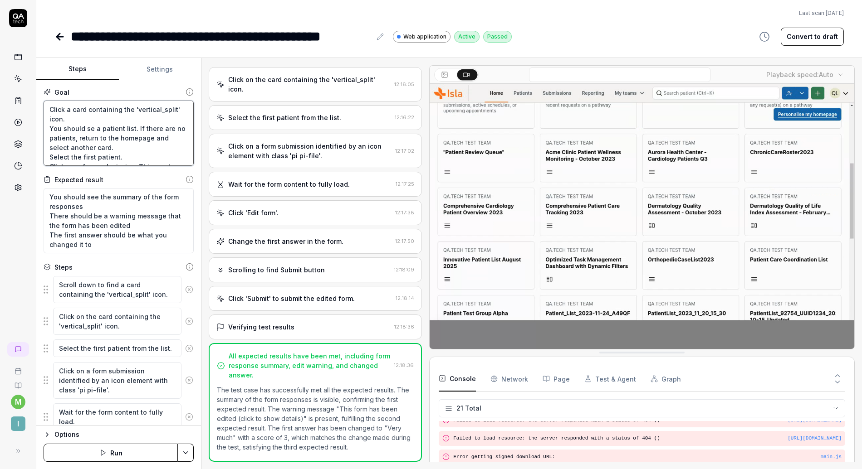
click at [84, 137] on textarea "Click a card containing the 'vertical_split' icon. You should se a patient list…" at bounding box center [119, 133] width 150 height 65
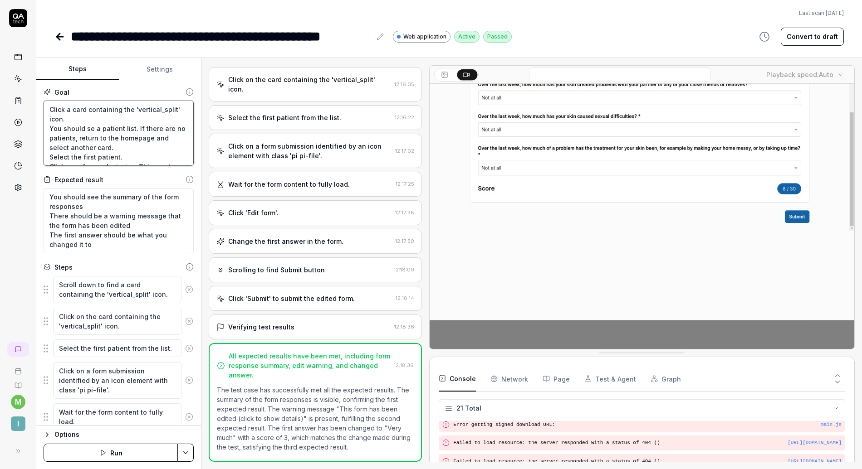
click at [84, 137] on textarea "Click a card containing the 'vertical_split' icon. You should se a patient list…" at bounding box center [119, 133] width 150 height 65
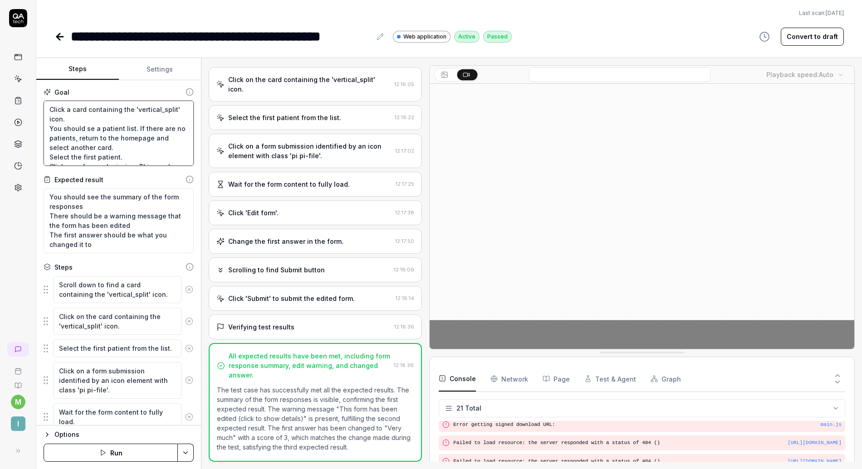
scroll to position [320, 0]
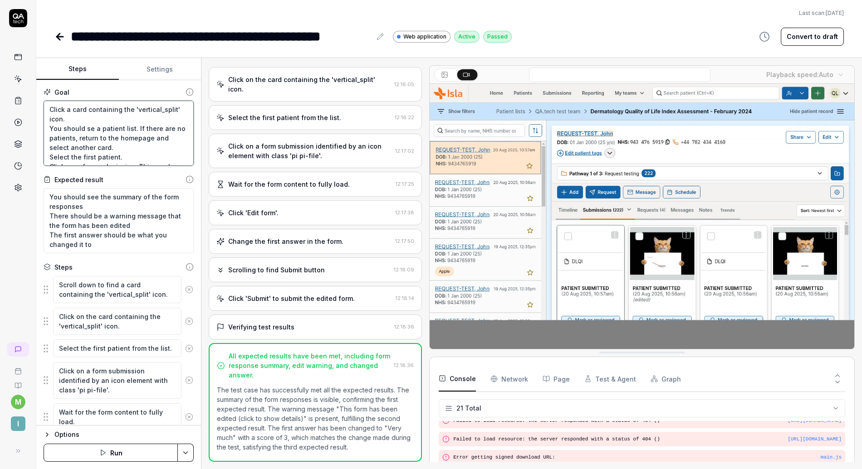
click at [84, 118] on textarea "Click a card containing the 'vertical_split' icon. You should se a patient list…" at bounding box center [119, 133] width 150 height 65
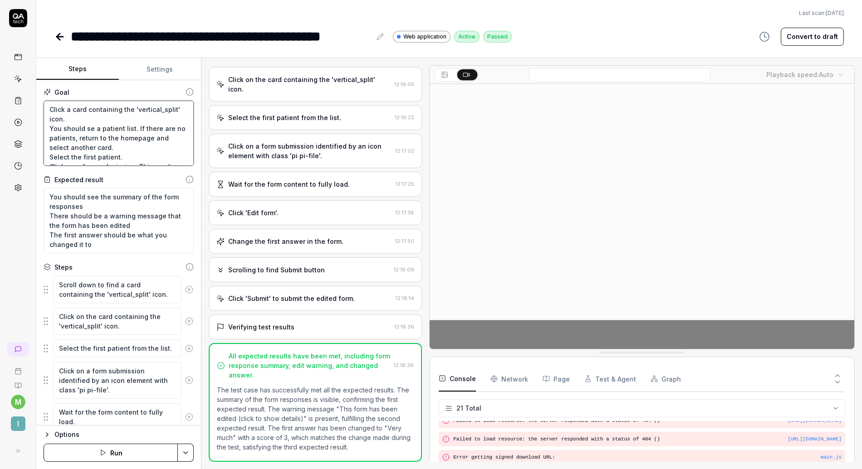
click at [84, 118] on textarea "Click a card containing the 'vertical_split' icon. You should se a patient list…" at bounding box center [119, 133] width 150 height 65
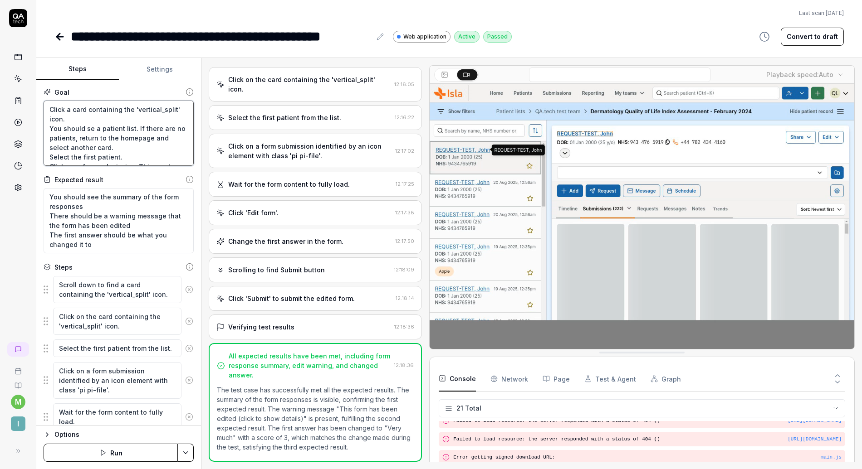
click at [84, 118] on textarea "Click a card containing the 'vertical_split' icon. You should se a patient list…" at bounding box center [119, 133] width 150 height 65
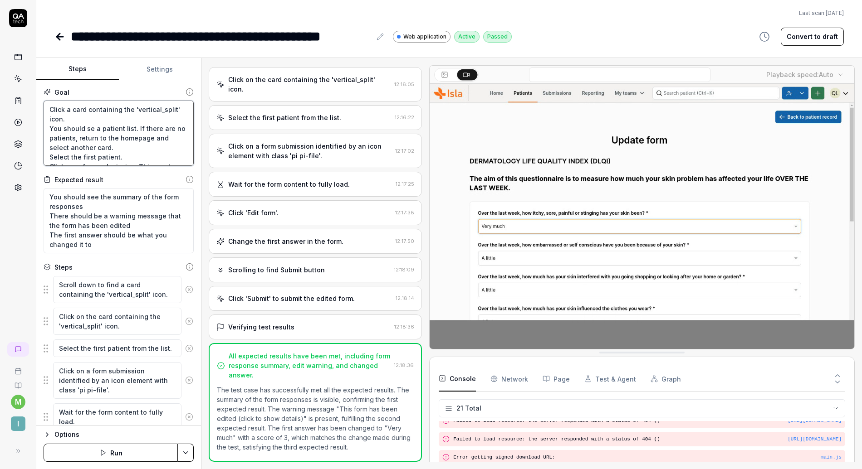
click at [84, 118] on textarea "Click a card containing the 'vertical_split' icon. You should se a patient list…" at bounding box center [119, 133] width 150 height 65
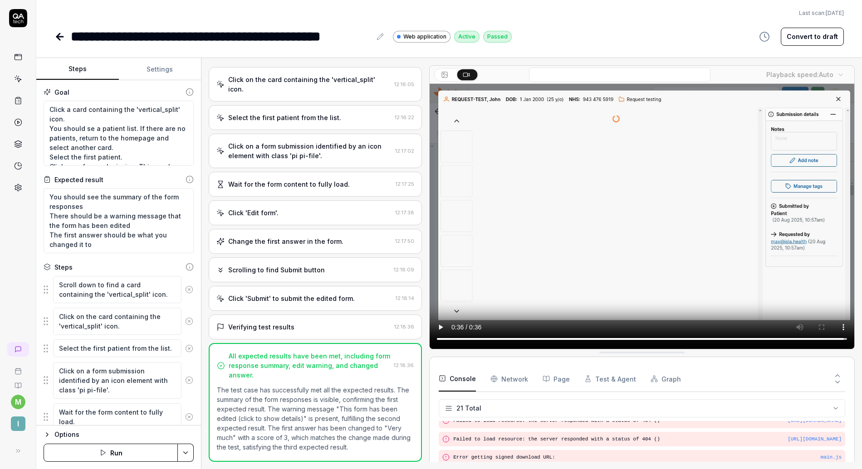
type textarea "*"
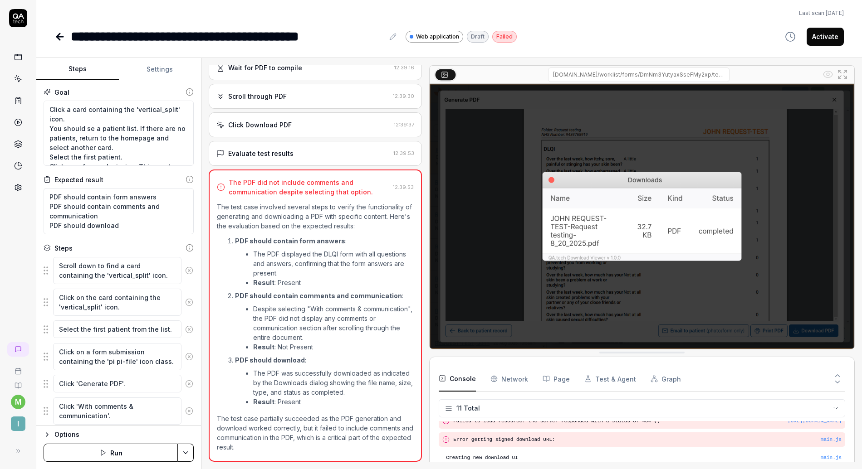
scroll to position [136, 0]
click at [284, 104] on div "Scroll through PDF 12:39:30" at bounding box center [315, 96] width 213 height 25
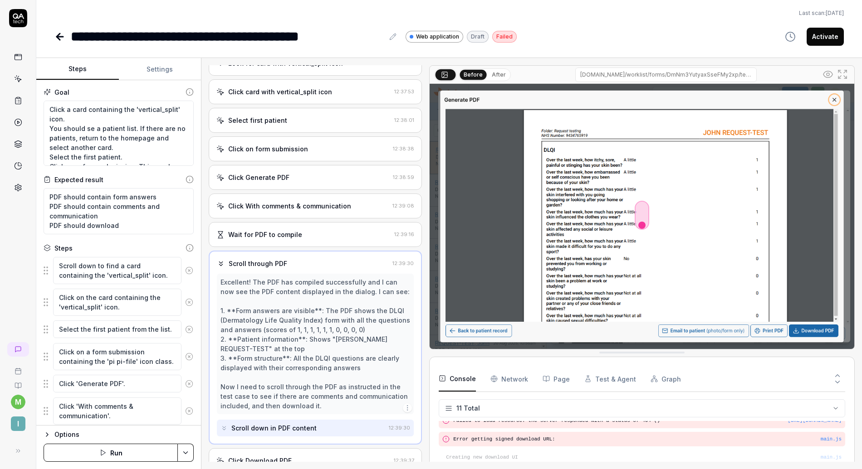
scroll to position [39, 0]
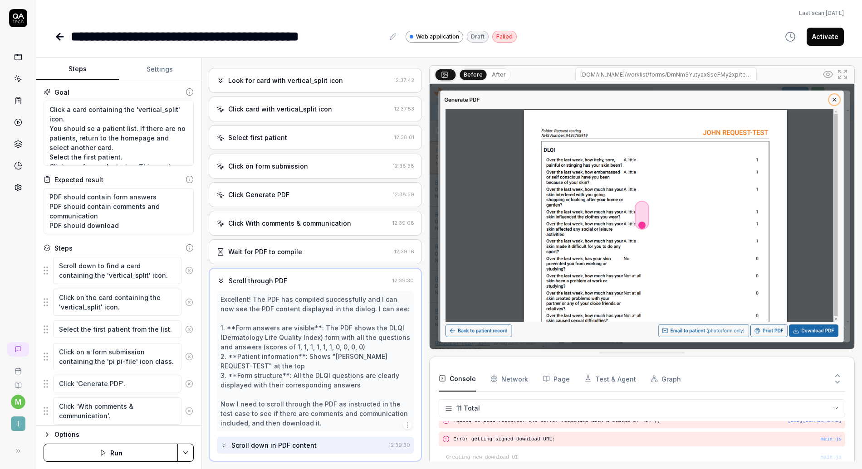
click at [502, 74] on button "After" at bounding box center [498, 75] width 21 height 10
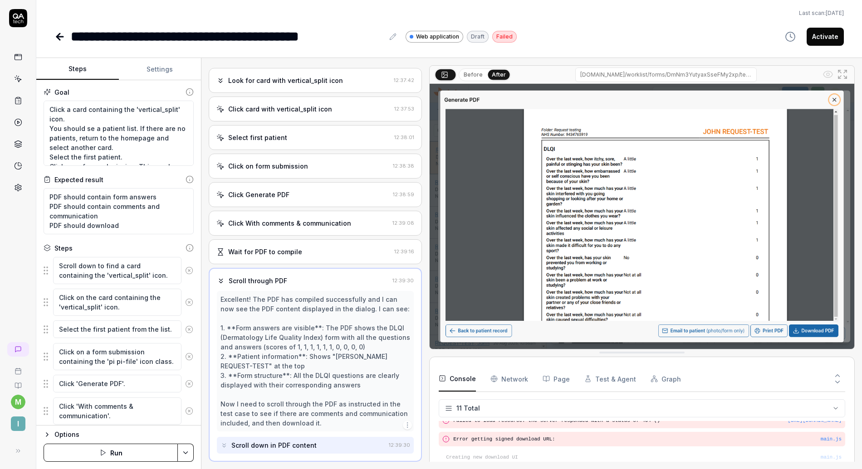
click at [474, 72] on button "Before" at bounding box center [473, 75] width 26 height 10
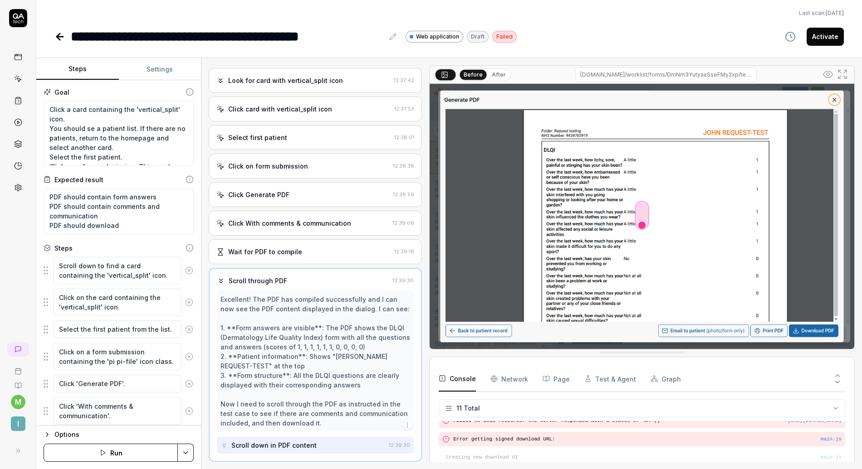
click at [490, 74] on button "After" at bounding box center [498, 75] width 21 height 10
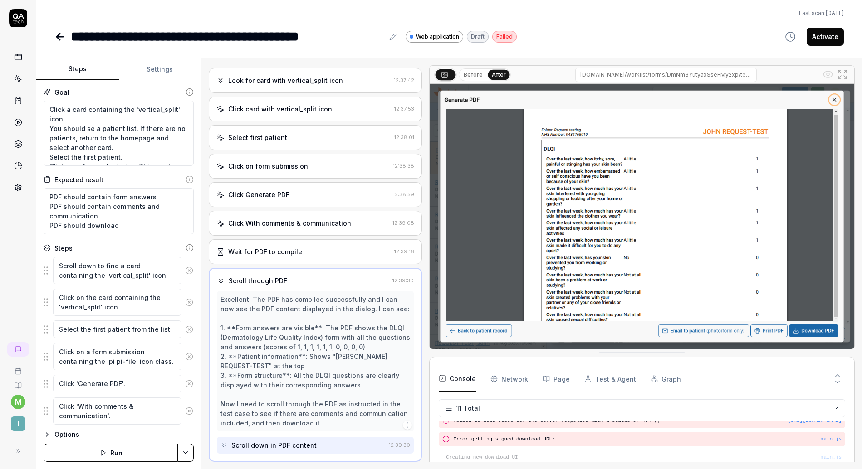
click at [315, 219] on div "Click With comments & communication" at bounding box center [289, 224] width 123 height 10
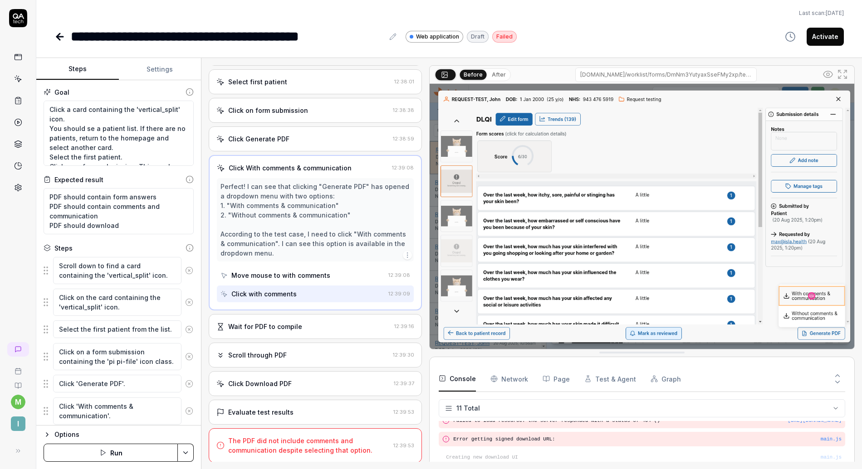
click at [260, 380] on div "Click Download PDF" at bounding box center [260, 384] width 64 height 10
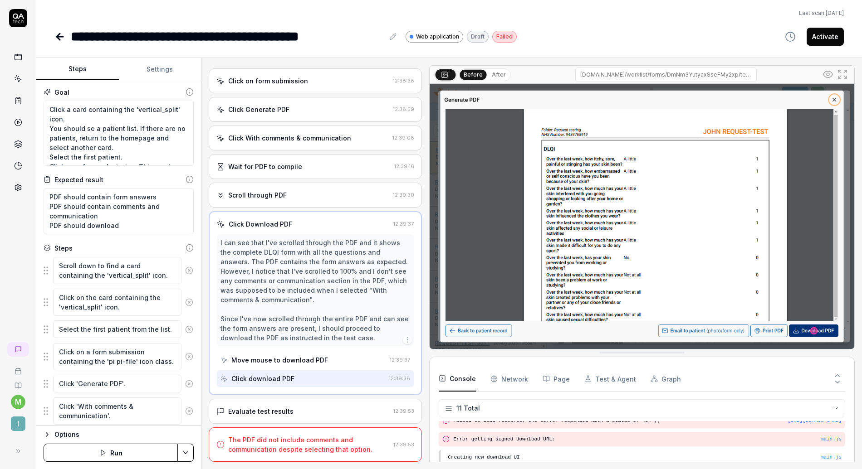
click at [272, 412] on div "Evaluate test results" at bounding box center [260, 412] width 65 height 10
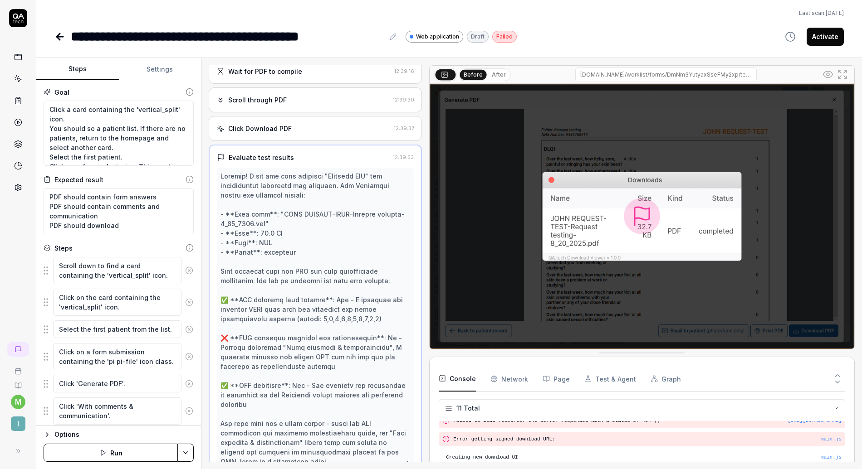
scroll to position [259, 0]
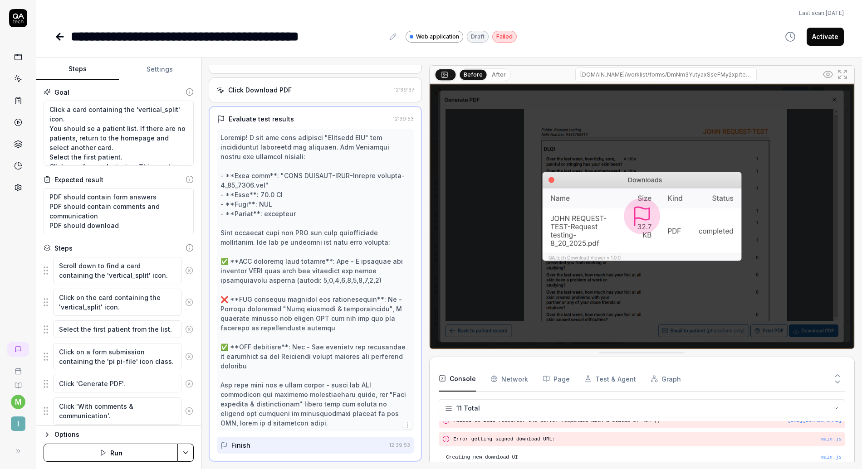
type textarea "*"
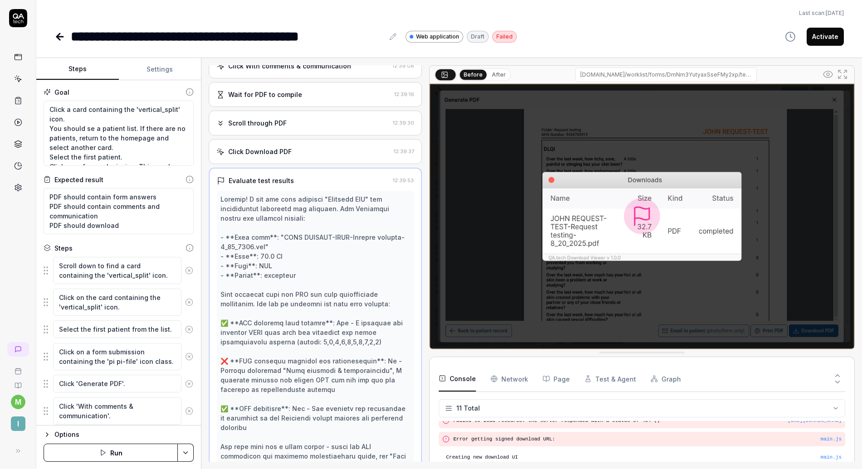
scroll to position [297, 0]
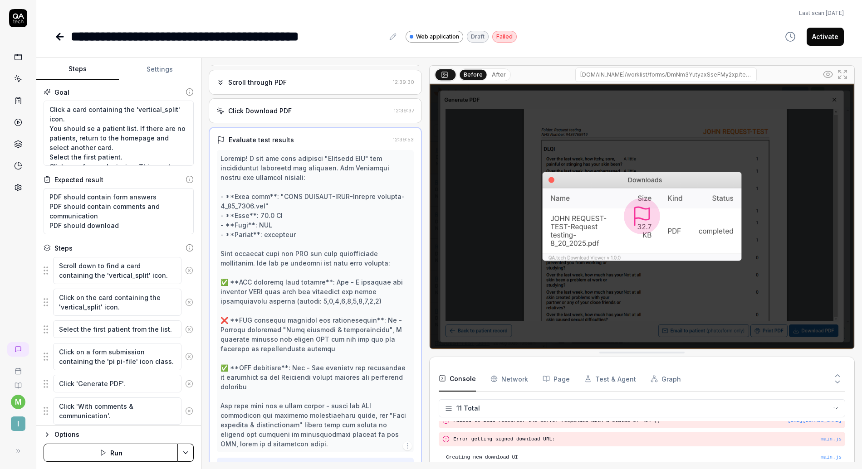
click at [288, 124] on div "Open browser 12:37:31 Staging [URL][DOMAIN_NAME] Look for card with vertical_sp…" at bounding box center [315, 263] width 213 height 397
click at [292, 117] on div "Click Download PDF 12:39:37" at bounding box center [315, 110] width 213 height 25
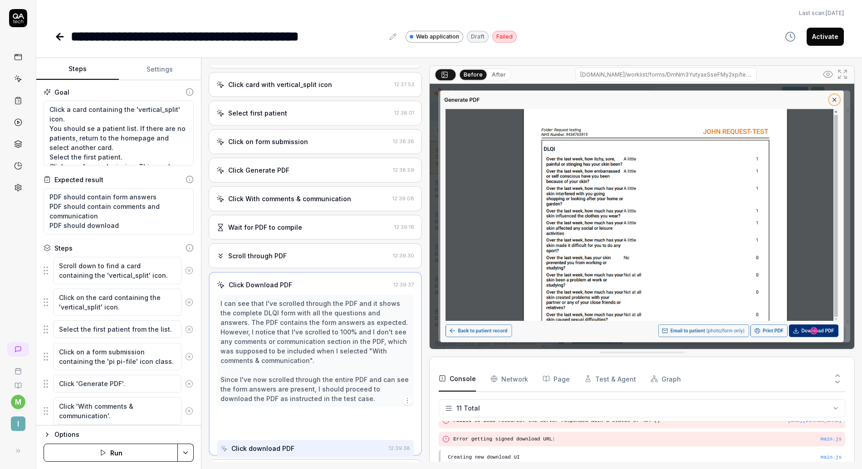
scroll to position [58, 0]
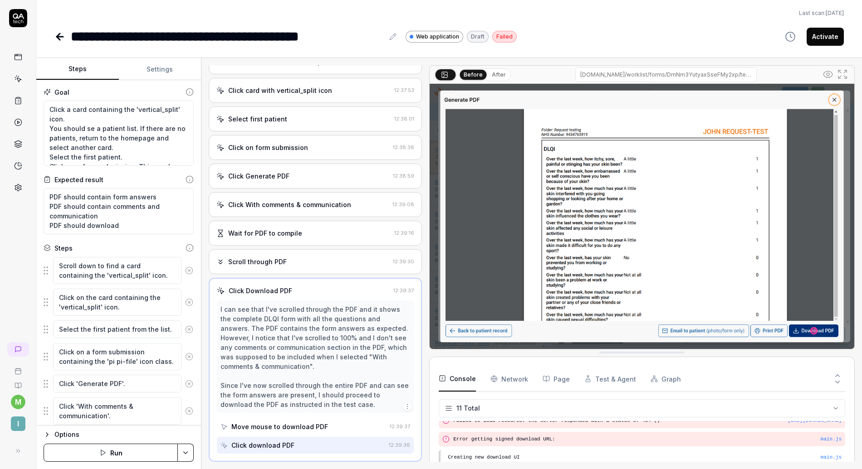
click at [297, 255] on div "Scroll through PDF 12:39:30" at bounding box center [315, 261] width 213 height 25
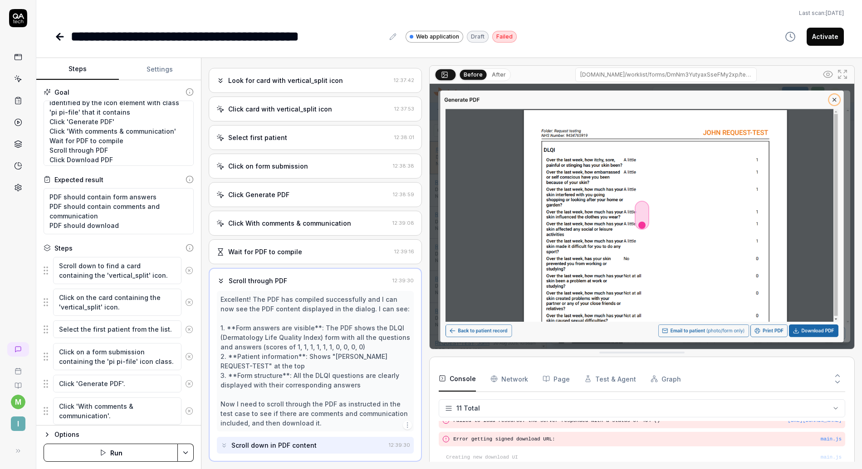
scroll to position [76, 0]
drag, startPoint x: 112, startPoint y: 148, endPoint x: 108, endPoint y: 148, distance: 4.6
click at [108, 148] on textarea "Click a card containing the 'vertical_split' icon. You should se a patient list…" at bounding box center [119, 133] width 150 height 65
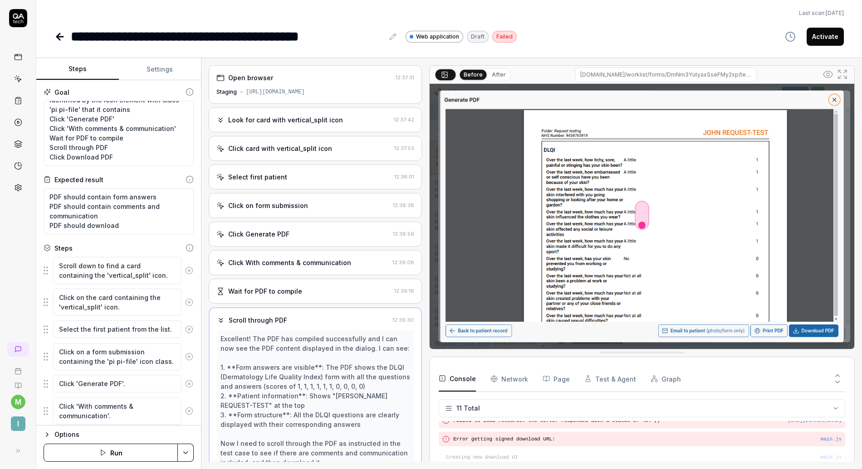
click at [489, 76] on button "After" at bounding box center [498, 75] width 21 height 10
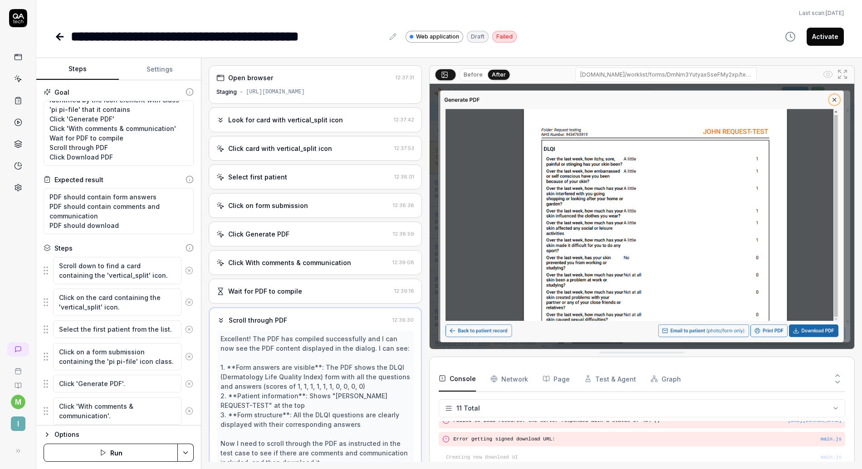
click at [475, 74] on button "Before" at bounding box center [473, 75] width 26 height 10
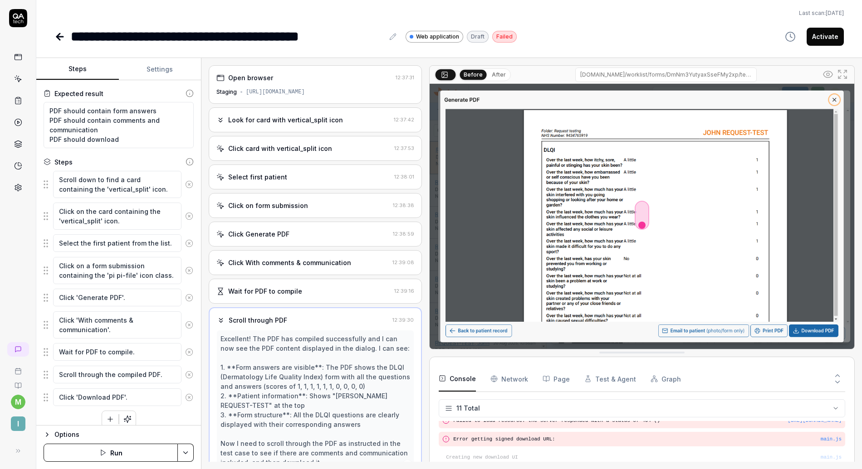
scroll to position [96, 0]
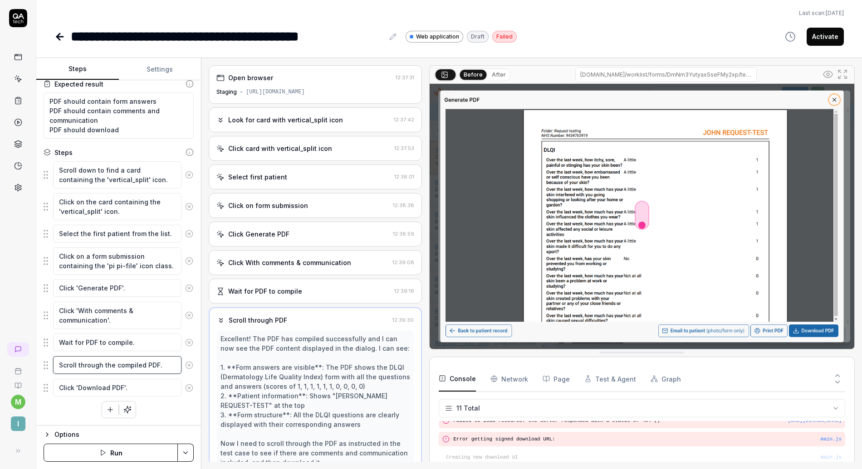
click at [110, 366] on textarea "Scroll through the compiled PDF." at bounding box center [117, 366] width 128 height 18
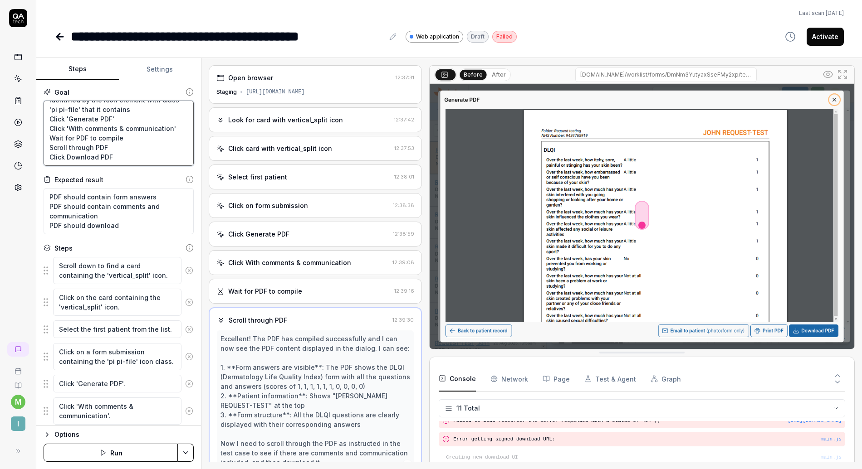
type textarea "*"
click at [122, 148] on textarea "Click a card containing the 'vertical_split' icon. You should se a patient list…" at bounding box center [119, 133] width 150 height 65
type textarea "Click a card containing the 'vertical_split' icon. You should se a patient list…"
type textarea "*"
type textarea "Click a card containing the 'vertical_split' icon. You should se a patient list…"
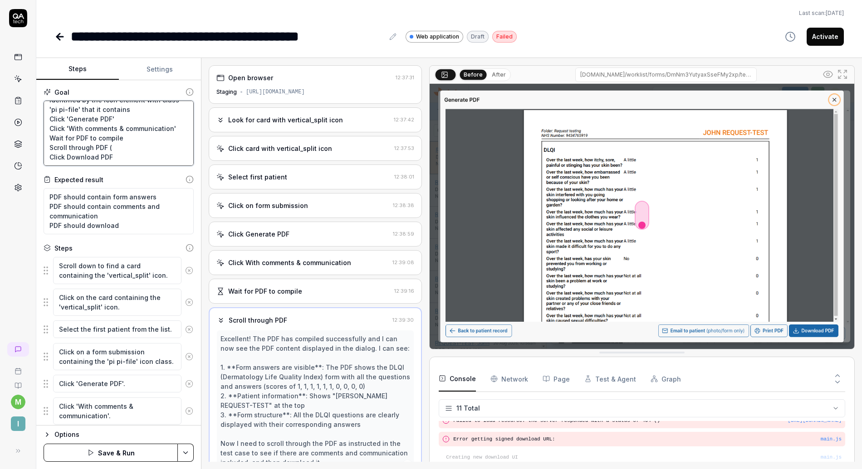
type textarea "*"
type textarea "Click a card containing the 'vertical_split' icon. You should se a patient list…"
type textarea "*"
type textarea "Click a card containing the 'vertical_split' icon. You should se a patient list…"
type textarea "*"
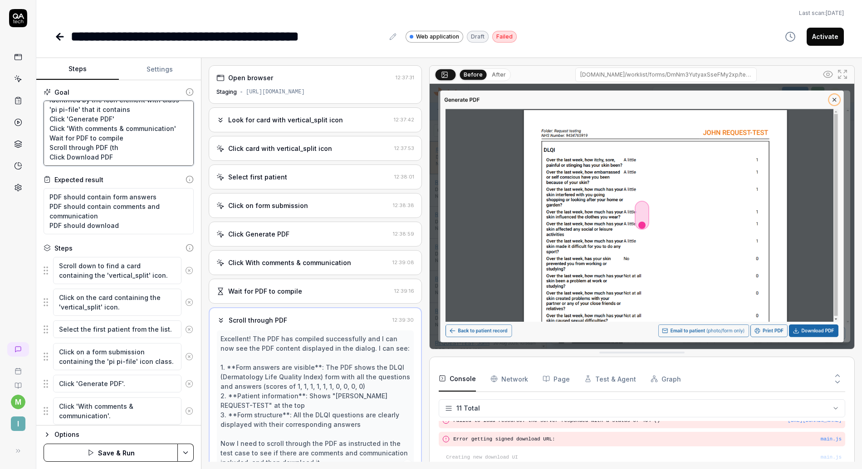
type textarea "Click a card containing the 'vertical_split' icon. You should se a patient list…"
type textarea "*"
type textarea "Click a card containing the 'vertical_split' icon. You should se a patient list…"
type textarea "*"
type textarea "Click a card containing the 'vertical_split' icon. You should se a patient list…"
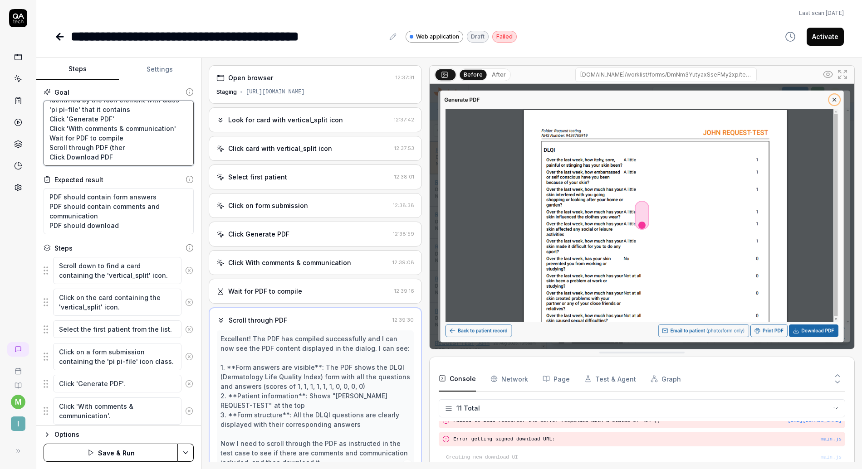
type textarea "*"
type textarea "Click a card containing the 'vertical_split' icon. You should se a patient list…"
type textarea "*"
type textarea "Click a card containing the 'vertical_split' icon. You should se a patient list…"
type textarea "*"
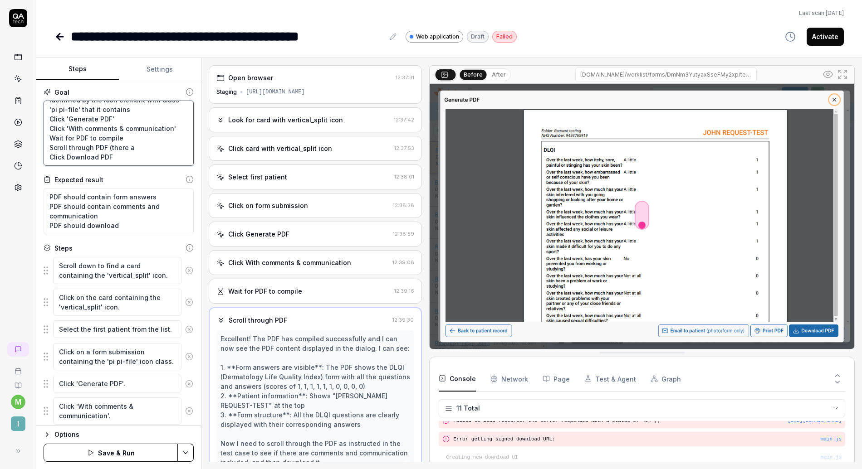
type textarea "Click a card containing the 'vertical_split' icon. You should se a patient list…"
type textarea "*"
type textarea "Click a card containing the 'vertical_split' icon. You should se a patient list…"
type textarea "*"
type textarea "Click a card containing the 'vertical_split' icon. You should se a patient list…"
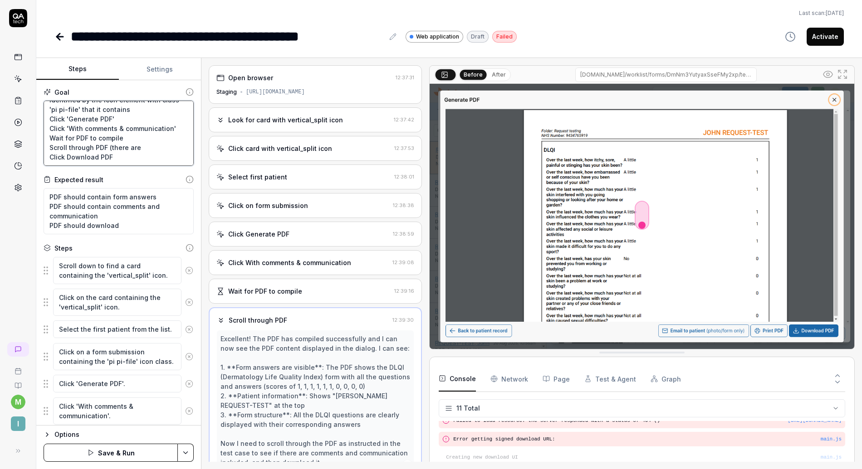
type textarea "*"
type textarea "Click a card containing the 'vertical_split' icon. You should se a patient list…"
type textarea "*"
type textarea "Click a card containing the 'vertical_split' icon. You should se a patient list…"
type textarea "*"
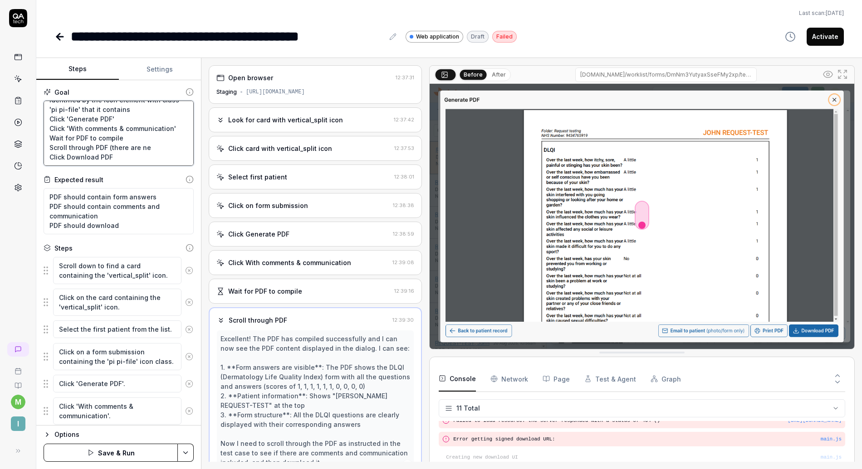
type textarea "Click a card containing the 'vertical_split' icon. You should se a patient list…"
type textarea "*"
type textarea "Click a card containing the 'vertical_split' icon. You should se a patient list…"
type textarea "*"
type textarea "Click a card containing the 'vertical_split' icon. You should se a patient list…"
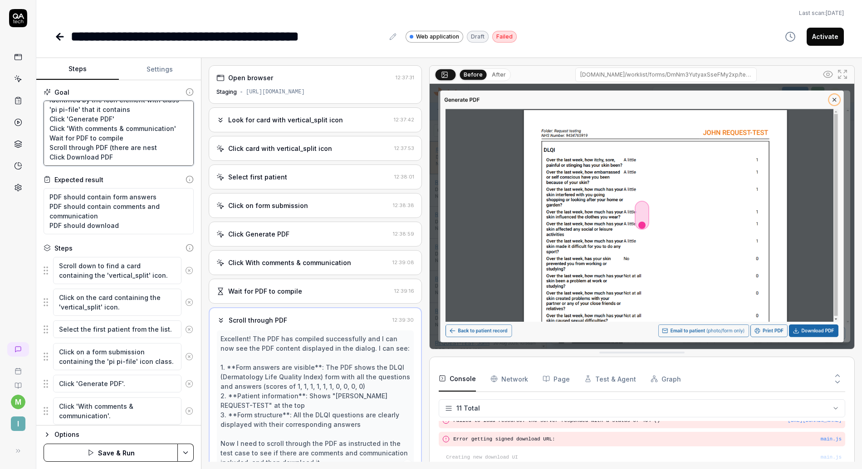
type textarea "*"
type textarea "Click a card containing the 'vertical_split' icon. You should se a patient list…"
type textarea "*"
type textarea "Click a card containing the 'vertical_split' icon. You should se a patient list…"
type textarea "*"
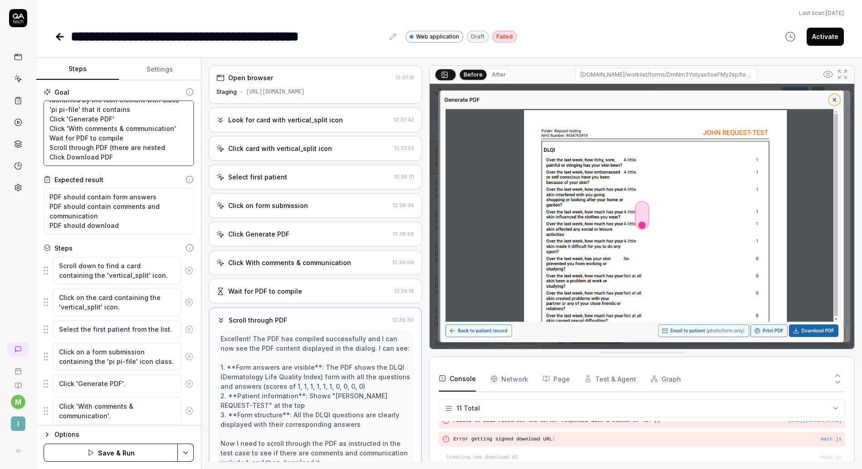
type textarea "Click a card containing the 'vertical_split' icon. You should se a patient list…"
type textarea "*"
type textarea "Click a card containing the 'vertical_split' icon. You should se a patient list…"
type textarea "*"
type textarea "Click a card containing the 'vertical_split' icon. You should se a patient list…"
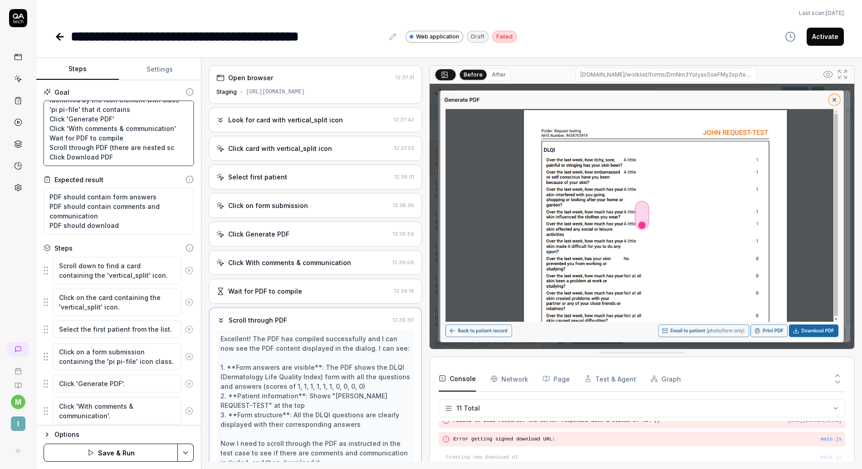
type textarea "*"
type textarea "Click a card containing the 'vertical_split' icon. You should se a patient list…"
type textarea "*"
type textarea "Click a card containing the 'vertical_split' icon. You should se a patient list…"
type textarea "*"
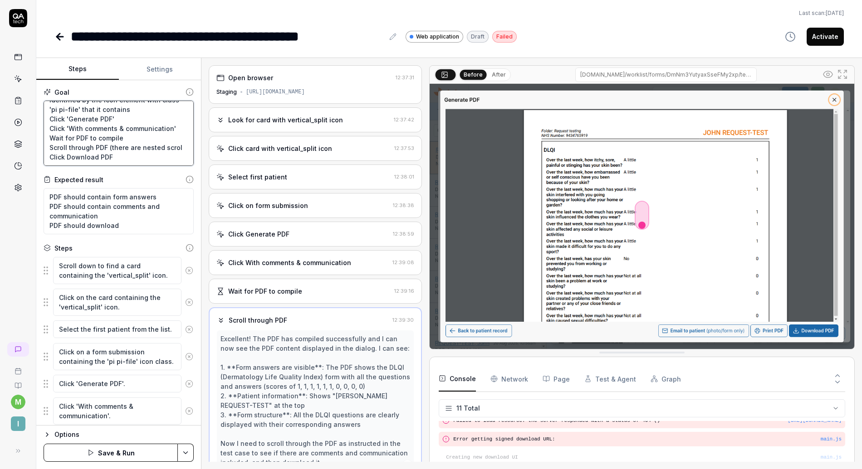
type textarea "Click a card containing the 'vertical_split' icon. You should se a patient list…"
type textarea "*"
type textarea "Click a card containing the 'vertical_split' icon. You should se a patient list…"
type textarea "*"
type textarea "Click a card containing the 'vertical_split' icon. You should se a patient list…"
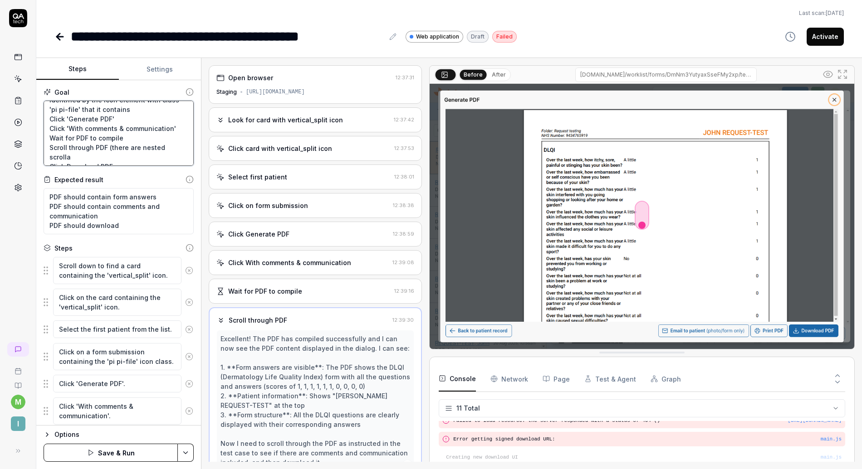
type textarea "*"
type textarea "Click a card containing the 'vertical_split' icon. You should se a patient list…"
type textarea "*"
type textarea "Click a card containing the 'vertical_split' icon. You should se a patient list…"
type textarea "*"
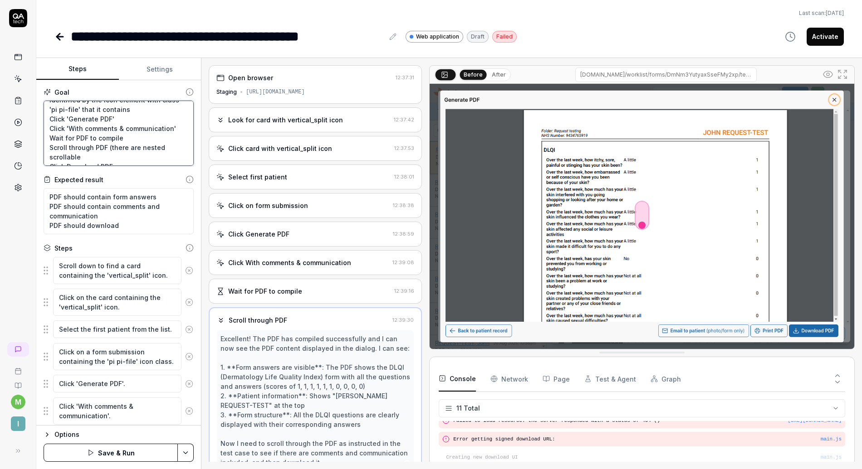
type textarea "Click a card containing the 'vertical_split' icon. You should se a patient list…"
type textarea "*"
type textarea "Click a card containing the 'vertical_split' icon. You should se a patient list…"
type textarea "*"
type textarea "Click a card containing the 'vertical_split' icon. You should se a patient list…"
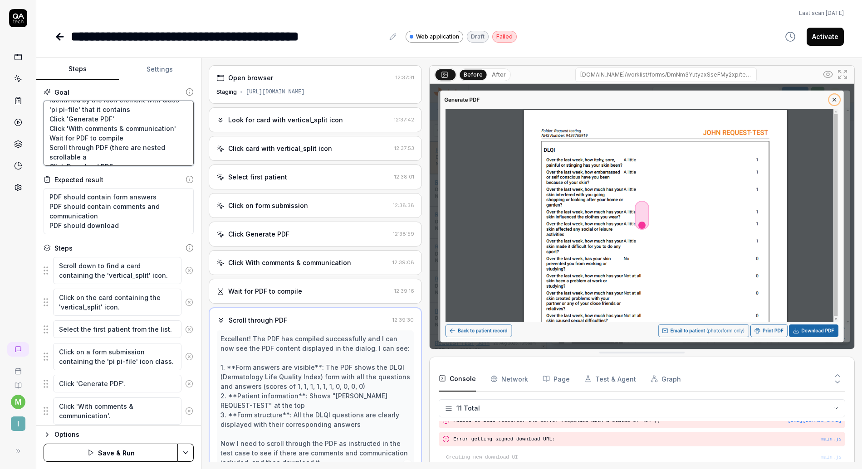
type textarea "*"
type textarea "Click a card containing the 'vertical_split' icon. You should se a patient list…"
type textarea "*"
type textarea "Click a card containing the 'vertical_split' icon. You should se a patient list…"
type textarea "*"
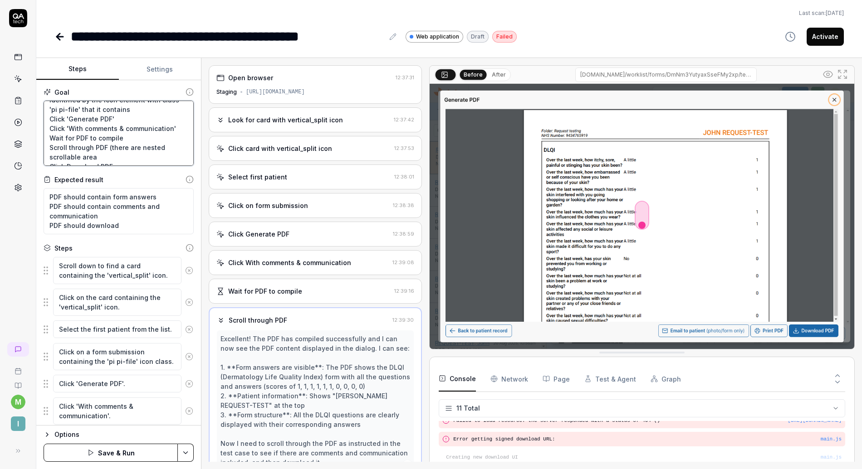
type textarea "Click a card containing the 'vertical_split' icon. You should se a patient list…"
type textarea "*"
type textarea "Click a card containing the 'vertical_split' icon. You should se a patient list…"
type textarea "*"
type textarea "Click a card containing the 'vertical_split' icon. You should se a patient list…"
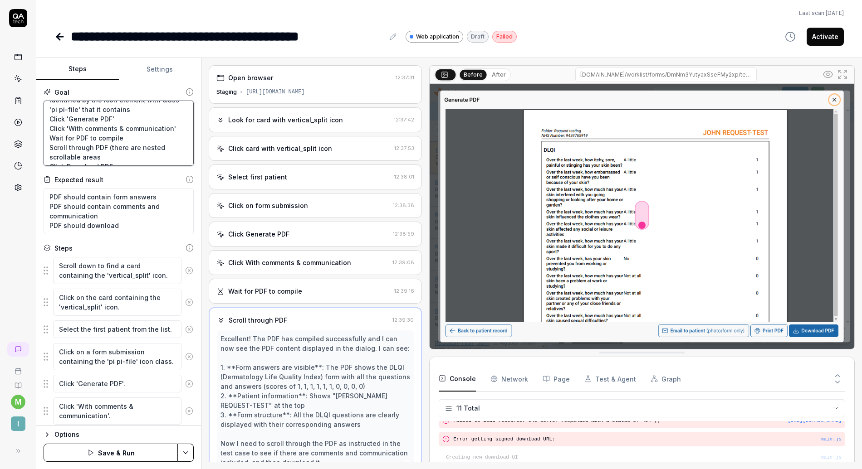
type textarea "*"
type textarea "Click a card containing the 'vertical_split' icon. You should se a patient list…"
type textarea "*"
type textarea "Click a card containing the 'vertical_split' icon. You should se a patient list…"
type textarea "*"
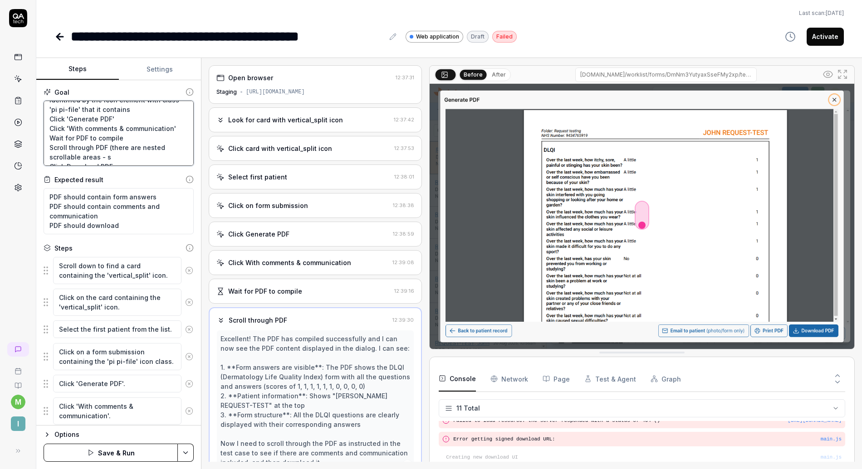
type textarea "Click a card containing the 'vertical_split' icon. You should se a patient list…"
type textarea "*"
type textarea "Click a card containing the 'vertical_split' icon. You should se a patient list…"
type textarea "*"
type textarea "Click a card containing the 'vertical_split' icon. You should se a patient list…"
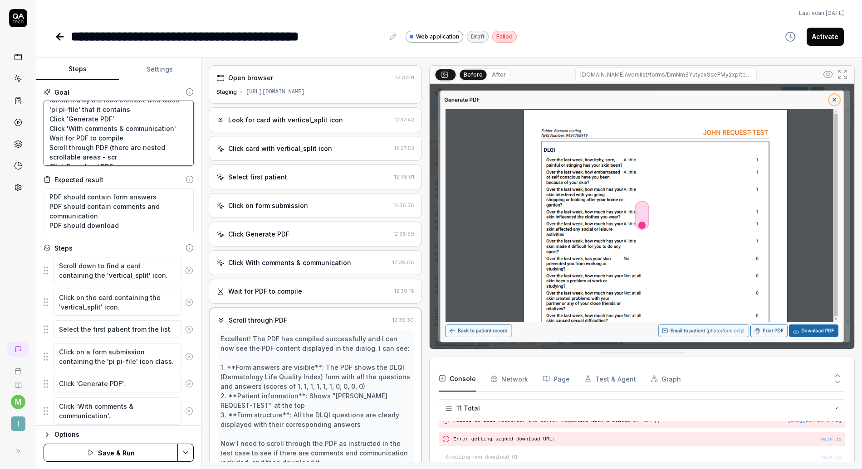
type textarea "*"
type textarea "Click a card containing the 'vertical_split' icon. You should se a patient list…"
type textarea "*"
type textarea "Click a card containing the 'vertical_split' icon. You should se a patient list…"
type textarea "*"
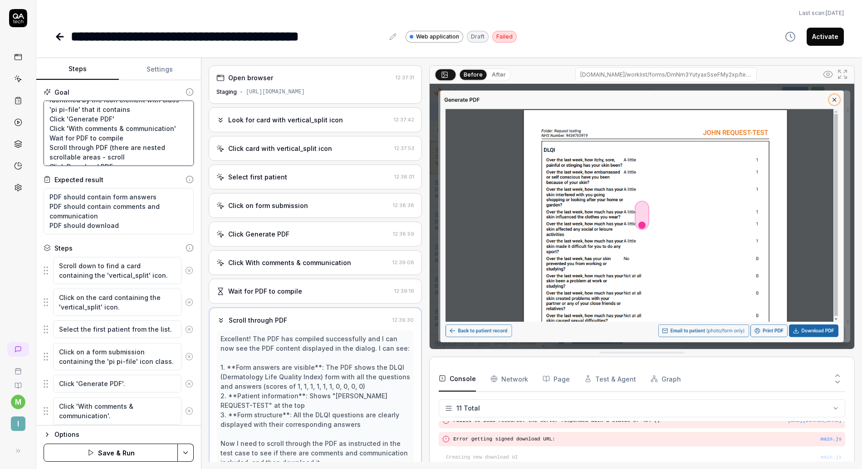
type textarea "Click a card containing the 'vertical_split' icon. You should se a patient list…"
type textarea "*"
type textarea "Click a card containing the 'vertical_split' icon. You should se a patient list…"
type textarea "*"
type textarea "Click a card containing the 'vertical_split' icon. You should se a patient list…"
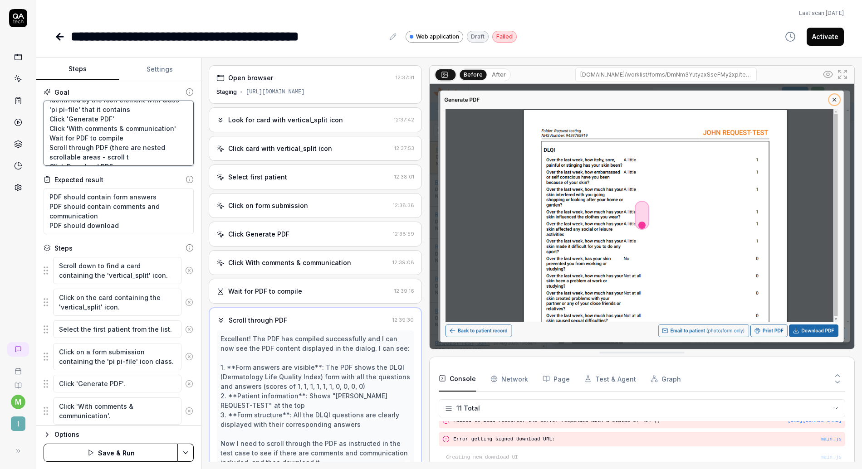
type textarea "*"
type textarea "Click a card containing the 'vertical_split' icon. You should se a patient list…"
type textarea "*"
type textarea "Click a card containing the 'vertical_split' icon. You should se a patient list…"
type textarea "*"
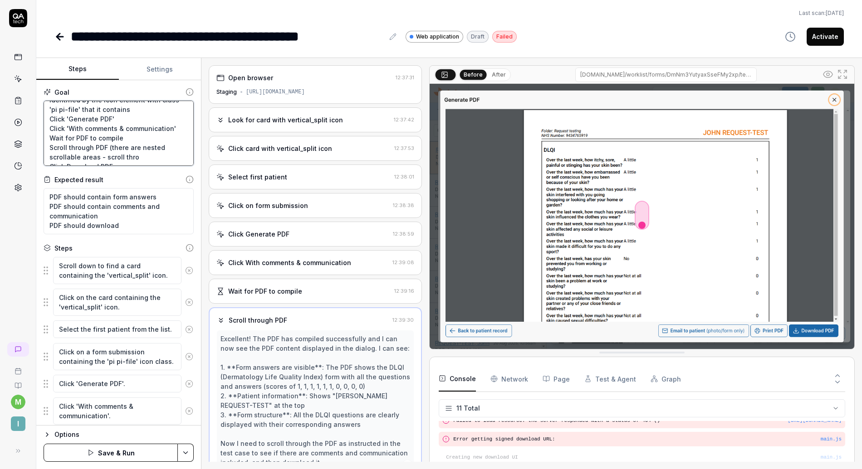
type textarea "Click a card containing the 'vertical_split' icon. You should se a patient list…"
type textarea "*"
type textarea "Click a card containing the 'vertical_split' icon. You should se a patient list…"
type textarea "*"
type textarea "Click a card containing the 'vertical_split' icon. You should se a patient list…"
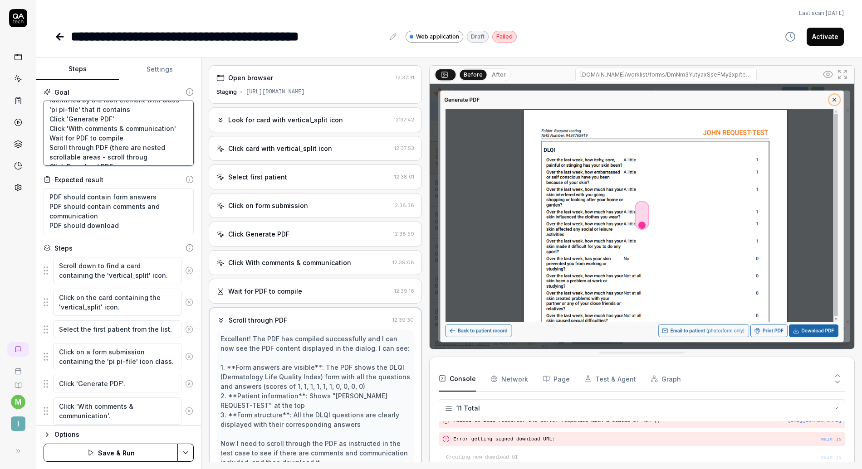
type textarea "*"
type textarea "Click a card containing the 'vertical_split' icon. You should se a patient list…"
type textarea "*"
type textarea "Click a card containing the 'vertical_split' icon. You should se a patient list…"
type textarea "*"
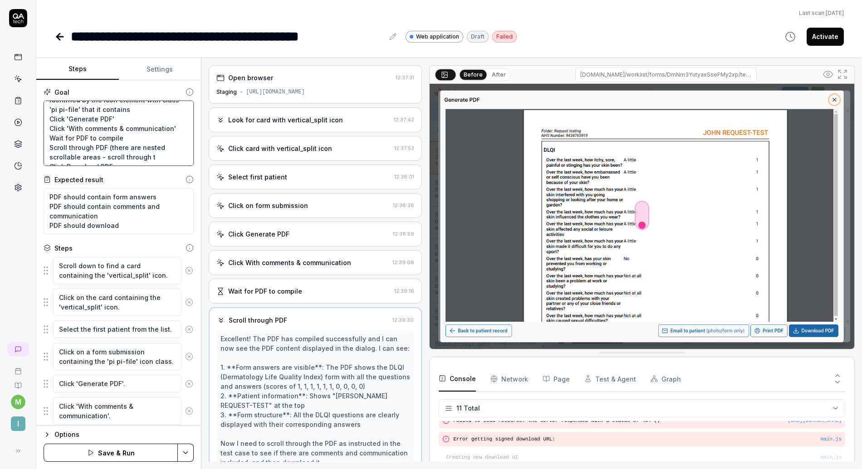
type textarea "Click a card containing the 'vertical_split' icon. You should se a patient list…"
type textarea "*"
type textarea "Click a card containing the 'vertical_split' icon. You should se a patient list…"
type textarea "*"
type textarea "Click a card containing the 'vertical_split' icon. You should se a patient list…"
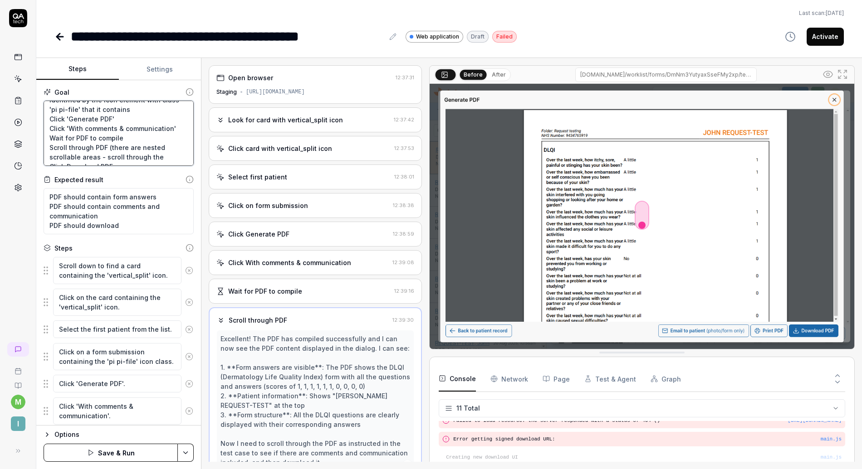
type textarea "*"
type textarea "Click a card containing the 'vertical_split' icon. You should se a patient list…"
type textarea "*"
type textarea "Click a card containing the 'vertical_split' icon. You should se a patient list…"
type textarea "*"
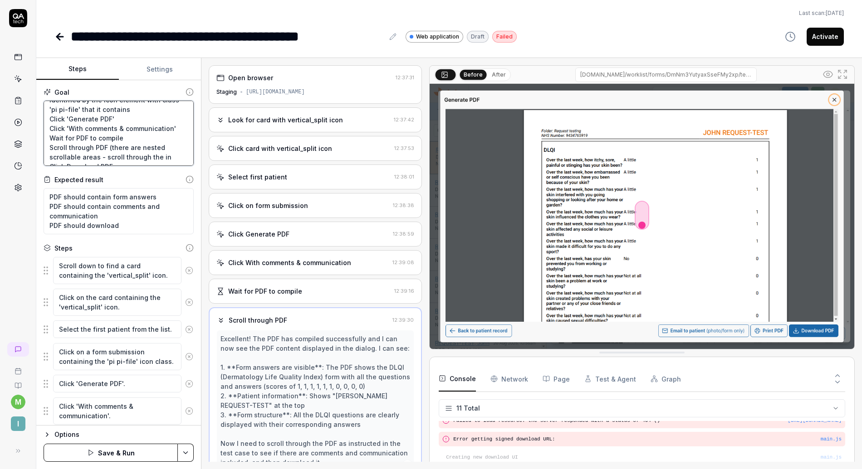
type textarea "Click a card containing the 'vertical_split' icon. You should se a patient list…"
type textarea "*"
type textarea "Click a card containing the 'vertical_split' icon. You should se a patient list…"
type textarea "*"
type textarea "Click a card containing the 'vertical_split' icon. You should se a patient list…"
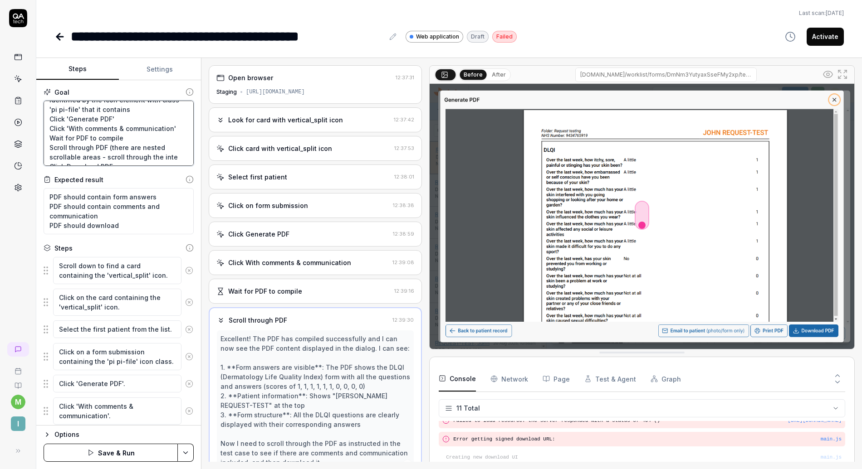
type textarea "*"
type textarea "Click a card containing the 'vertical_split' icon. You should se a patient list…"
type textarea "*"
type textarea "Click a card containing the 'vertical_split' icon. You should se a patient list…"
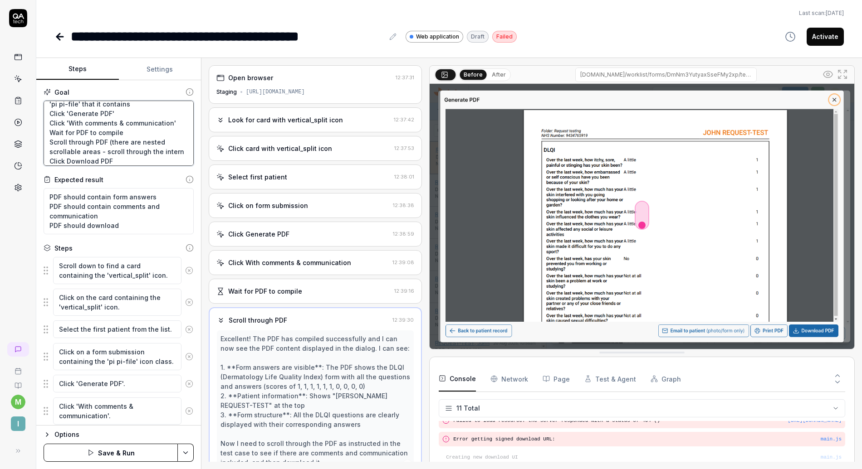
type textarea "*"
type textarea "Click a card containing the 'vertical_split' icon. You should se a patient list…"
type textarea "*"
type textarea "Click a card containing the 'vertical_split' icon. You should se a patient list…"
type textarea "*"
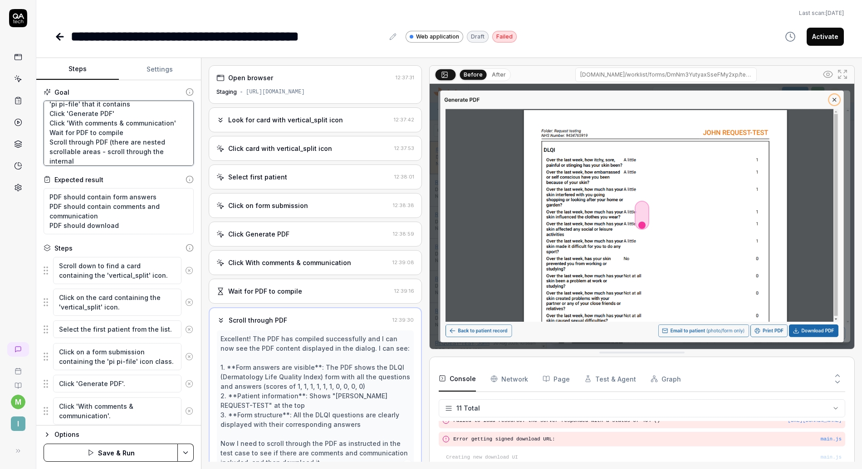
type textarea "Click a card containing the 'vertical_split' icon. You should se a patient list…"
type textarea "*"
type textarea "Click a card containing the 'vertical_split' icon. You should se a patient list…"
type textarea "*"
type textarea "Click a card containing the 'vertical_split' icon. You should se a patient list…"
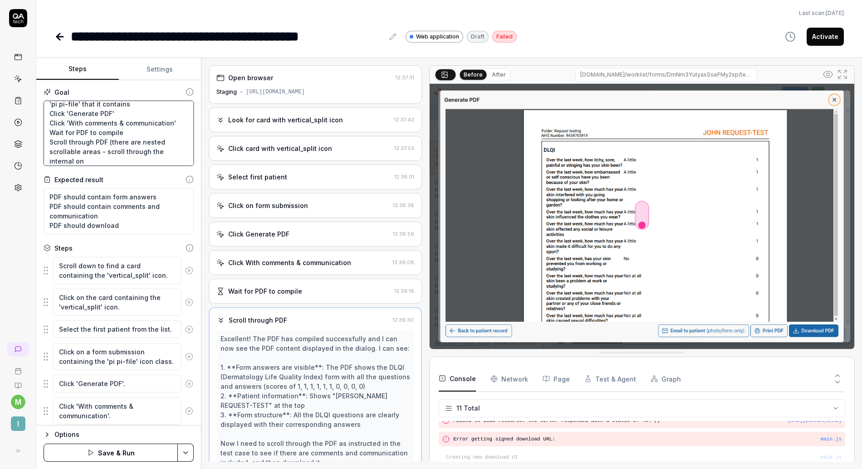
type textarea "*"
type textarea "Click a card containing the 'vertical_split' icon. You should se a patient list…"
type textarea "*"
type textarea "Click a card containing the 'vertical_split' icon. You should se a patient list…"
click at [94, 450] on icon "button" at bounding box center [90, 453] width 7 height 7
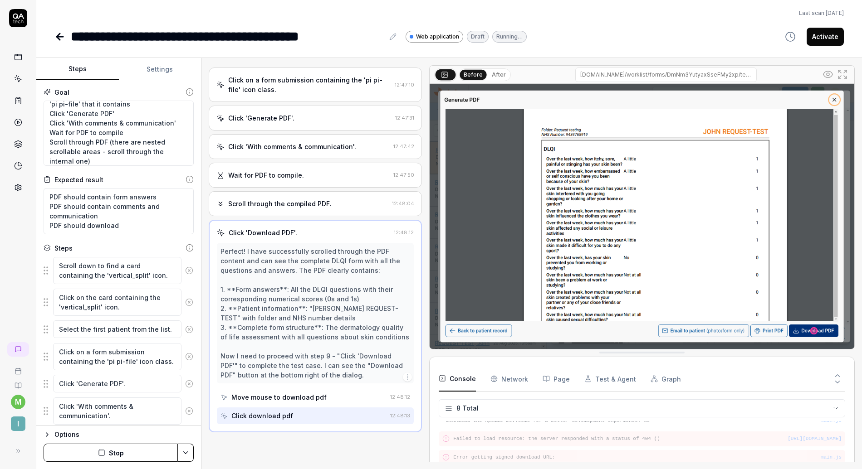
scroll to position [144, 0]
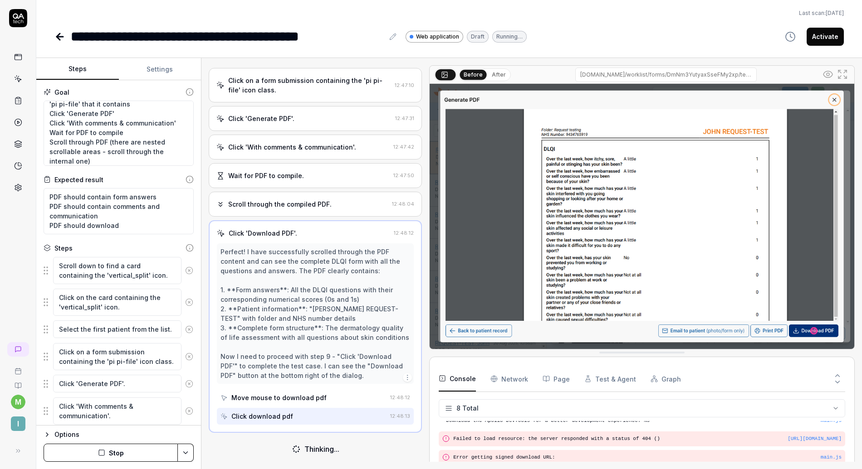
click at [223, 202] on icon at bounding box center [220, 204] width 8 height 8
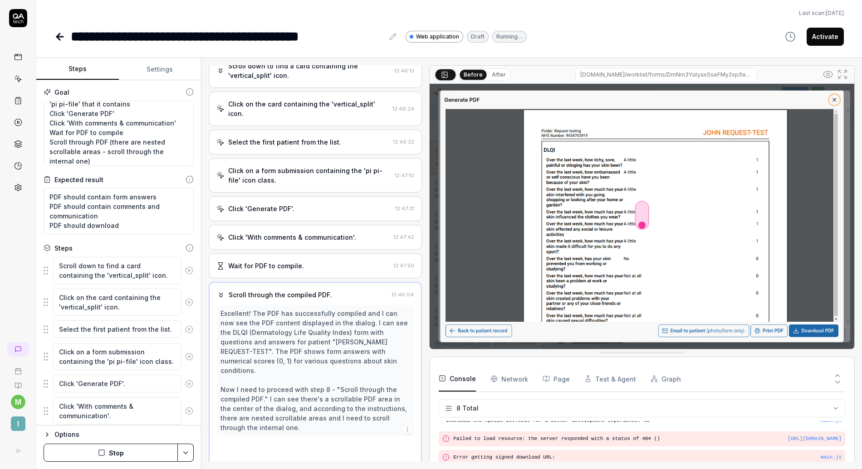
scroll to position [49, 0]
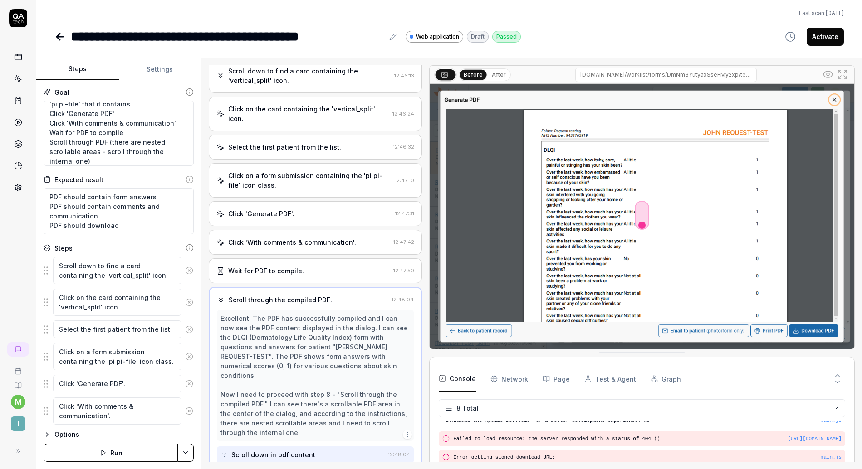
click at [496, 76] on button "After" at bounding box center [498, 75] width 21 height 10
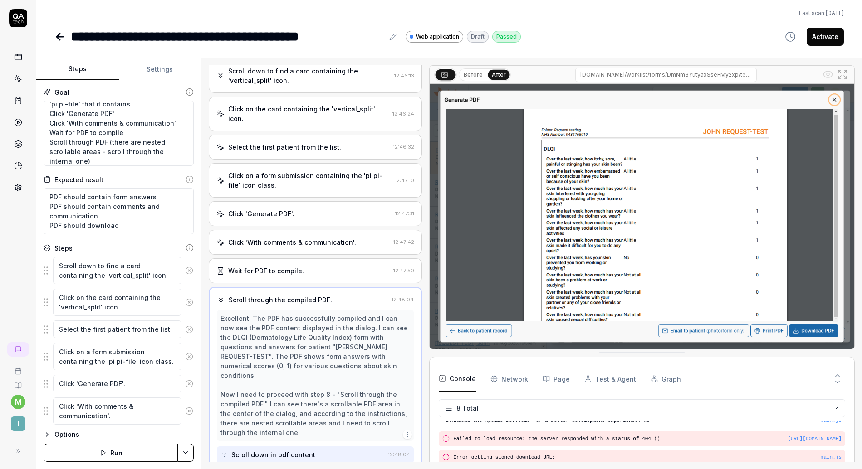
click at [472, 76] on button "Before" at bounding box center [473, 75] width 26 height 10
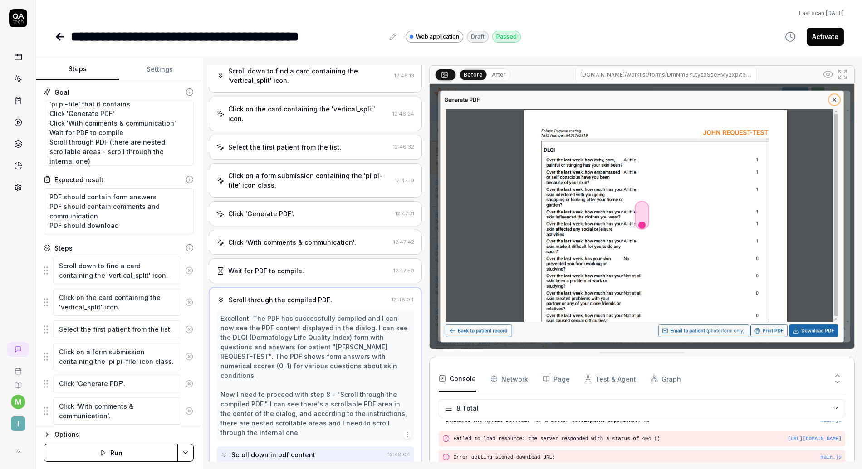
click at [486, 76] on div "Before After" at bounding box center [485, 74] width 52 height 13
click at [492, 78] on button "After" at bounding box center [498, 75] width 21 height 10
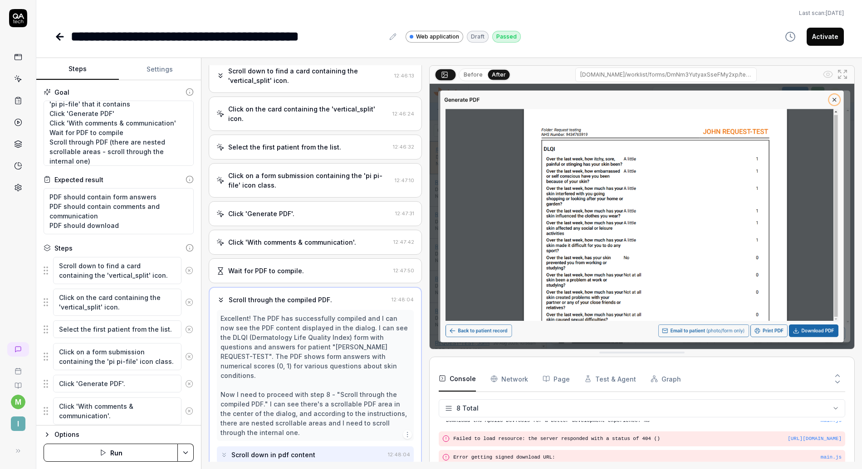
click at [479, 77] on button "Before" at bounding box center [473, 75] width 26 height 10
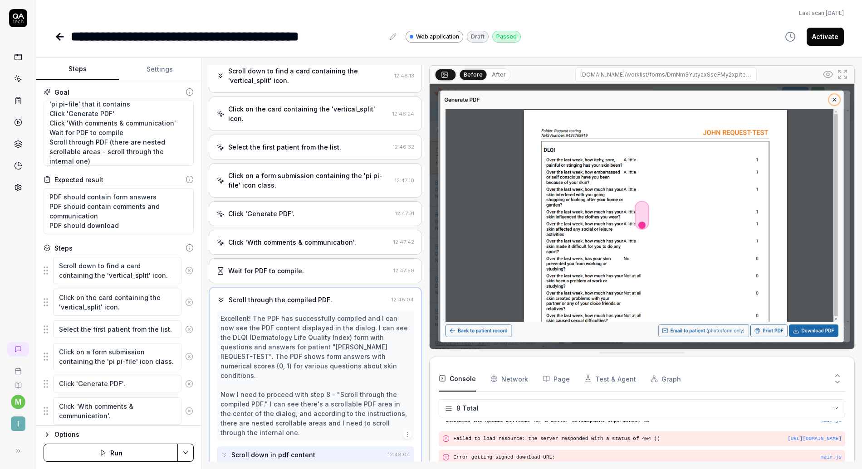
click at [492, 77] on button "After" at bounding box center [498, 75] width 21 height 10
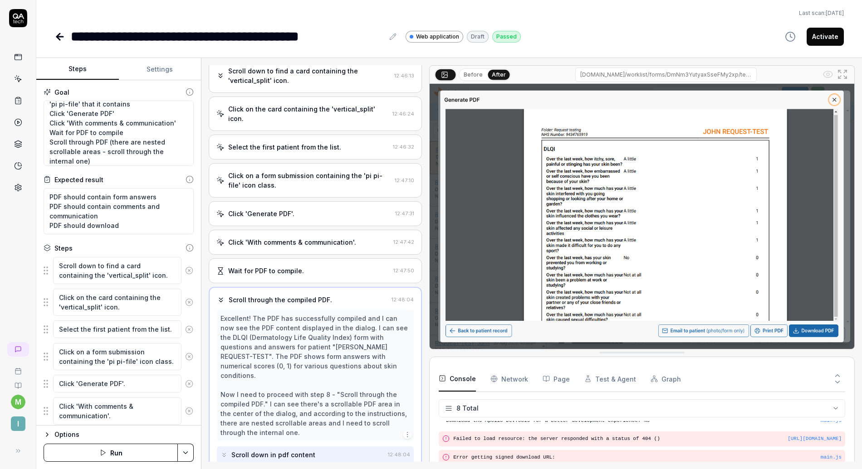
click at [472, 75] on button "Before" at bounding box center [473, 75] width 26 height 10
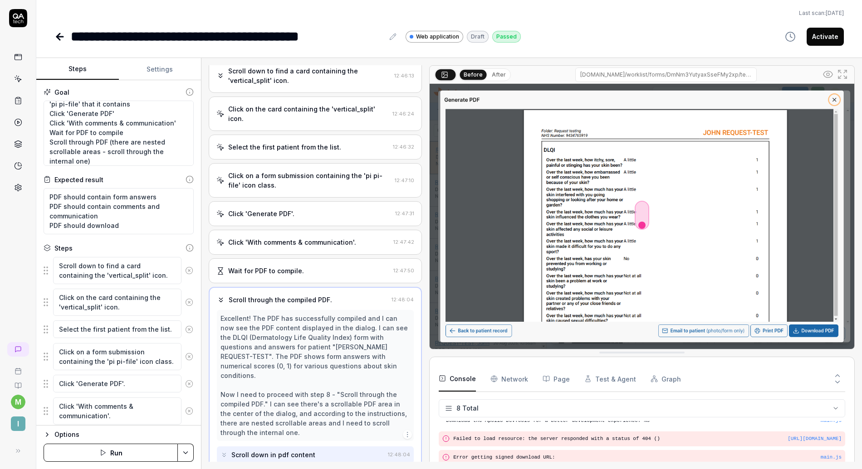
type textarea "*"
